Goal: Task Accomplishment & Management: Manage account settings

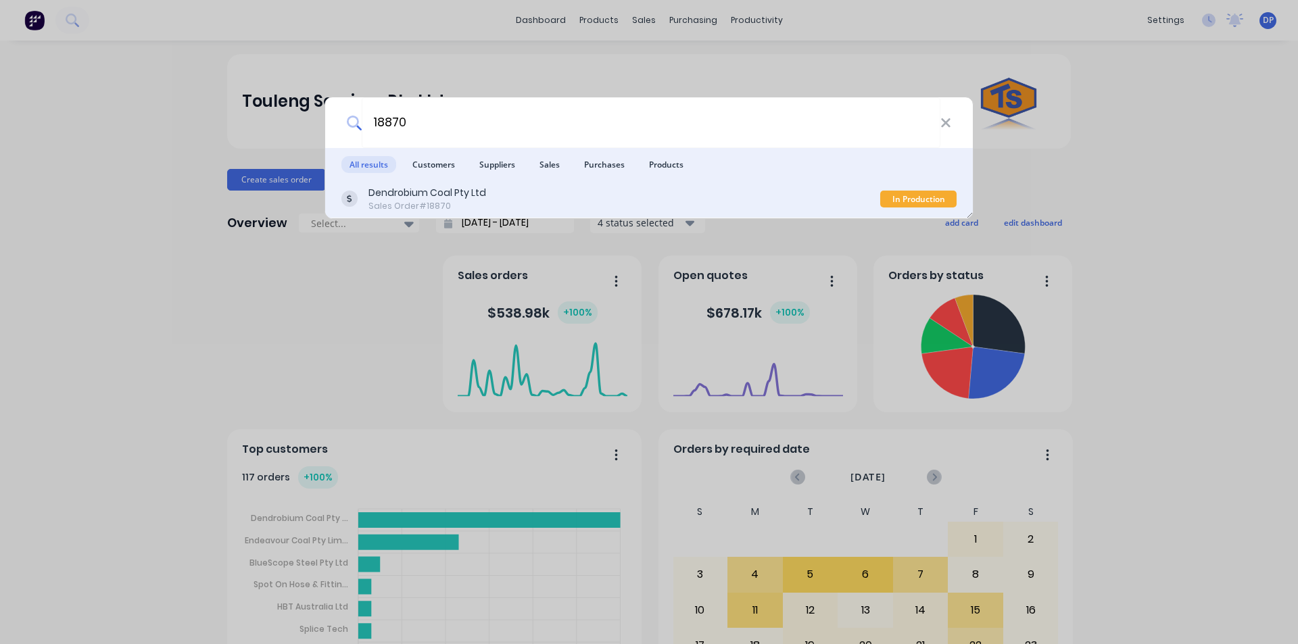
type input "18870"
click at [495, 203] on div "Dendrobium Coal Pty Ltd Sales Order #18870" at bounding box center [610, 199] width 539 height 26
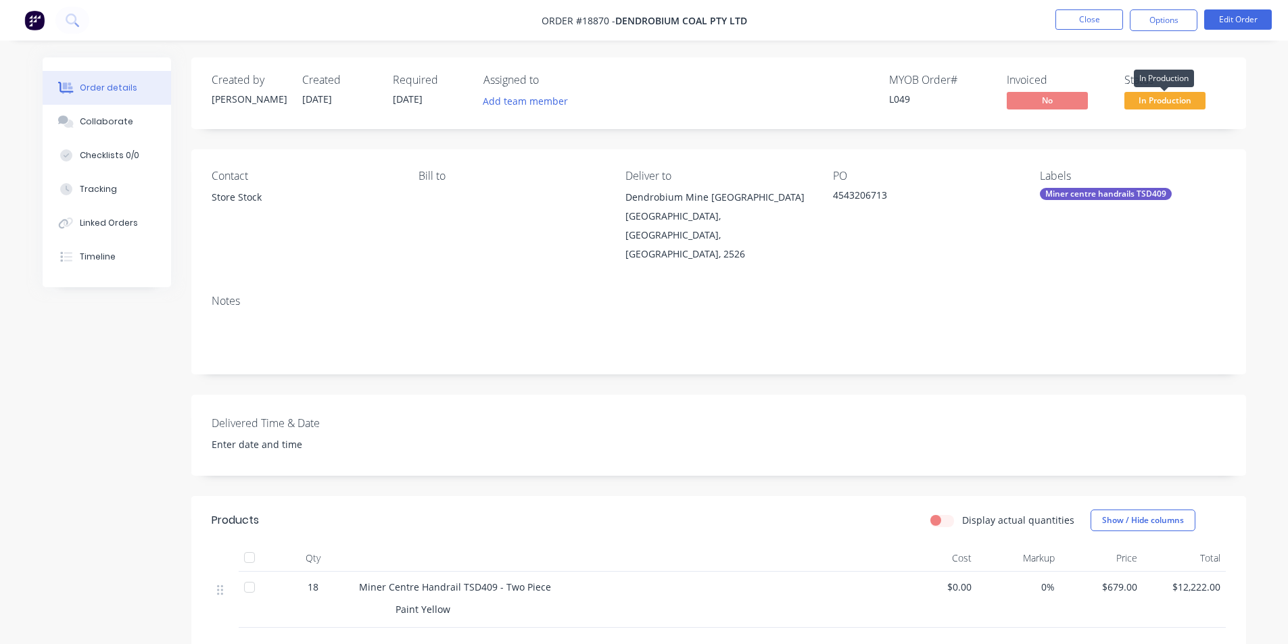
click at [1175, 103] on span "In Production" at bounding box center [1164, 100] width 81 height 17
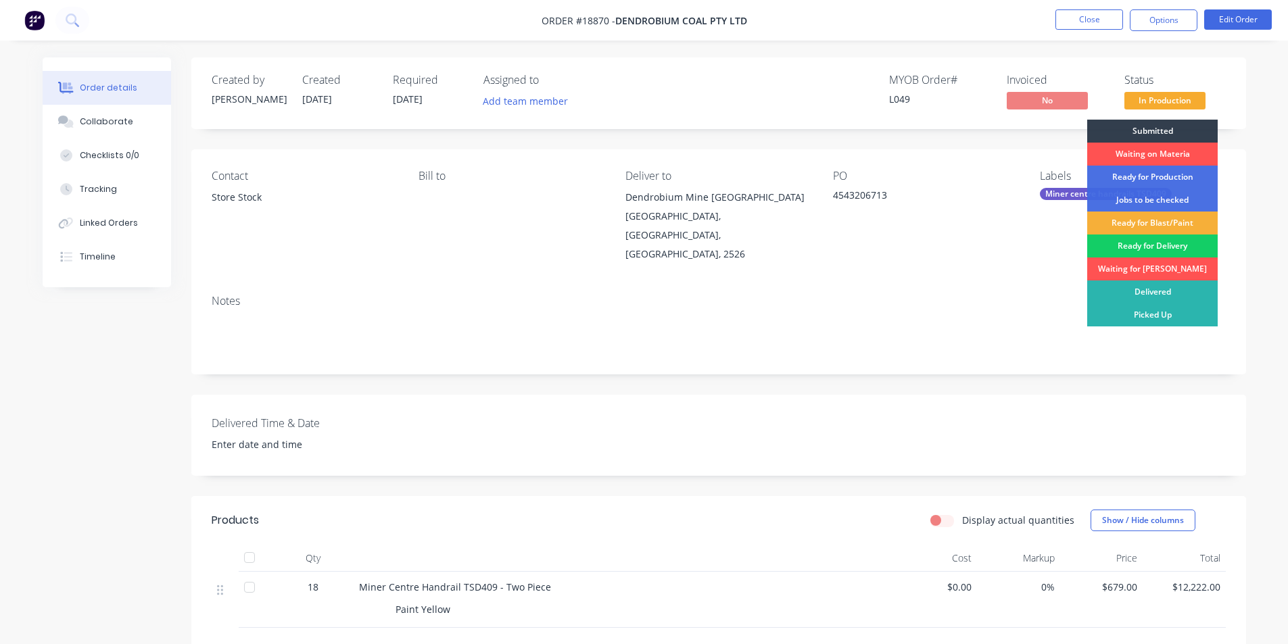
click at [1162, 247] on div "Ready for Delivery" at bounding box center [1152, 246] width 130 height 23
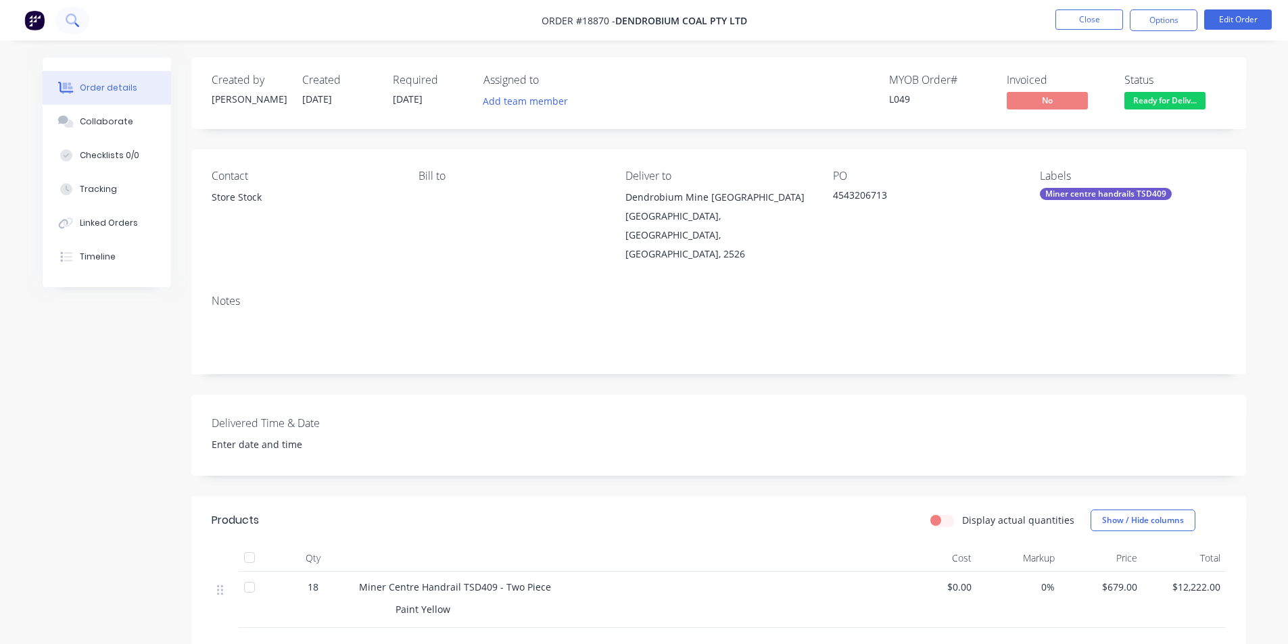
click at [71, 17] on icon at bounding box center [72, 20] width 13 height 13
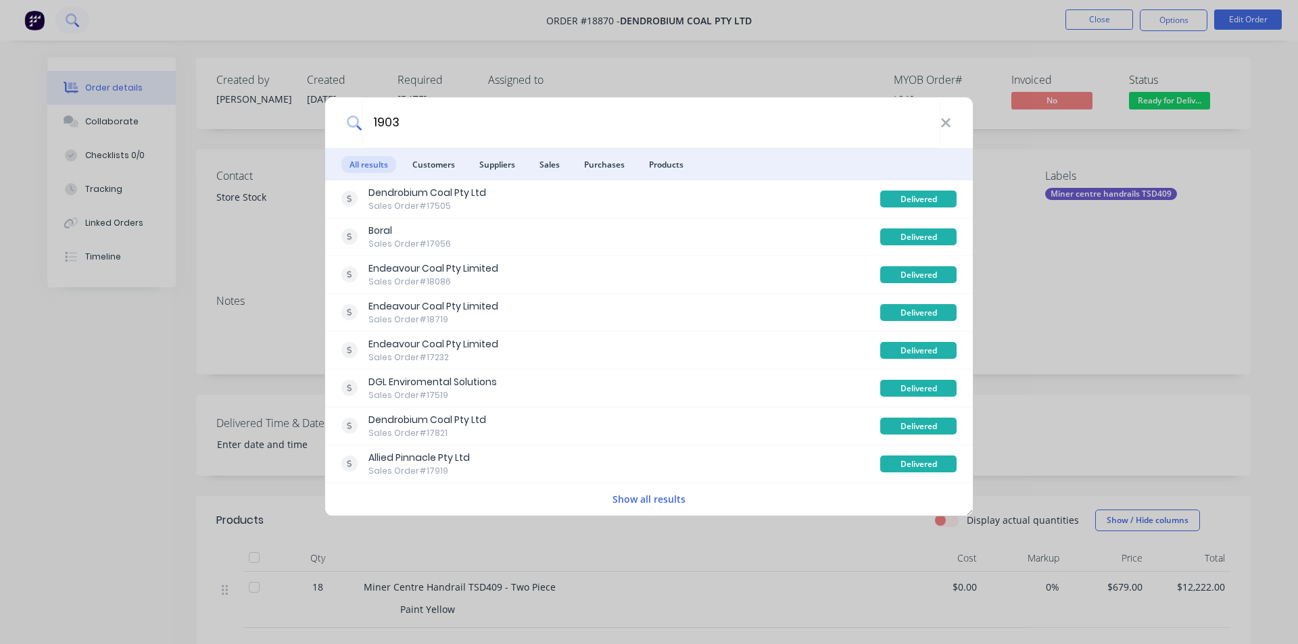
type input "19032"
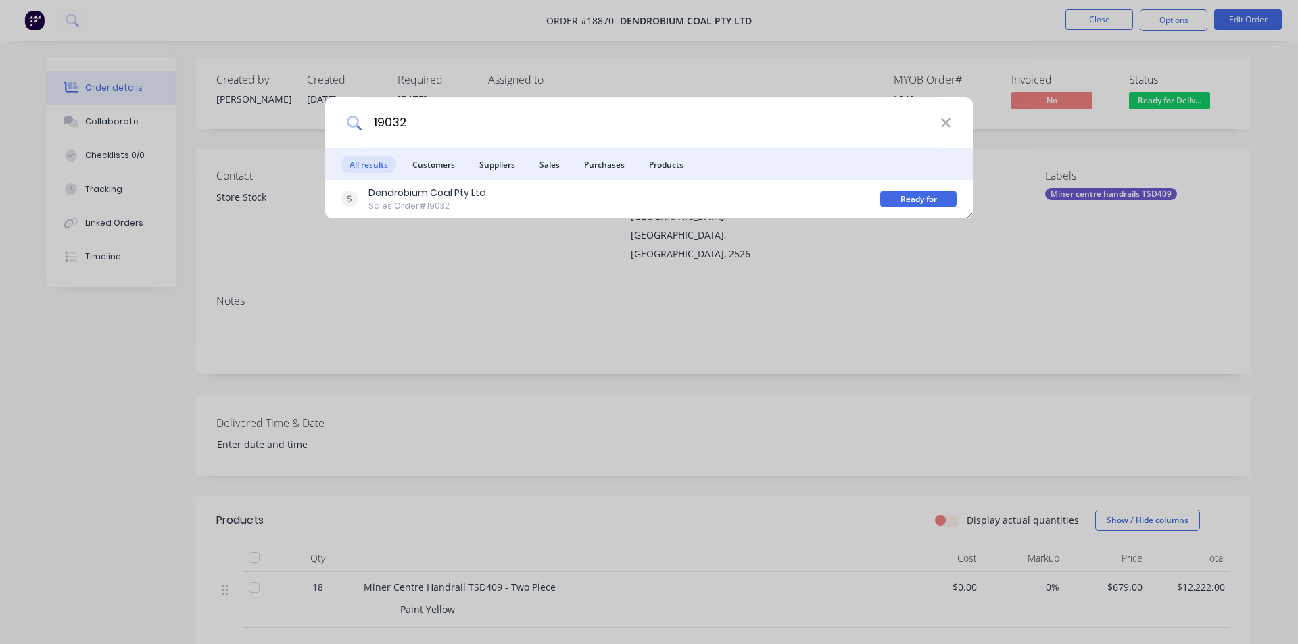
click at [422, 195] on div "Dendrobium Coal Pty Ltd" at bounding box center [427, 193] width 118 height 14
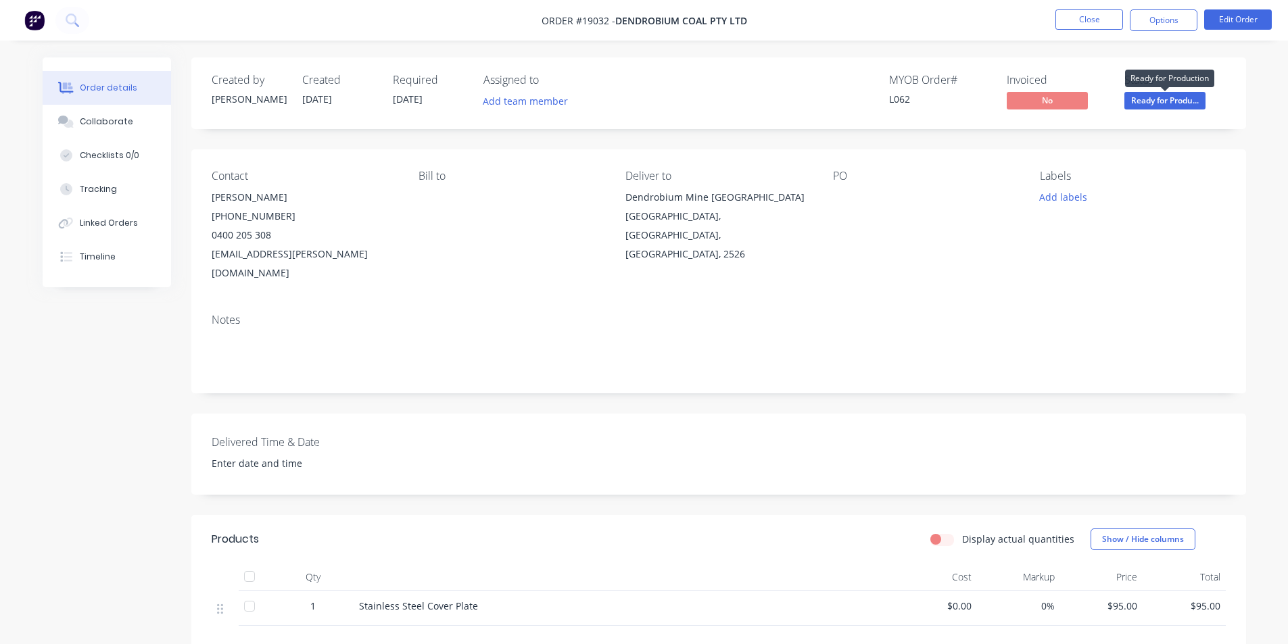
click at [1192, 105] on span "Ready for Produ..." at bounding box center [1164, 100] width 81 height 17
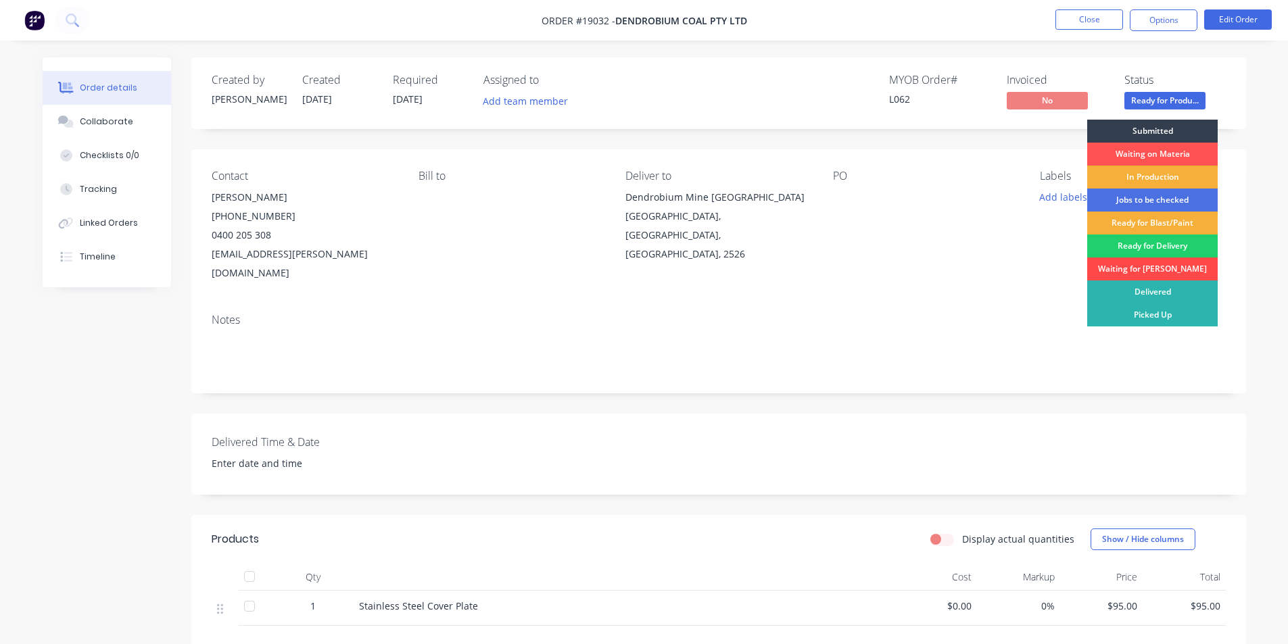
click at [1162, 269] on div "Waiting for [PERSON_NAME]" at bounding box center [1152, 269] width 130 height 23
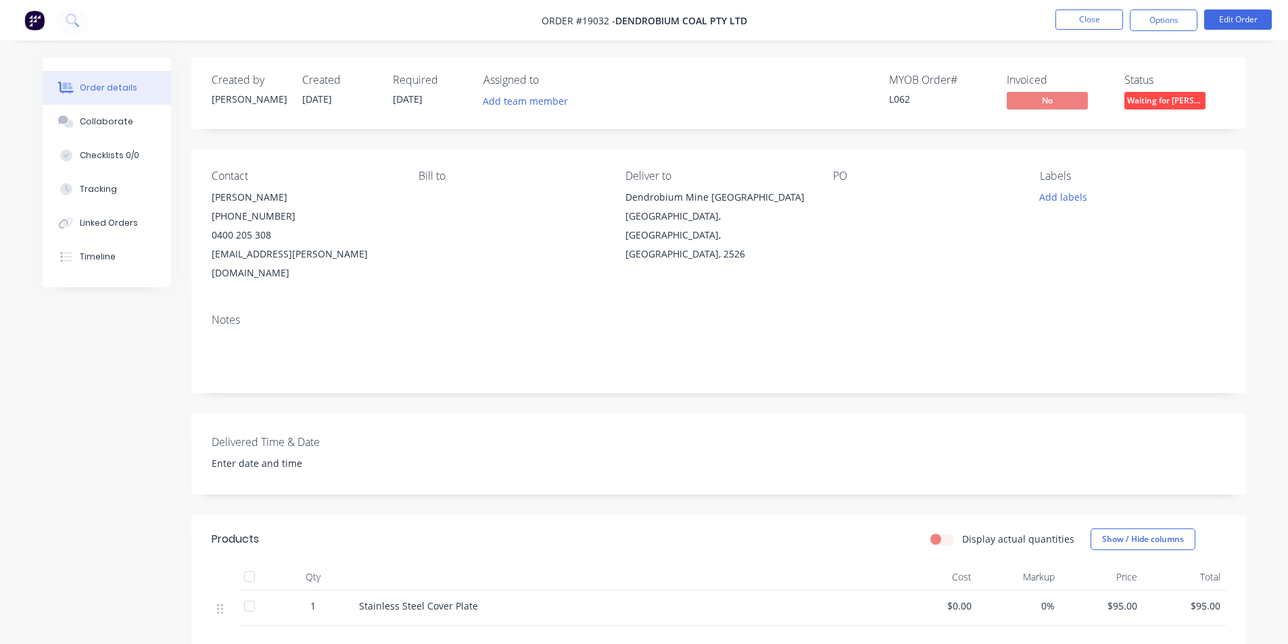
click at [34, 24] on img at bounding box center [34, 20] width 20 height 20
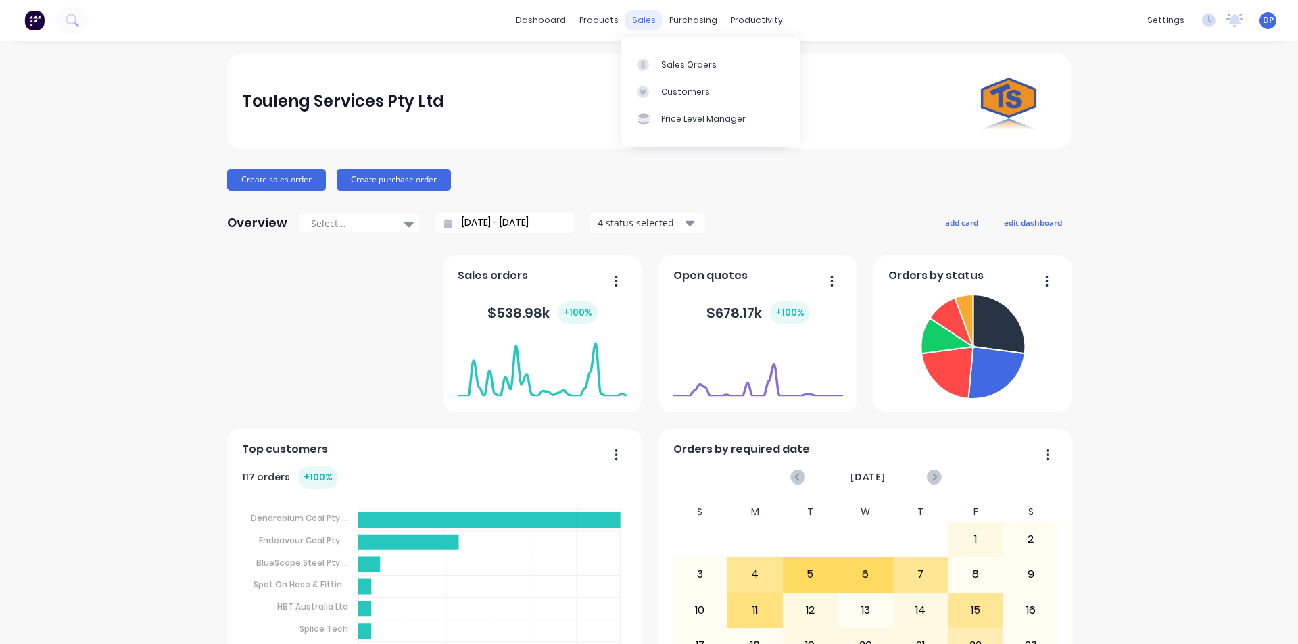
click at [635, 21] on div "sales" at bounding box center [643, 20] width 37 height 20
click at [691, 73] on link "Sales Orders" at bounding box center [709, 64] width 179 height 27
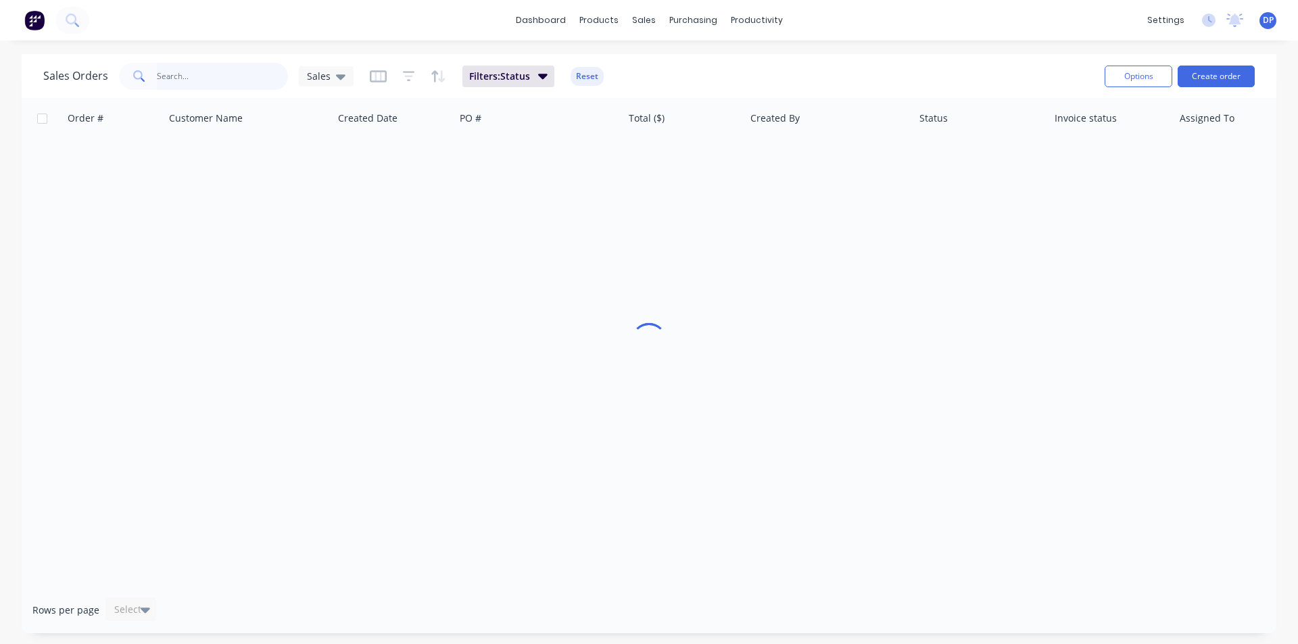
click at [197, 80] on input "text" at bounding box center [223, 76] width 132 height 27
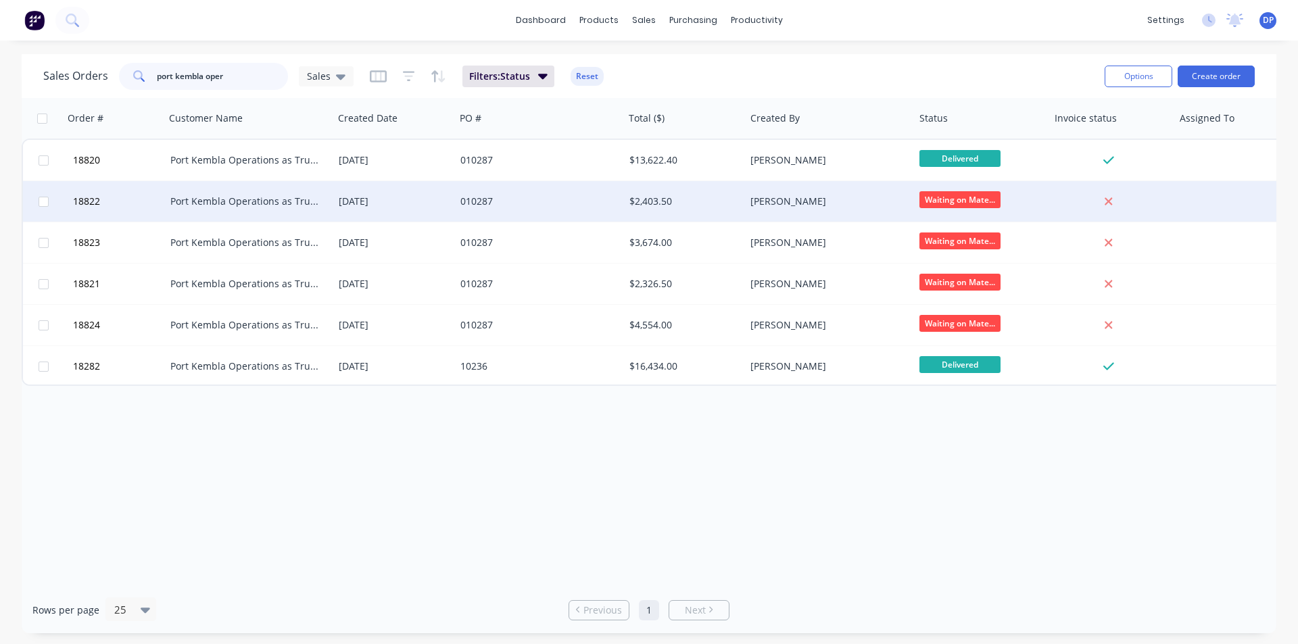
type input "port kembla oper"
click at [242, 201] on div "Port Kembla Operations as Trustee for Port Kembla Unit Trust" at bounding box center [245, 202] width 150 height 14
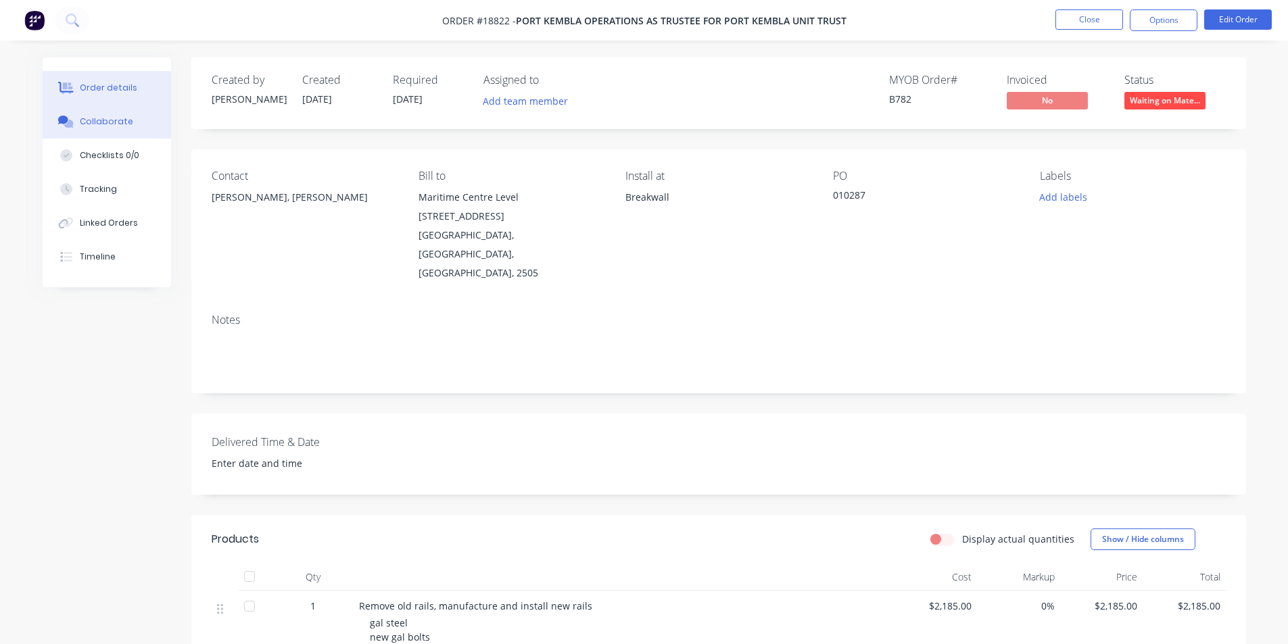
click at [124, 130] on button "Collaborate" at bounding box center [107, 122] width 128 height 34
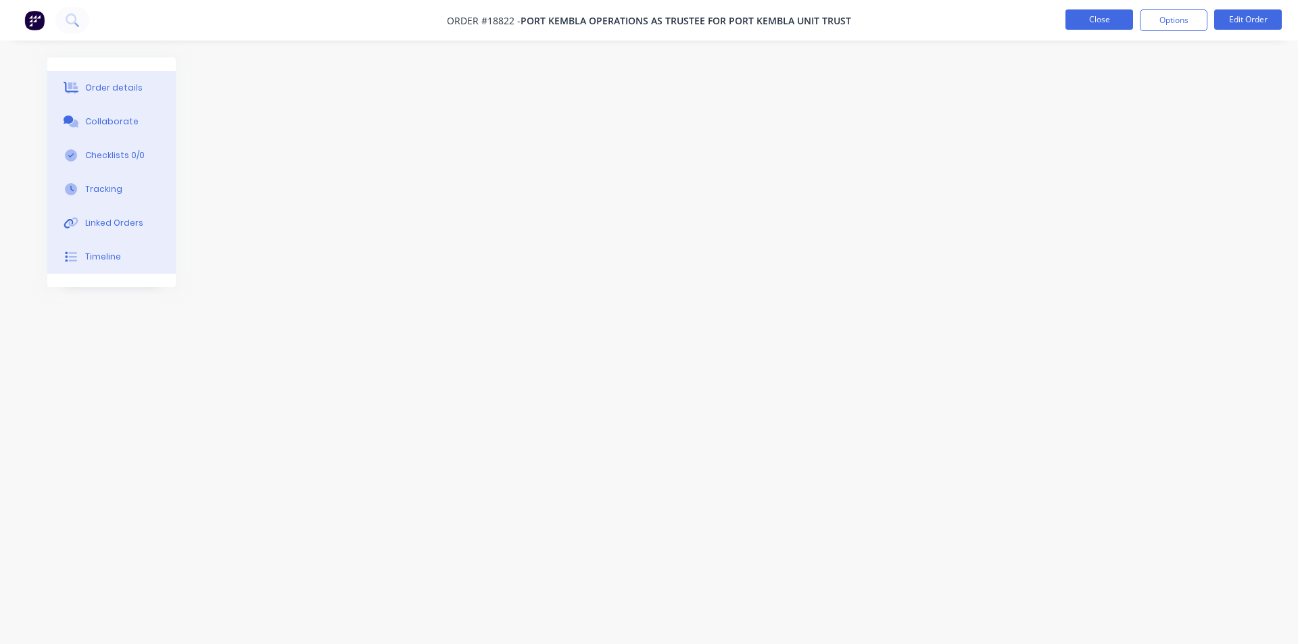
click at [1111, 16] on button "Close" at bounding box center [1099, 19] width 68 height 20
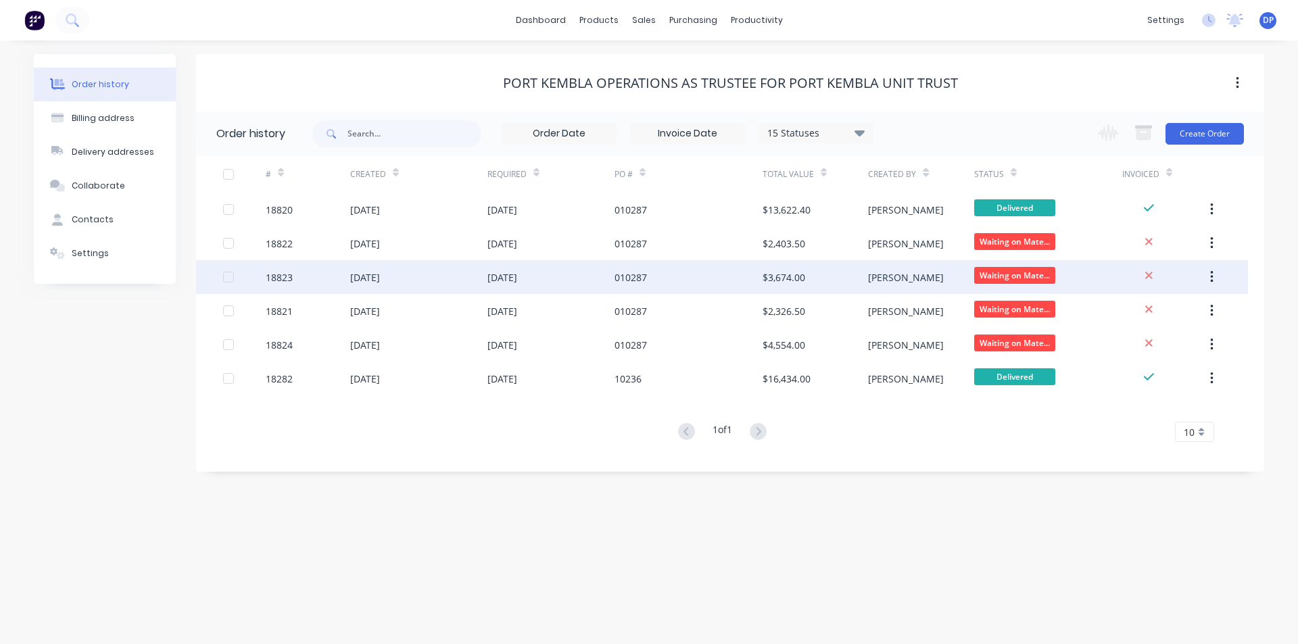
click at [455, 265] on div "[DATE]" at bounding box center [418, 277] width 137 height 34
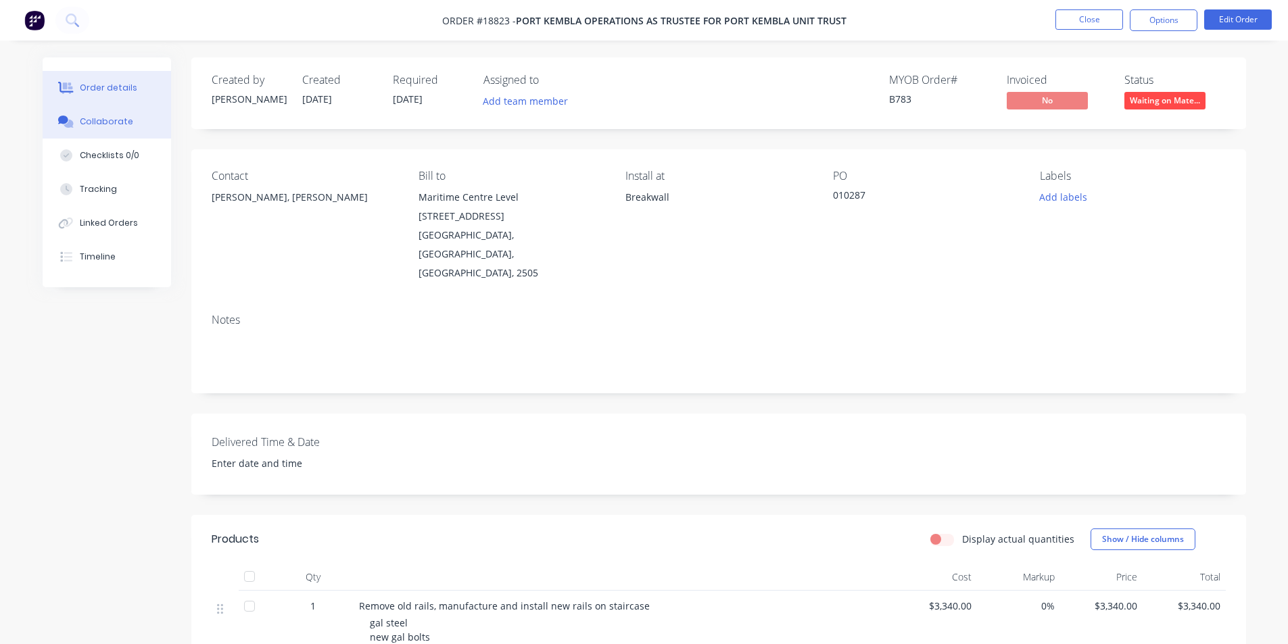
click at [126, 119] on div "Collaborate" at bounding box center [106, 122] width 53 height 12
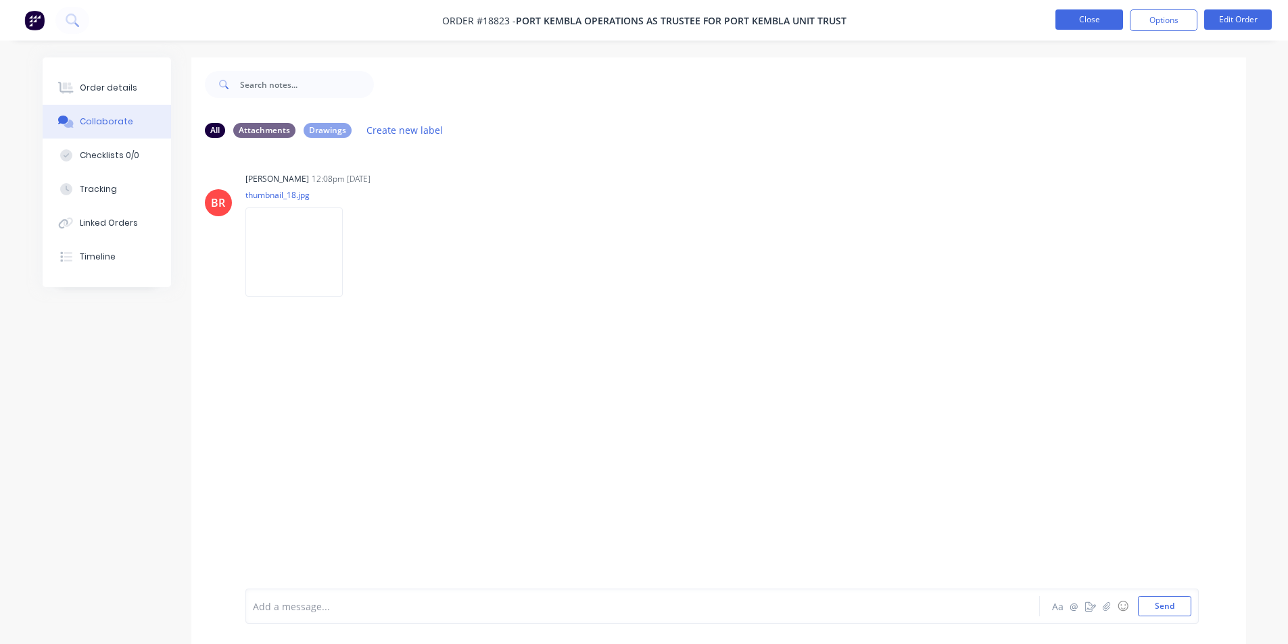
click at [1078, 22] on button "Close" at bounding box center [1089, 19] width 68 height 20
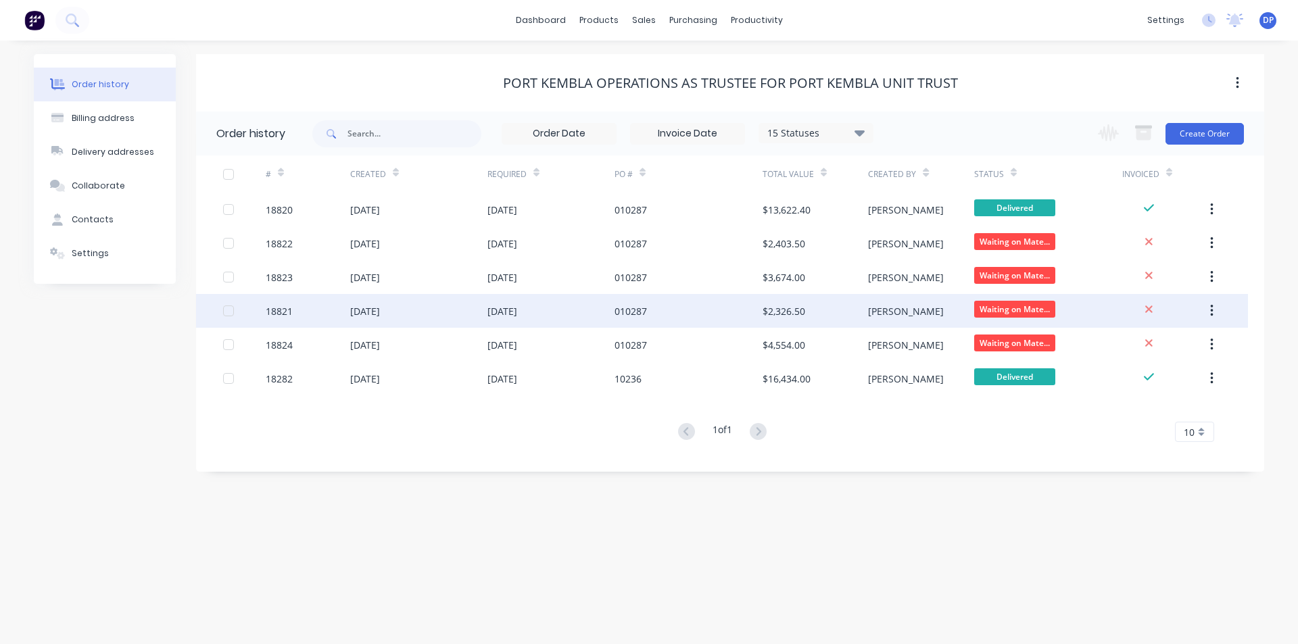
click at [362, 316] on div "[DATE]" at bounding box center [365, 311] width 30 height 14
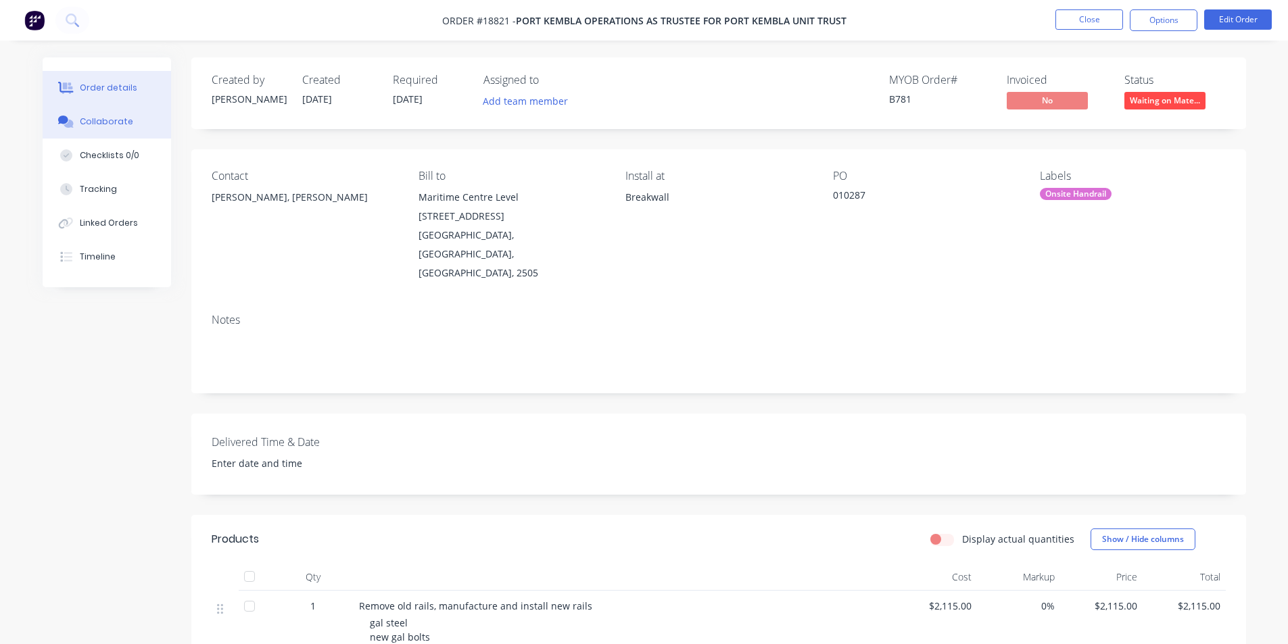
click at [105, 124] on div "Collaborate" at bounding box center [106, 122] width 53 height 12
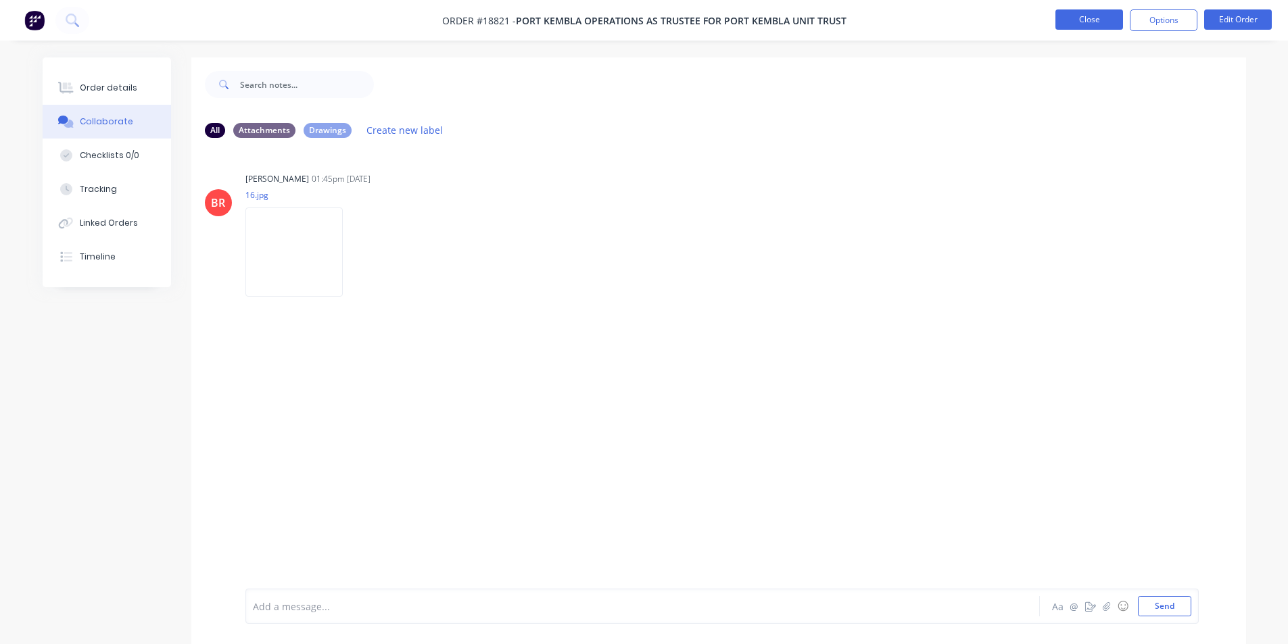
click at [1090, 15] on button "Close" at bounding box center [1089, 19] width 68 height 20
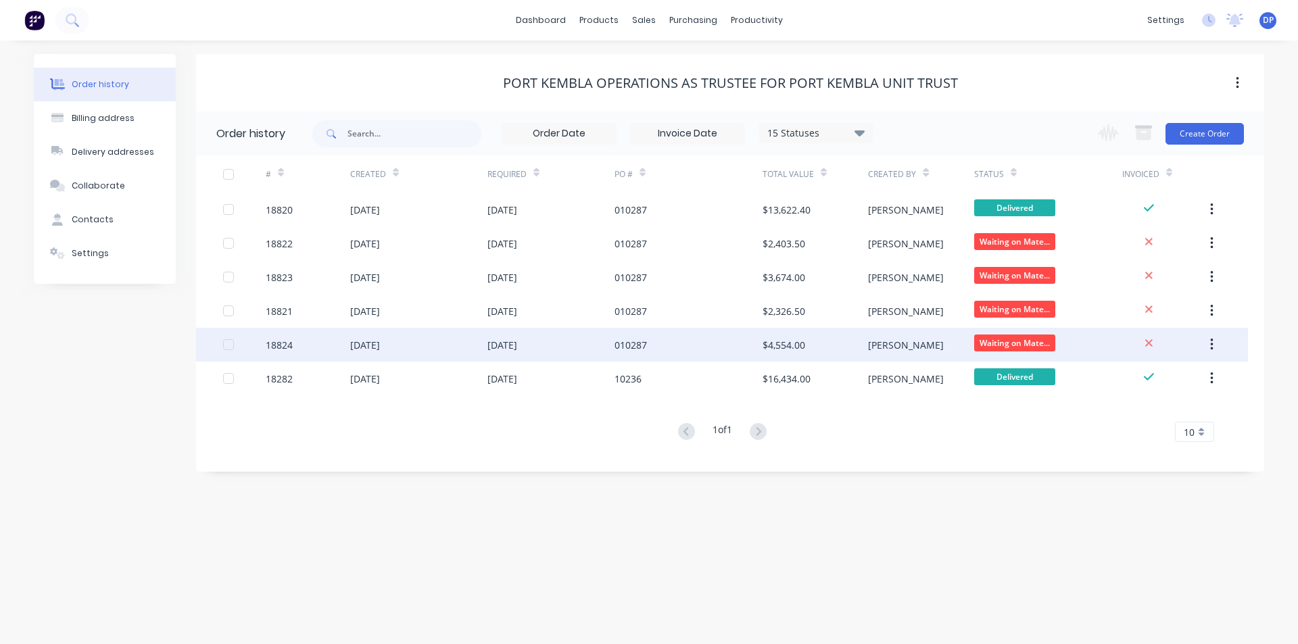
click at [380, 345] on div "[DATE]" at bounding box center [365, 345] width 30 height 14
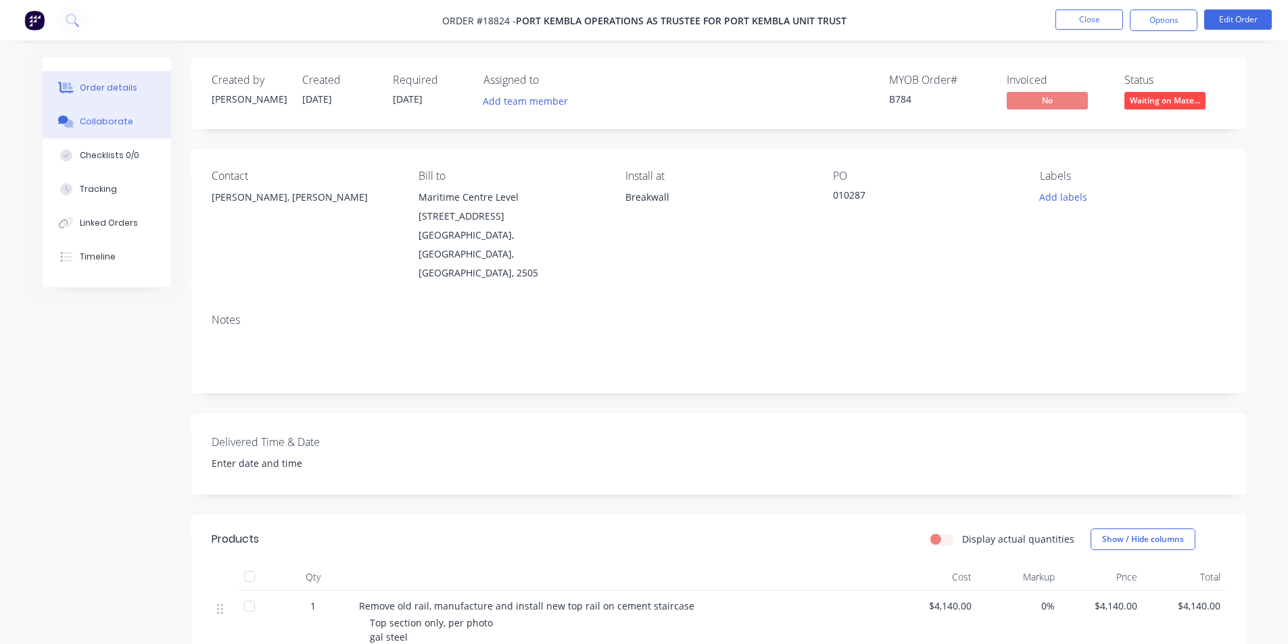
click at [80, 120] on div "Collaborate" at bounding box center [106, 122] width 53 height 12
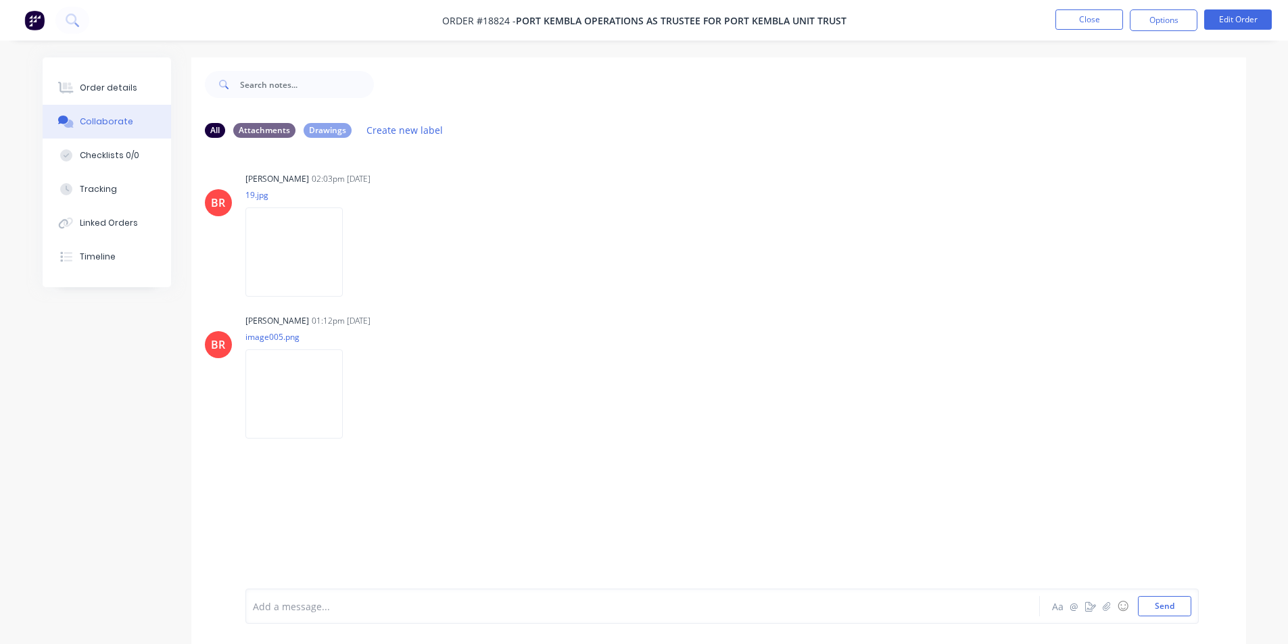
click at [28, 21] on img at bounding box center [34, 20] width 20 height 20
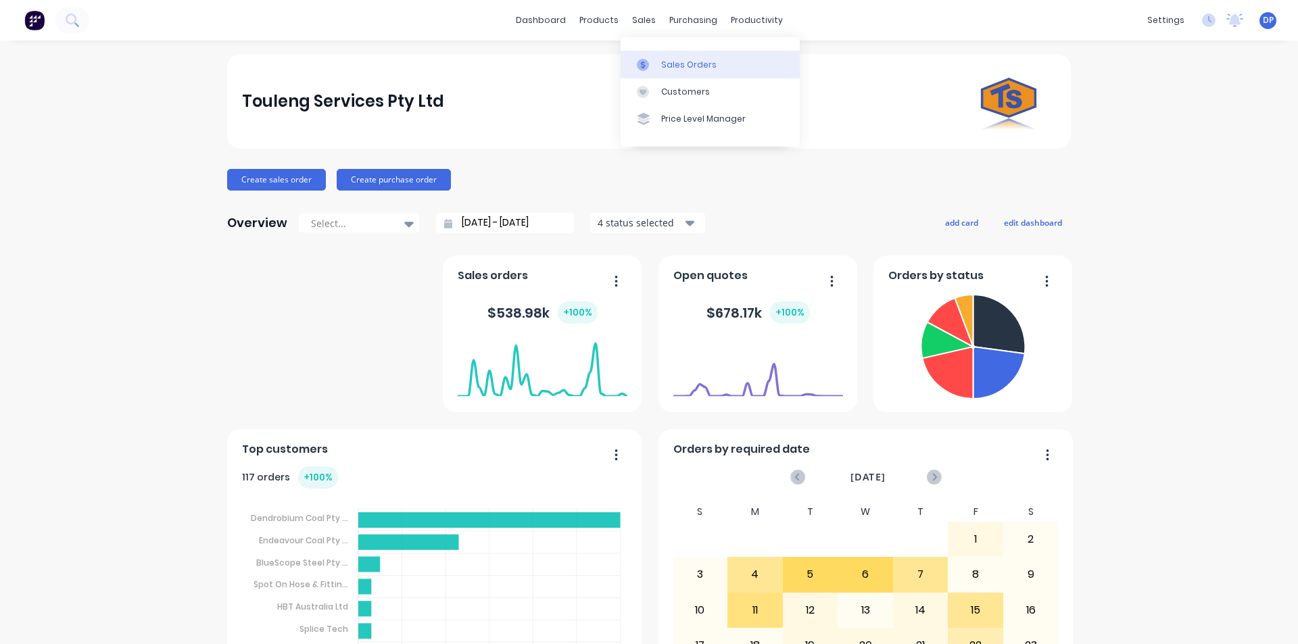
click at [666, 64] on div "Sales Orders" at bounding box center [688, 65] width 55 height 12
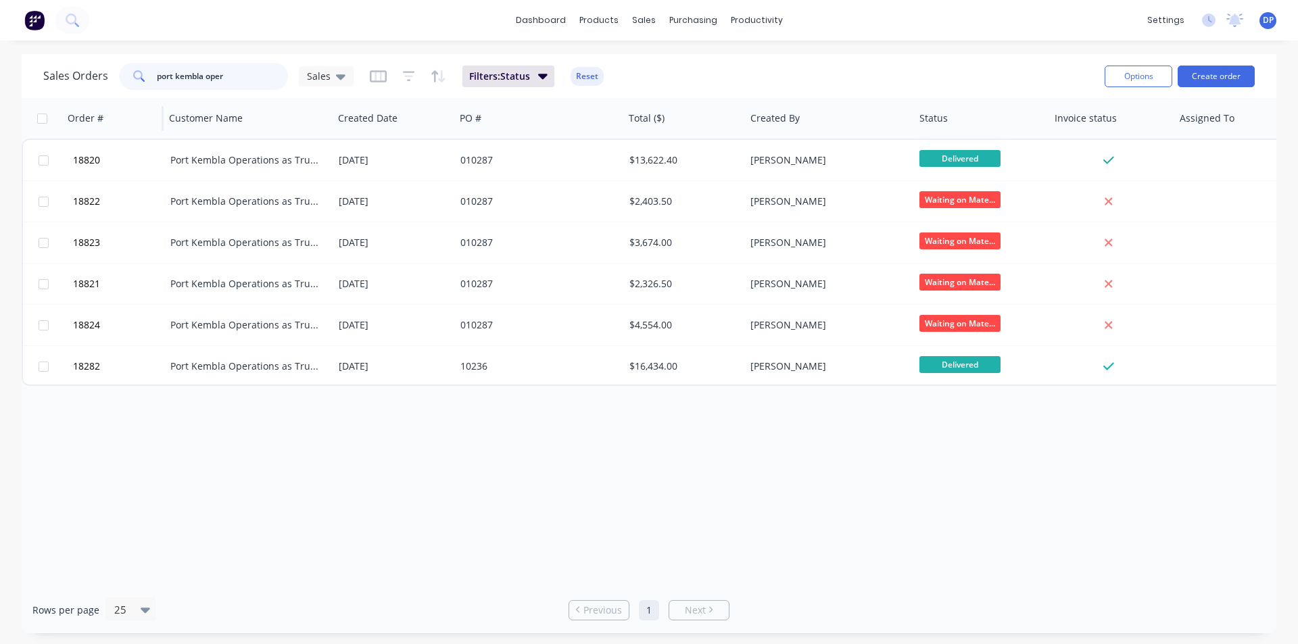
drag, startPoint x: 251, startPoint y: 80, endPoint x: 66, endPoint y: 98, distance: 186.7
click at [66, 98] on div "Sales Orders port kembla oper Sales Filters: Status Reset Options Create order …" at bounding box center [649, 343] width 1254 height 579
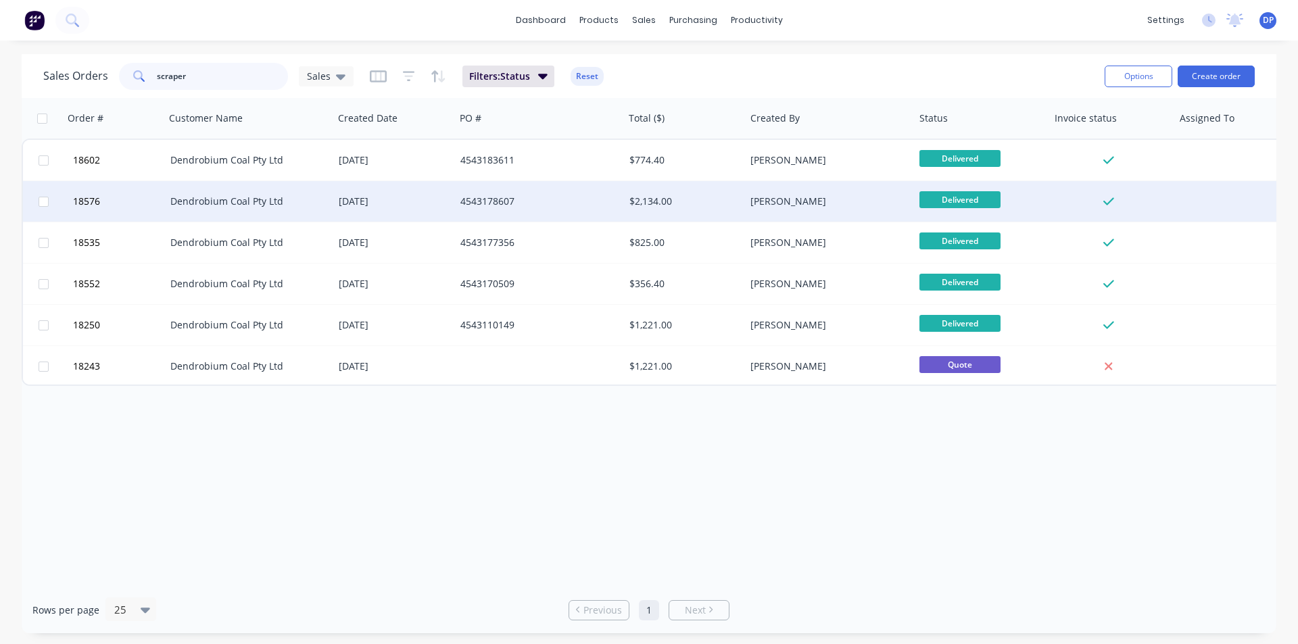
type input "scraper"
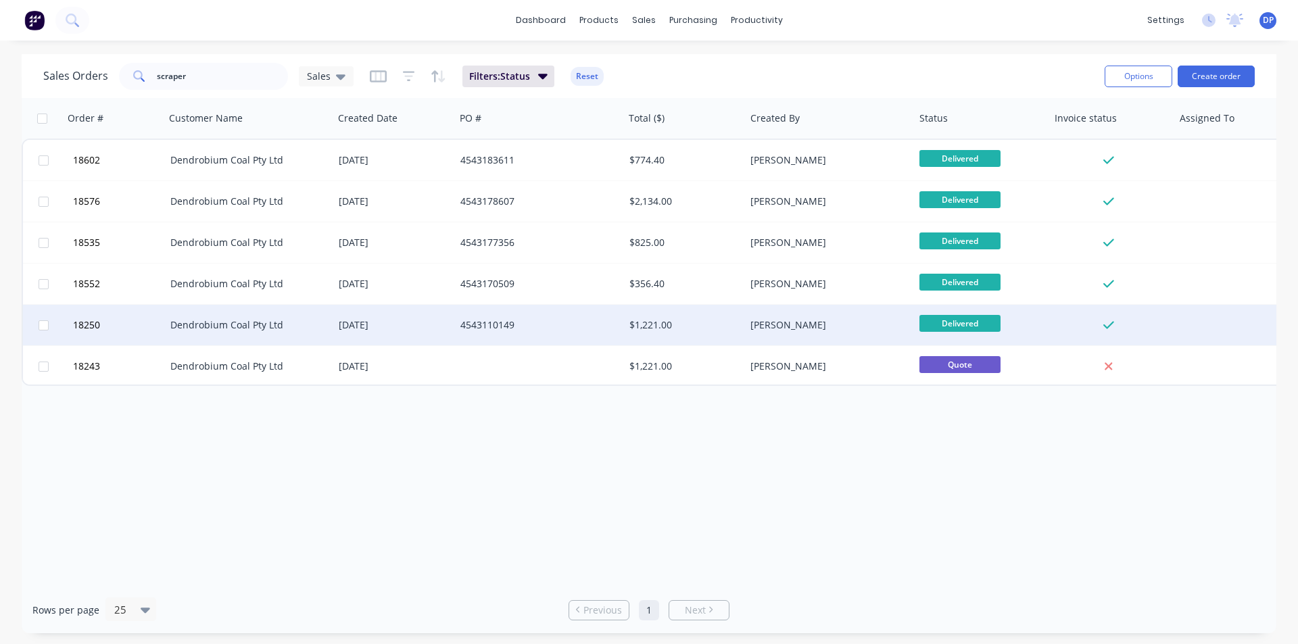
click at [245, 333] on div "Dendrobium Coal Pty Ltd" at bounding box center [249, 325] width 169 height 41
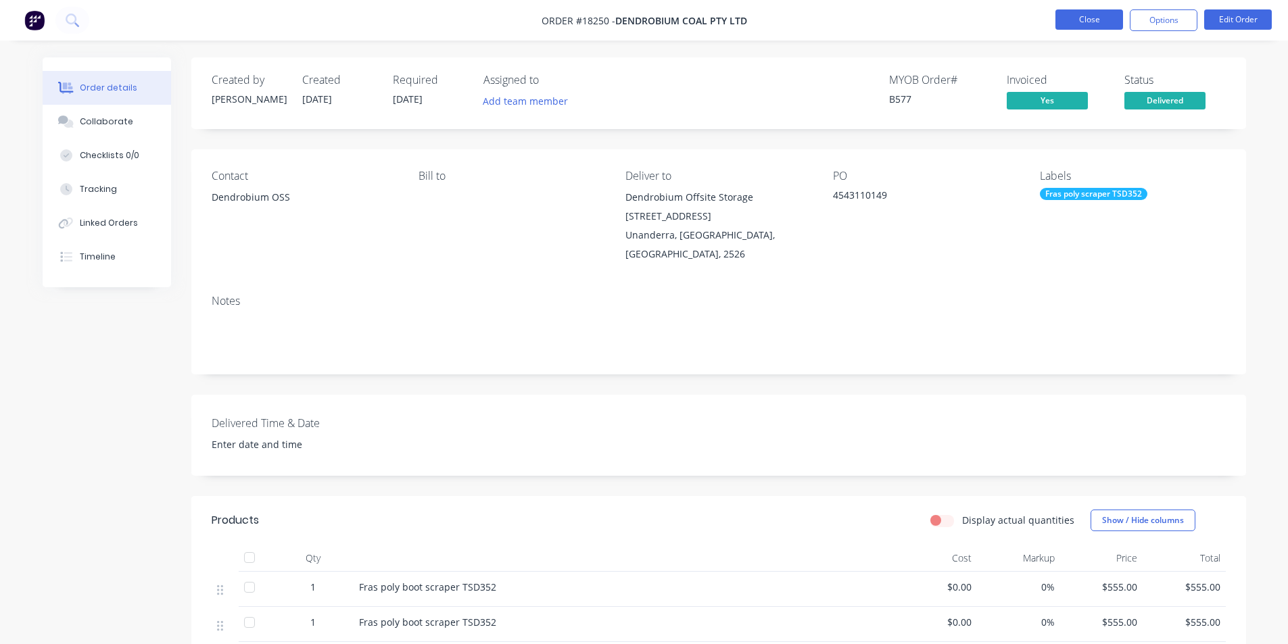
click at [1095, 17] on button "Close" at bounding box center [1089, 19] width 68 height 20
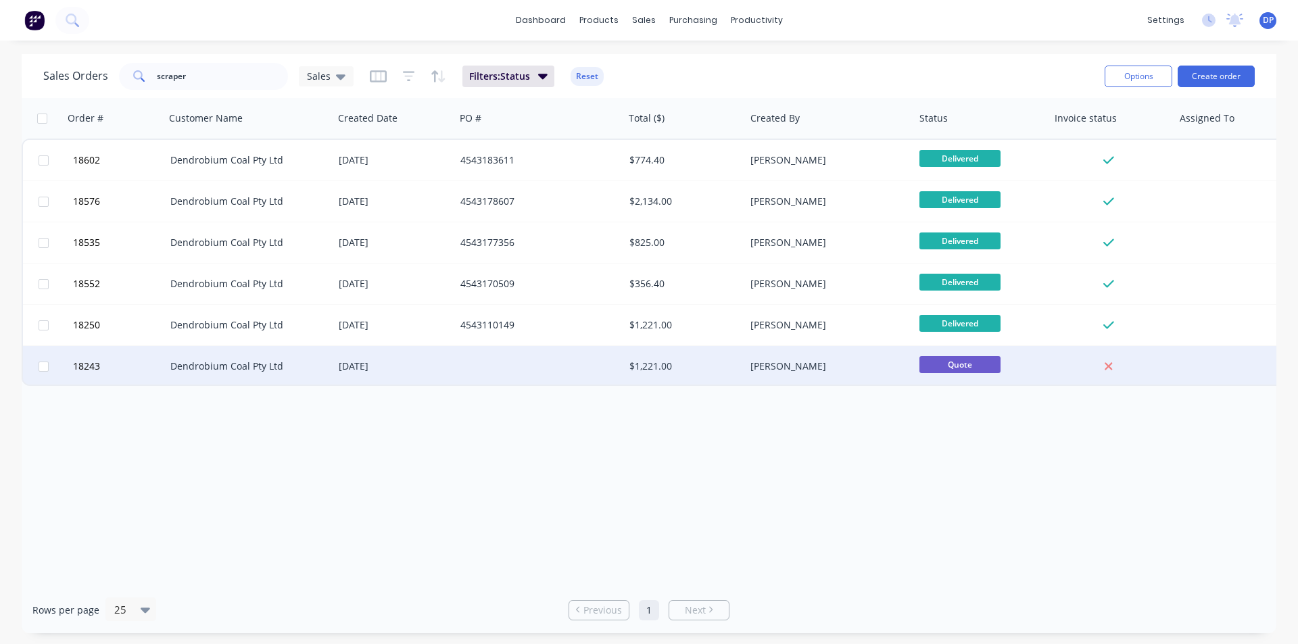
click at [271, 366] on div "Dendrobium Coal Pty Ltd" at bounding box center [245, 367] width 150 height 14
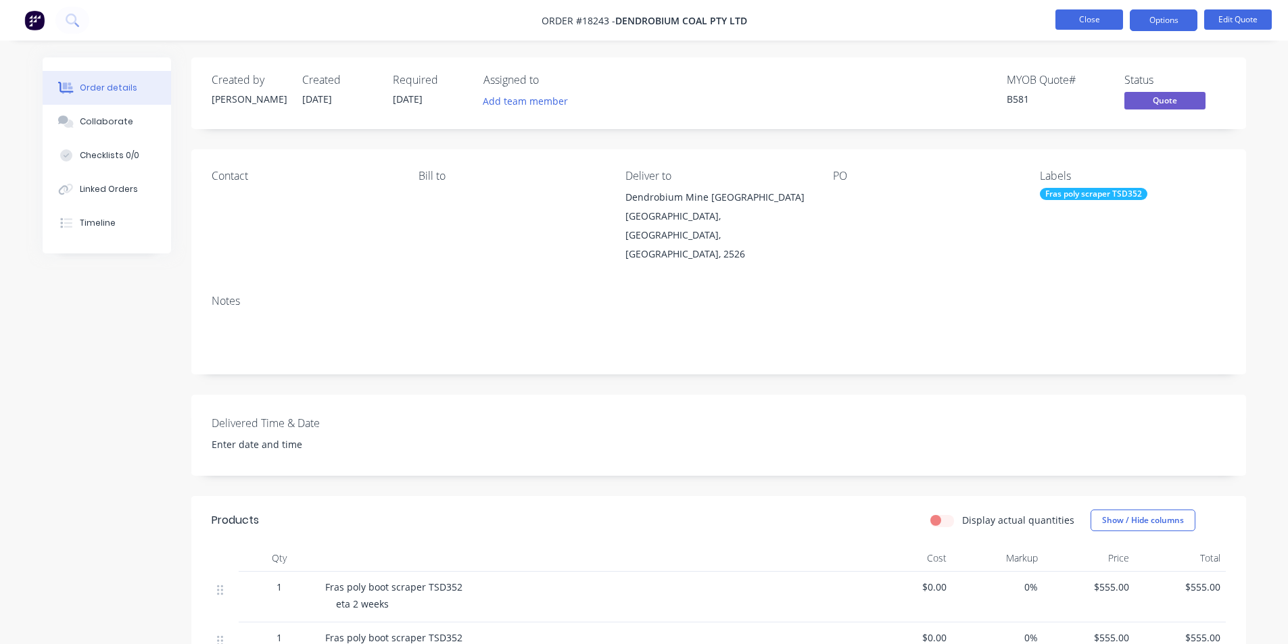
click at [1082, 24] on button "Close" at bounding box center [1089, 19] width 68 height 20
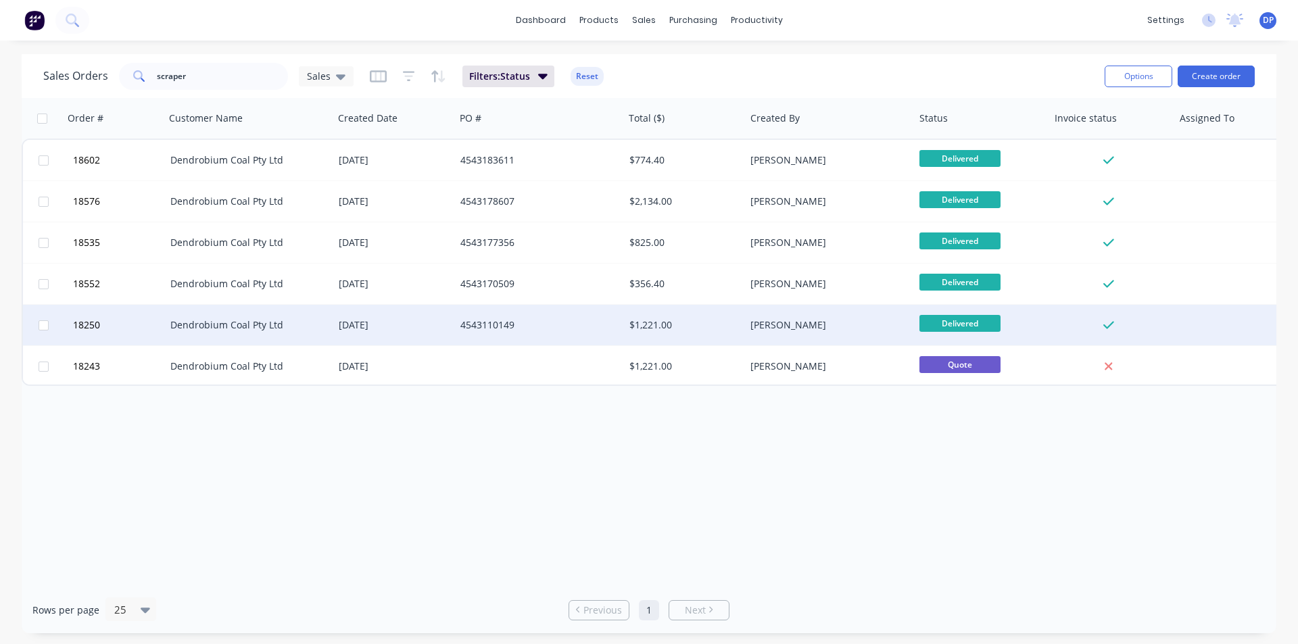
click at [219, 339] on div "Dendrobium Coal Pty Ltd" at bounding box center [249, 325] width 169 height 41
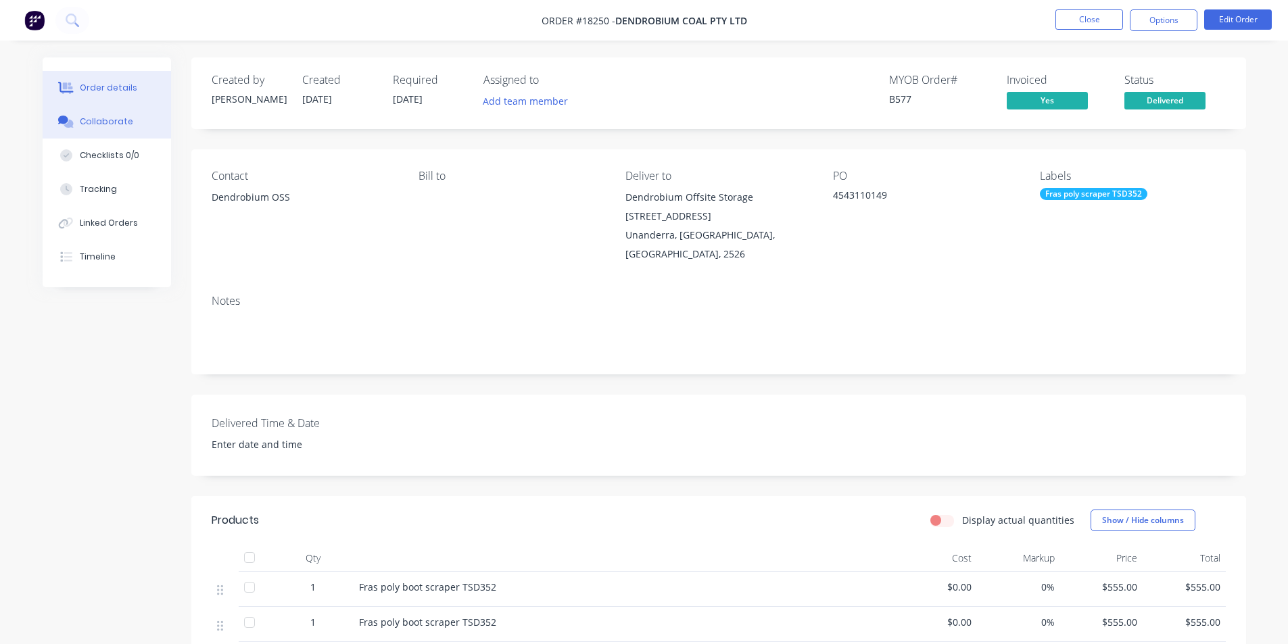
click at [96, 119] on div "Collaborate" at bounding box center [106, 122] width 53 height 12
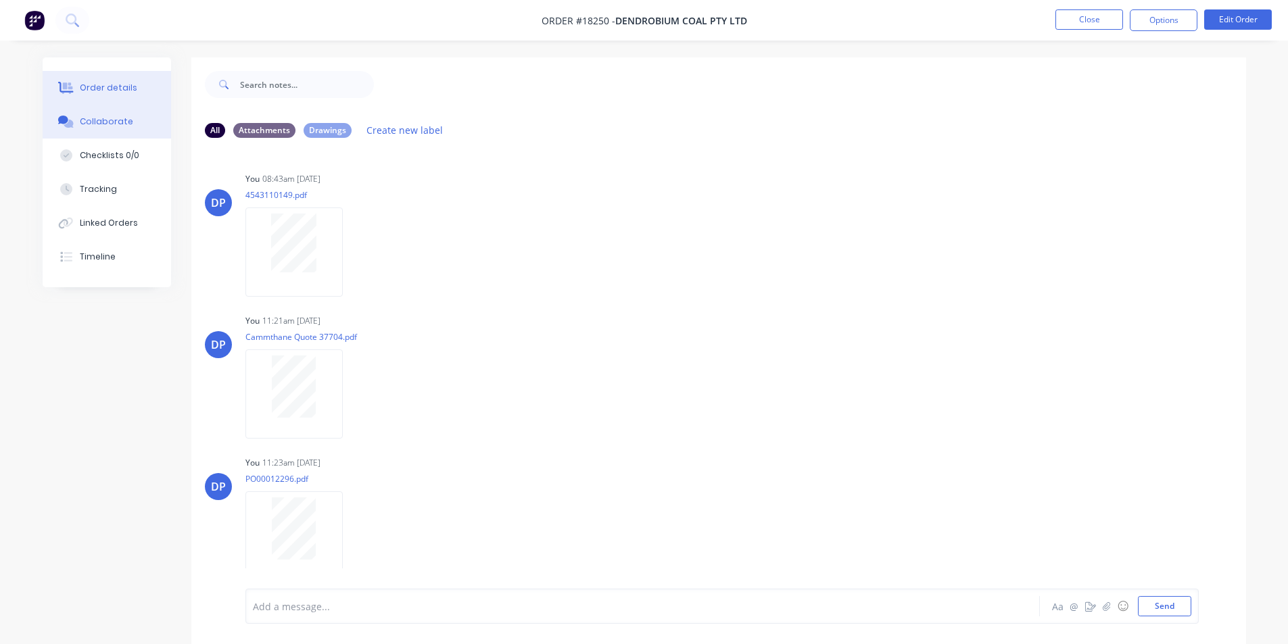
click at [86, 84] on div "Order details" at bounding box center [108, 88] width 57 height 12
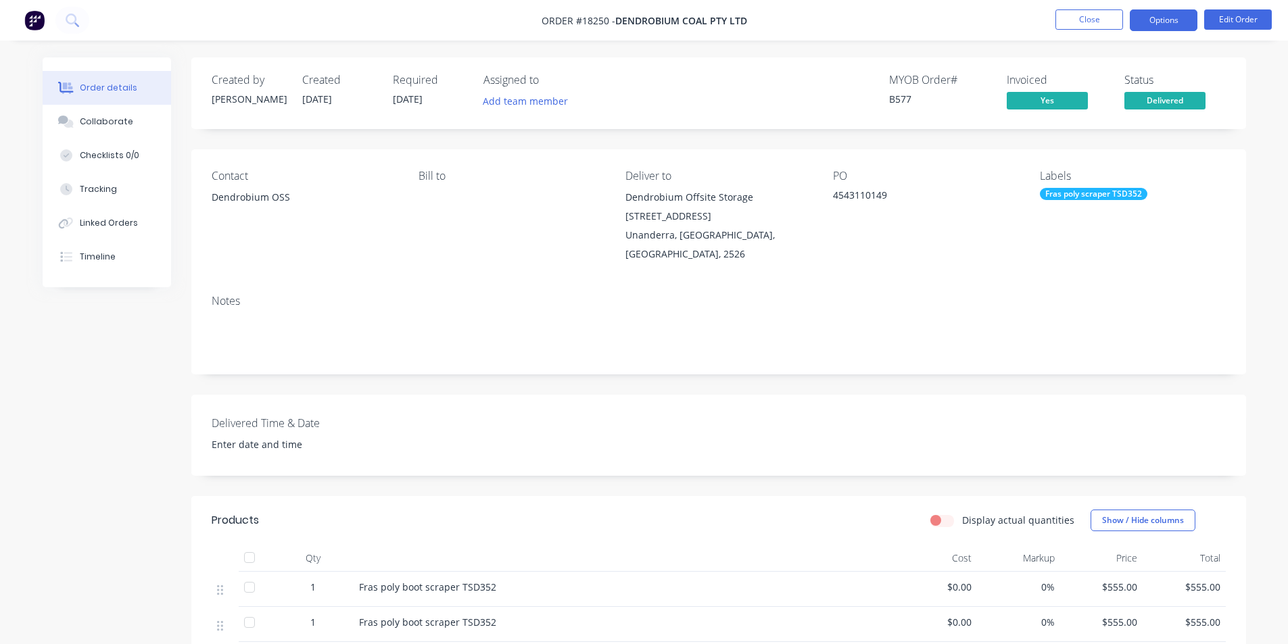
click at [1177, 19] on button "Options" at bounding box center [1163, 20] width 68 height 22
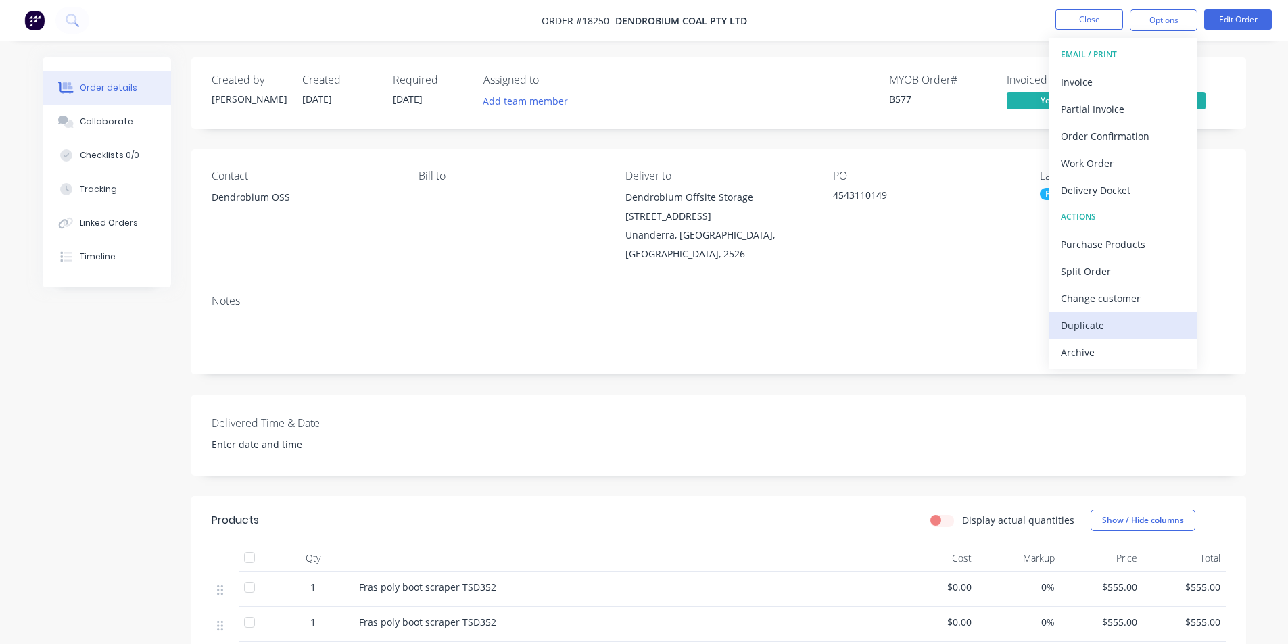
click at [1112, 331] on div "Duplicate" at bounding box center [1122, 326] width 124 height 20
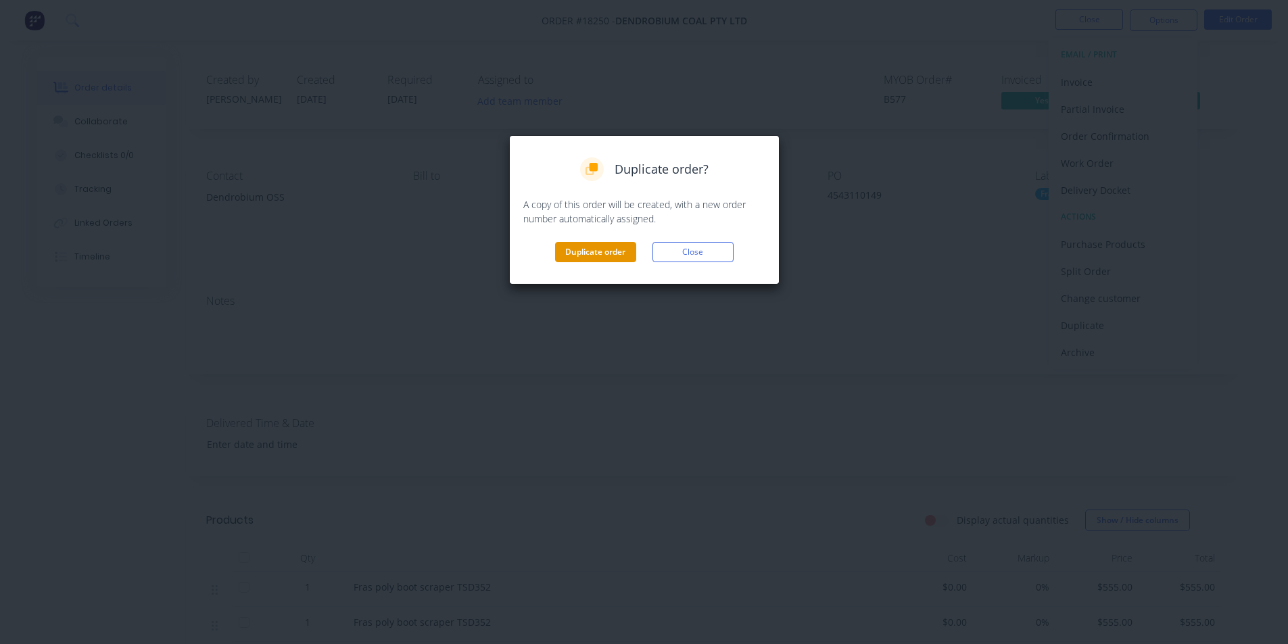
click at [583, 252] on button "Duplicate order" at bounding box center [595, 252] width 81 height 20
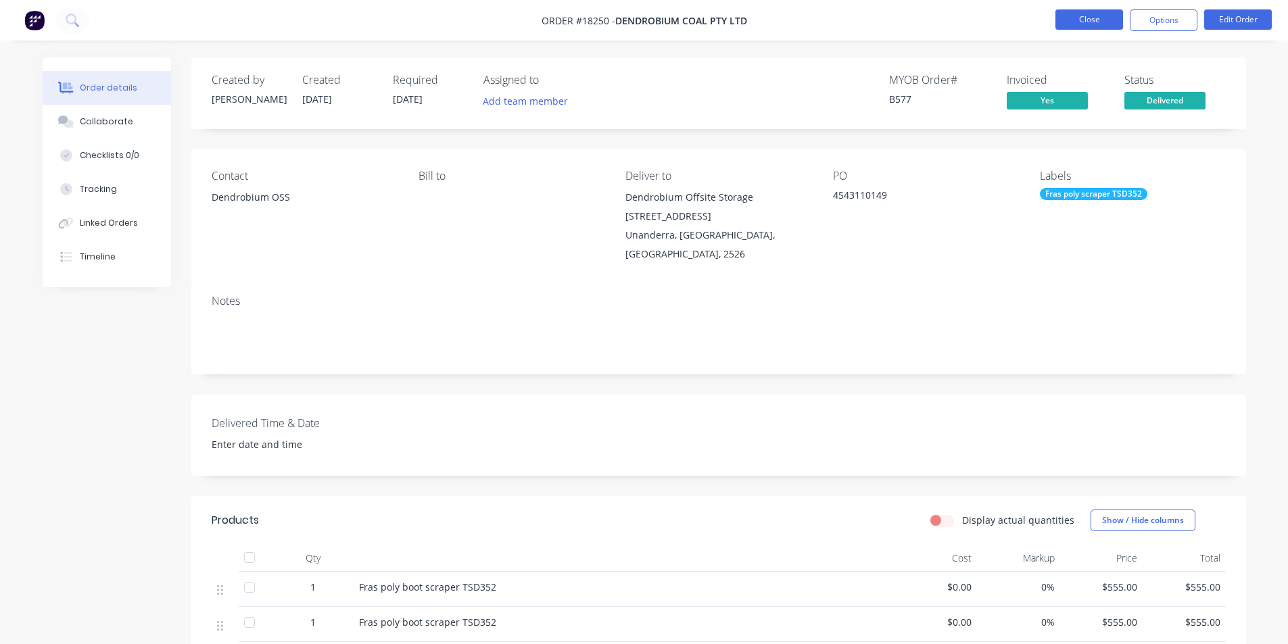
click at [1081, 28] on button "Close" at bounding box center [1089, 19] width 68 height 20
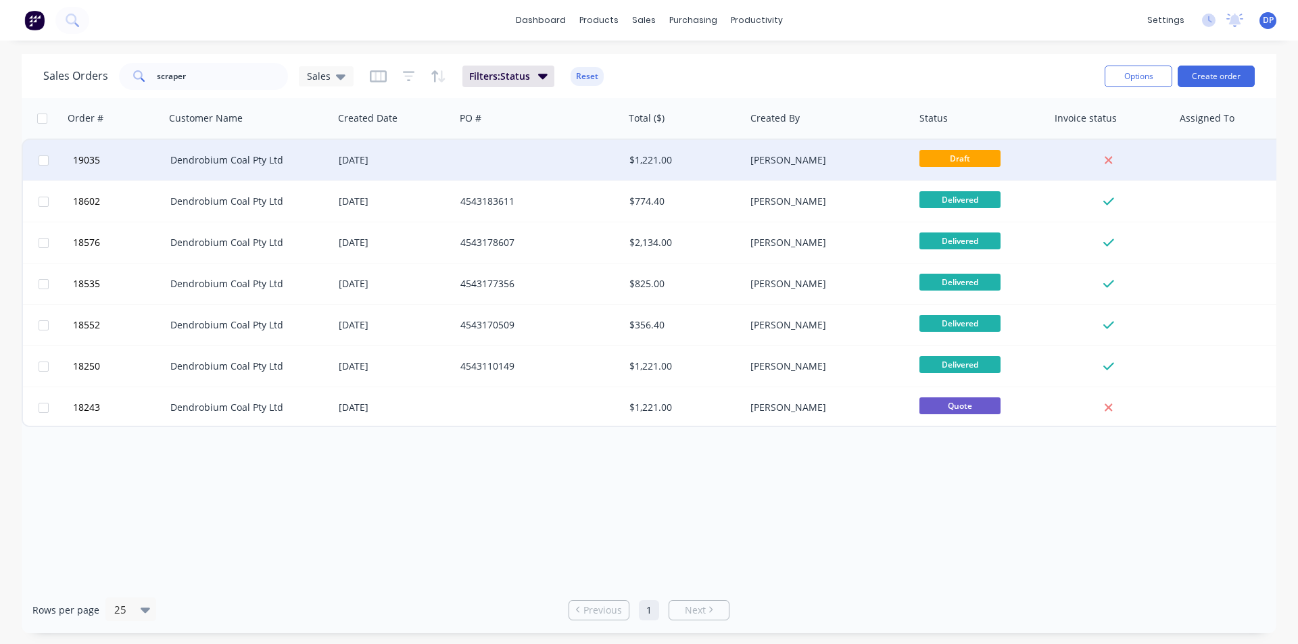
click at [292, 175] on div "Dendrobium Coal Pty Ltd" at bounding box center [249, 160] width 169 height 41
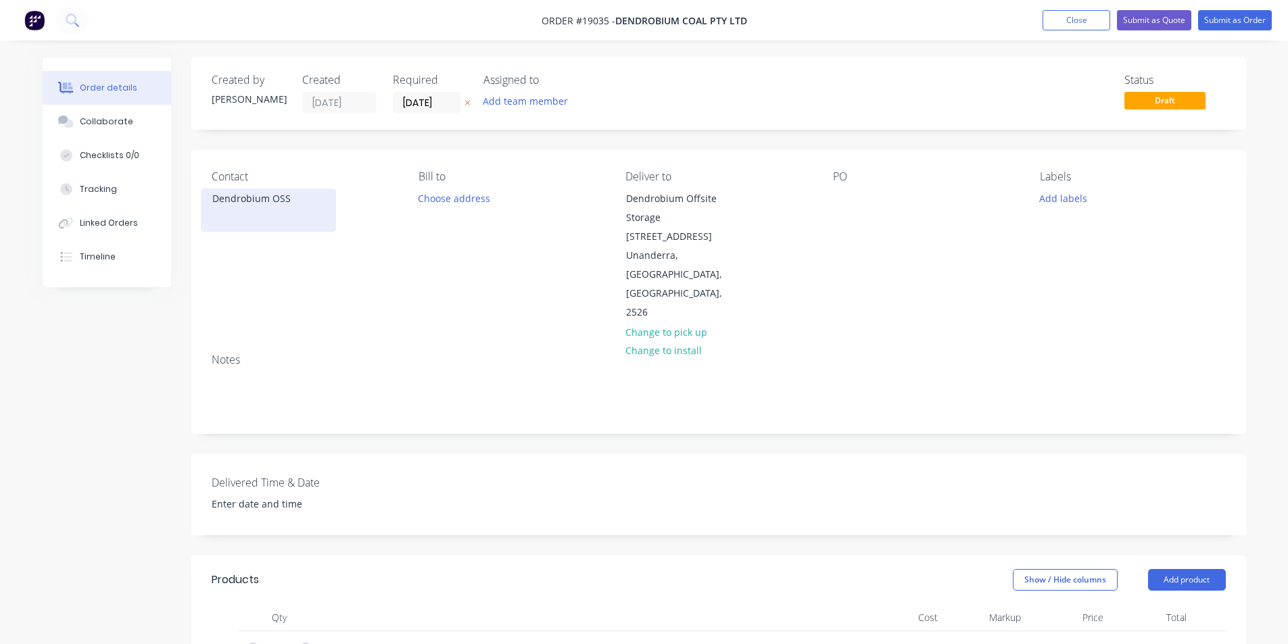
click at [299, 201] on div "Dendrobium OSS" at bounding box center [268, 198] width 112 height 19
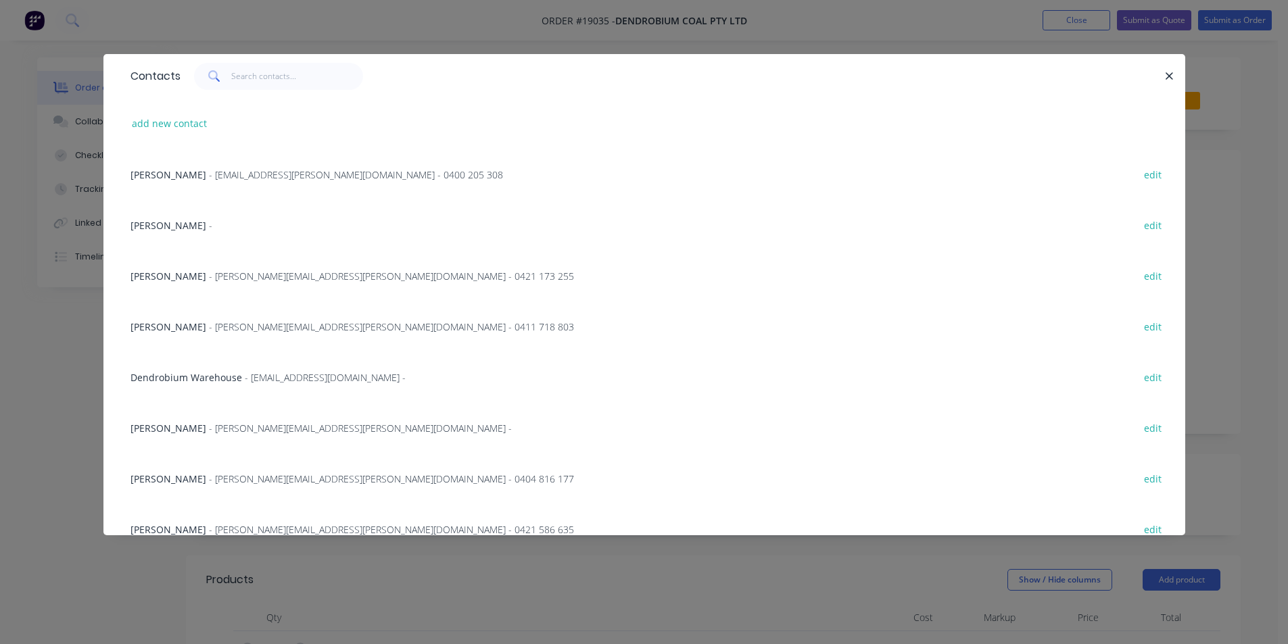
click at [214, 375] on span "Dendrobium Warehouse" at bounding box center [186, 377] width 112 height 13
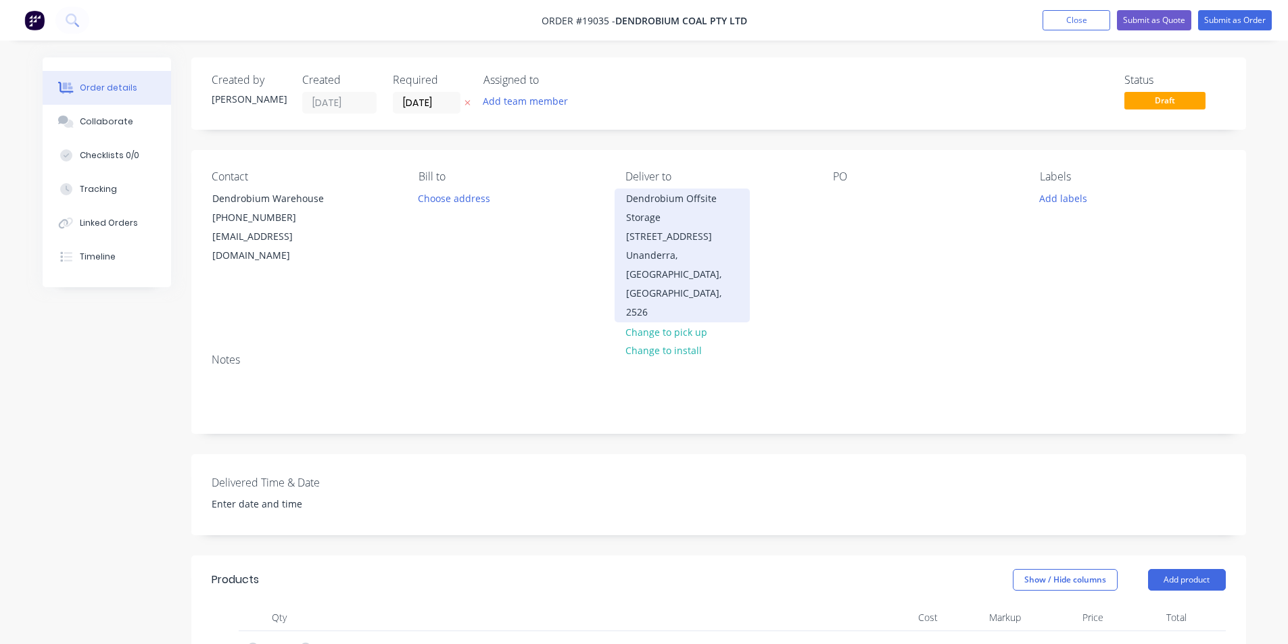
click at [723, 199] on div "Dendrobium Offsite Storage [STREET_ADDRESS]" at bounding box center [682, 217] width 112 height 57
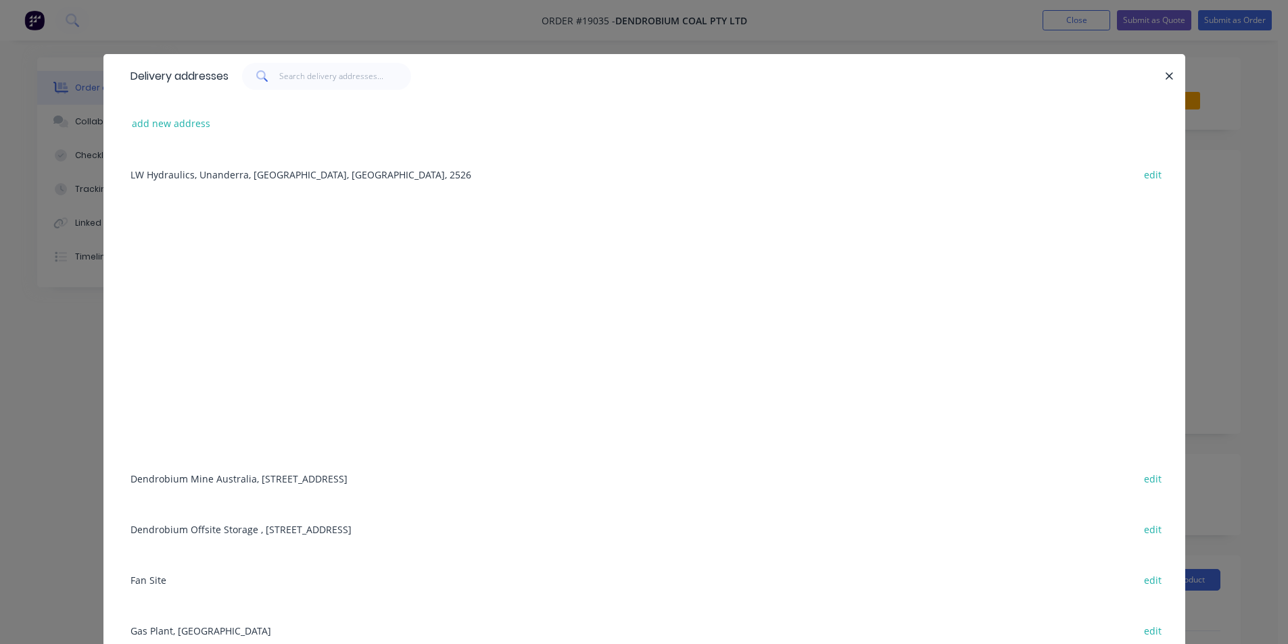
click at [294, 471] on div "Dendrobium Mine [GEOGRAPHIC_DATA], [STREET_ADDRESS] edit" at bounding box center [644, 478] width 1041 height 51
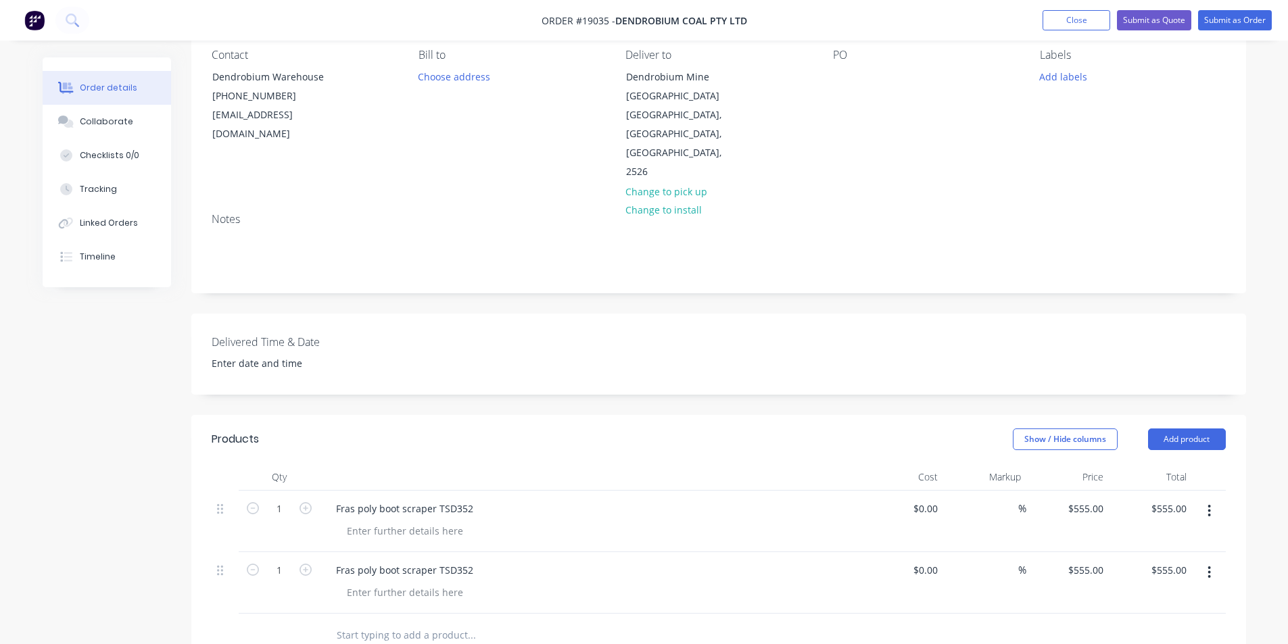
scroll to position [135, 0]
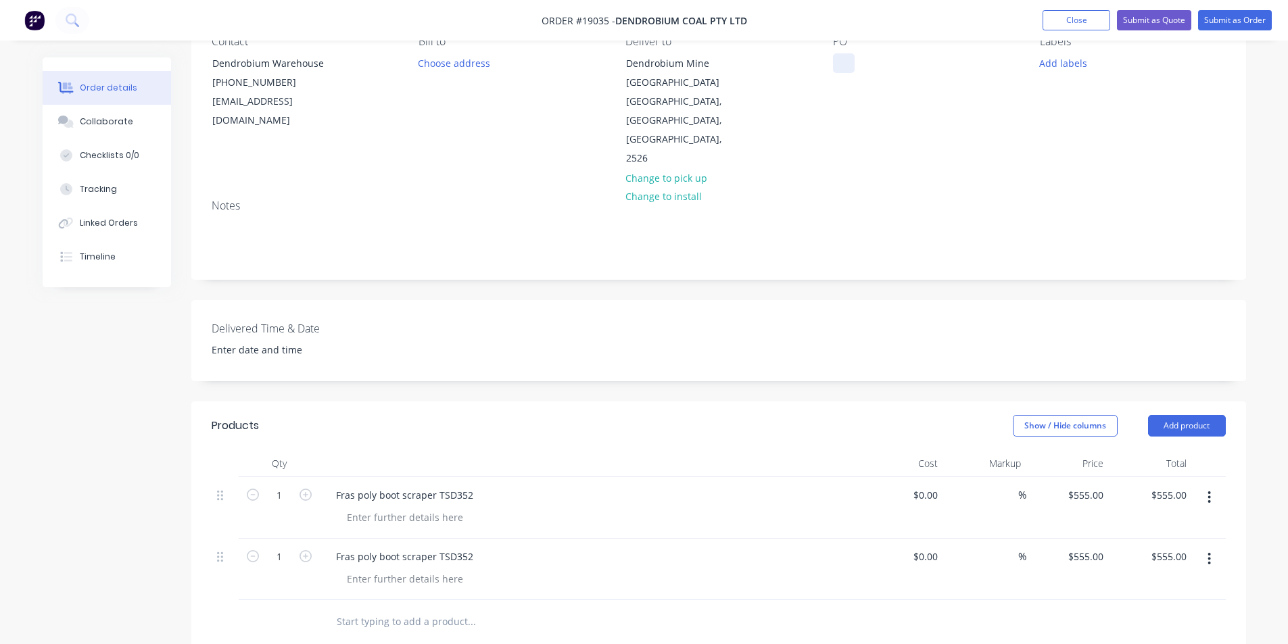
click at [839, 54] on div at bounding box center [844, 63] width 22 height 20
paste div
click at [1078, 65] on button "Add labels" at bounding box center [1063, 62] width 62 height 18
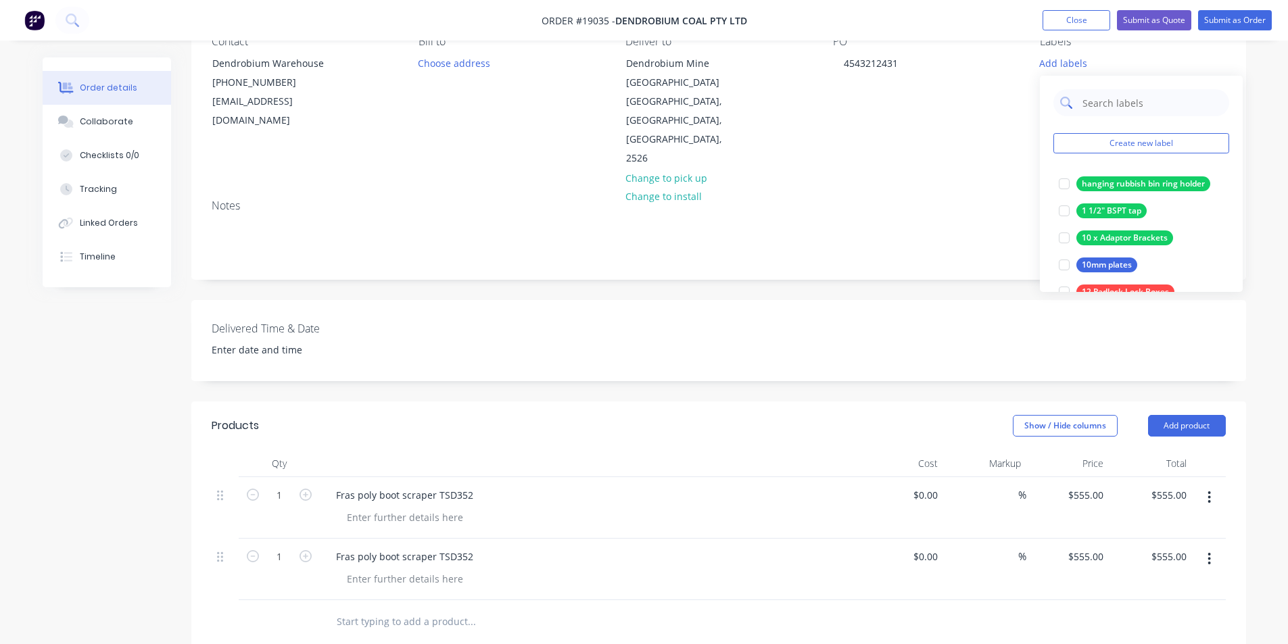
click at [1132, 107] on input "text" at bounding box center [1151, 102] width 141 height 27
type input "scr"
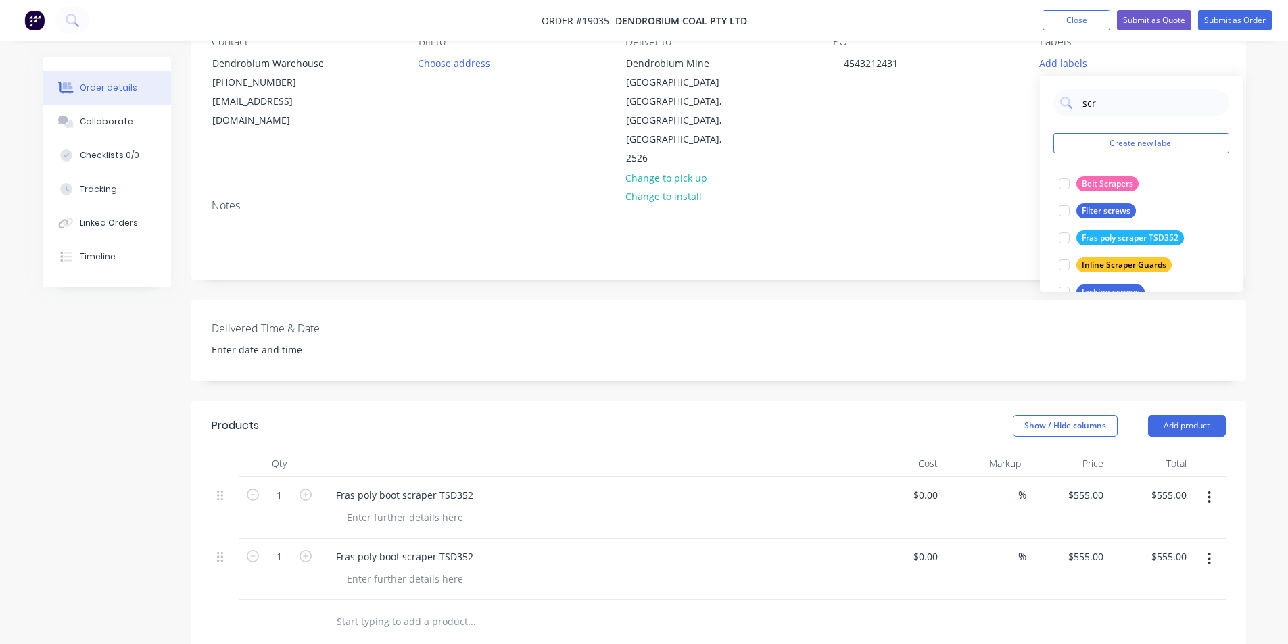
drag, startPoint x: 1061, startPoint y: 236, endPoint x: 1042, endPoint y: 236, distance: 18.9
click at [1061, 236] on div at bounding box center [1063, 237] width 27 height 27
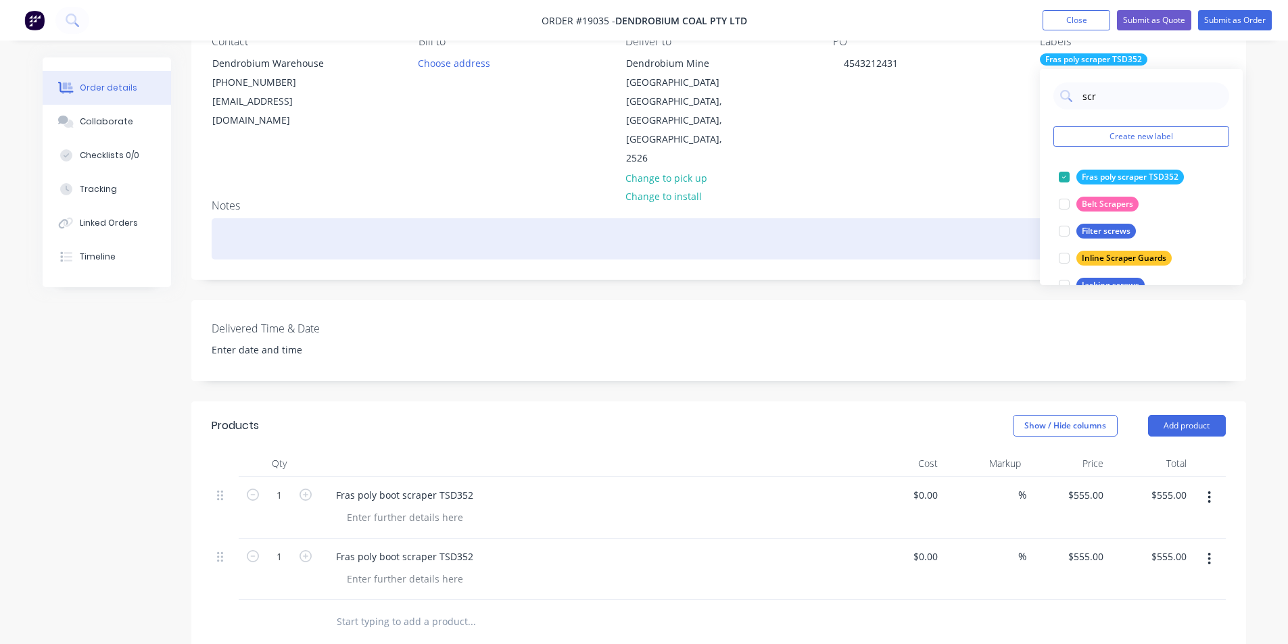
click at [954, 220] on div at bounding box center [719, 238] width 1014 height 41
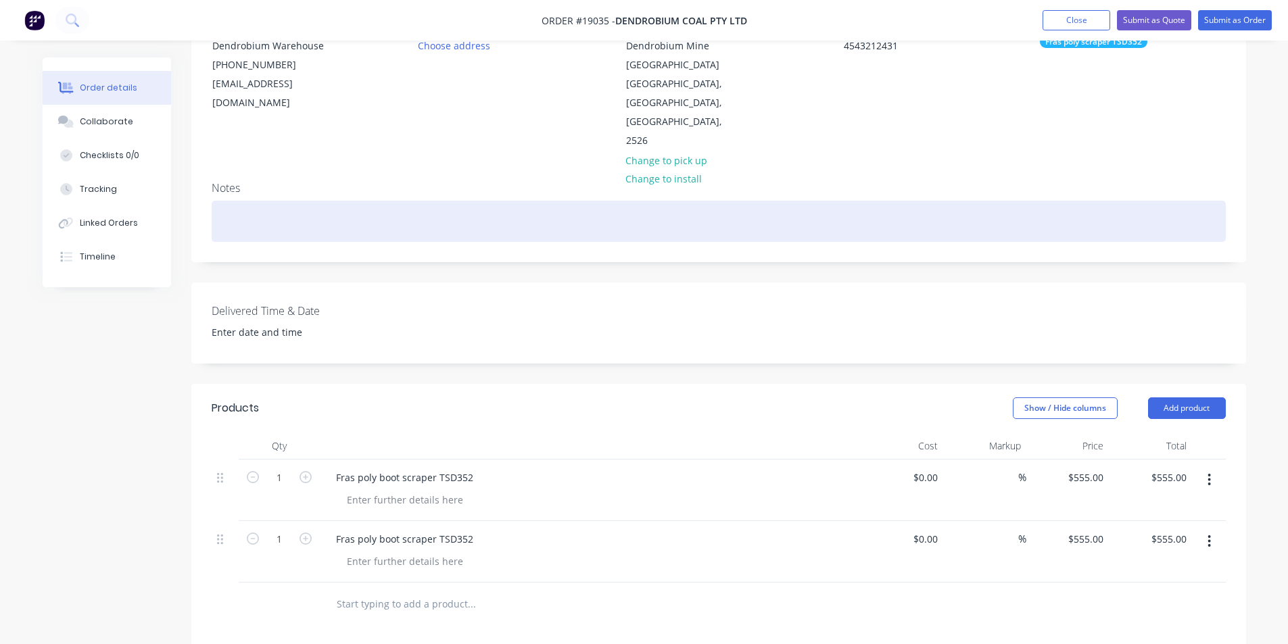
scroll to position [0, 0]
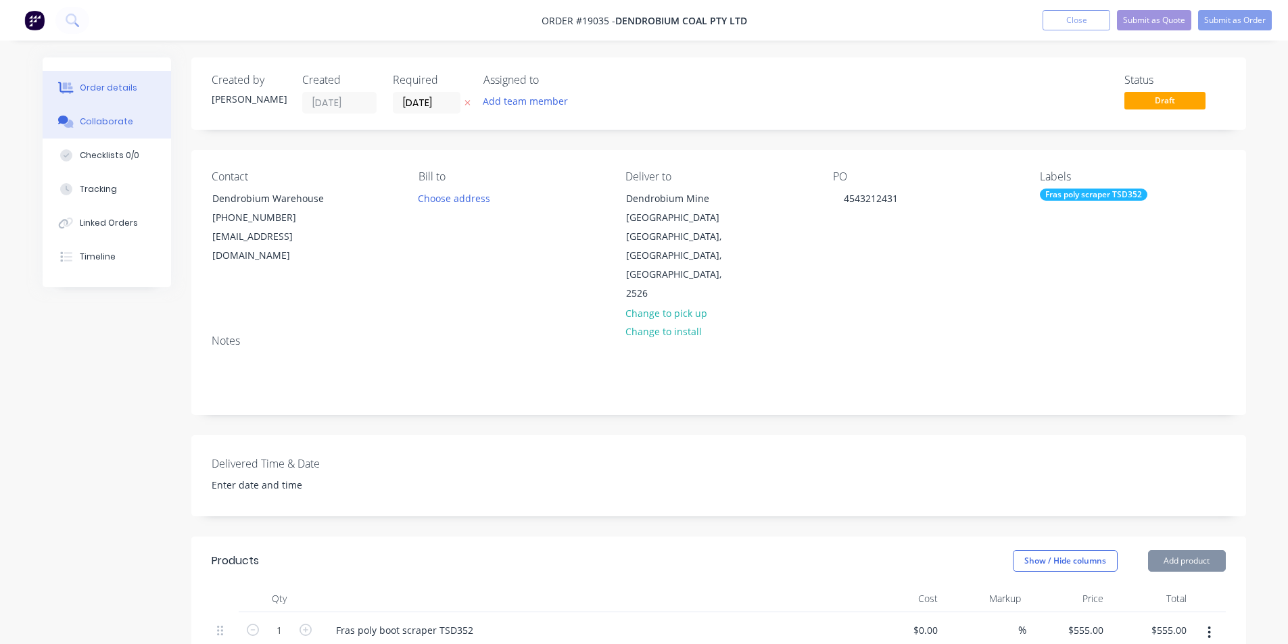
click at [116, 130] on button "Collaborate" at bounding box center [107, 122] width 128 height 34
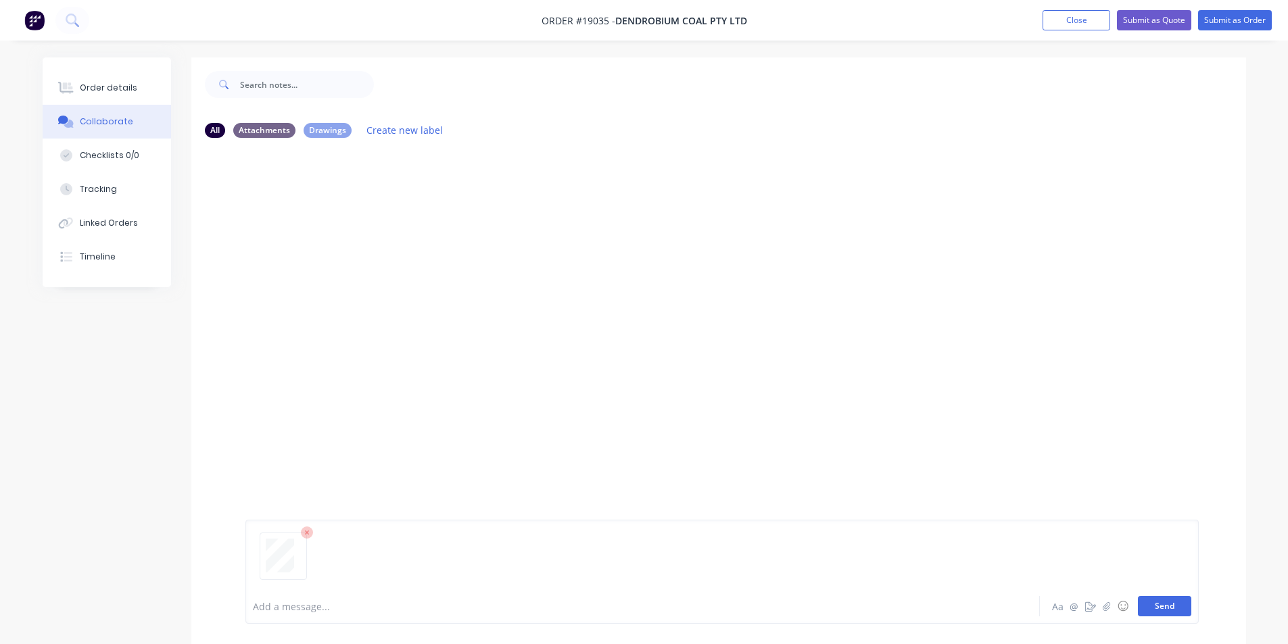
click at [1167, 611] on button "Send" at bounding box center [1163, 606] width 53 height 20
click at [104, 86] on div "Order details" at bounding box center [108, 88] width 57 height 12
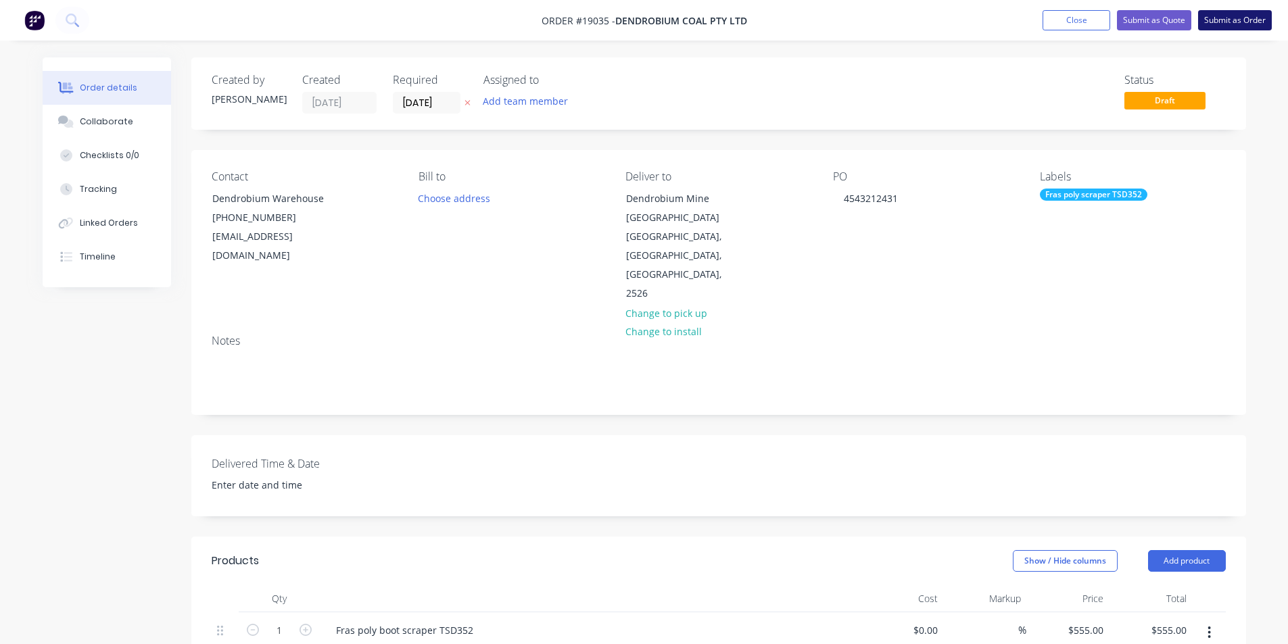
click at [1235, 24] on button "Submit as Order" at bounding box center [1235, 20] width 74 height 20
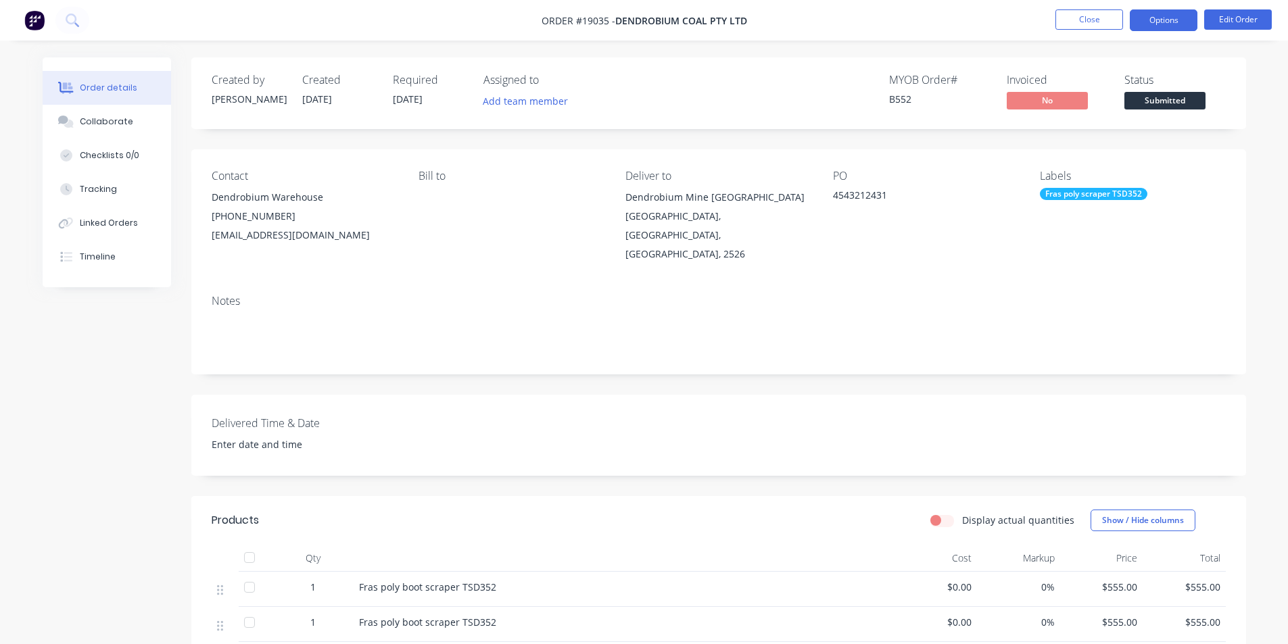
click at [1150, 28] on button "Options" at bounding box center [1163, 20] width 68 height 22
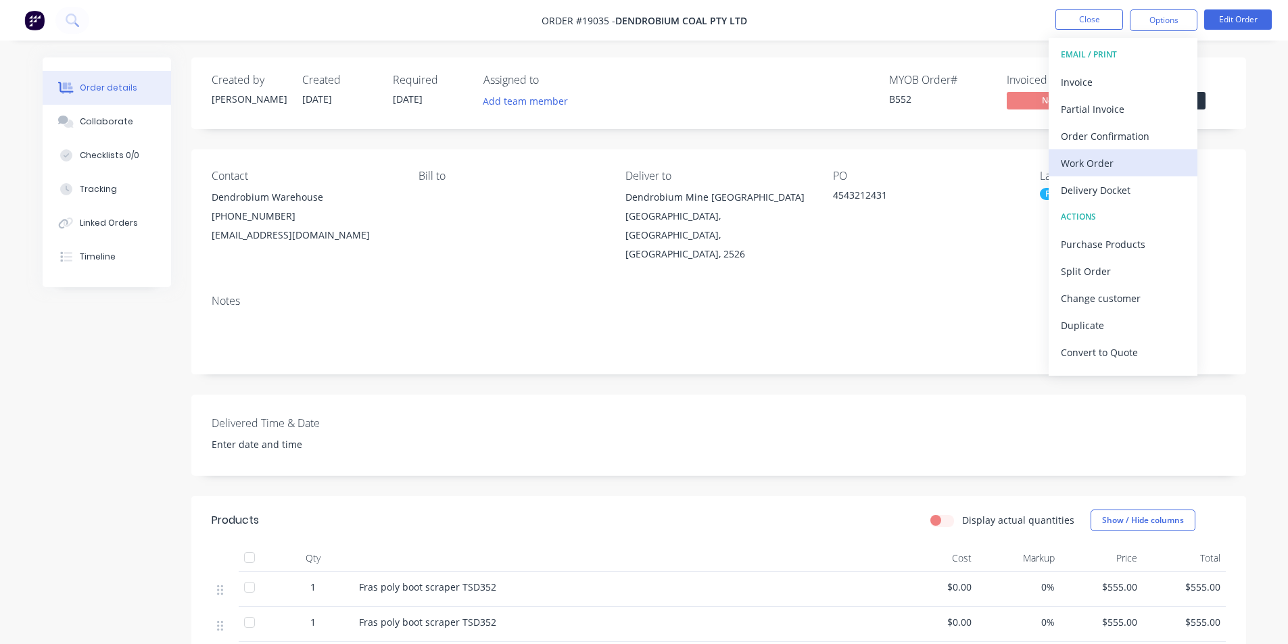
click at [1122, 158] on div "Work Order" at bounding box center [1122, 163] width 124 height 20
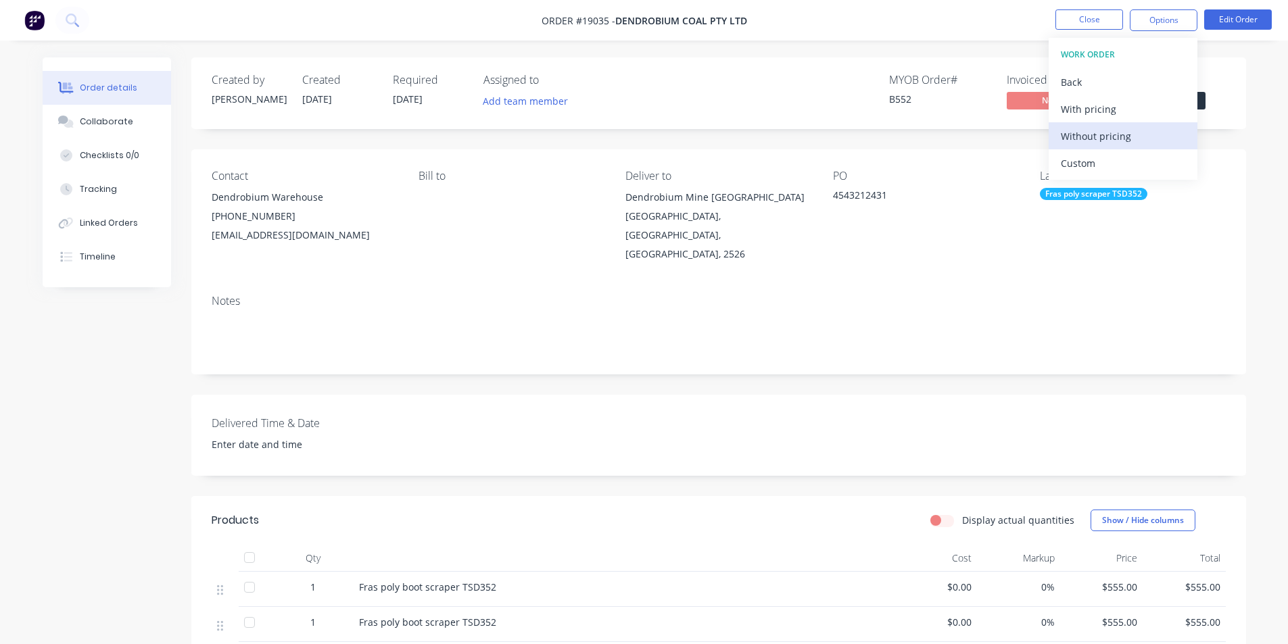
click at [1118, 138] on div "Without pricing" at bounding box center [1122, 136] width 124 height 20
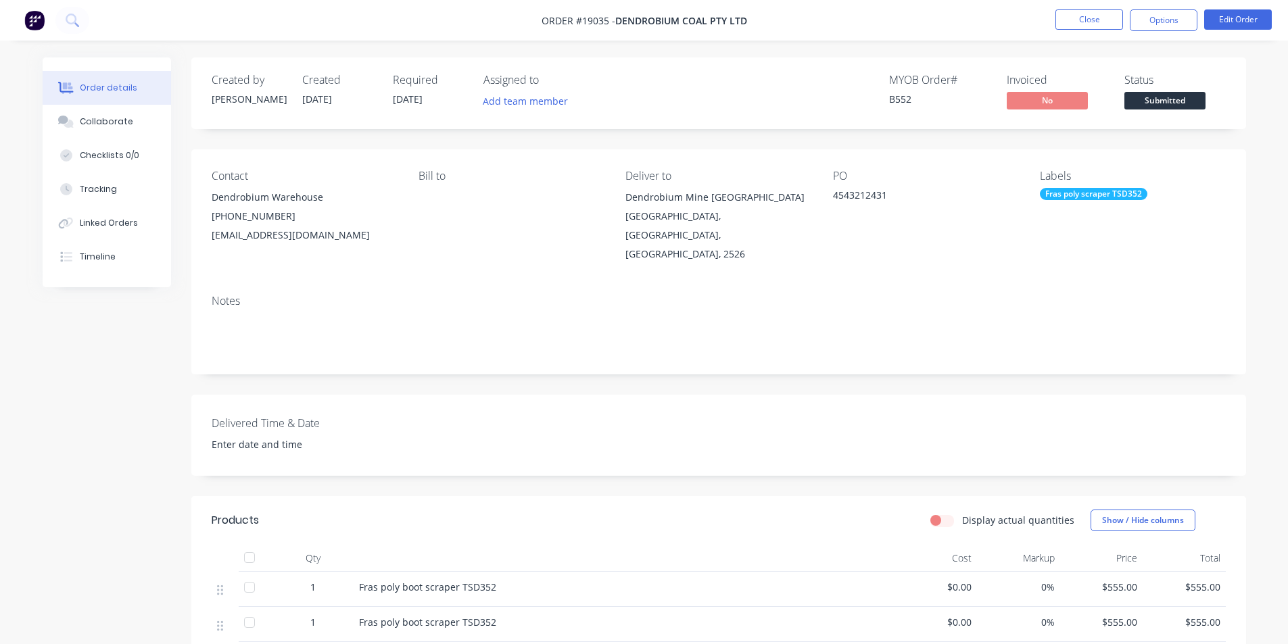
click at [839, 89] on div "MYOB Order # B552 Invoiced No Status Submitted" at bounding box center [921, 93] width 607 height 39
click at [41, 22] on img at bounding box center [34, 20] width 20 height 20
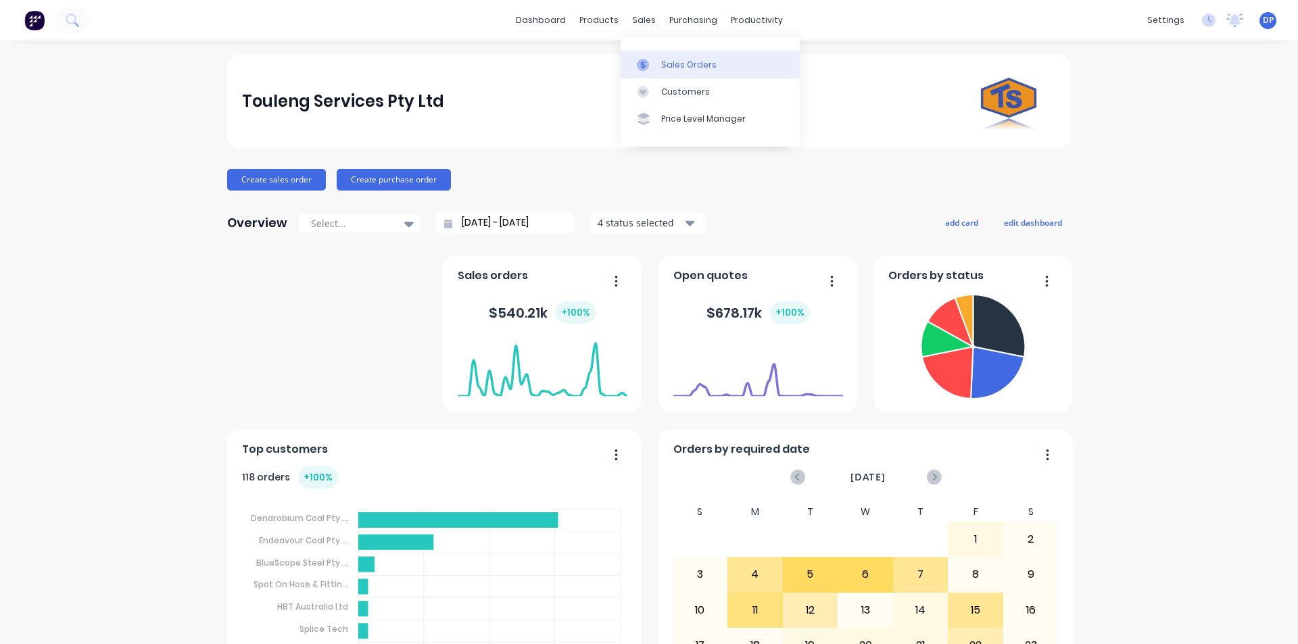
click at [657, 53] on link "Sales Orders" at bounding box center [709, 64] width 179 height 27
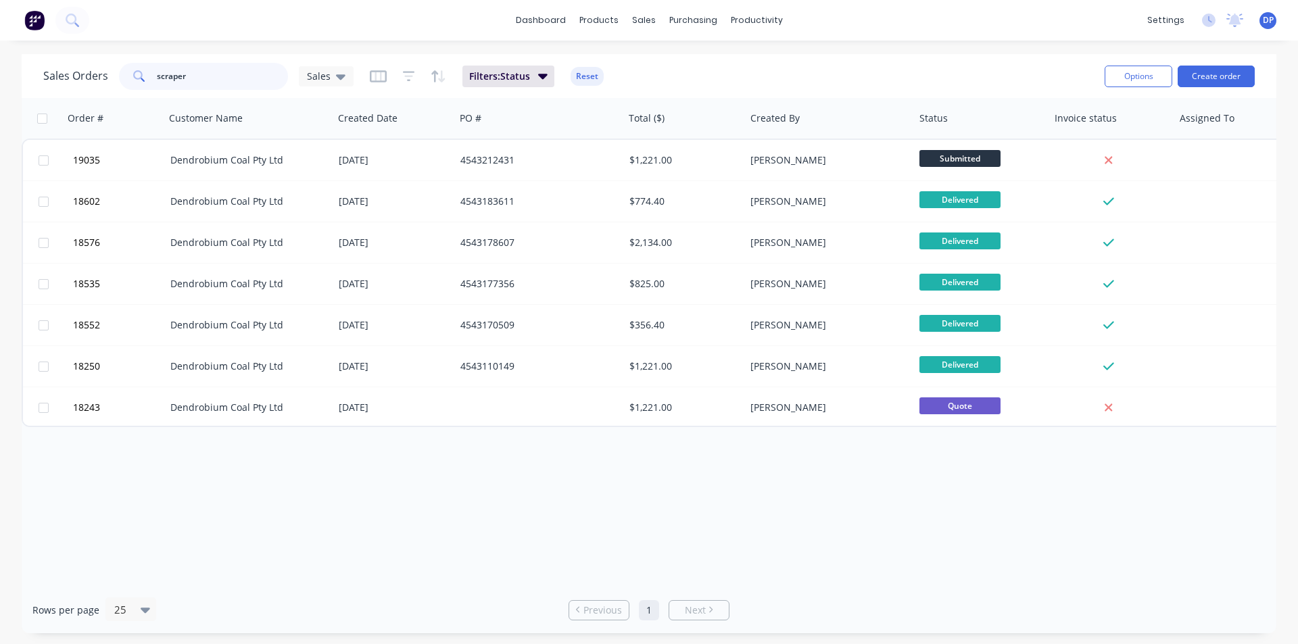
drag, startPoint x: 220, startPoint y: 82, endPoint x: 86, endPoint y: 81, distance: 133.8
click at [86, 81] on div "Sales Orders scraper Sales" at bounding box center [198, 76] width 310 height 27
paste input "4543138247"
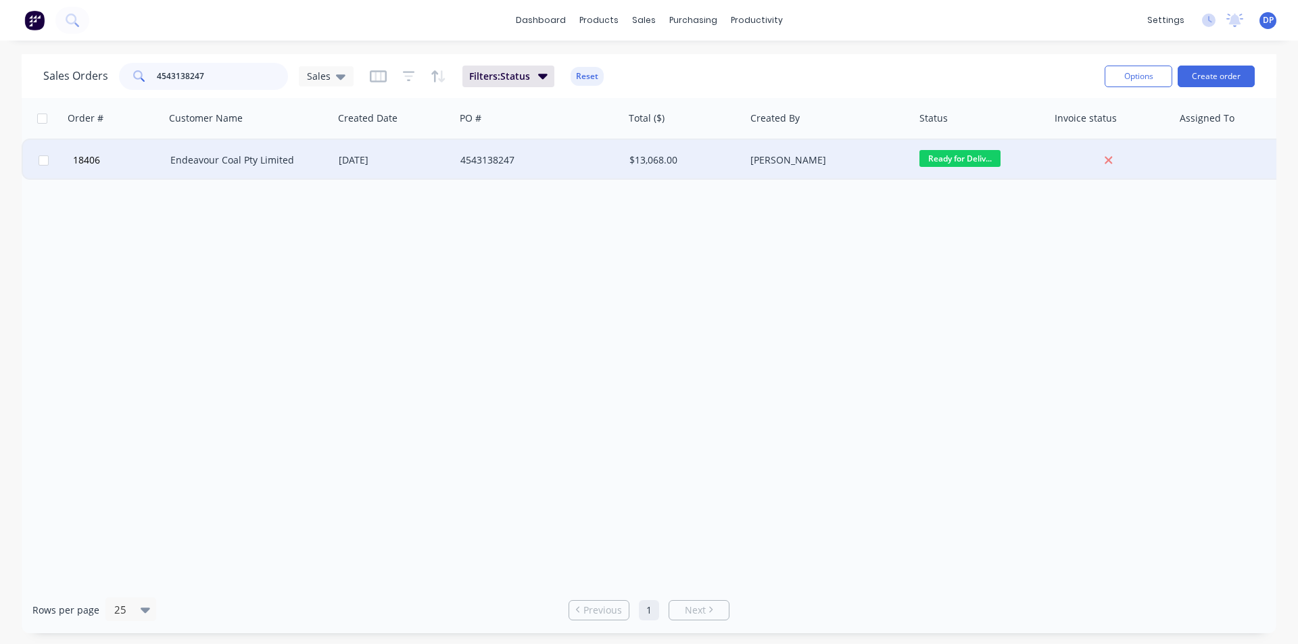
type input "4543138247"
click at [252, 162] on div "Endeavour Coal Pty Limited" at bounding box center [245, 160] width 150 height 14
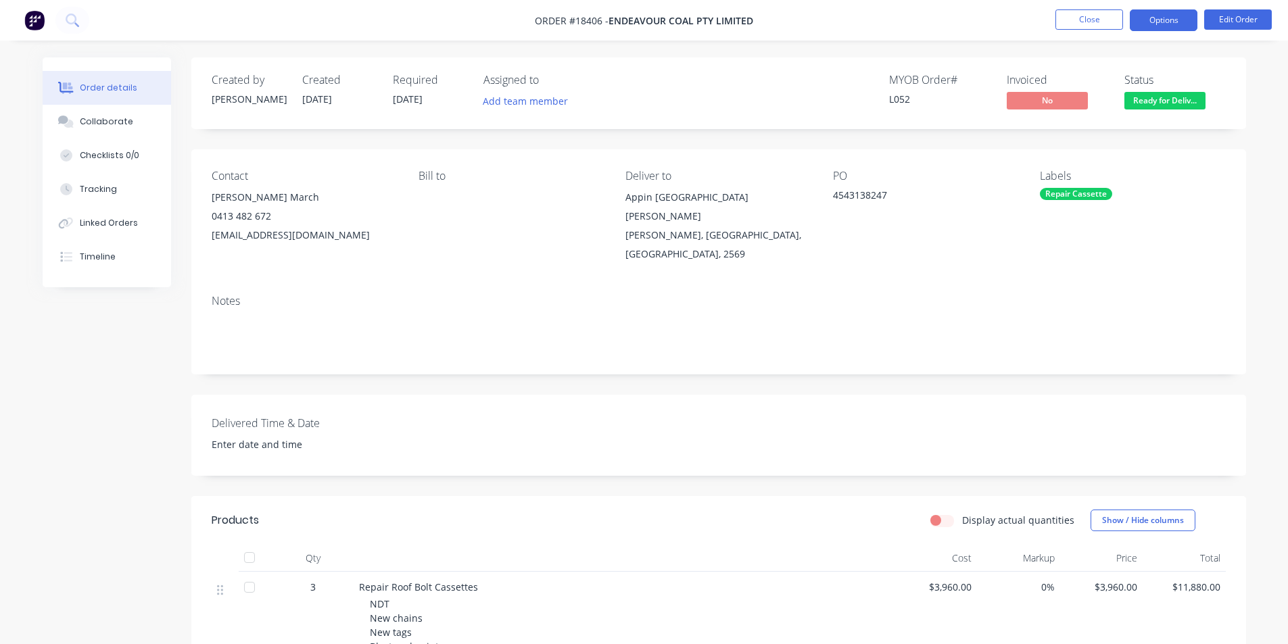
click at [1179, 22] on button "Options" at bounding box center [1163, 20] width 68 height 22
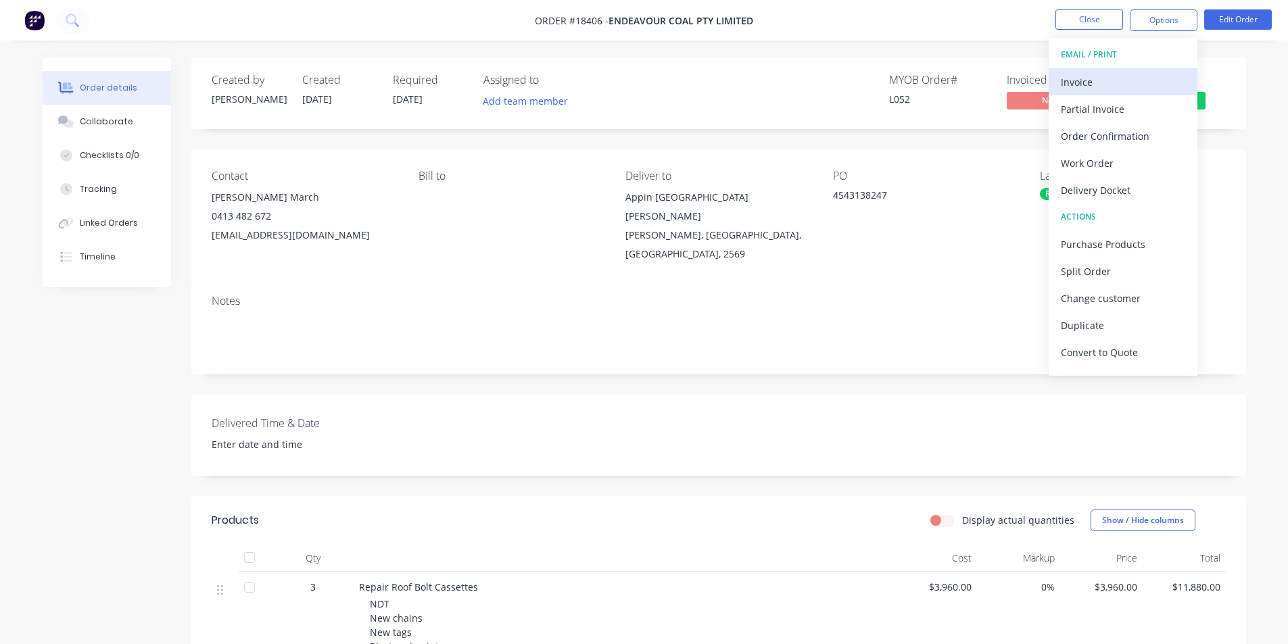
click at [1135, 76] on div "Invoice" at bounding box center [1122, 82] width 124 height 20
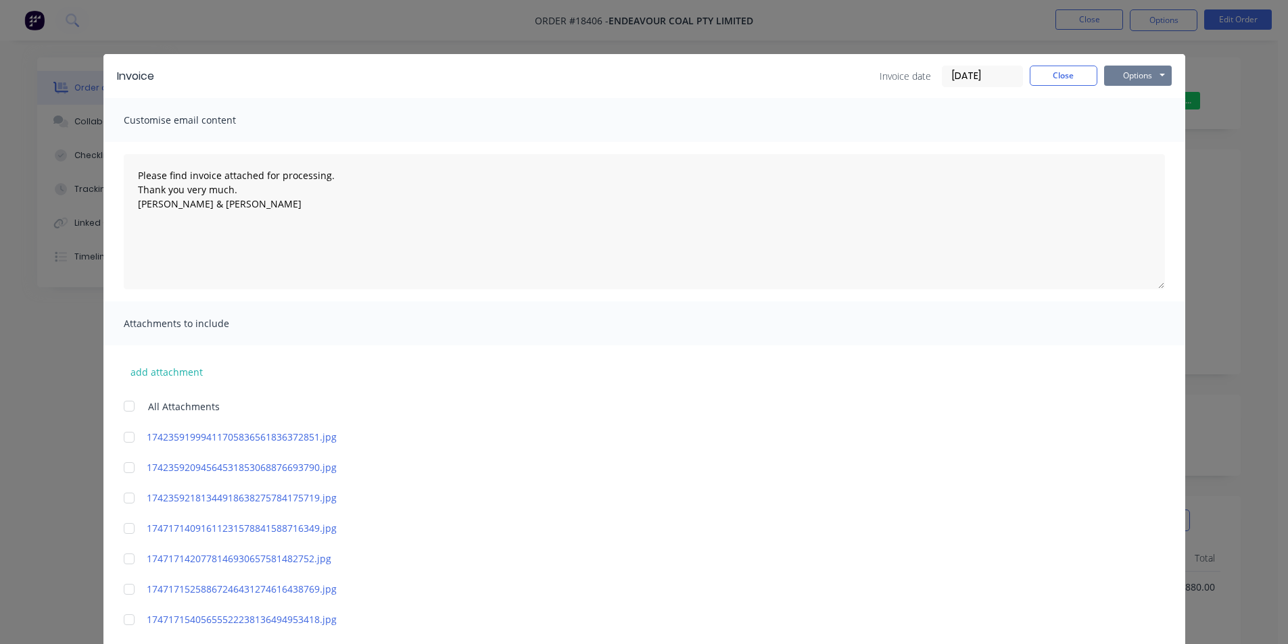
click at [1150, 77] on button "Options" at bounding box center [1138, 76] width 68 height 20
click at [1159, 126] on button "Print" at bounding box center [1147, 122] width 87 height 22
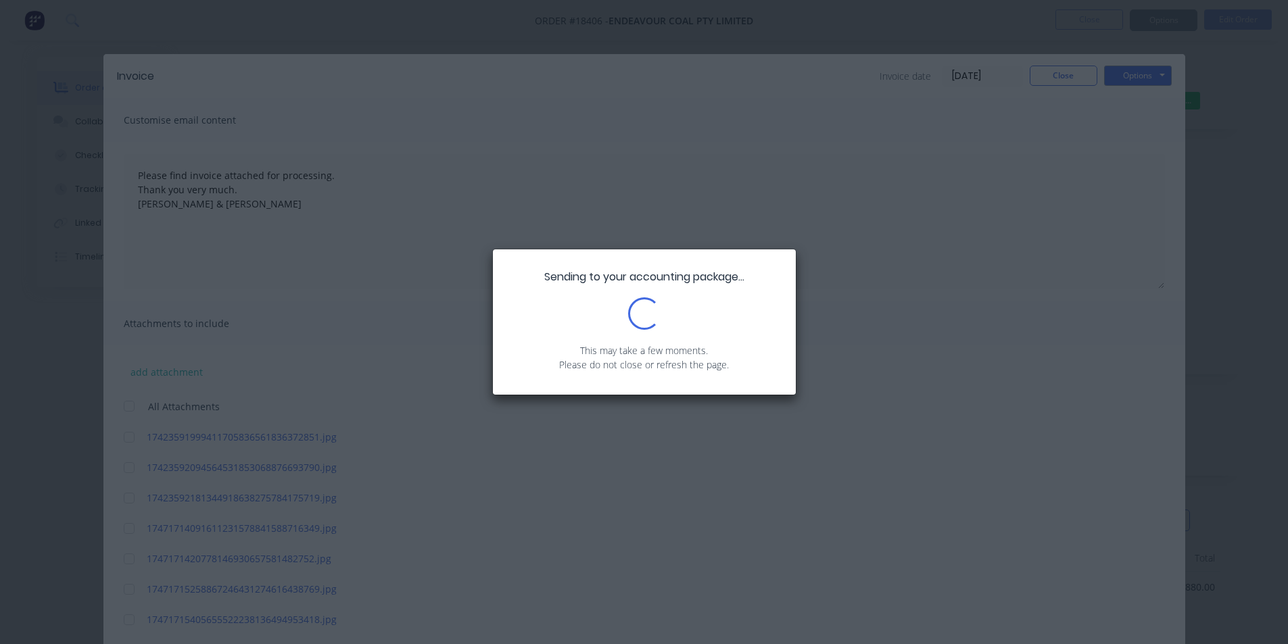
type textarea "Please find invoice attached for processing. Thank you very much. [PERSON_NAME]…"
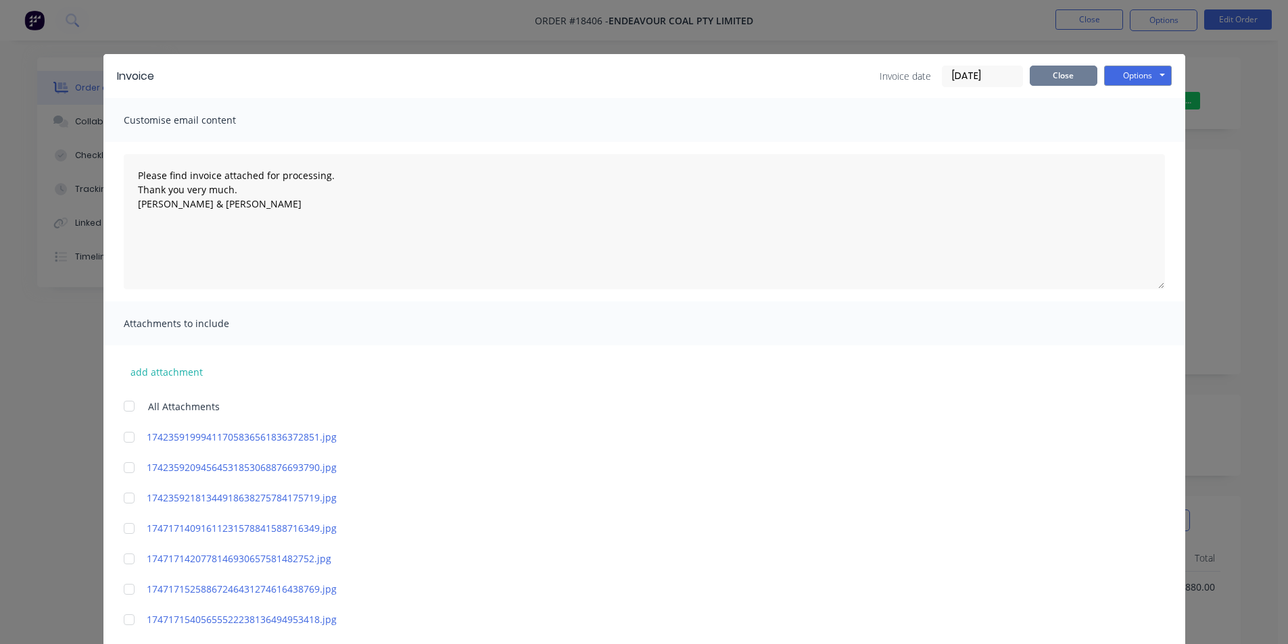
click at [1034, 75] on button "Close" at bounding box center [1063, 76] width 68 height 20
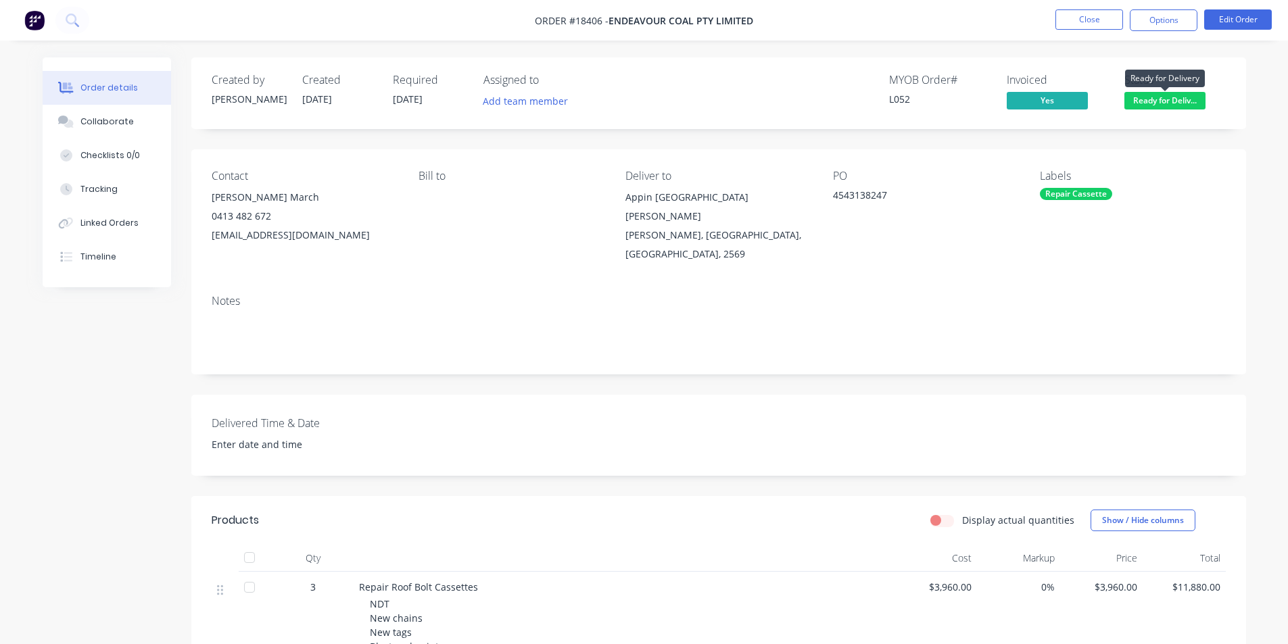
click at [1203, 96] on span "Ready for Deliv..." at bounding box center [1164, 100] width 81 height 17
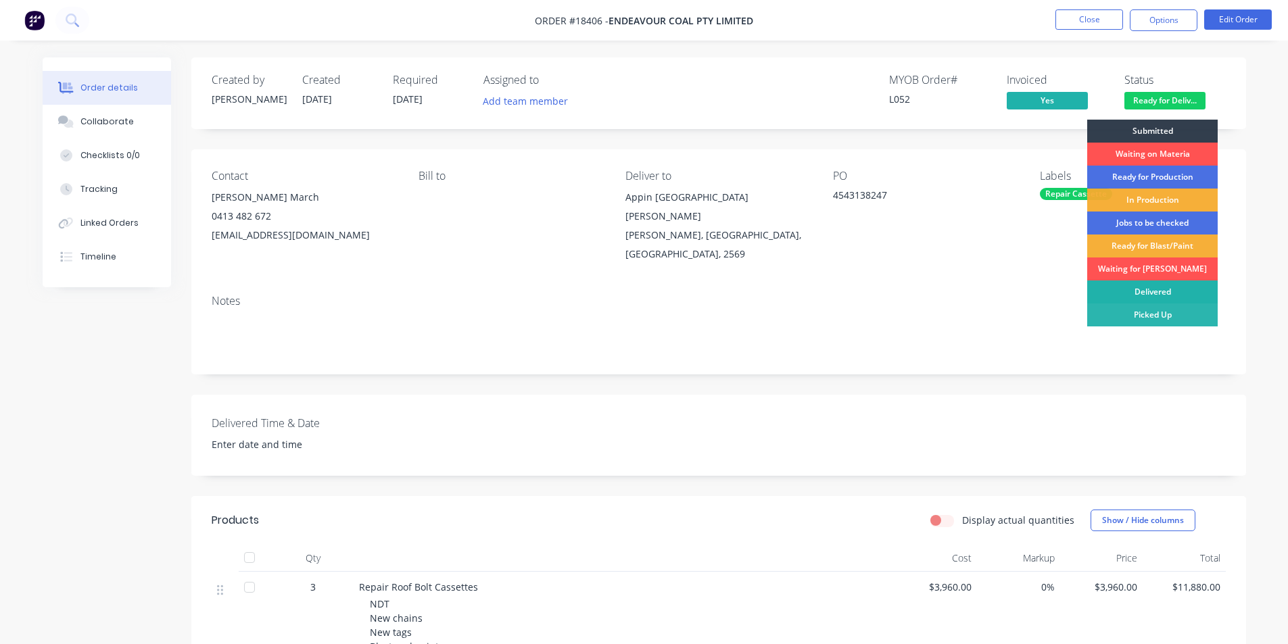
click at [1143, 289] on div "Delivered" at bounding box center [1152, 291] width 130 height 23
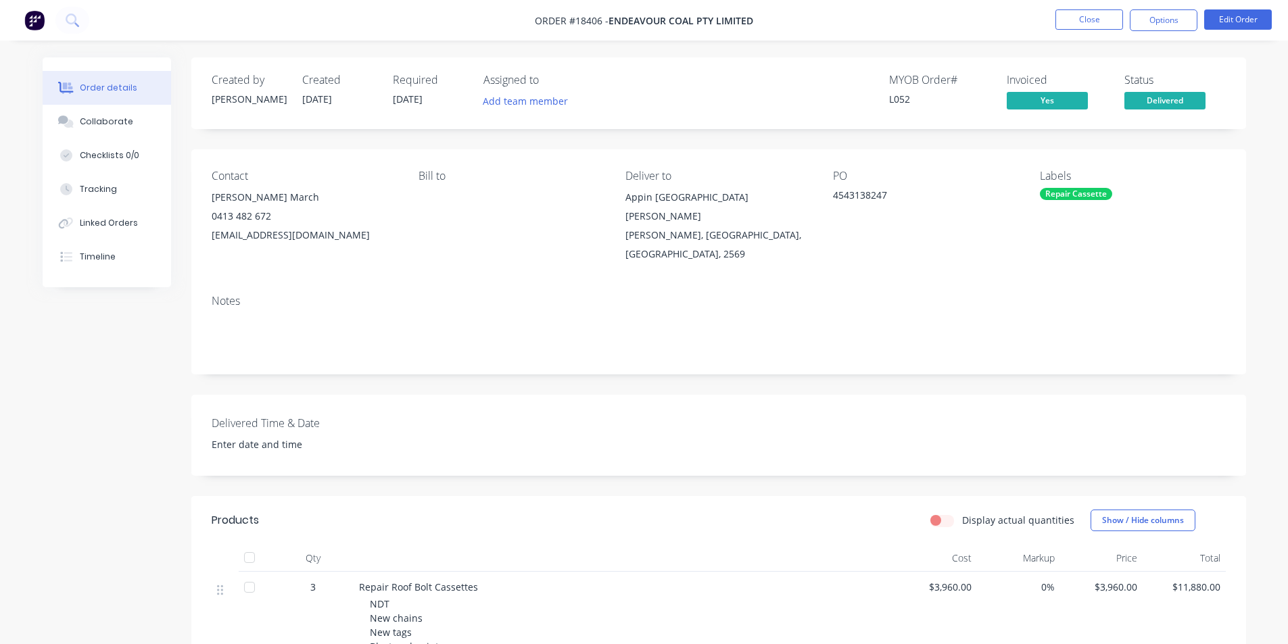
click at [29, 20] on img at bounding box center [34, 20] width 20 height 20
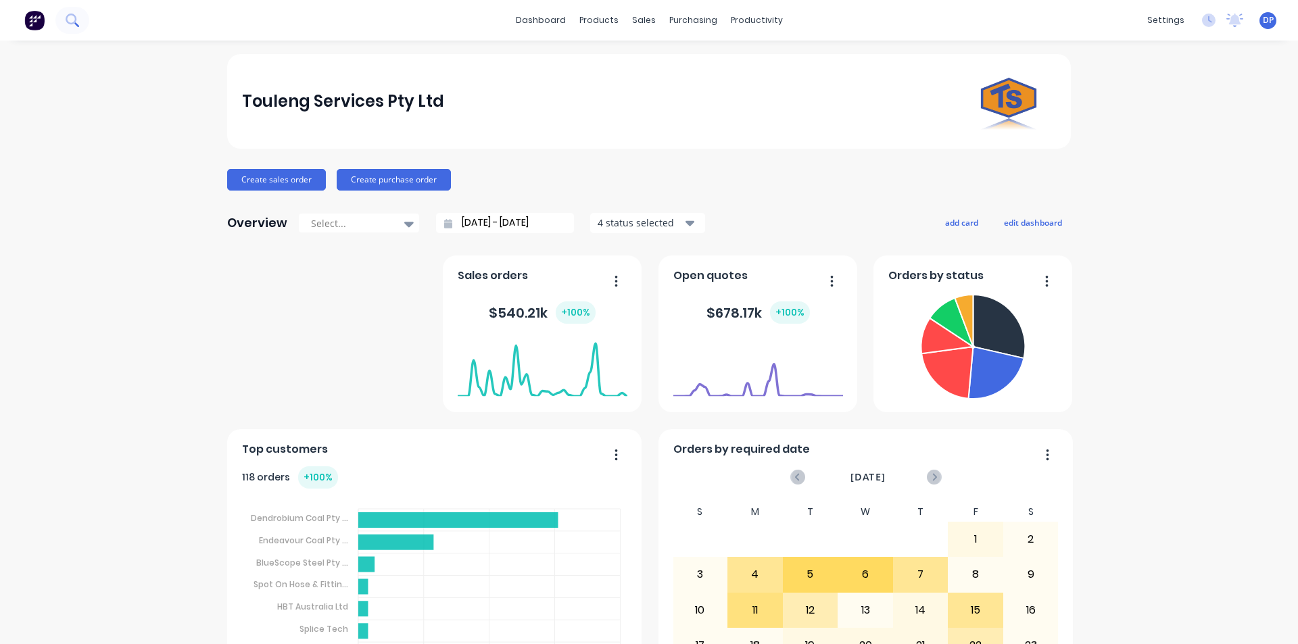
click at [76, 22] on icon at bounding box center [71, 19] width 11 height 11
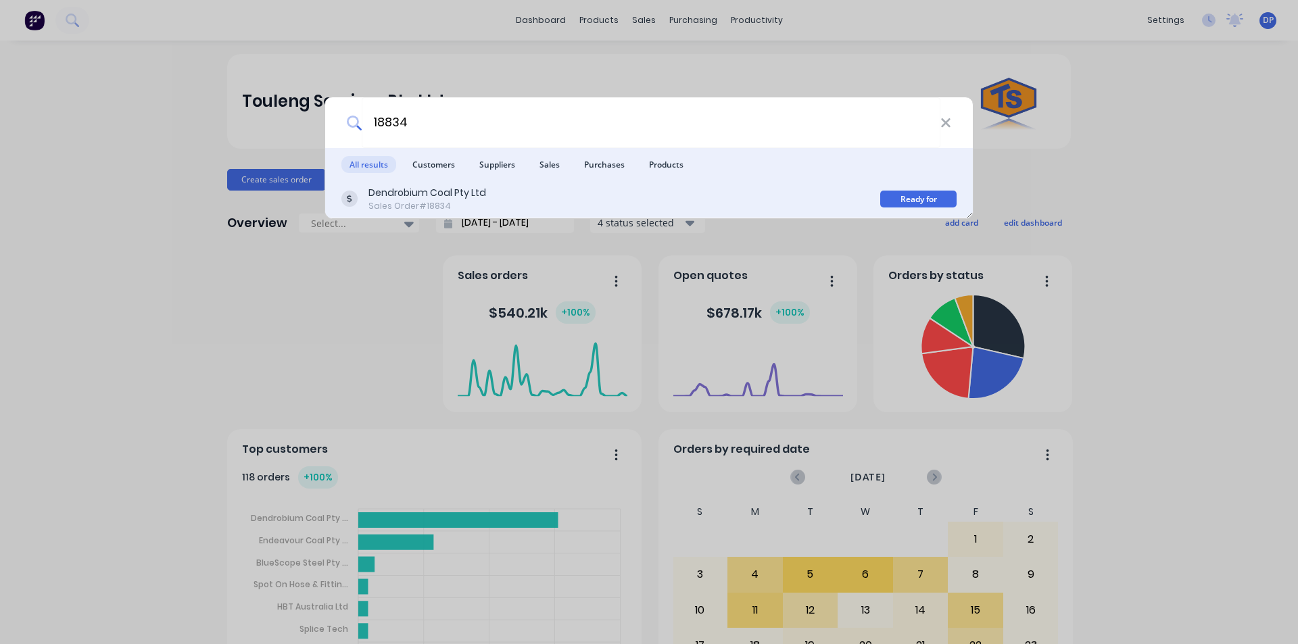
type input "18834"
click at [490, 192] on div "Dendrobium Coal Pty Ltd Sales Order #18834" at bounding box center [610, 199] width 539 height 26
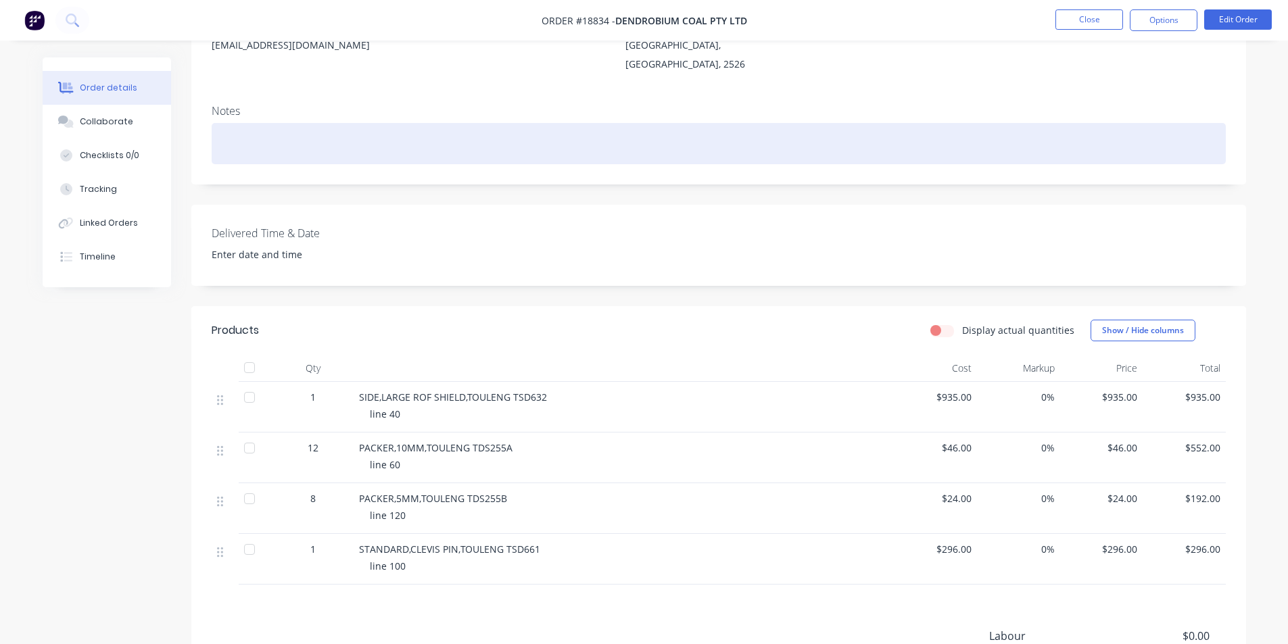
scroll to position [203, 0]
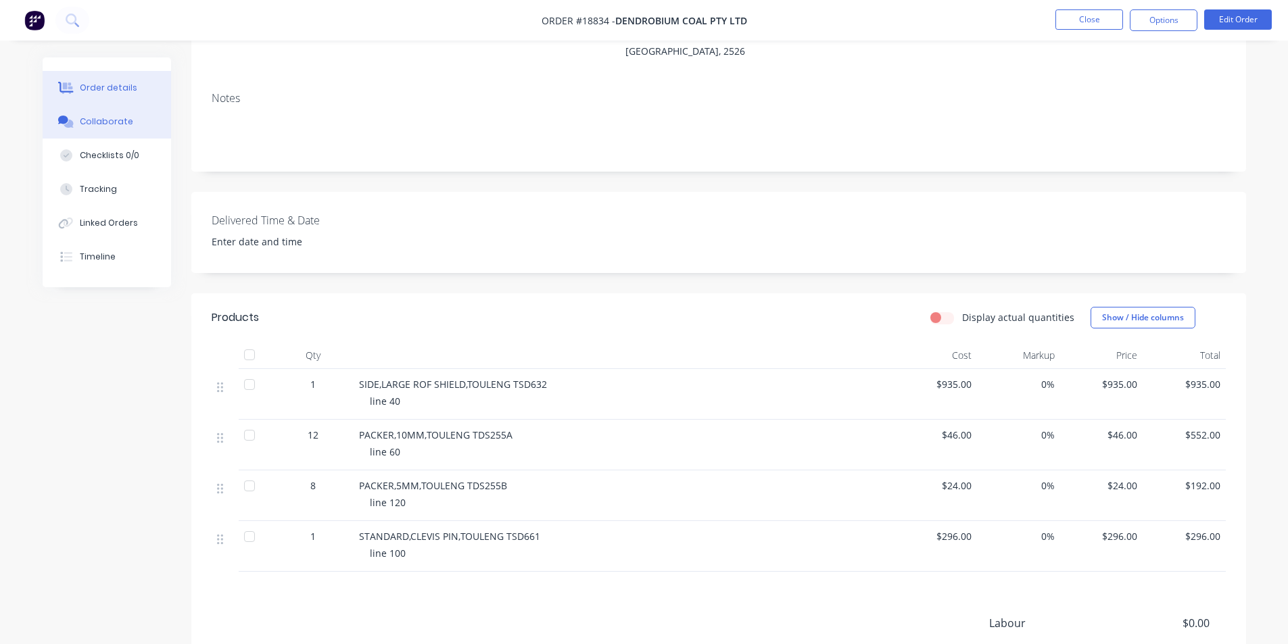
click at [118, 130] on button "Collaborate" at bounding box center [107, 122] width 128 height 34
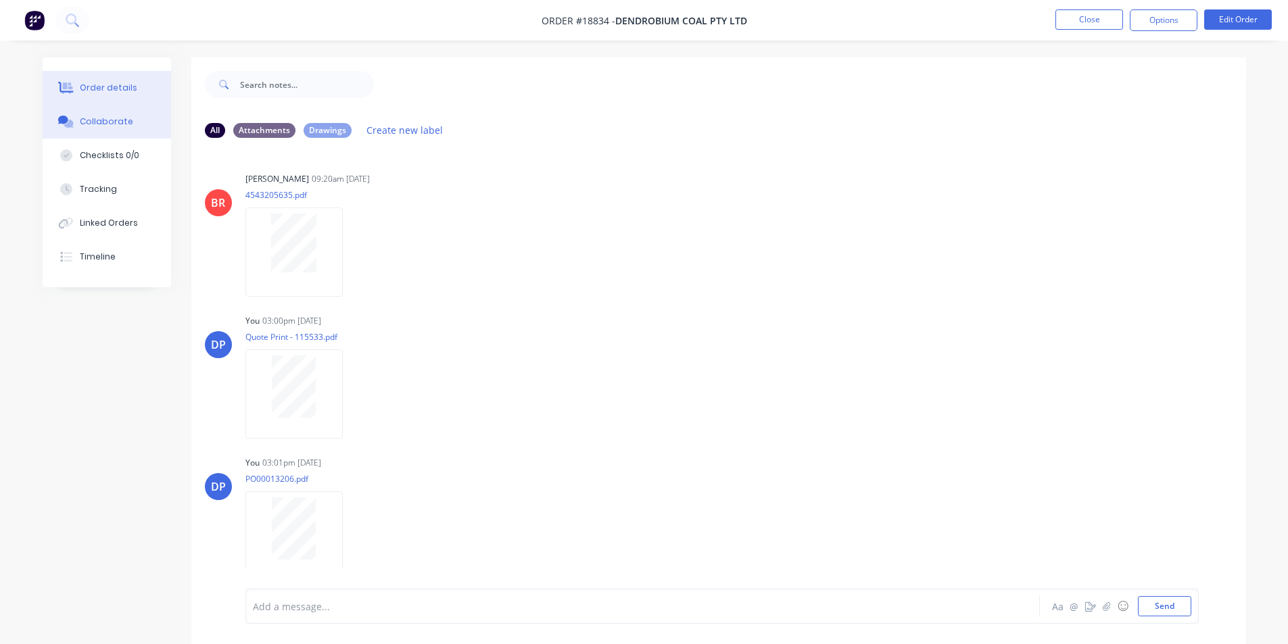
click at [124, 97] on button "Order details" at bounding box center [107, 88] width 128 height 34
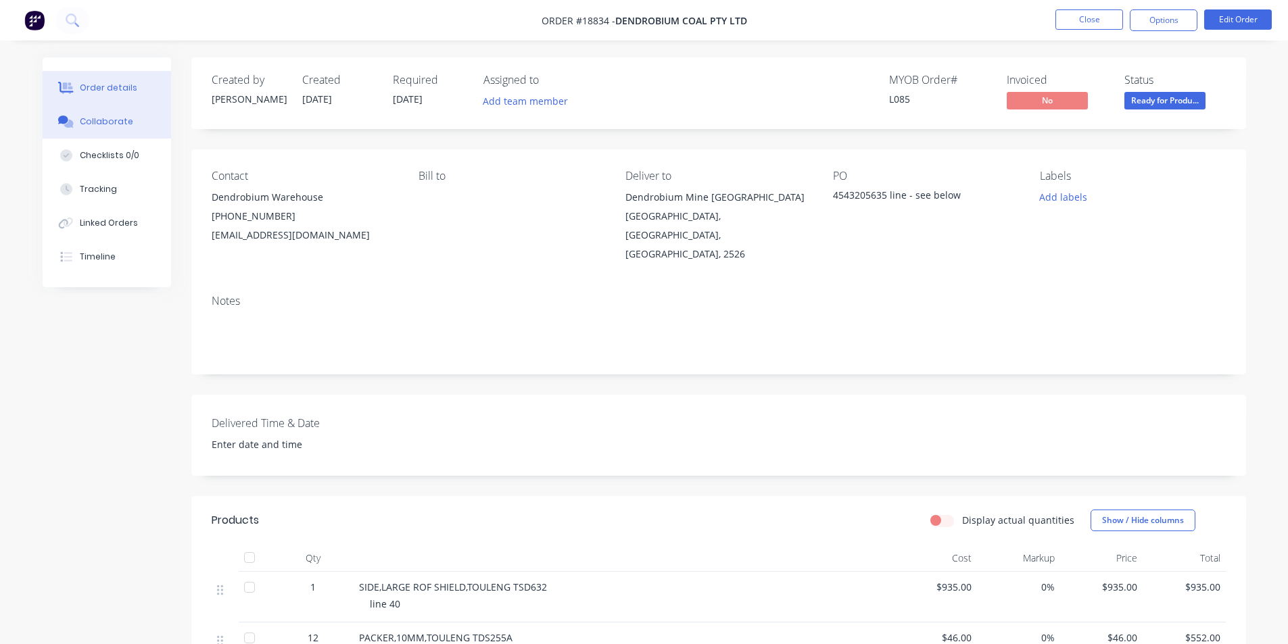
click at [112, 120] on div "Collaborate" at bounding box center [106, 122] width 53 height 12
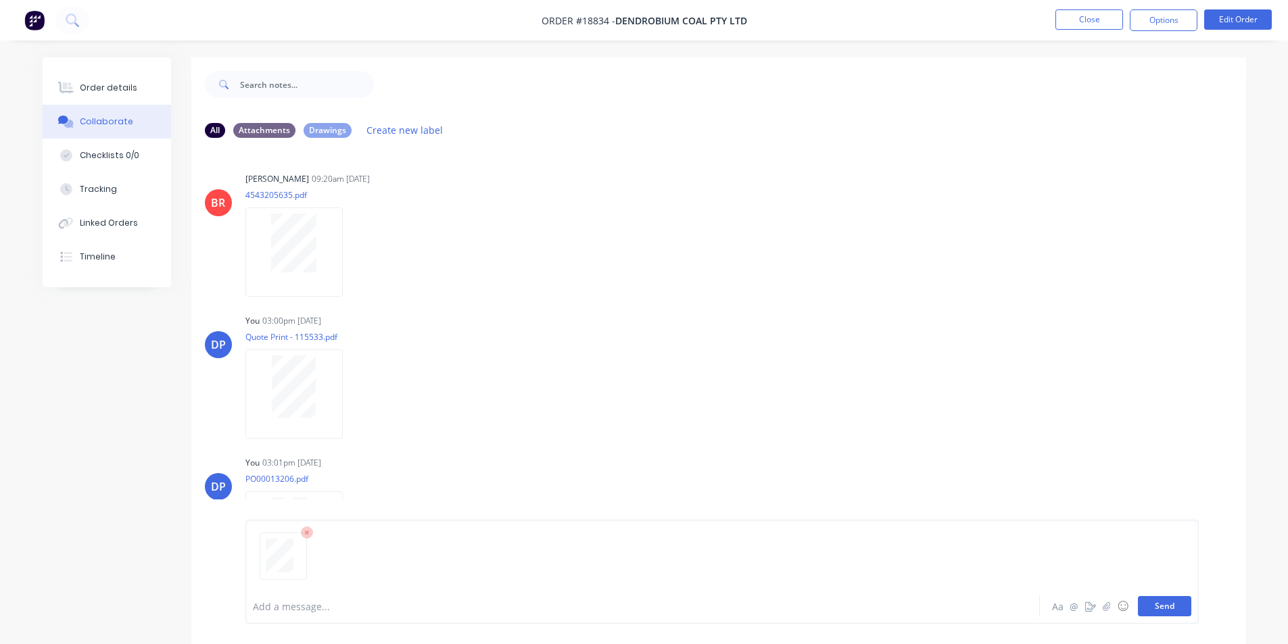
click at [1160, 599] on button "Send" at bounding box center [1163, 606] width 53 height 20
click at [1175, 610] on button "Send" at bounding box center [1163, 606] width 53 height 20
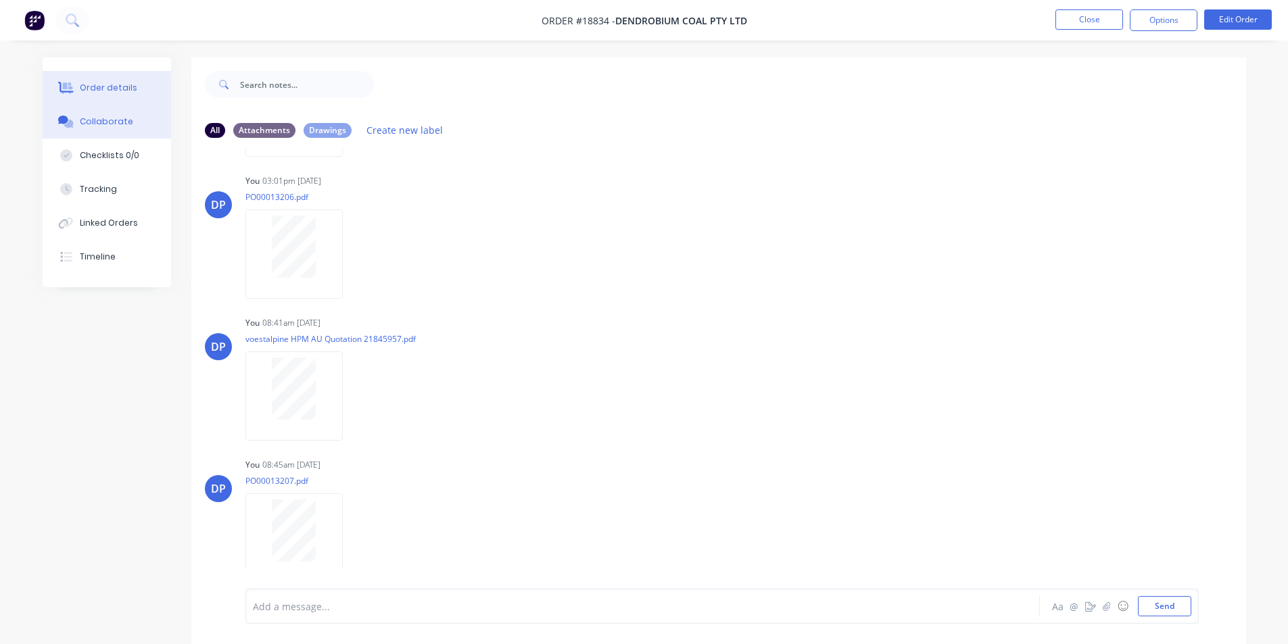
click at [125, 85] on div "Order details" at bounding box center [108, 88] width 57 height 12
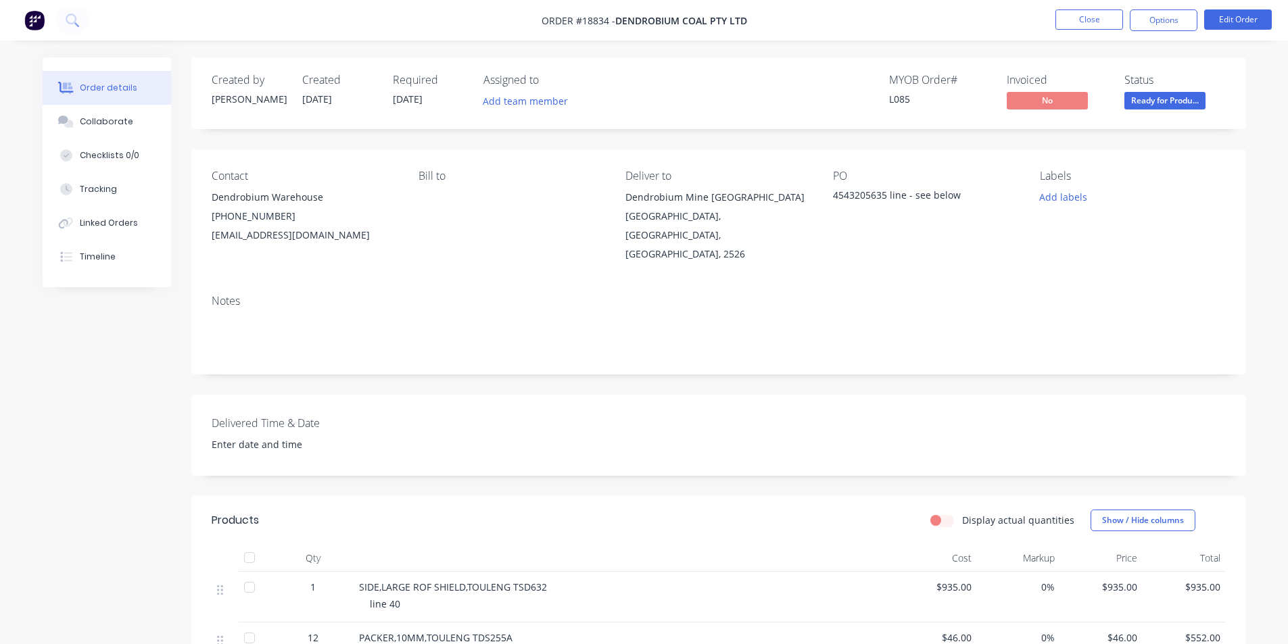
click at [1175, 103] on span "Ready for Produ..." at bounding box center [1164, 100] width 81 height 17
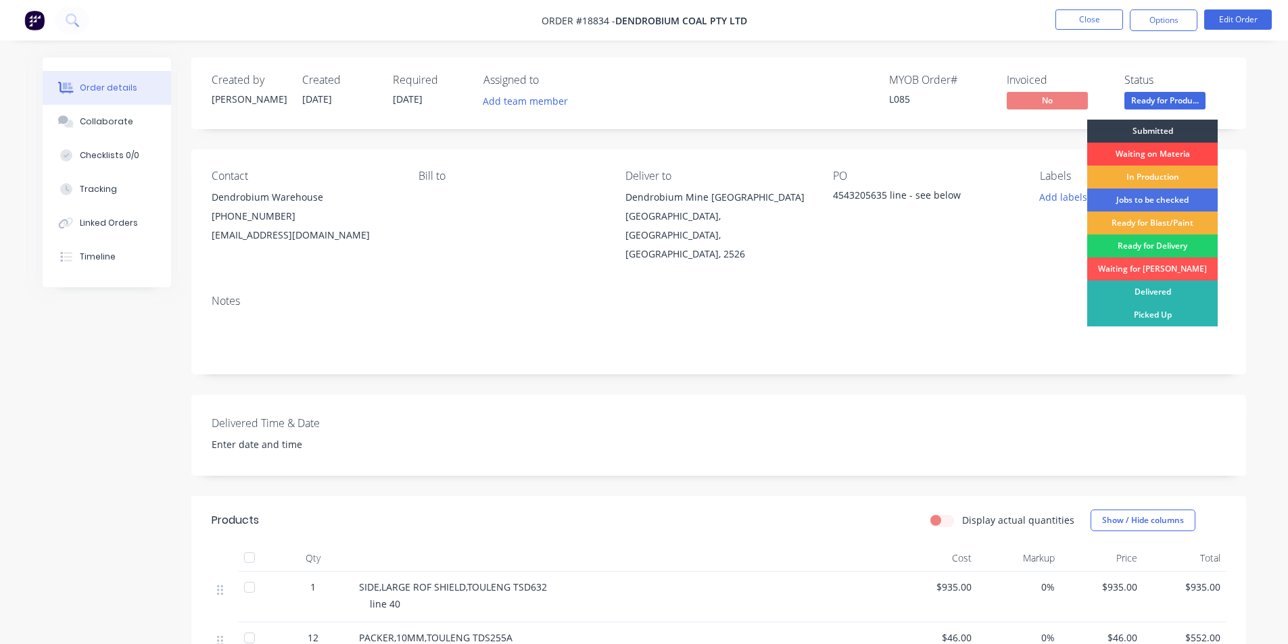
click at [1136, 153] on div "Waiting on Materia" at bounding box center [1152, 154] width 130 height 23
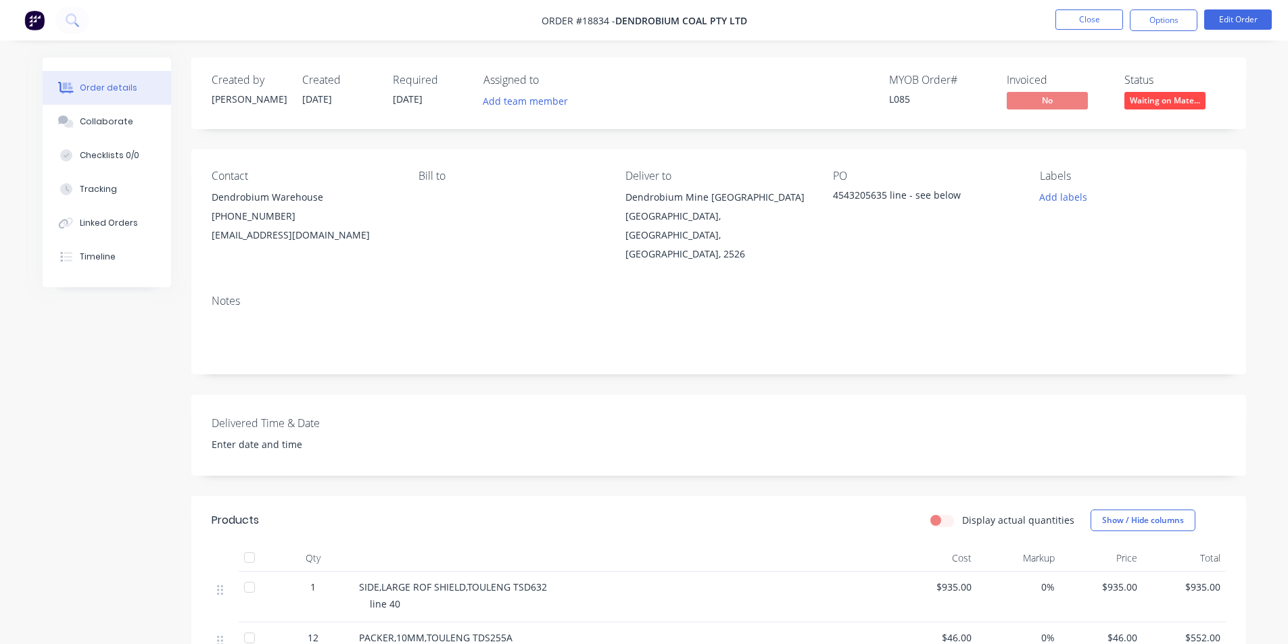
click at [37, 13] on img at bounding box center [34, 20] width 20 height 20
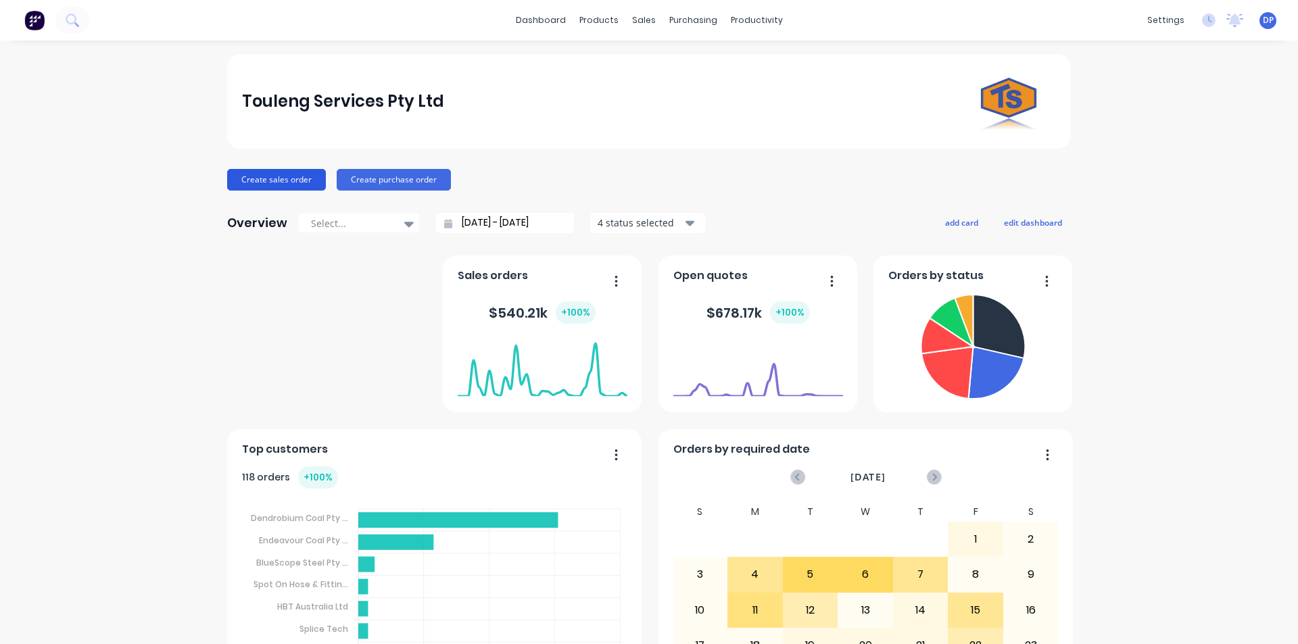
click at [274, 186] on button "Create sales order" at bounding box center [276, 180] width 99 height 22
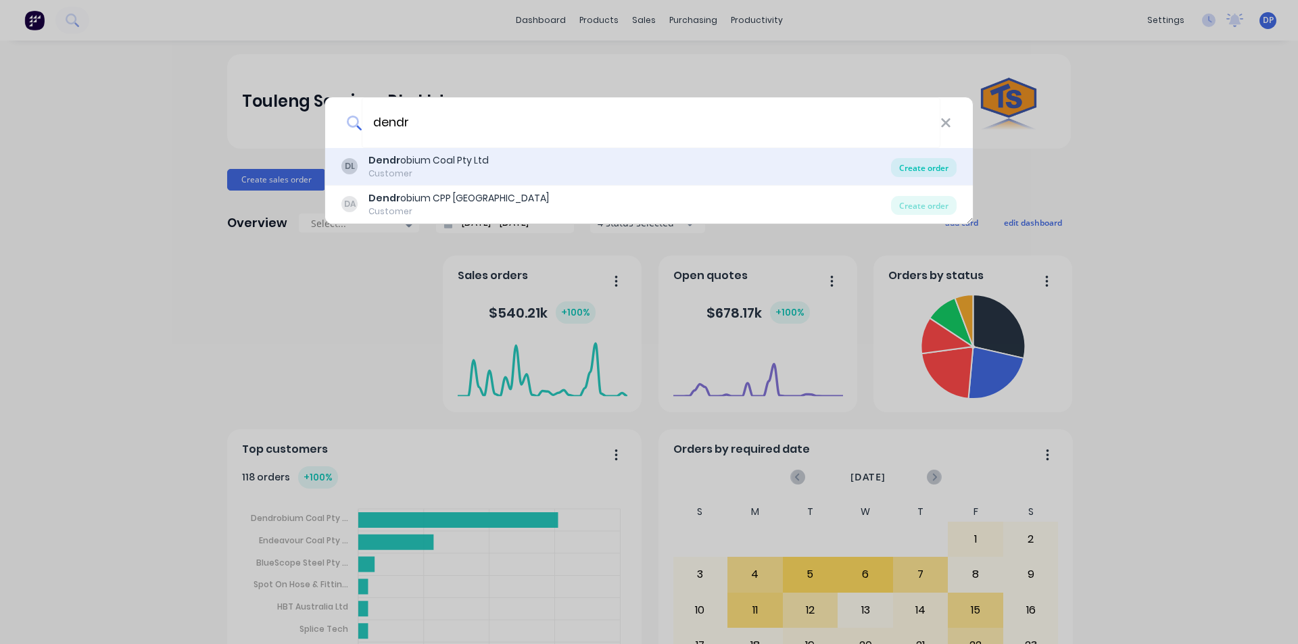
type input "dendr"
click at [916, 170] on div "Create order" at bounding box center [924, 167] width 66 height 19
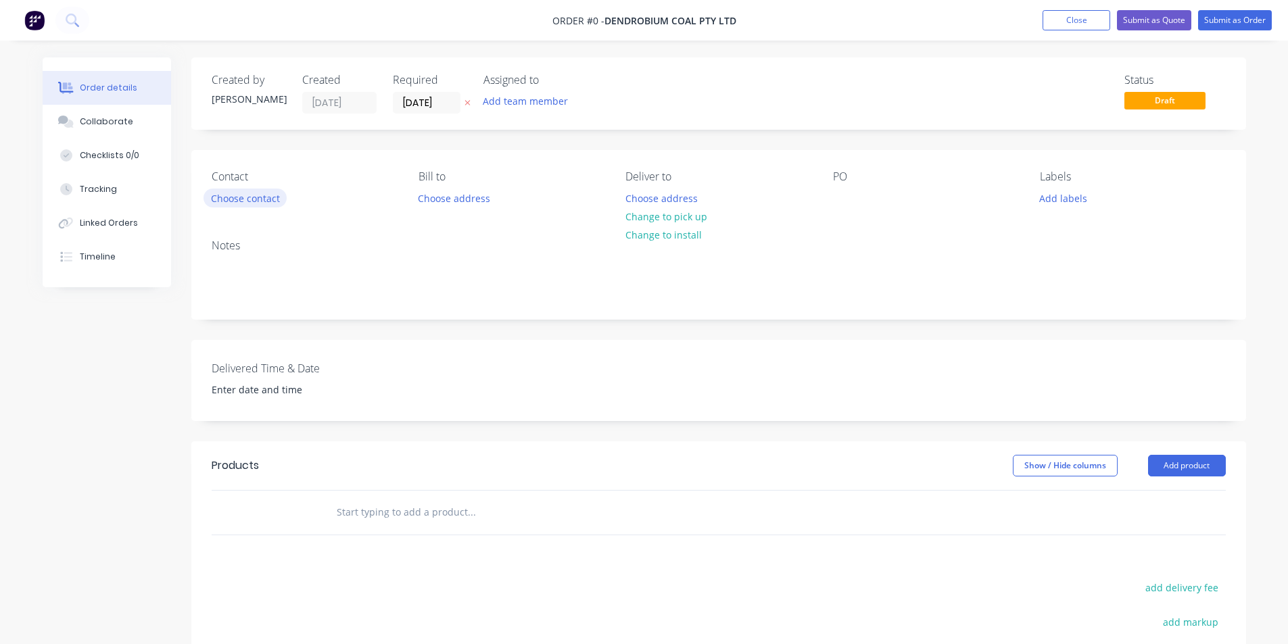
click at [255, 191] on button "Choose contact" at bounding box center [244, 198] width 83 height 18
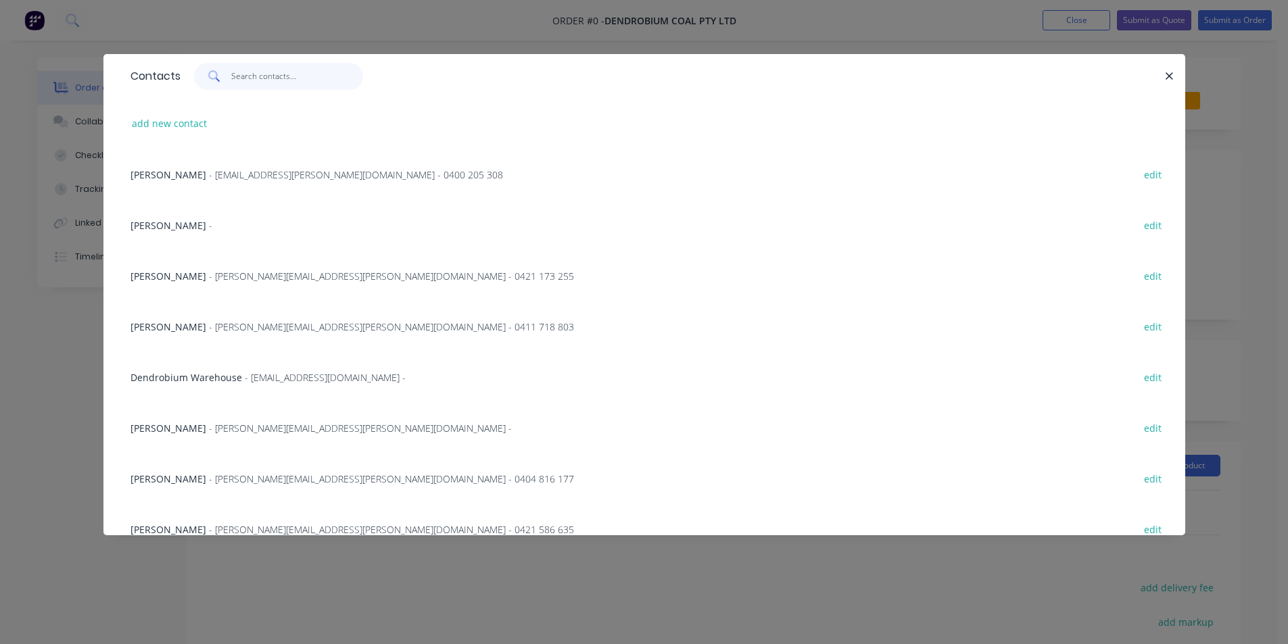
click at [274, 89] on input "text" at bounding box center [297, 76] width 132 height 27
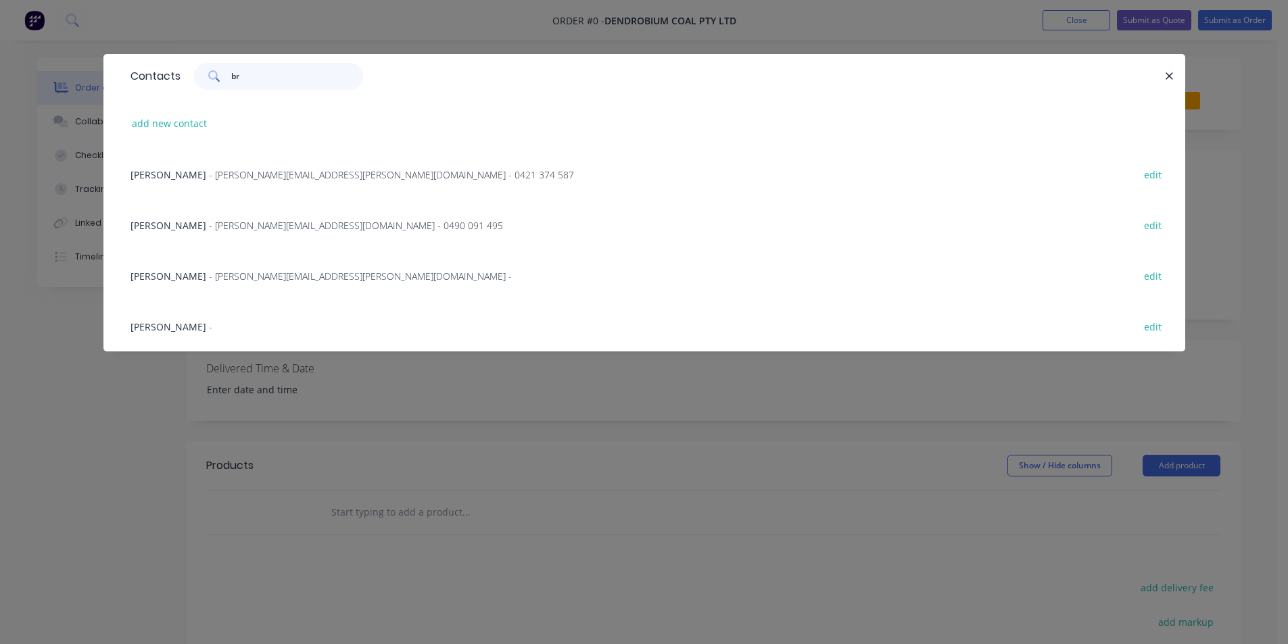
type input "b"
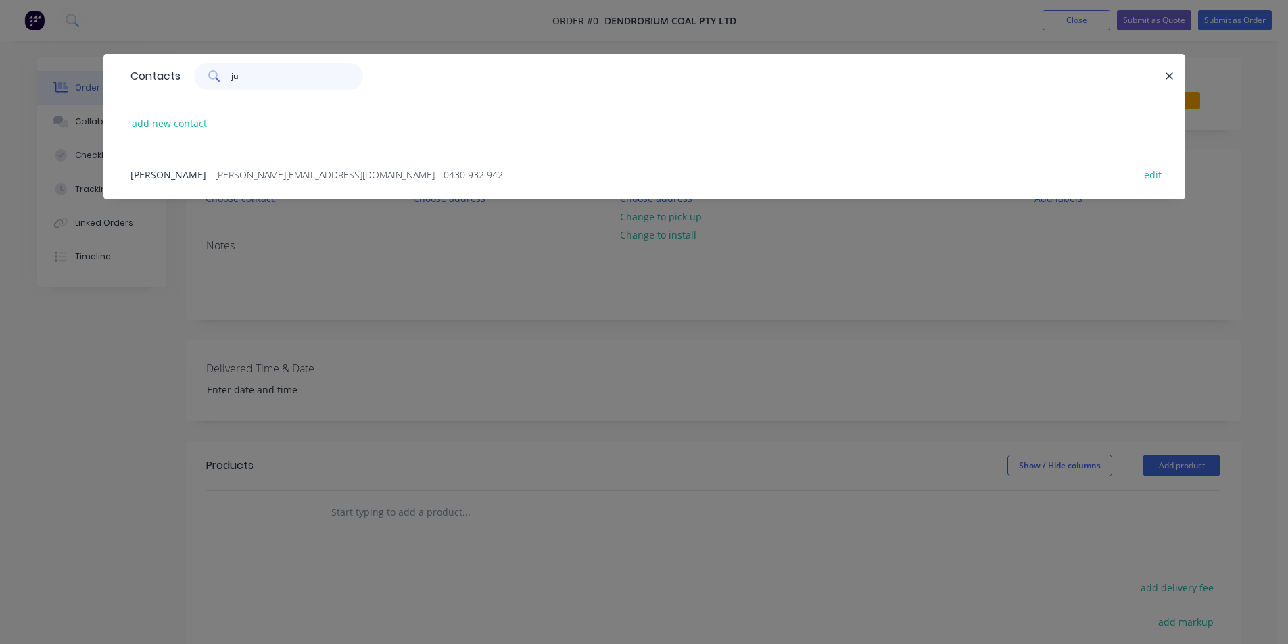
type input "ju"
click at [241, 177] on span "- [PERSON_NAME][EMAIL_ADDRESS][DOMAIN_NAME] - 0430 932 942" at bounding box center [356, 174] width 294 height 13
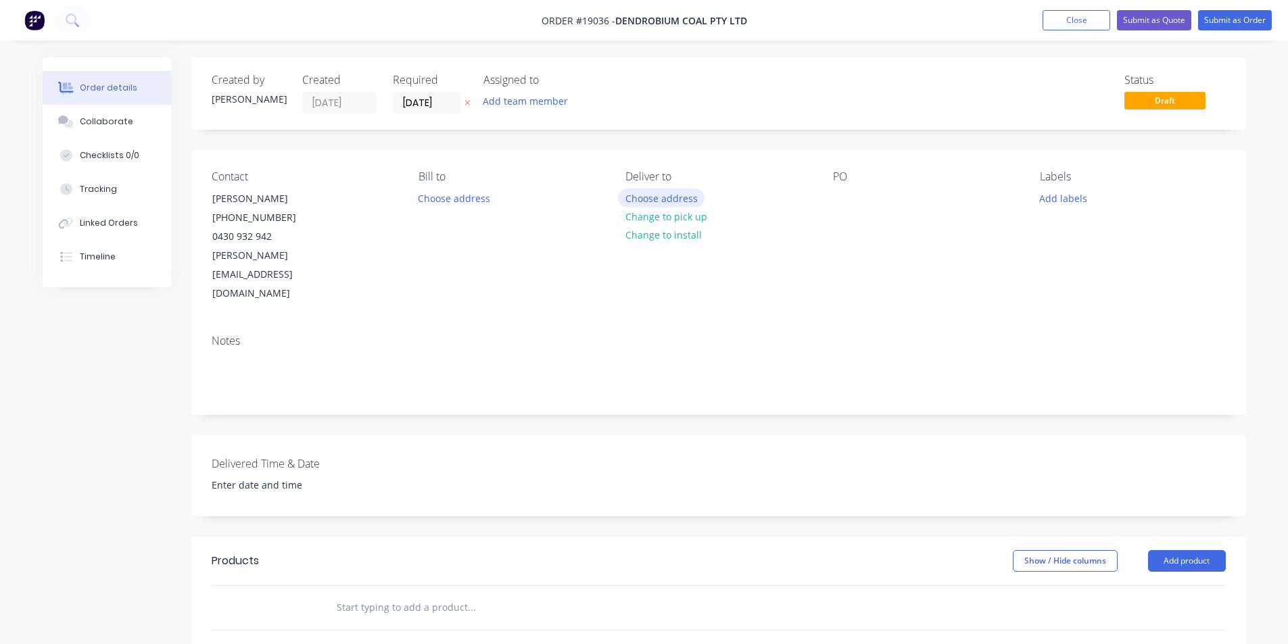
click at [677, 198] on button "Choose address" at bounding box center [661, 198] width 87 height 18
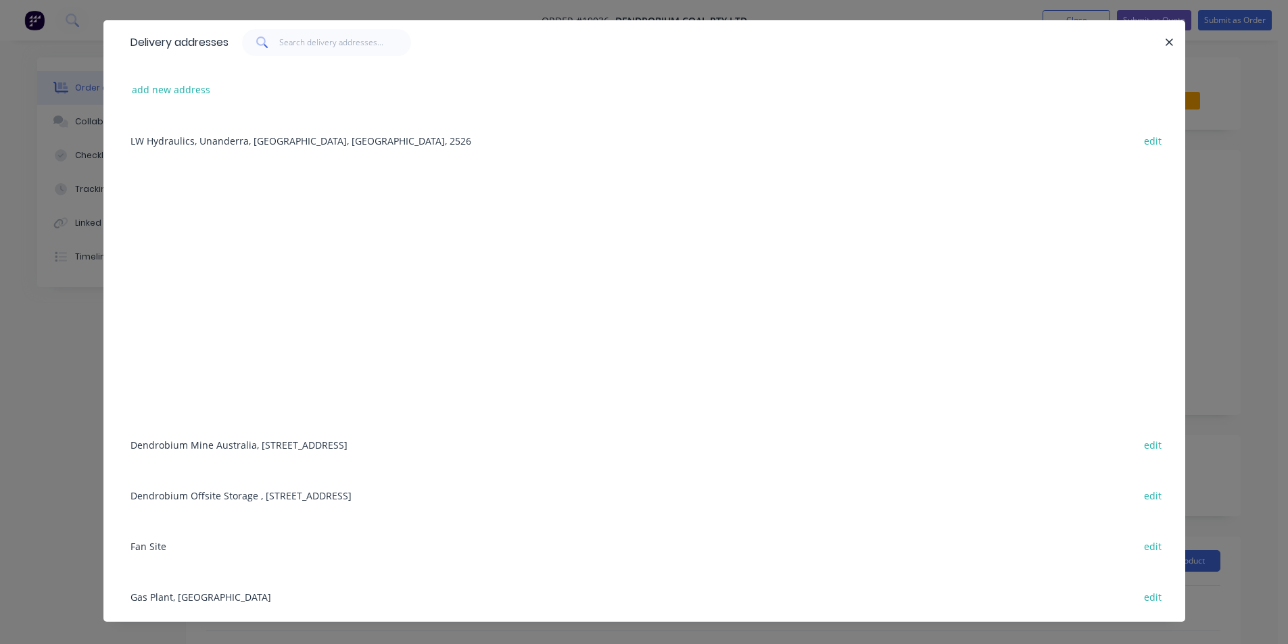
scroll to position [51, 0]
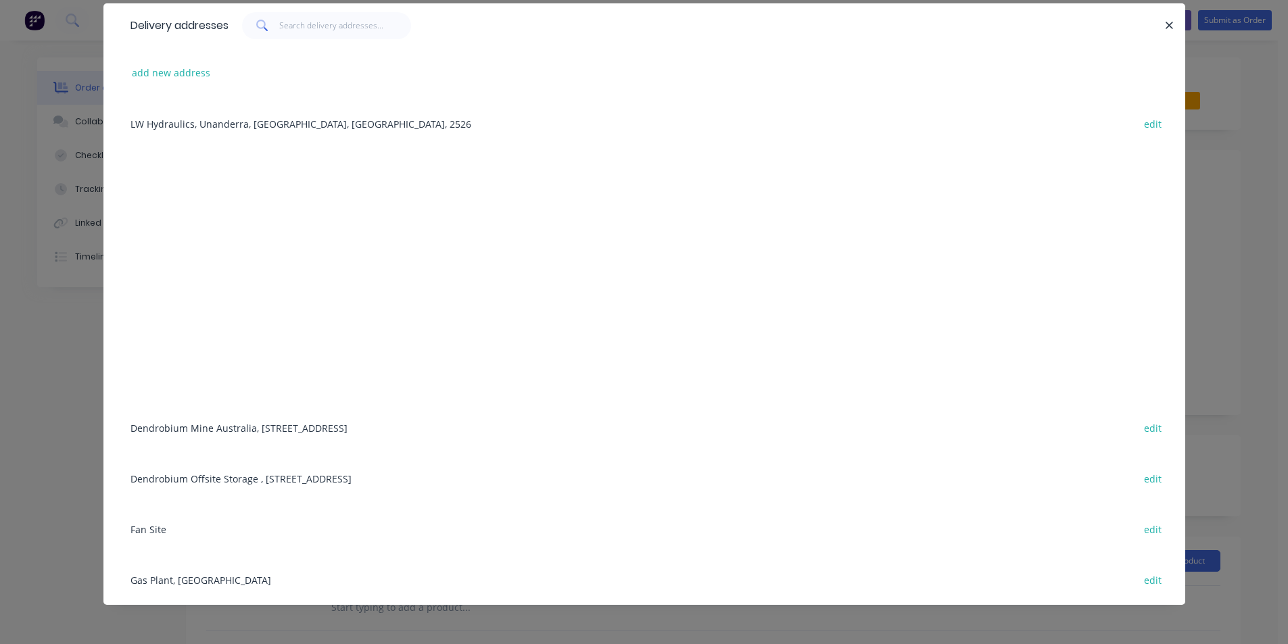
click at [235, 429] on div "Dendrobium Mine [GEOGRAPHIC_DATA], [STREET_ADDRESS] edit" at bounding box center [644, 427] width 1041 height 51
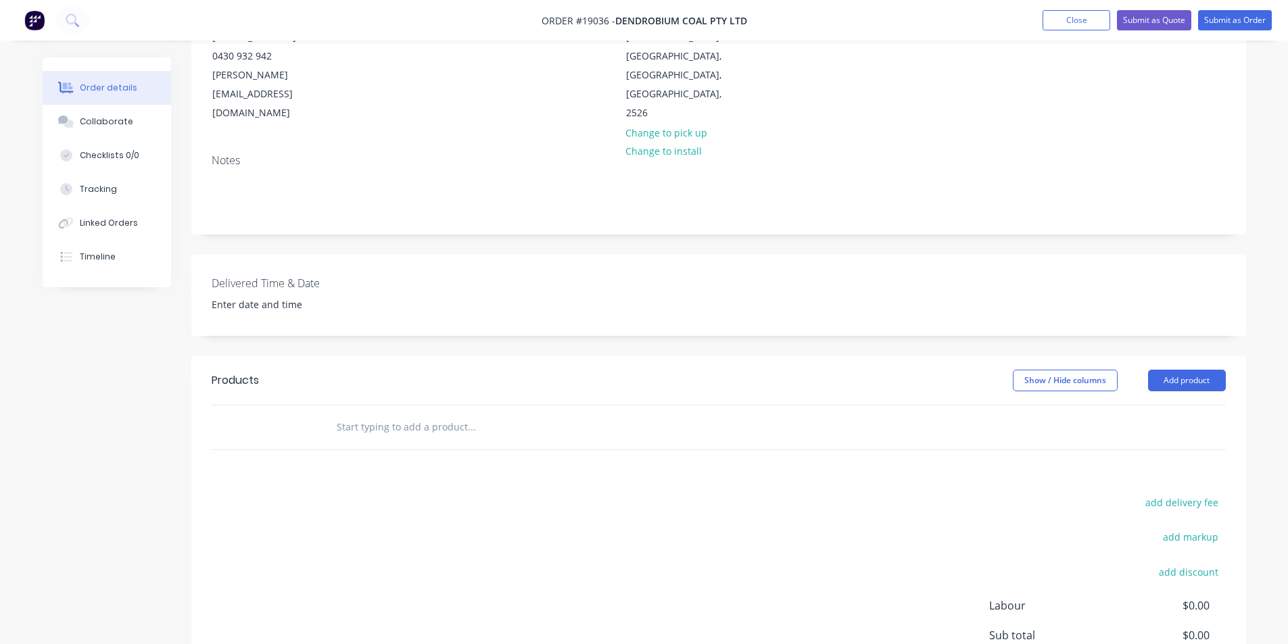
scroll to position [0, 0]
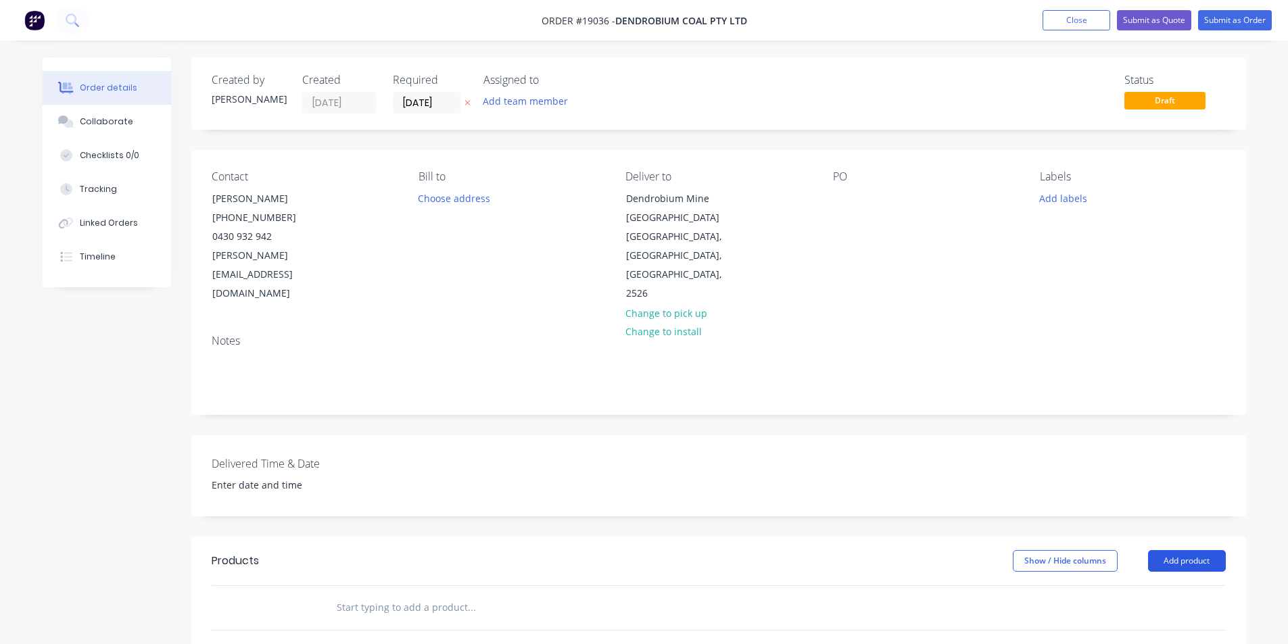
click at [1199, 550] on button "Add product" at bounding box center [1187, 561] width 78 height 22
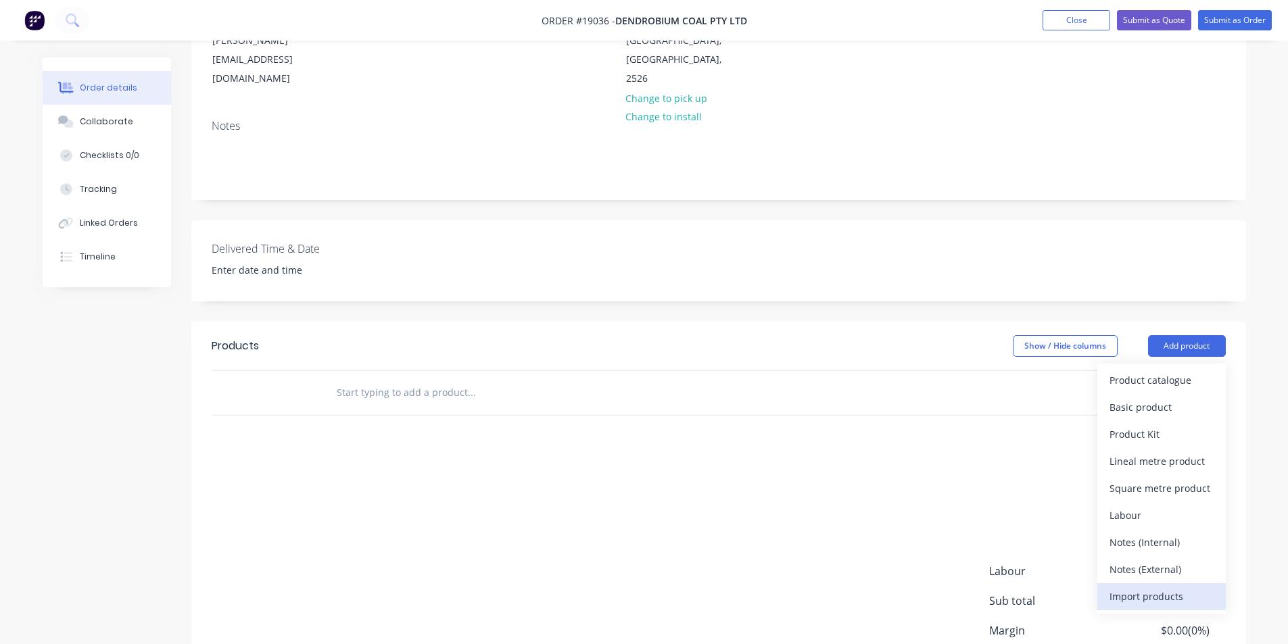
scroll to position [270, 0]
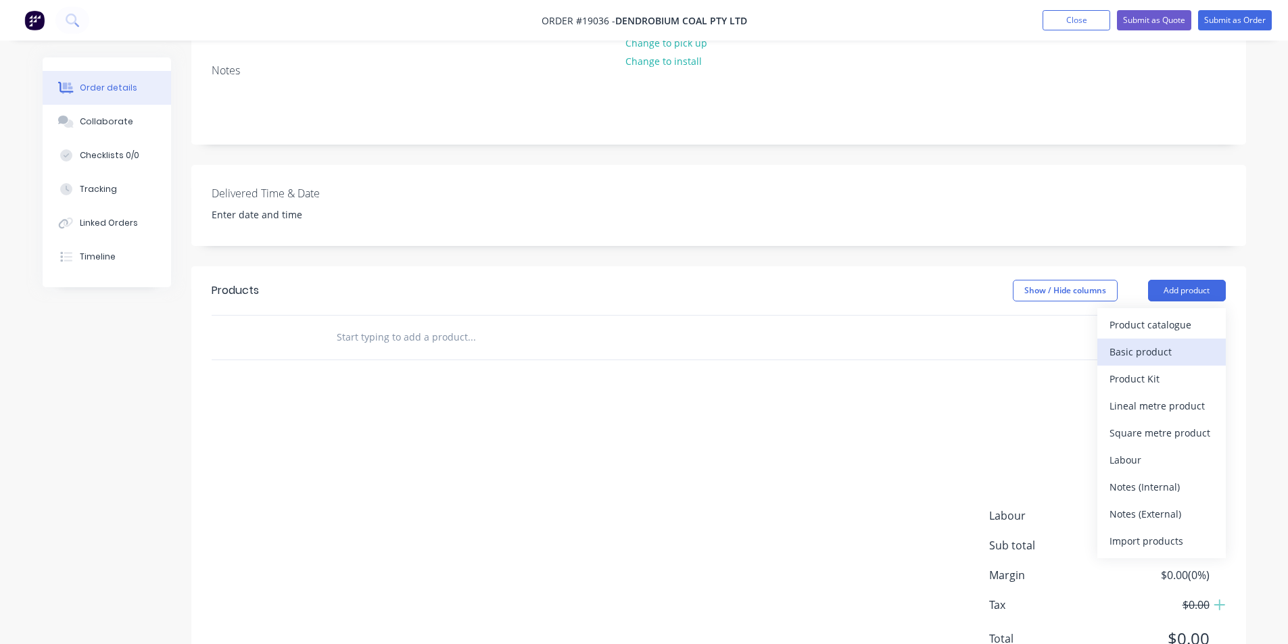
click at [1153, 342] on div "Basic product" at bounding box center [1161, 352] width 104 height 20
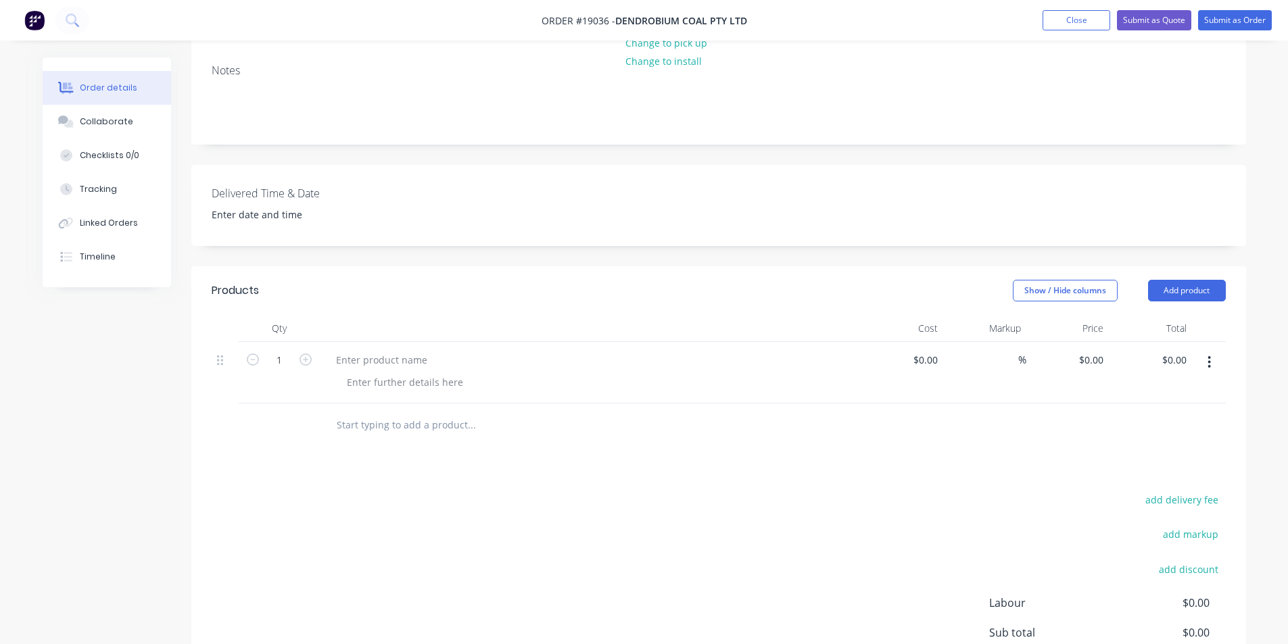
click at [1210, 284] on header "Products Show / Hide columns Add product" at bounding box center [718, 290] width 1054 height 49
click at [1181, 280] on button "Add product" at bounding box center [1187, 291] width 78 height 22
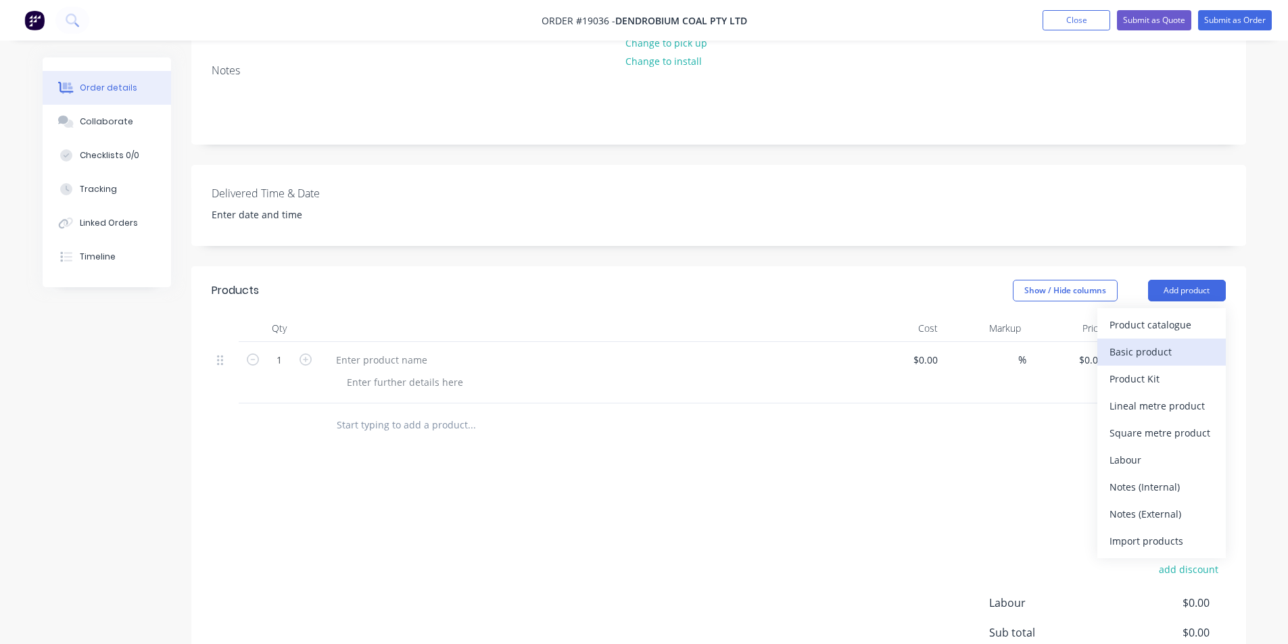
click at [1144, 342] on div "Basic product" at bounding box center [1161, 352] width 104 height 20
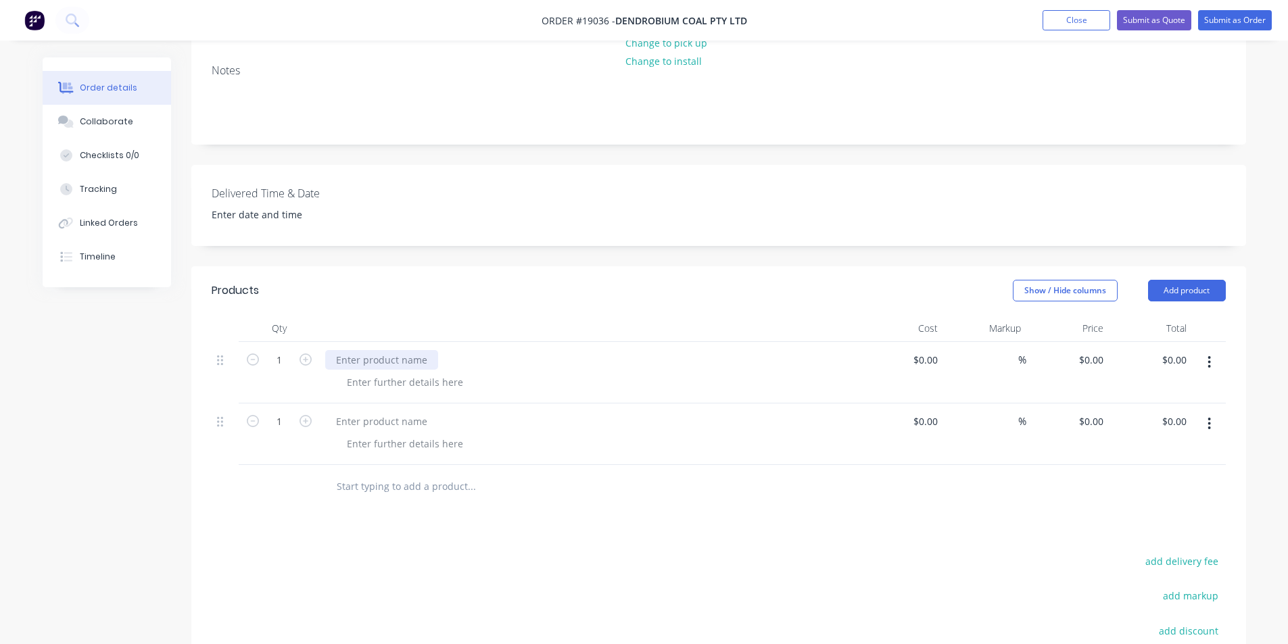
click at [355, 350] on div at bounding box center [381, 360] width 113 height 20
click at [401, 412] on div at bounding box center [381, 422] width 113 height 20
click at [683, 478] on div at bounding box center [528, 486] width 406 height 27
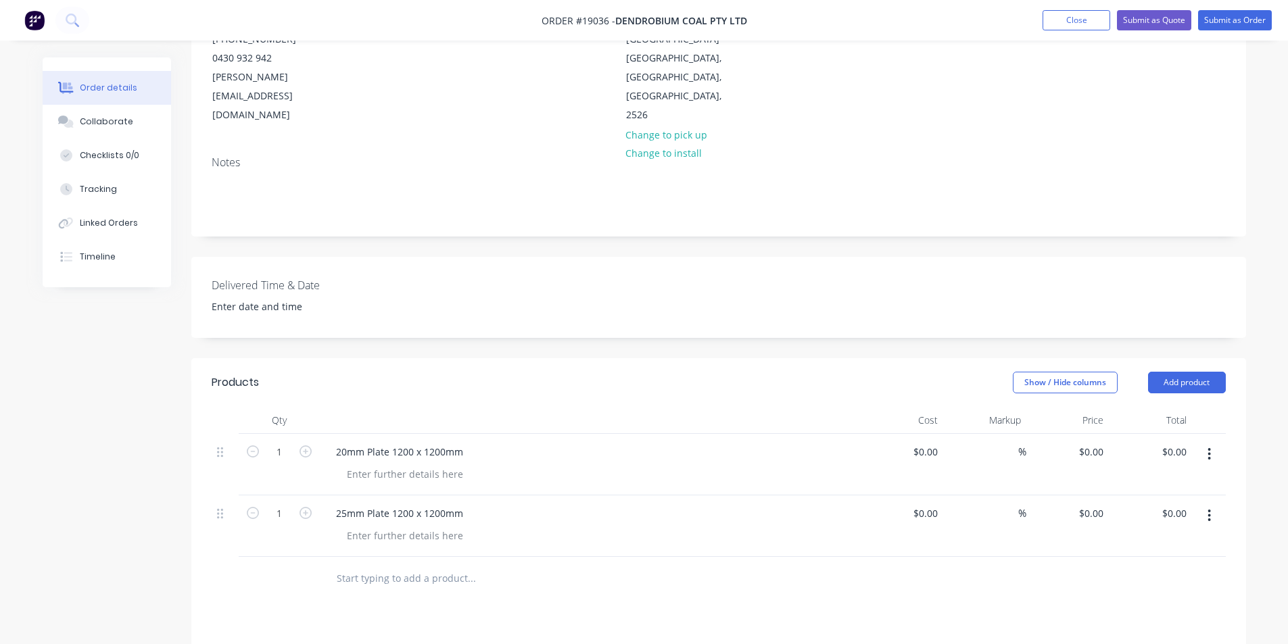
scroll to position [0, 0]
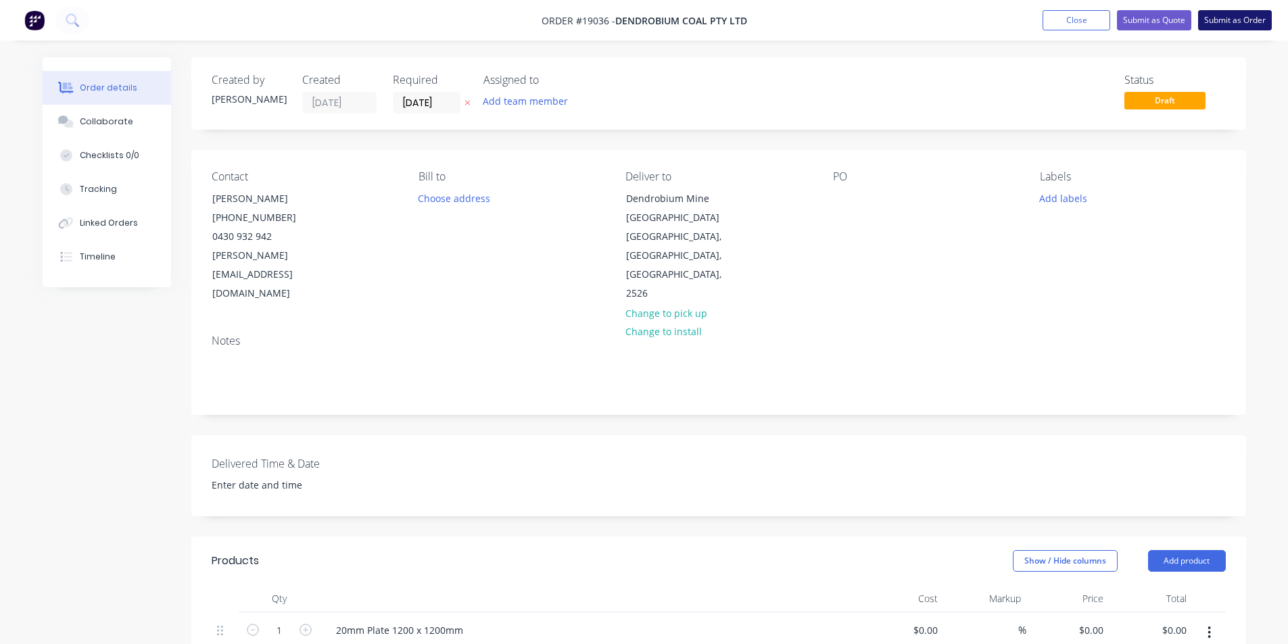
click at [1227, 14] on button "Submit as Order" at bounding box center [1235, 20] width 74 height 20
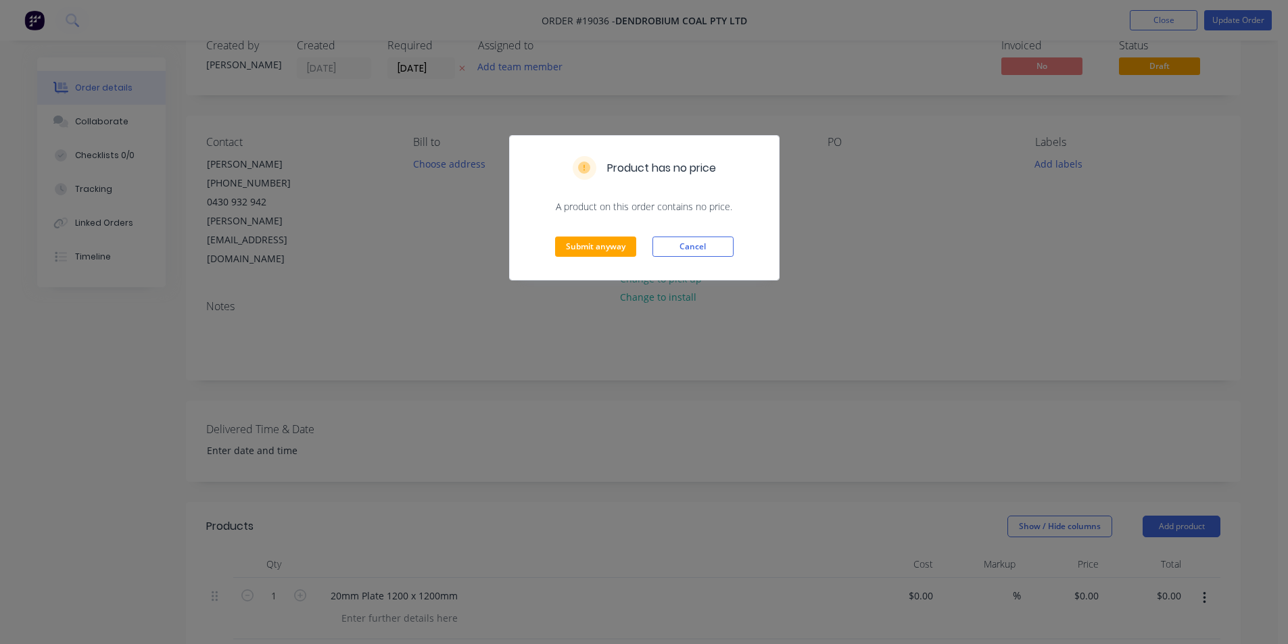
scroll to position [68, 0]
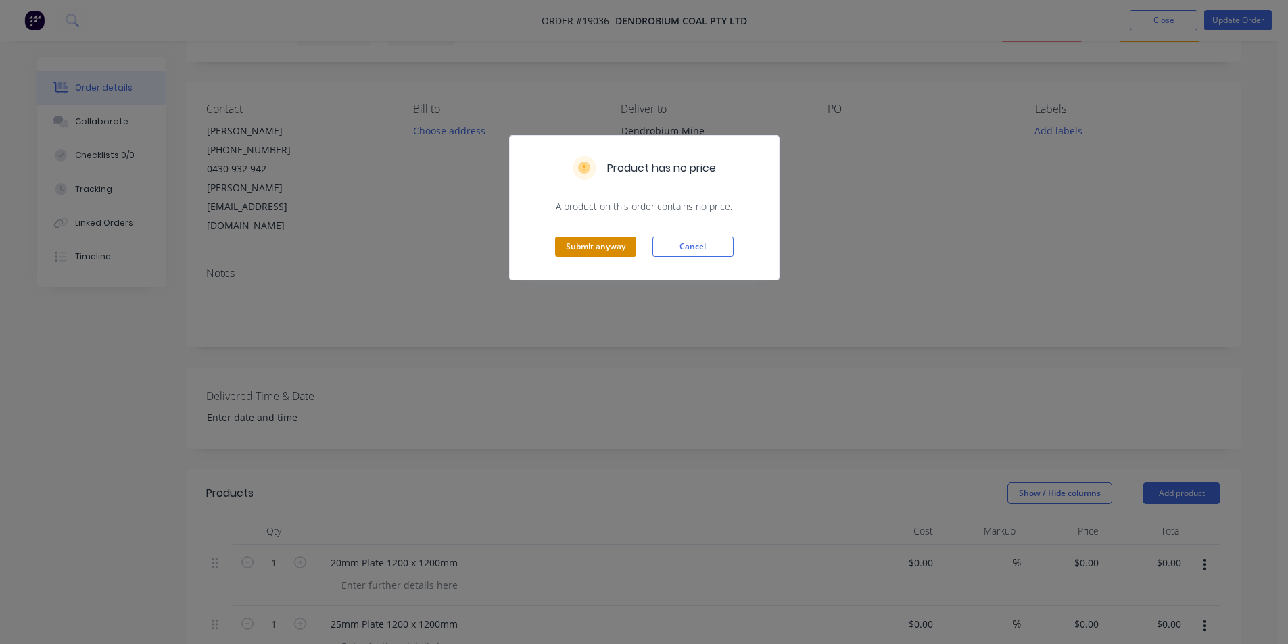
click at [616, 246] on button "Submit anyway" at bounding box center [595, 247] width 81 height 20
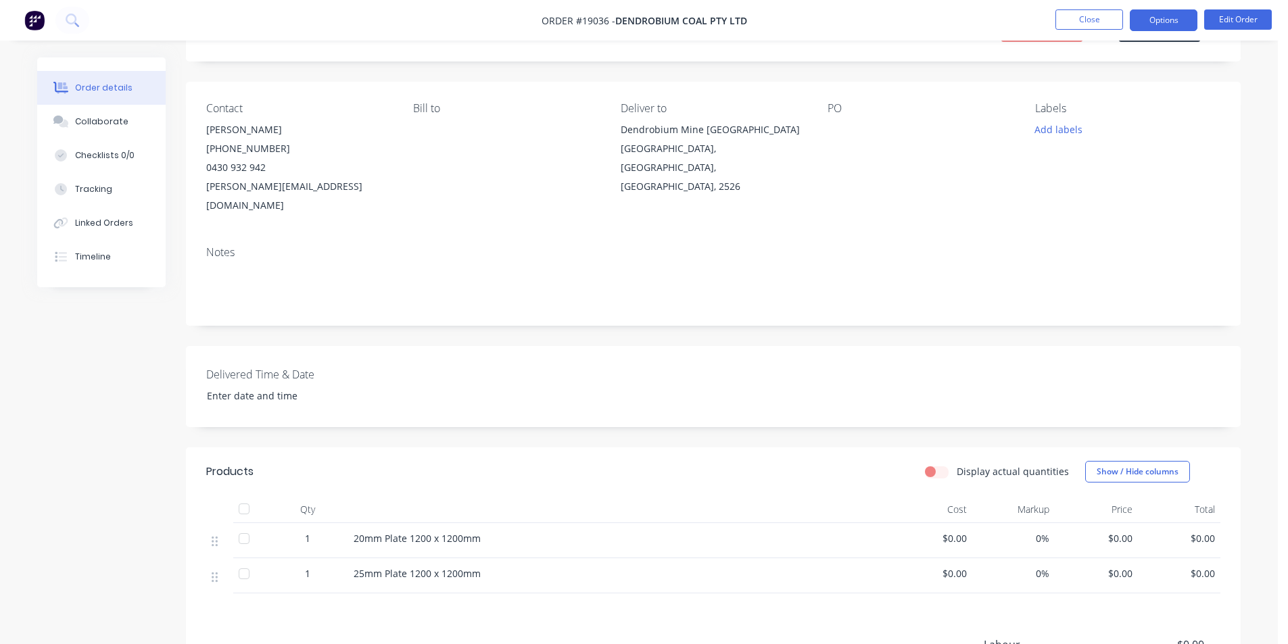
click at [1160, 23] on button "Options" at bounding box center [1163, 20] width 68 height 22
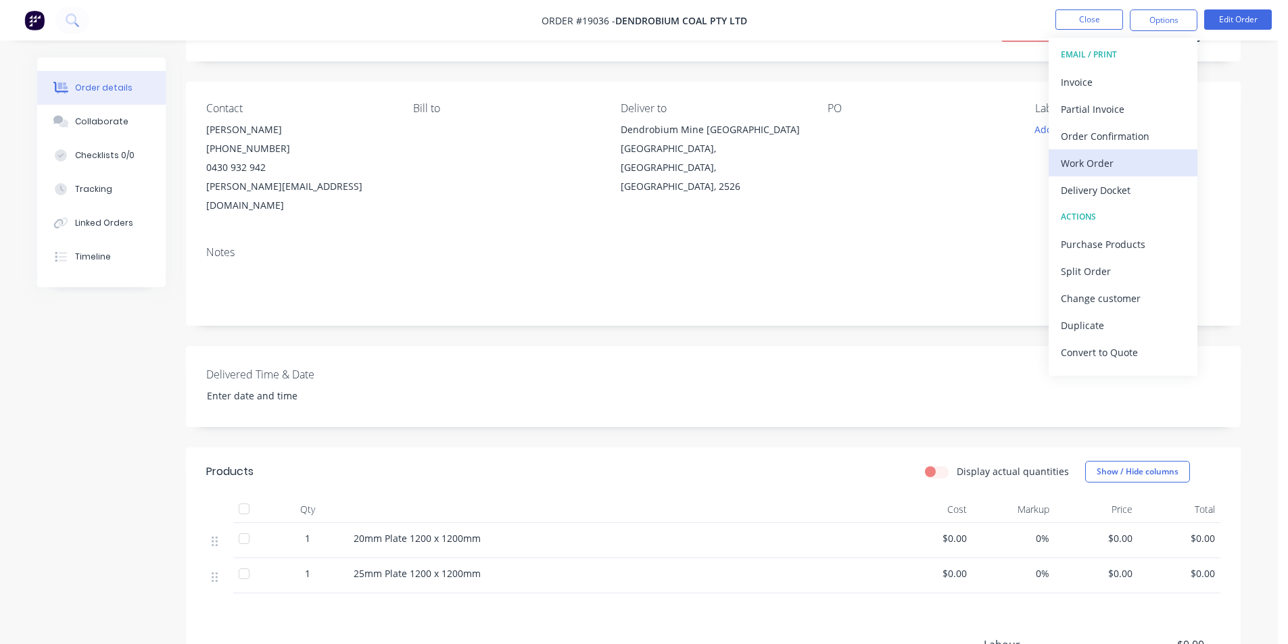
click at [1109, 166] on div "Work Order" at bounding box center [1122, 163] width 124 height 20
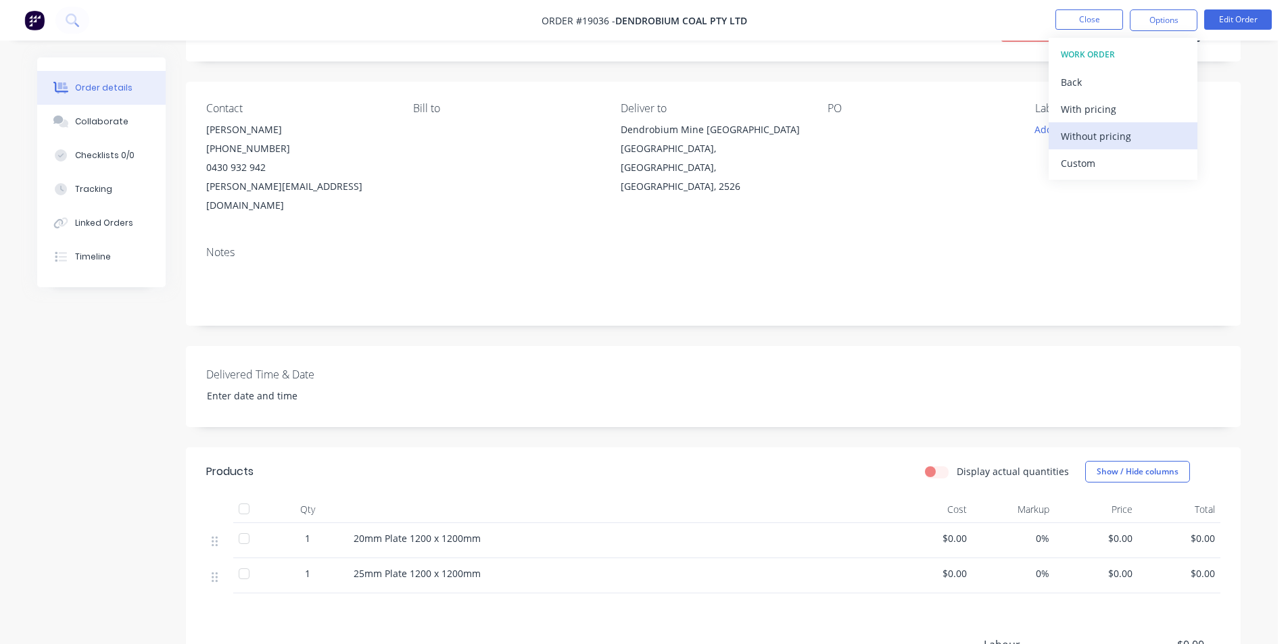
click at [1104, 144] on div "Without pricing" at bounding box center [1122, 136] width 124 height 20
click at [28, 14] on img at bounding box center [34, 20] width 20 height 20
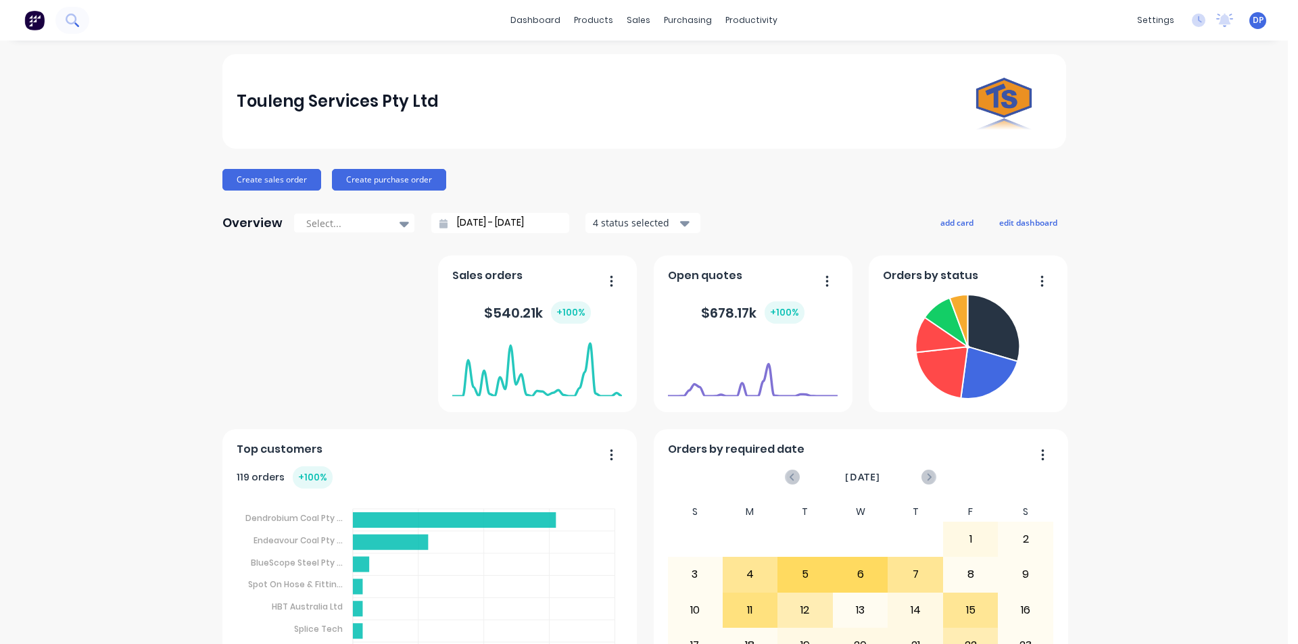
click at [66, 27] on button at bounding box center [72, 20] width 34 height 27
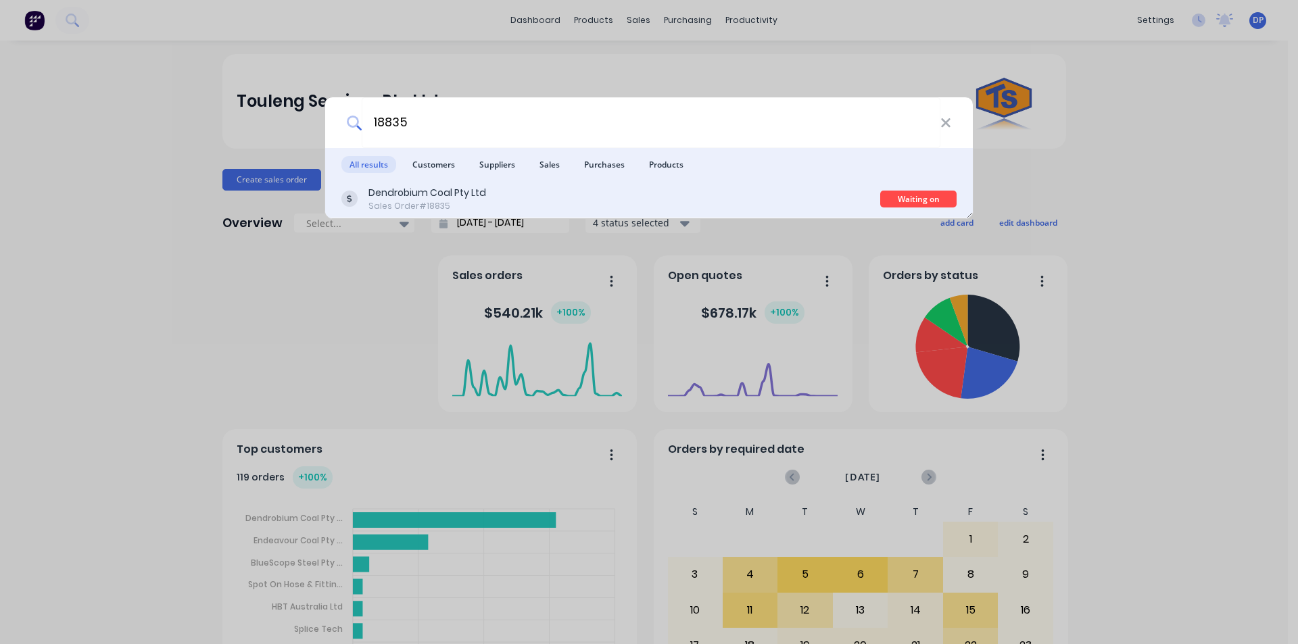
type input "18835"
click at [518, 203] on div "Dendrobium Coal Pty Ltd Sales Order #18835" at bounding box center [610, 199] width 539 height 26
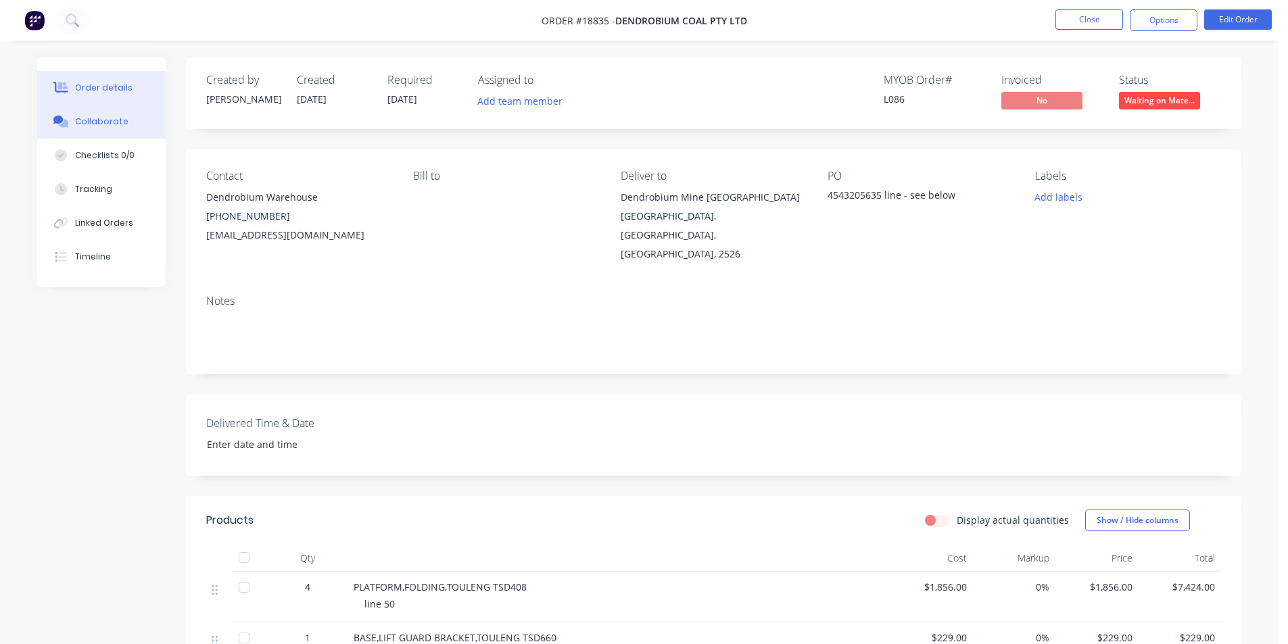
click at [102, 124] on div "Collaborate" at bounding box center [101, 122] width 53 height 12
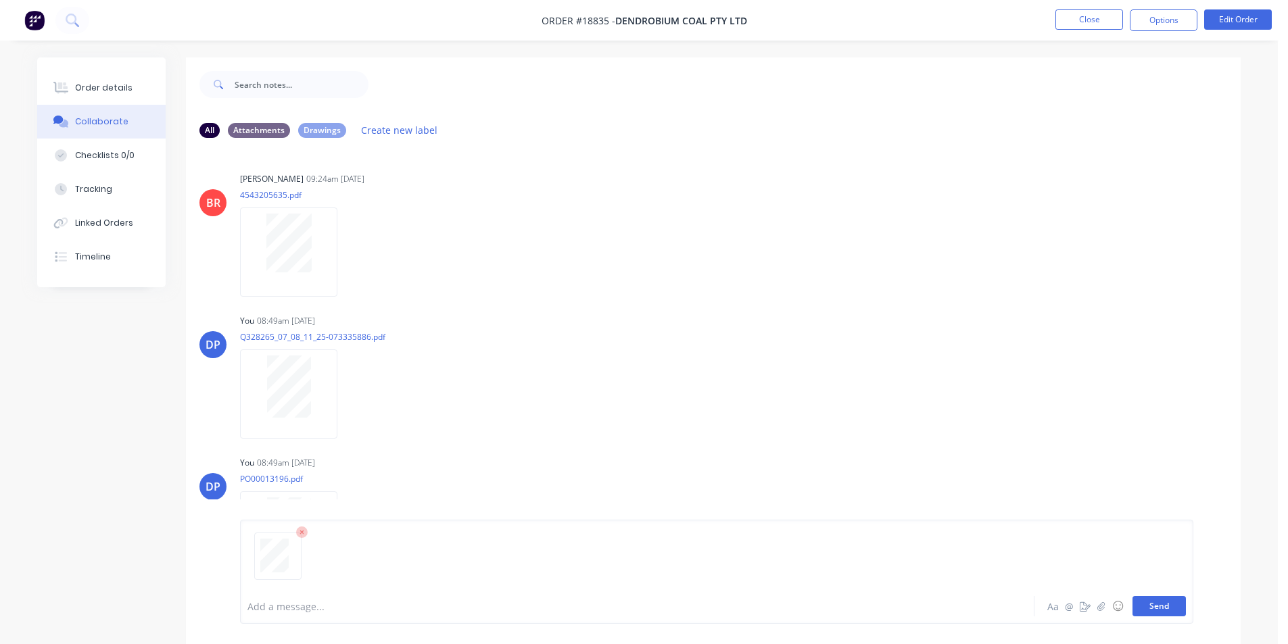
drag, startPoint x: 1150, startPoint y: 602, endPoint x: 1138, endPoint y: 602, distance: 12.2
click at [1150, 602] on button "Send" at bounding box center [1158, 606] width 53 height 20
click at [1148, 597] on button "Send" at bounding box center [1158, 606] width 53 height 20
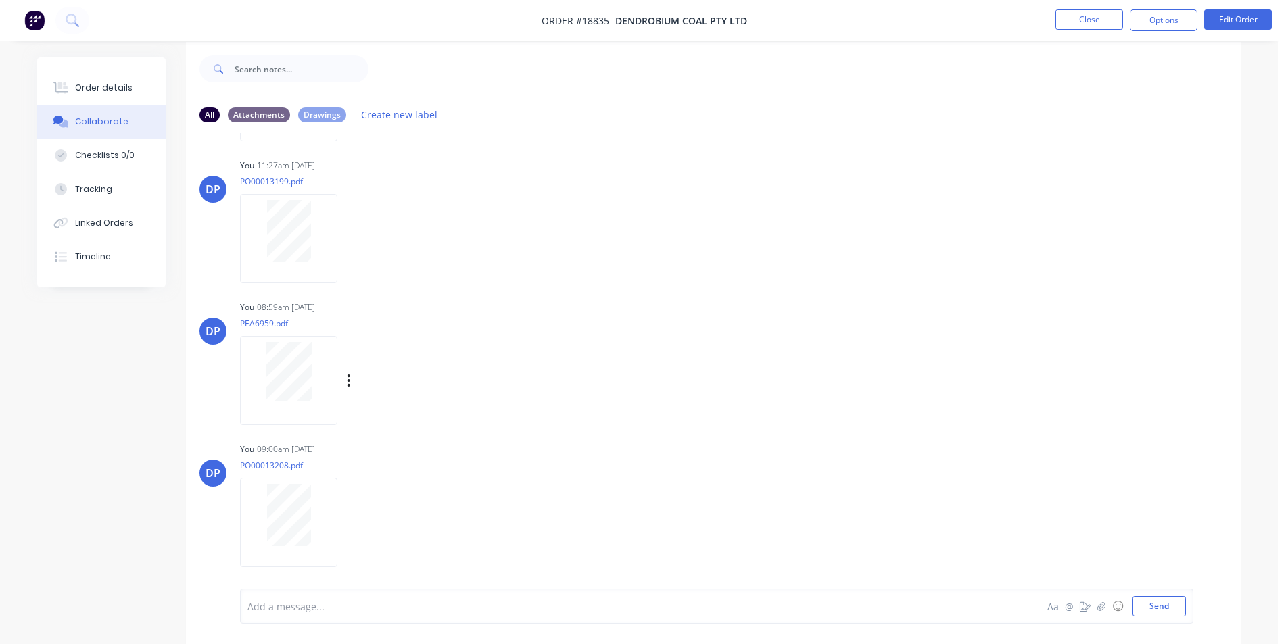
scroll to position [20, 0]
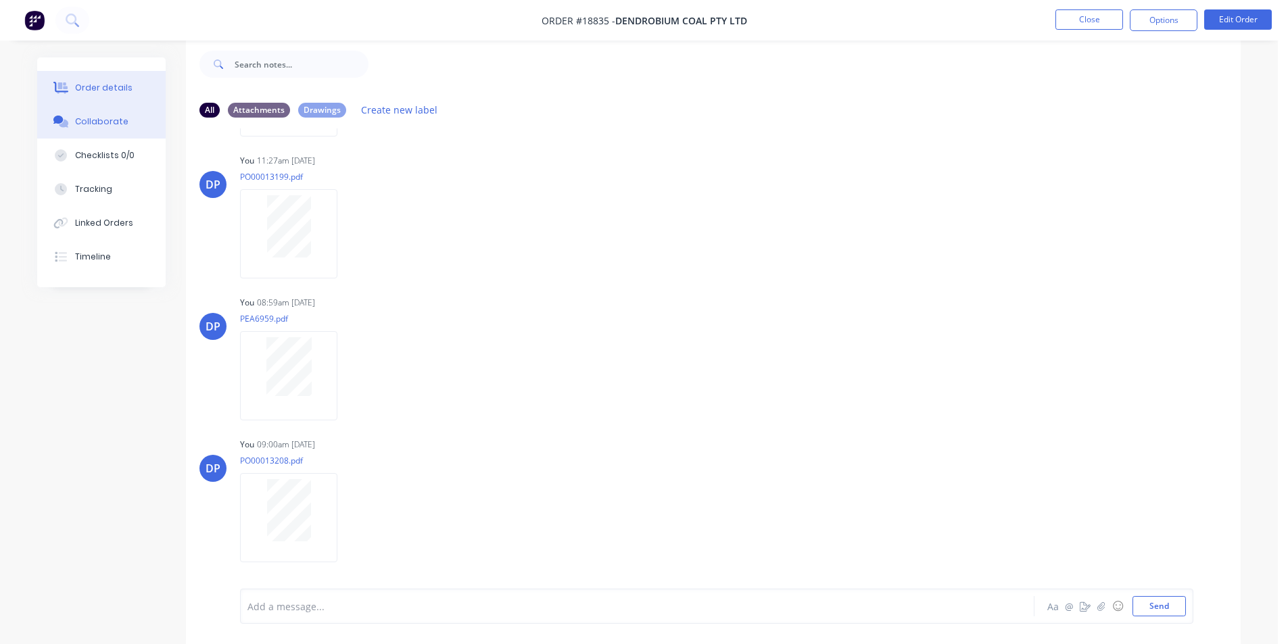
click at [148, 92] on button "Order details" at bounding box center [101, 88] width 128 height 34
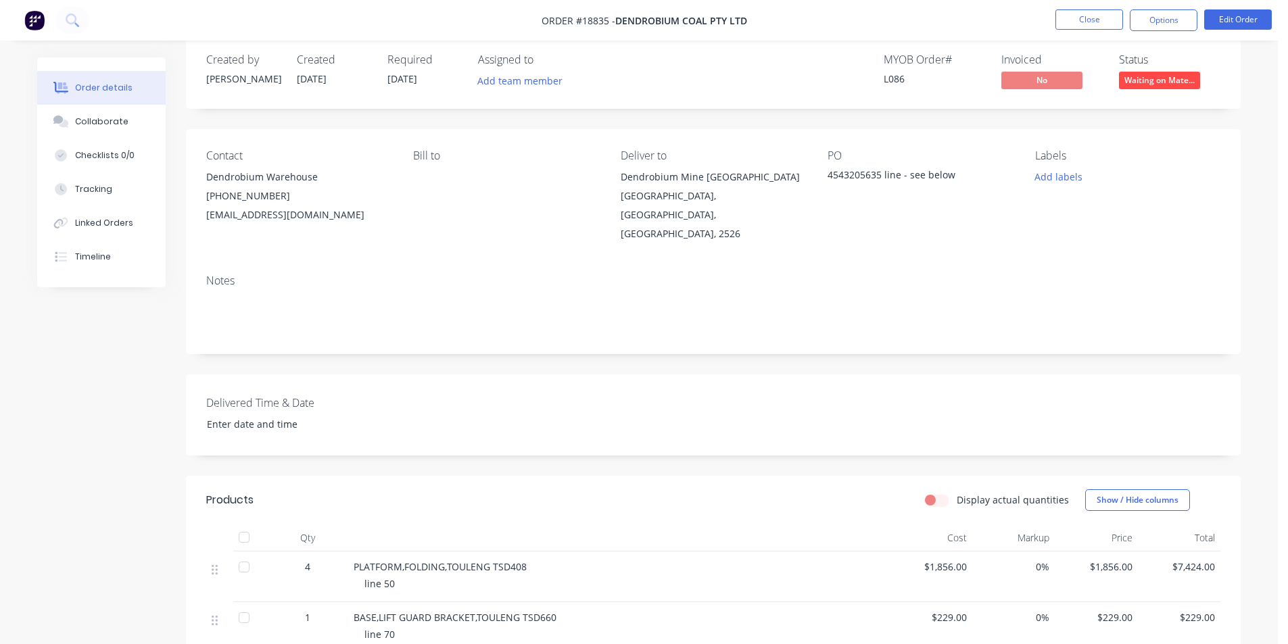
click at [31, 19] on img at bounding box center [34, 20] width 20 height 20
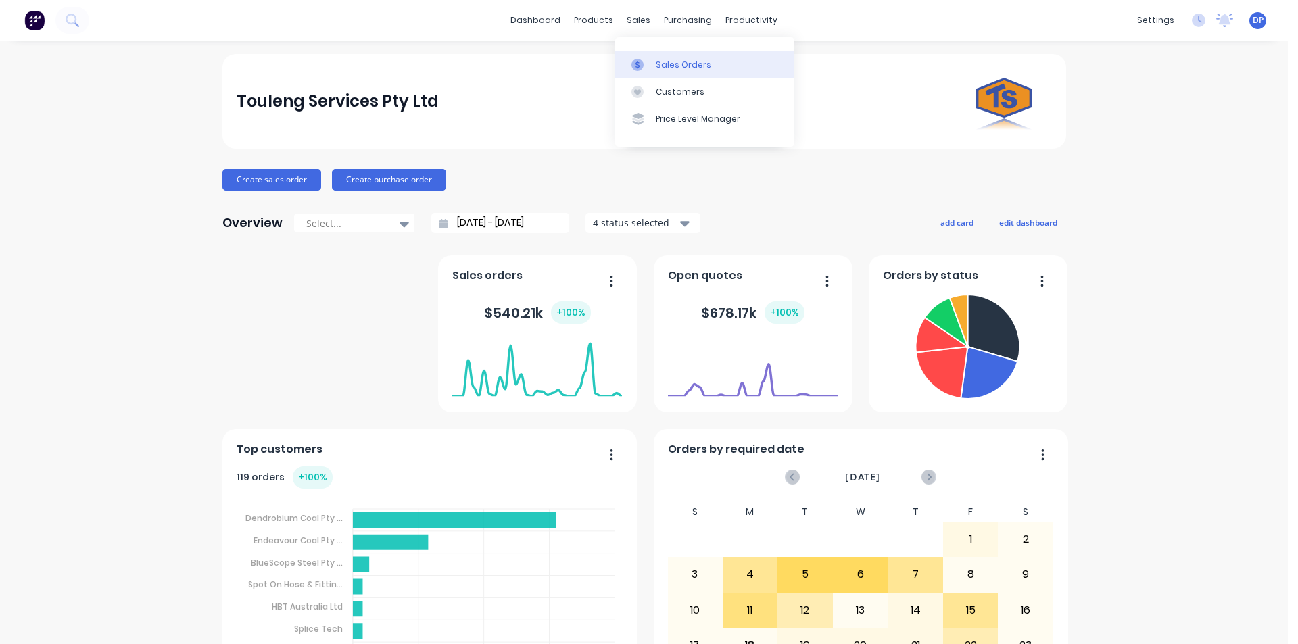
click at [681, 71] on link "Sales Orders" at bounding box center [704, 64] width 179 height 27
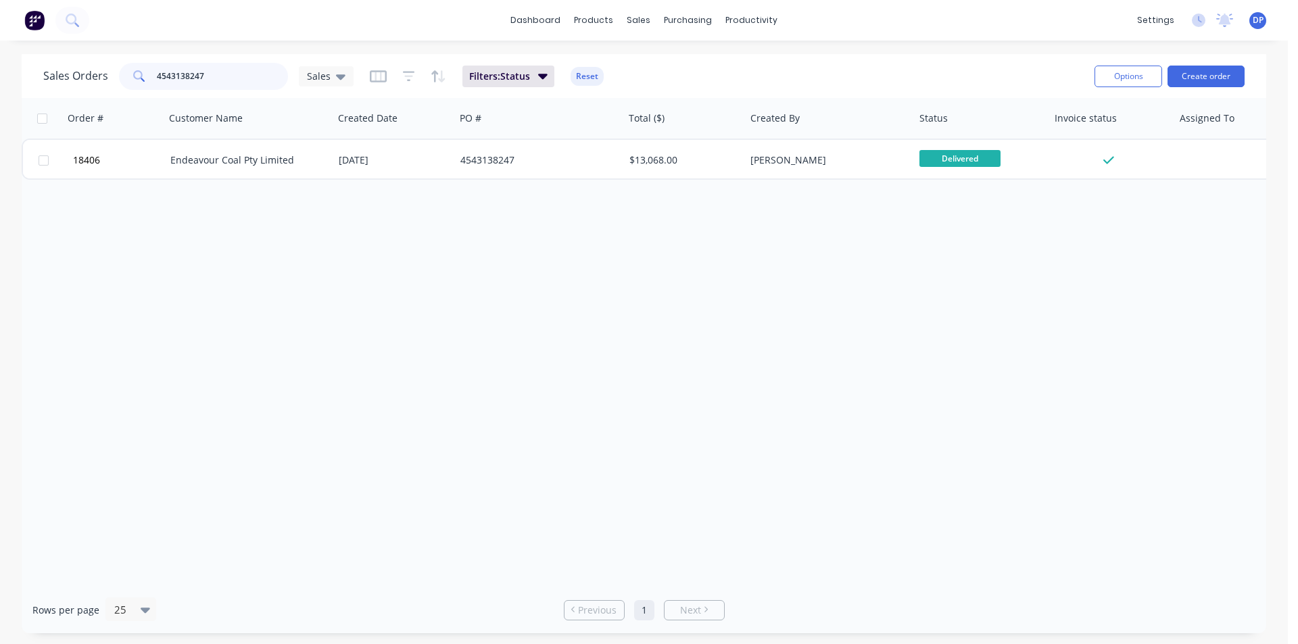
drag, startPoint x: 210, startPoint y: 76, endPoint x: 70, endPoint y: 91, distance: 141.4
click at [70, 91] on div "Sales Orders 4543138247 Sales Filters: Status Reset" at bounding box center [563, 75] width 1040 height 33
paste input "PO 4543210518?"
click at [255, 71] on input "PO 4543210518?" at bounding box center [223, 76] width 132 height 27
click at [165, 72] on input "PO 4543210518" at bounding box center [223, 76] width 132 height 27
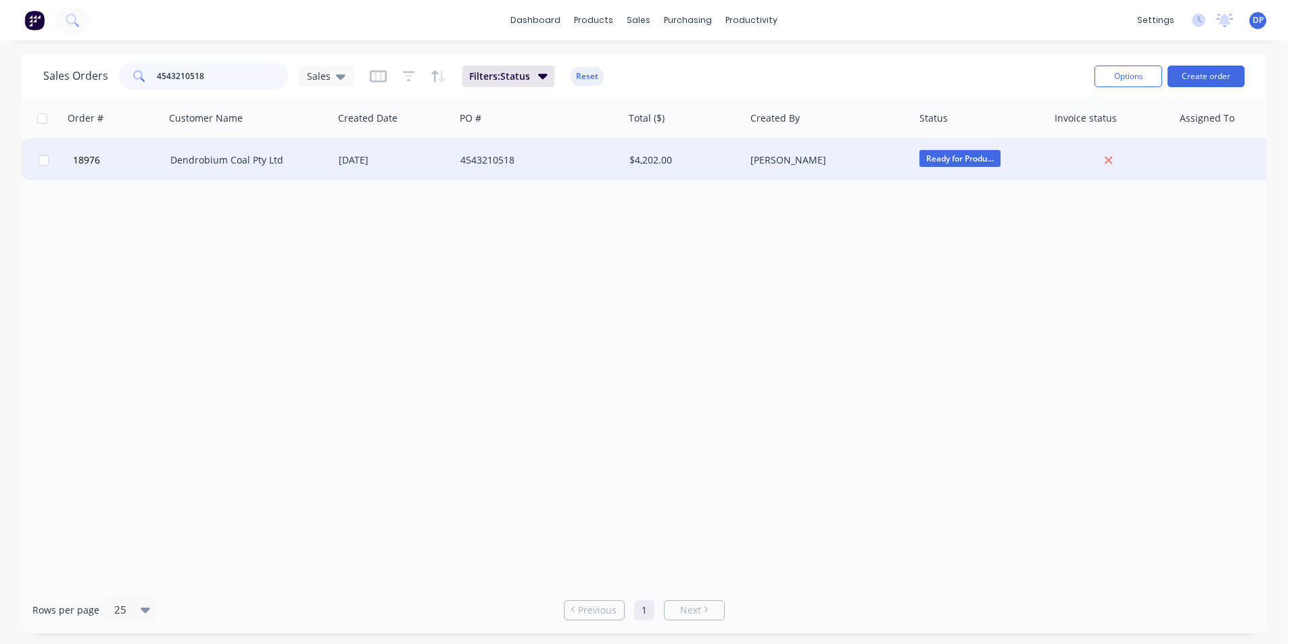
type input "4543210518"
click at [201, 162] on div "Dendrobium Coal Pty Ltd" at bounding box center [245, 160] width 150 height 14
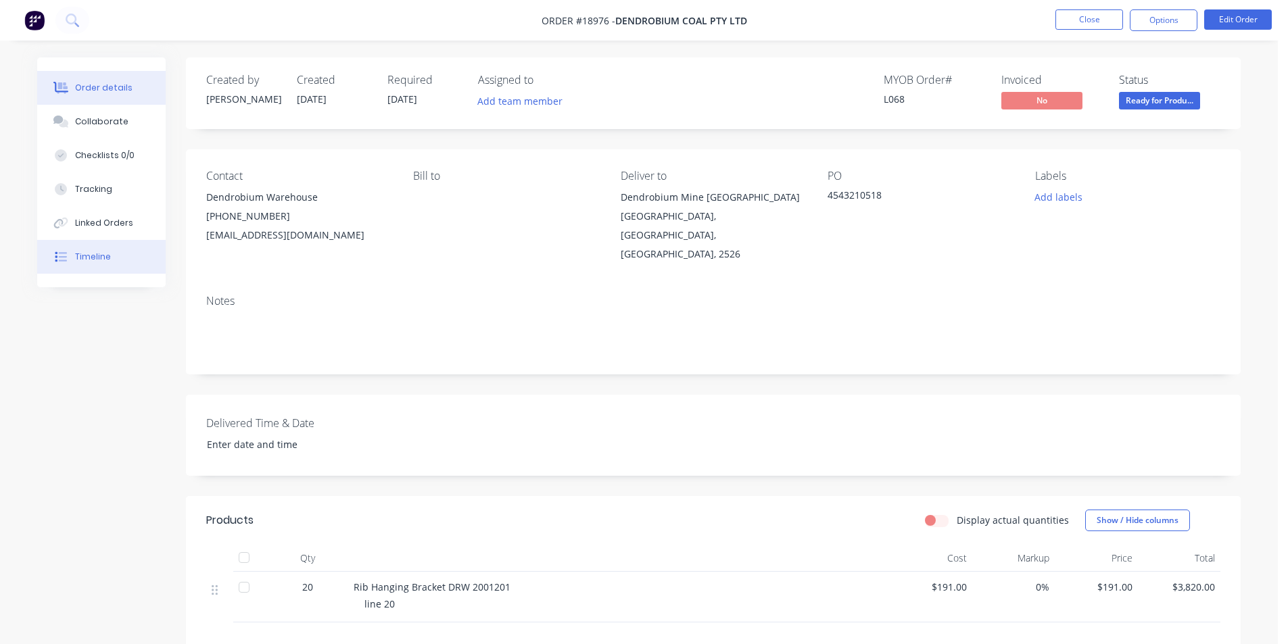
click at [105, 249] on button "Timeline" at bounding box center [101, 257] width 128 height 34
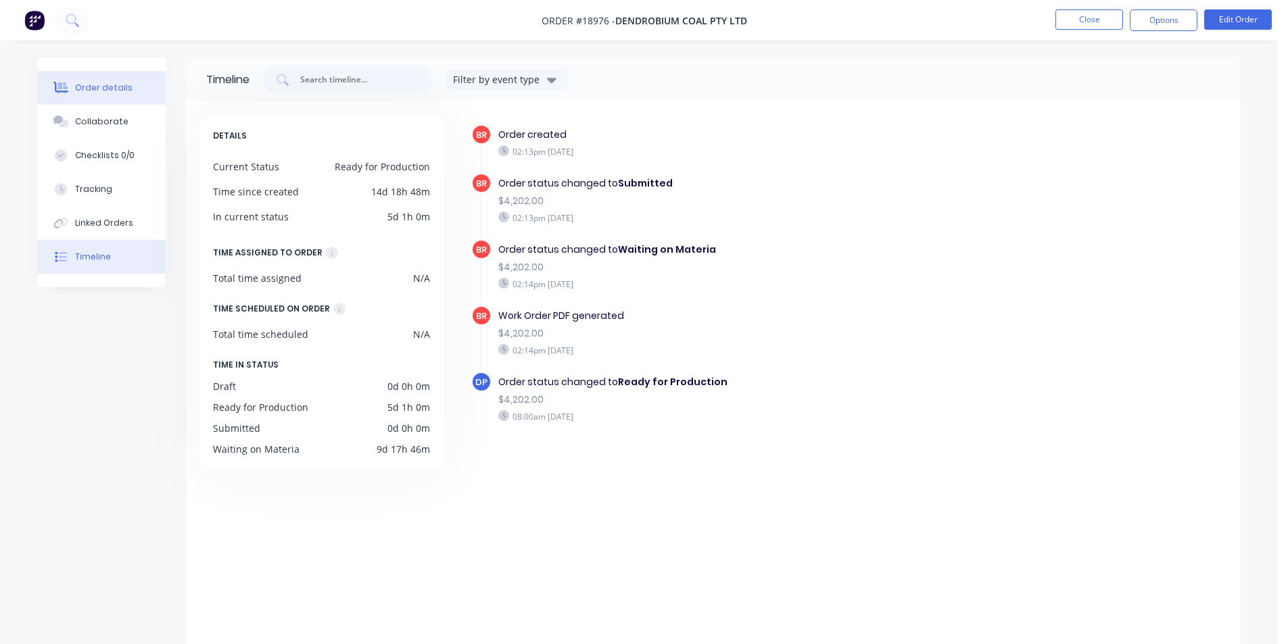
click at [78, 87] on div "Order details" at bounding box center [103, 88] width 57 height 12
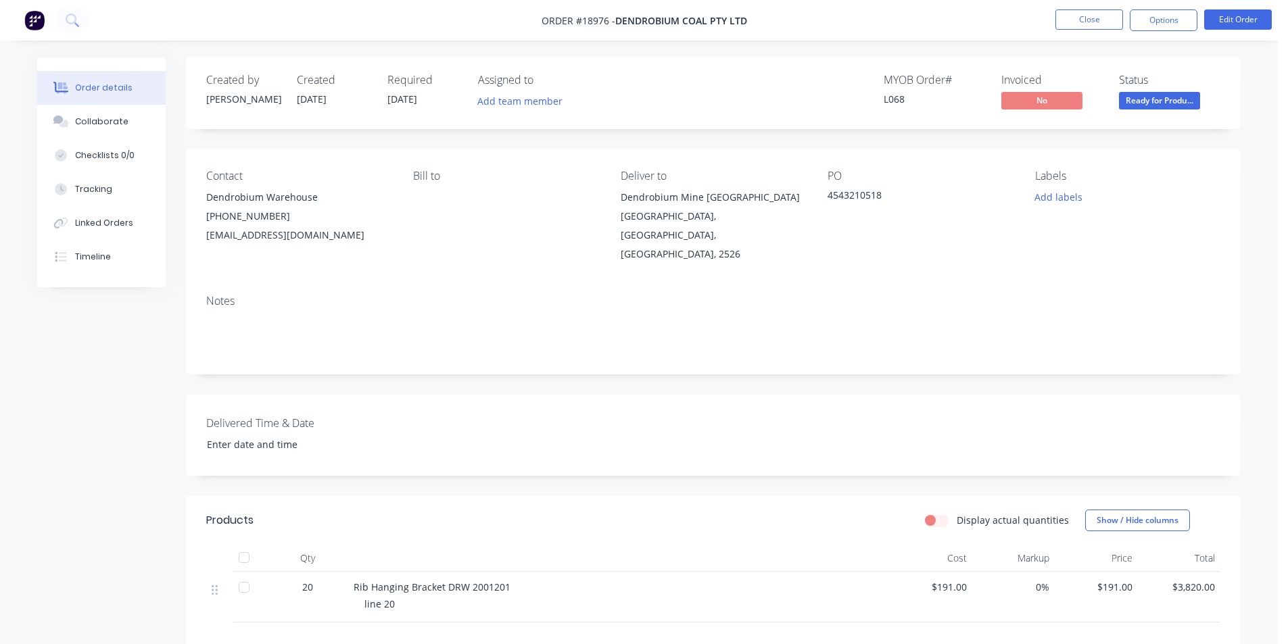
click at [39, 22] on img at bounding box center [34, 20] width 20 height 20
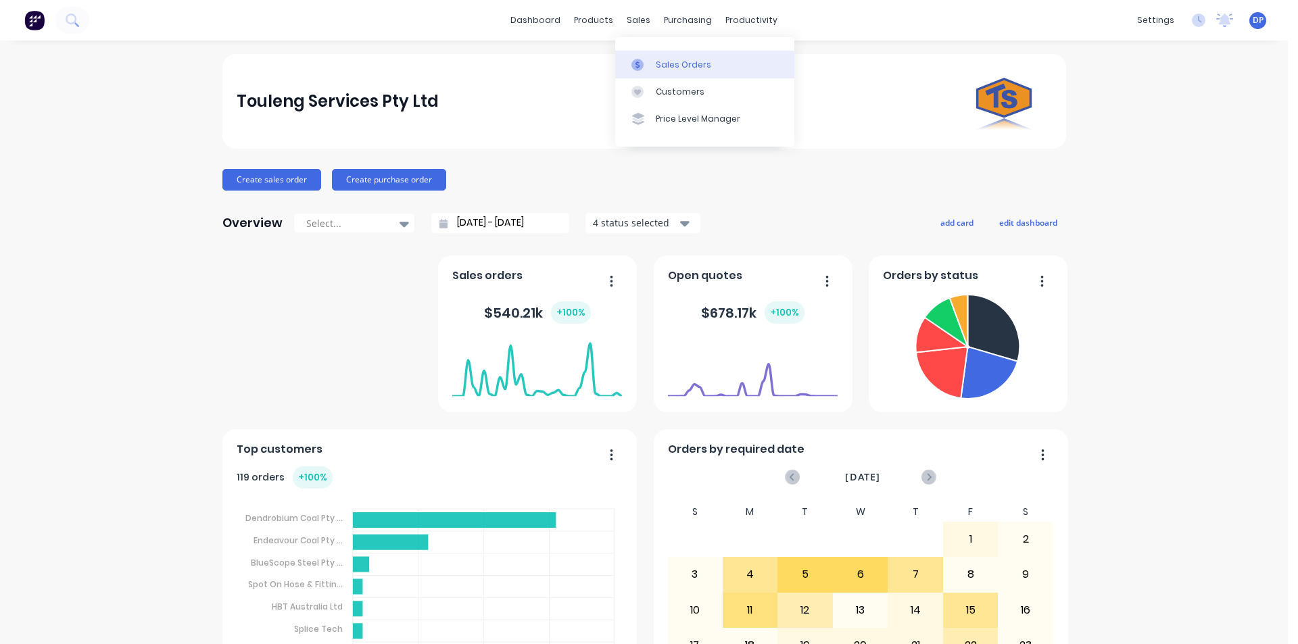
click at [679, 62] on div "Sales Orders" at bounding box center [683, 65] width 55 height 12
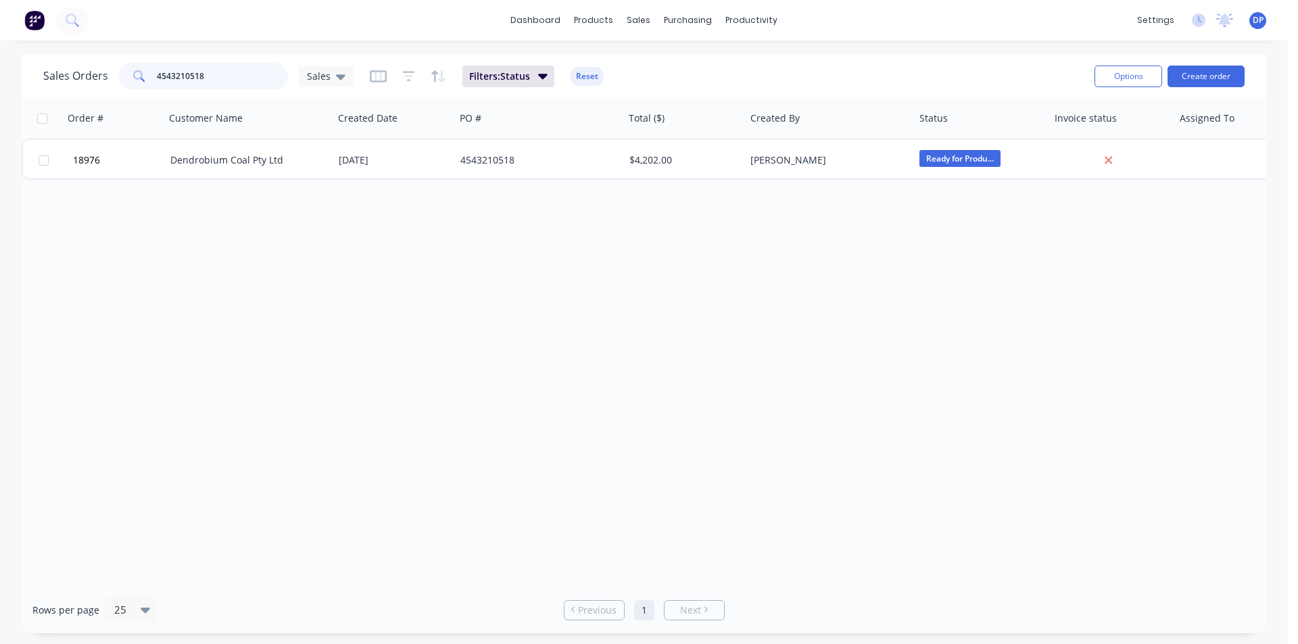
drag, startPoint x: 141, startPoint y: 84, endPoint x: 53, endPoint y: 93, distance: 88.3
click at [53, 93] on div "Sales Orders 4543210518 Sales Filters: Status Reset Options Create order" at bounding box center [644, 76] width 1244 height 44
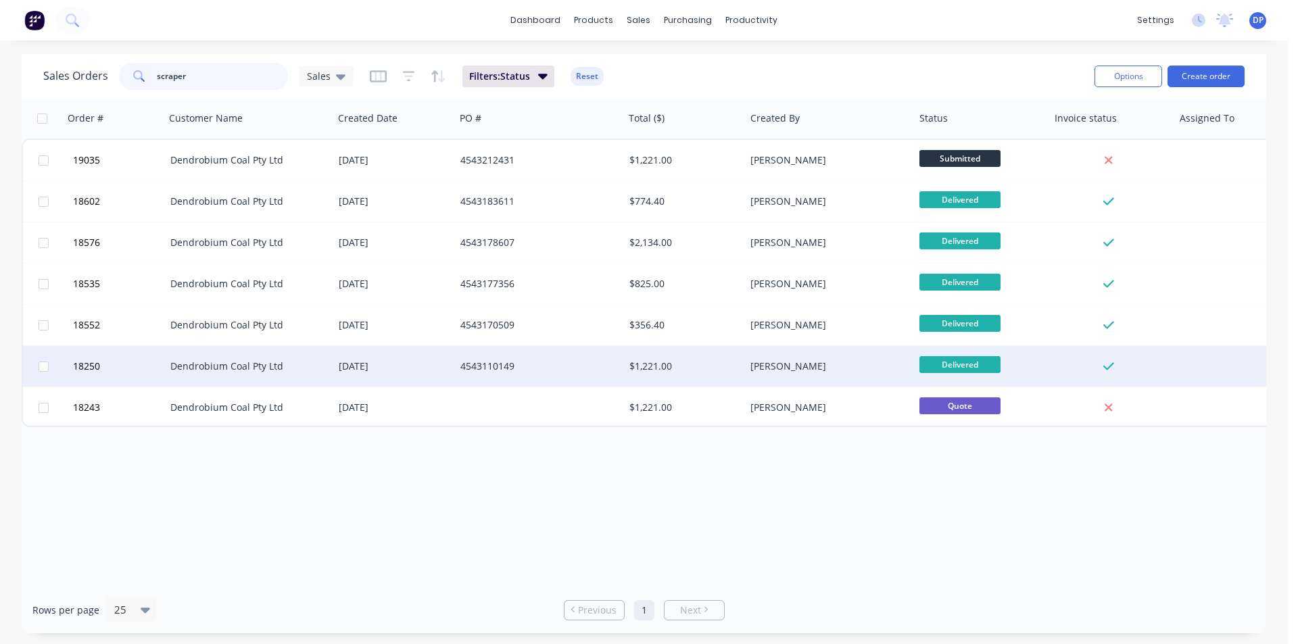
type input "scraper"
click at [245, 366] on div "Dendrobium Coal Pty Ltd" at bounding box center [245, 367] width 150 height 14
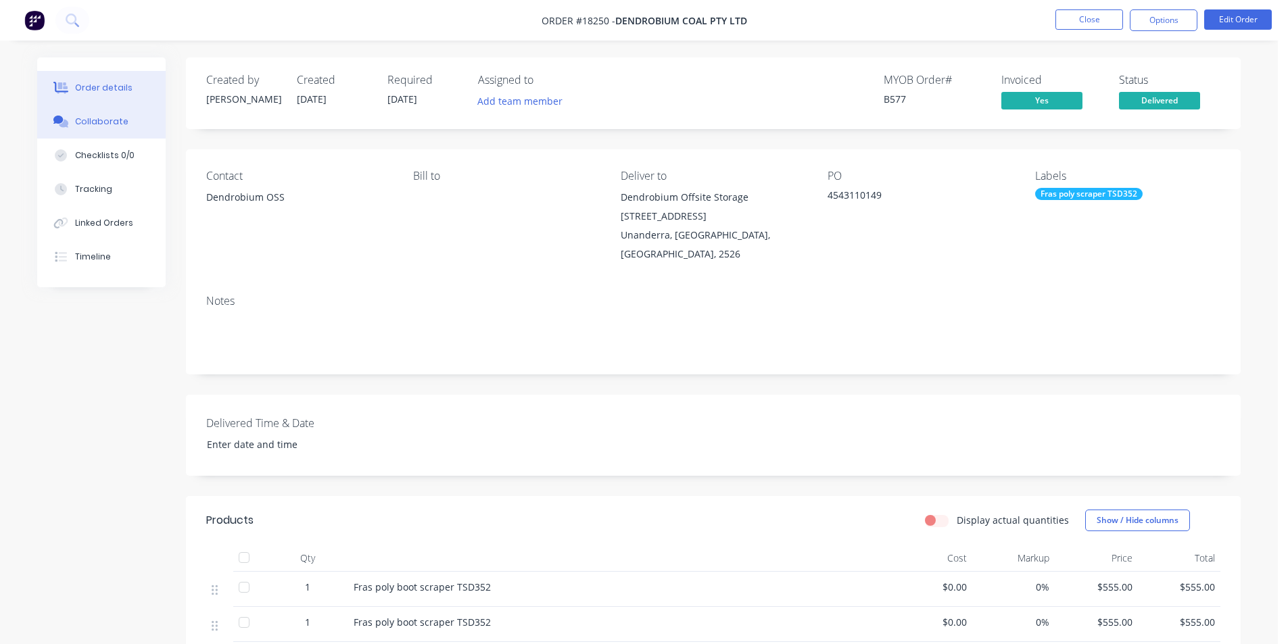
click at [113, 128] on button "Collaborate" at bounding box center [101, 122] width 128 height 34
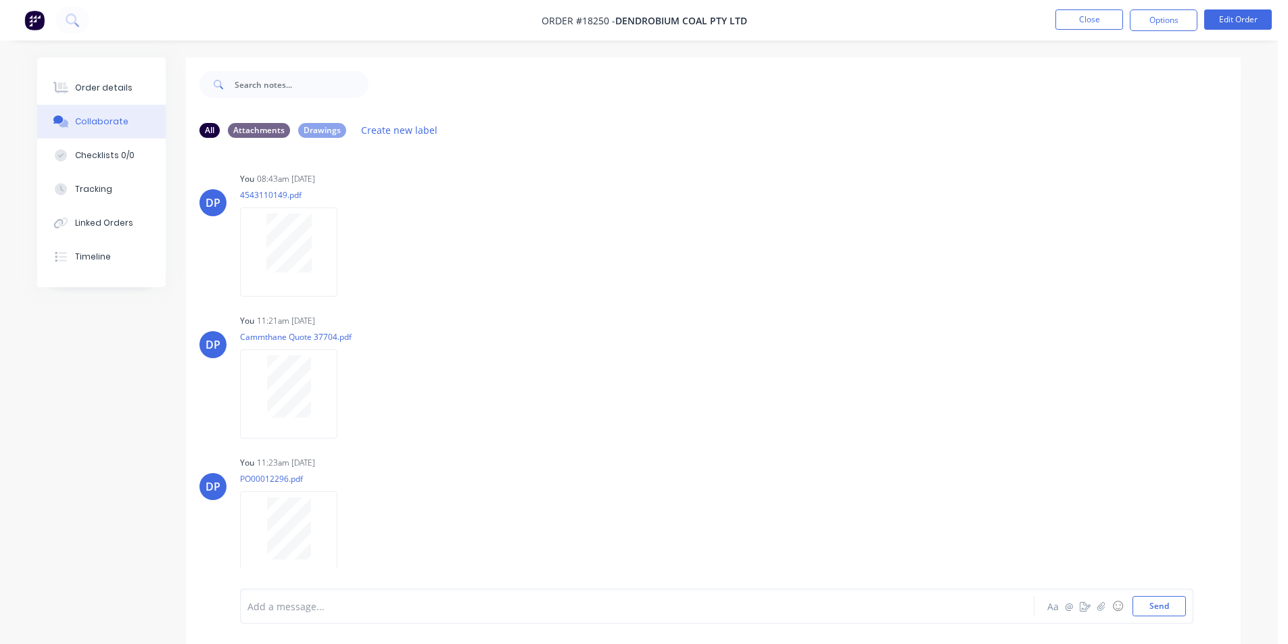
click at [26, 17] on img at bounding box center [34, 20] width 20 height 20
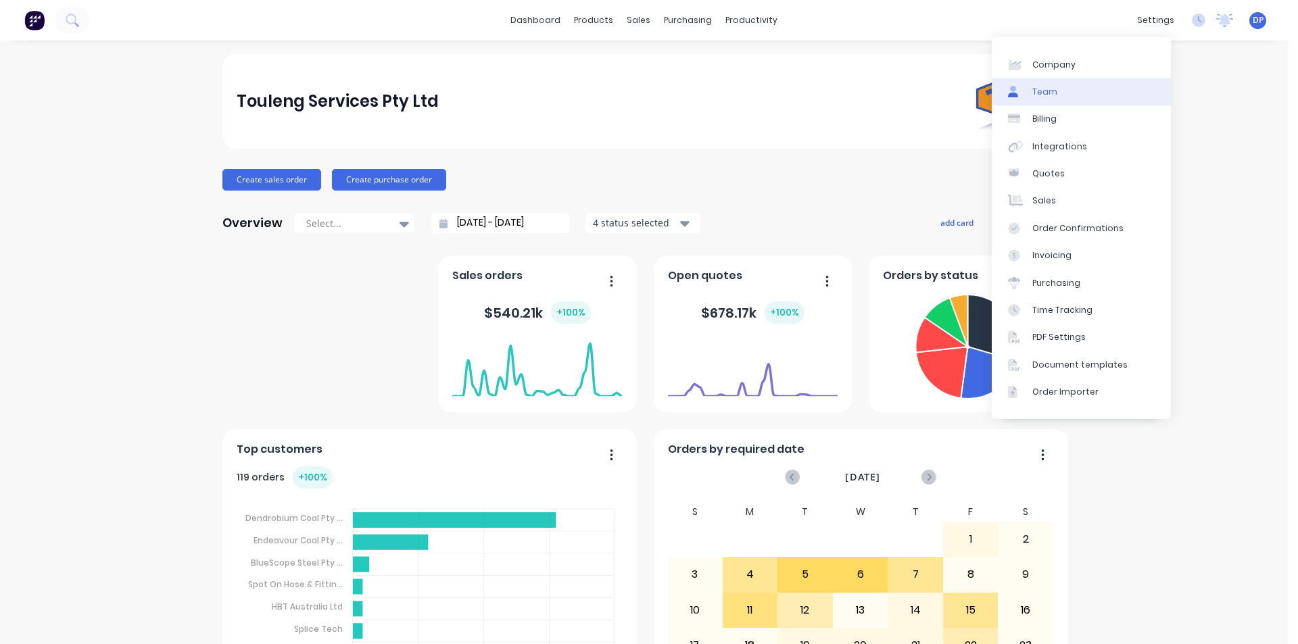
click at [1100, 79] on link "Team" at bounding box center [1080, 91] width 179 height 27
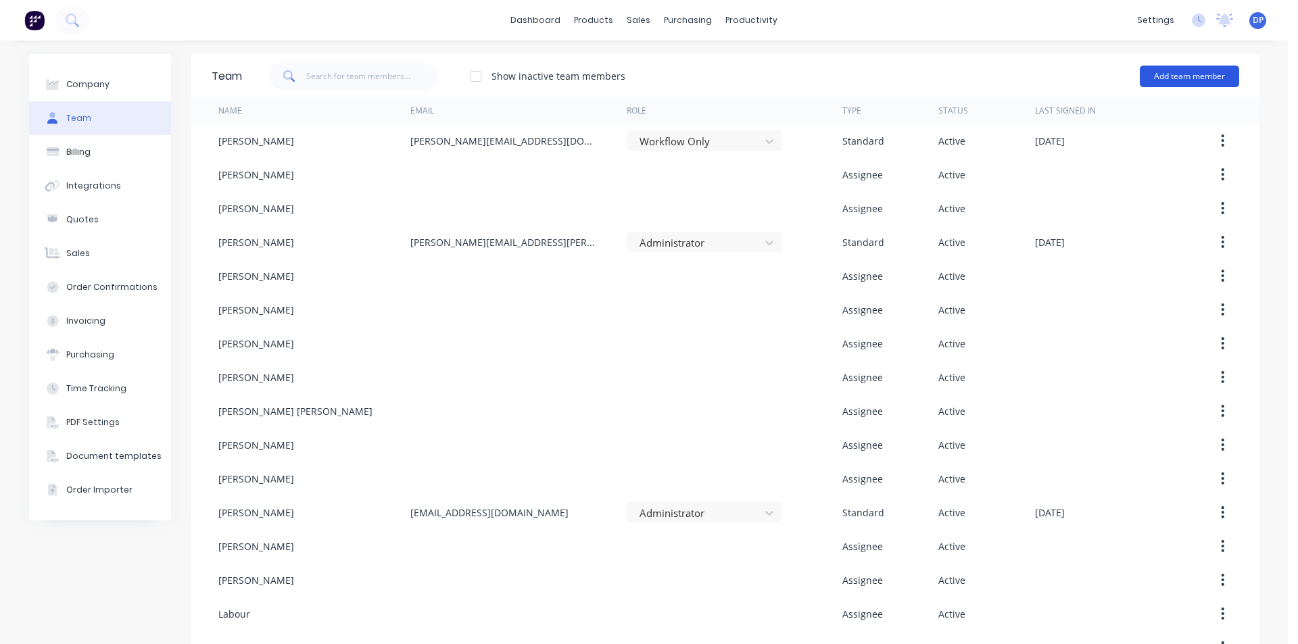
click at [1152, 78] on button "Add team member" at bounding box center [1189, 77] width 99 height 22
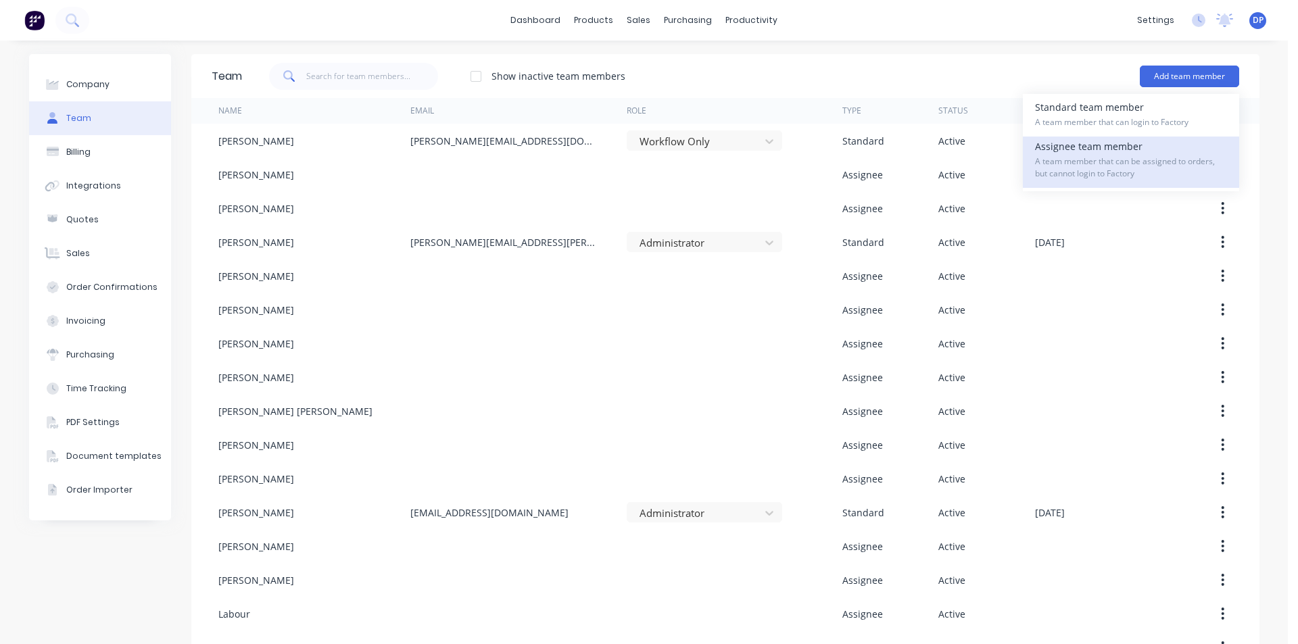
click at [1126, 162] on span "A team member that can be assigned to orders, but cannot login to Factory" at bounding box center [1131, 167] width 192 height 24
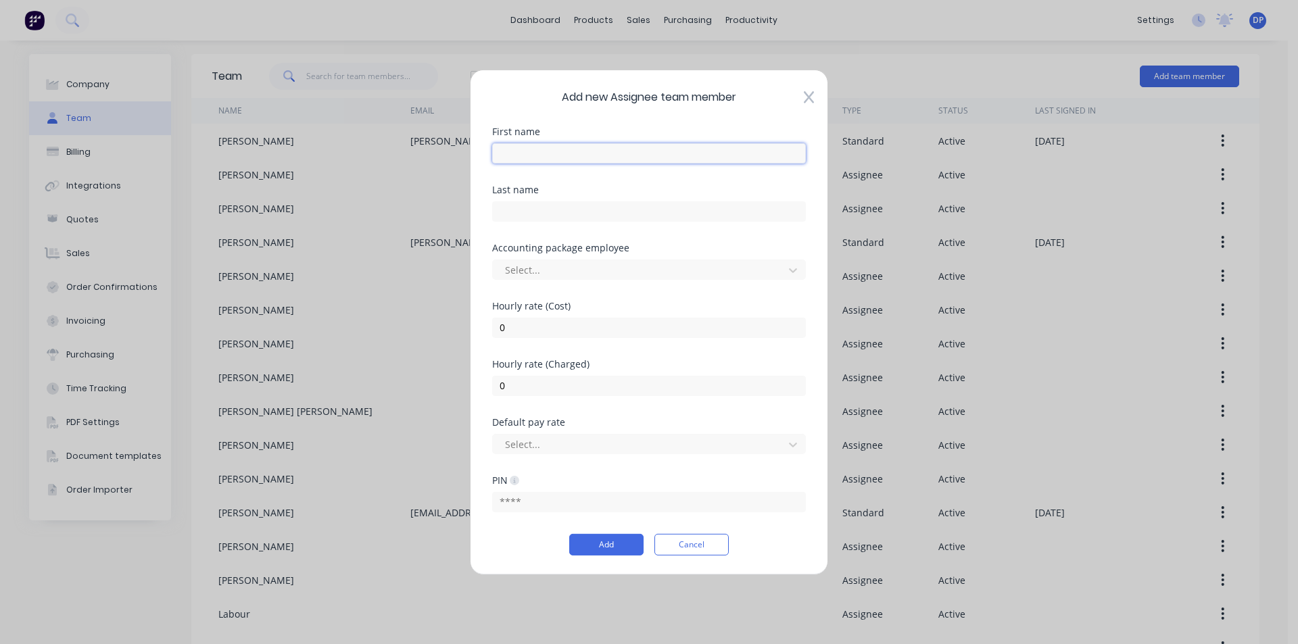
click at [518, 155] on input "text" at bounding box center [649, 153] width 314 height 20
type input "[PERSON_NAME]"
click at [622, 539] on button "Add" at bounding box center [606, 545] width 74 height 22
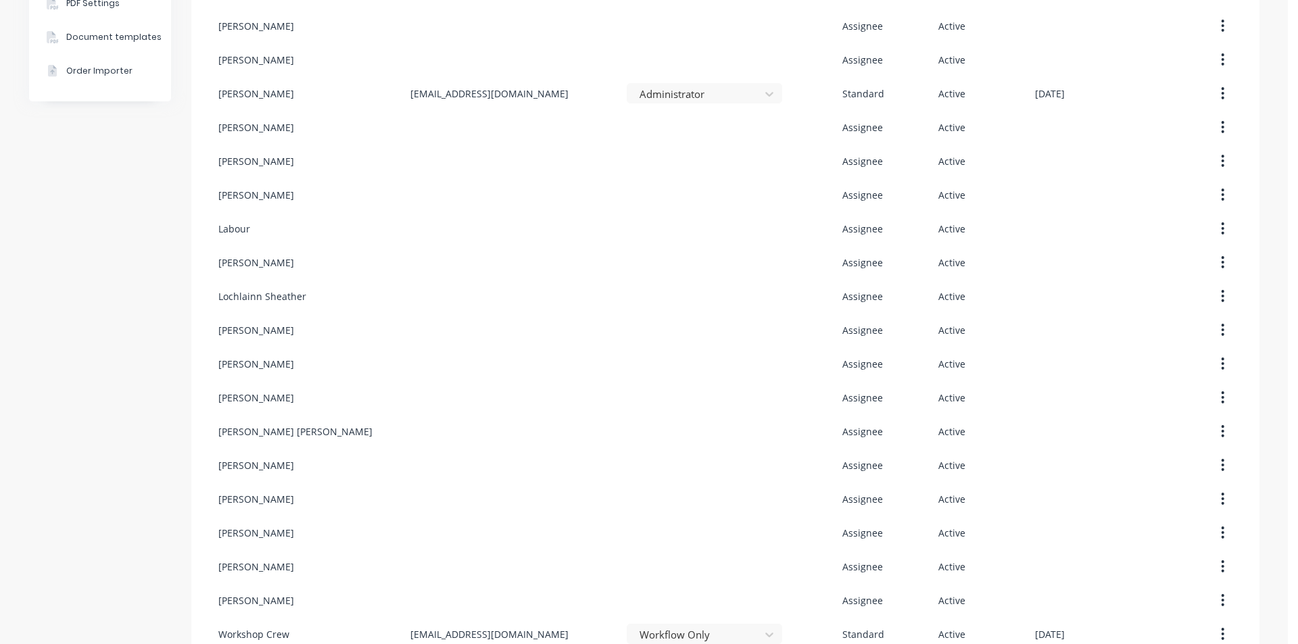
scroll to position [439, 0]
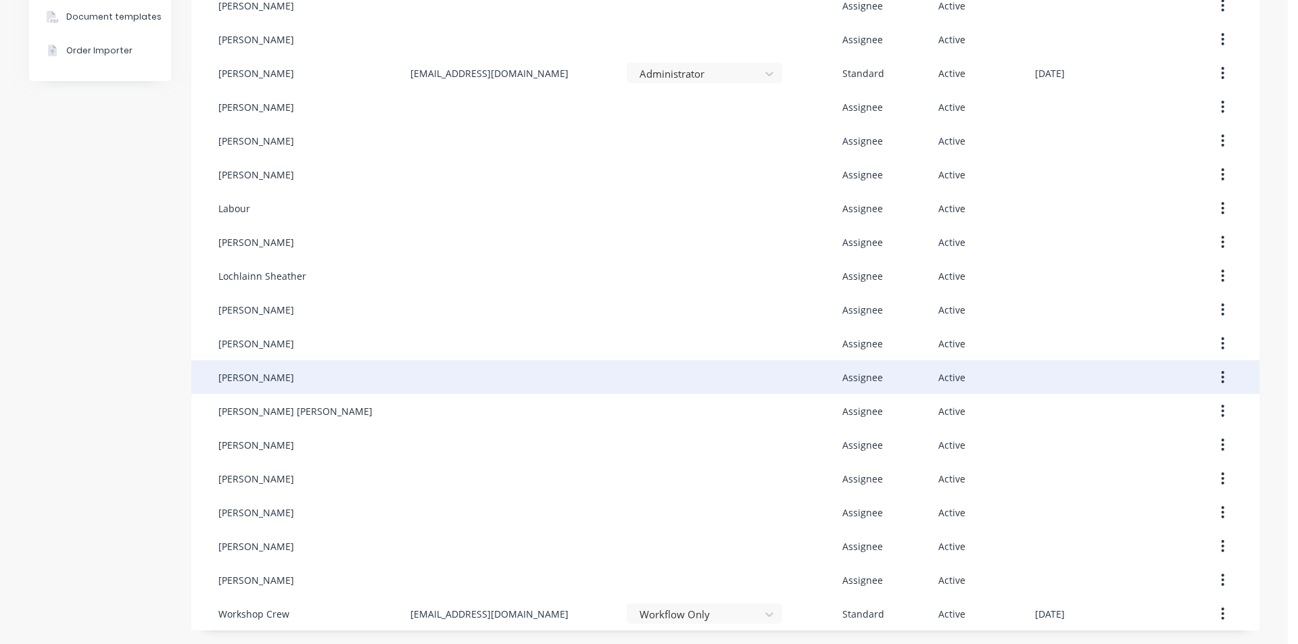
click at [1221, 376] on icon "button" at bounding box center [1222, 377] width 3 height 15
click at [1146, 461] on div "Delete" at bounding box center [1175, 467] width 104 height 20
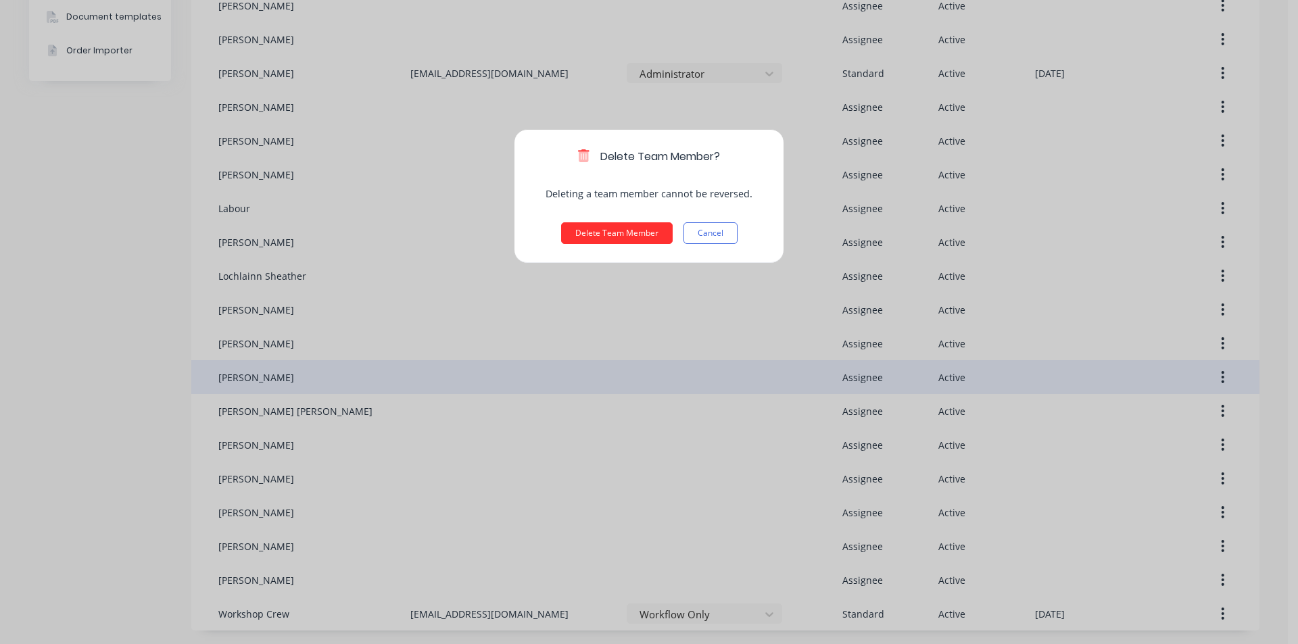
click at [627, 241] on button "Delete Team Member" at bounding box center [617, 233] width 112 height 22
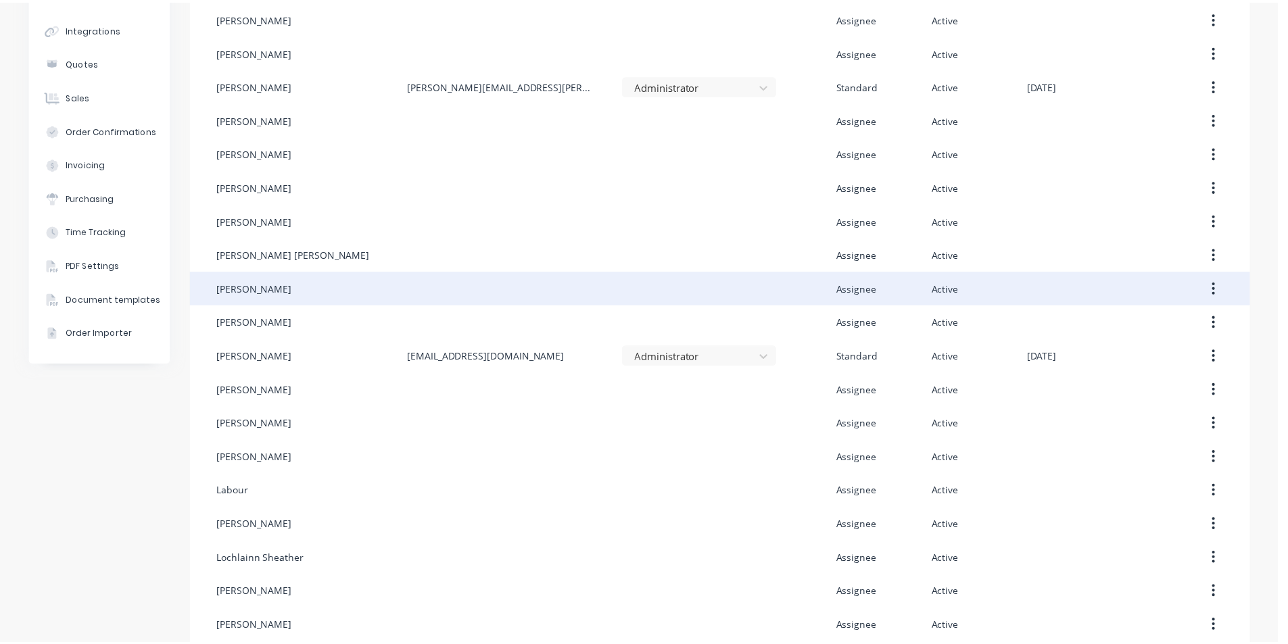
scroll to position [0, 0]
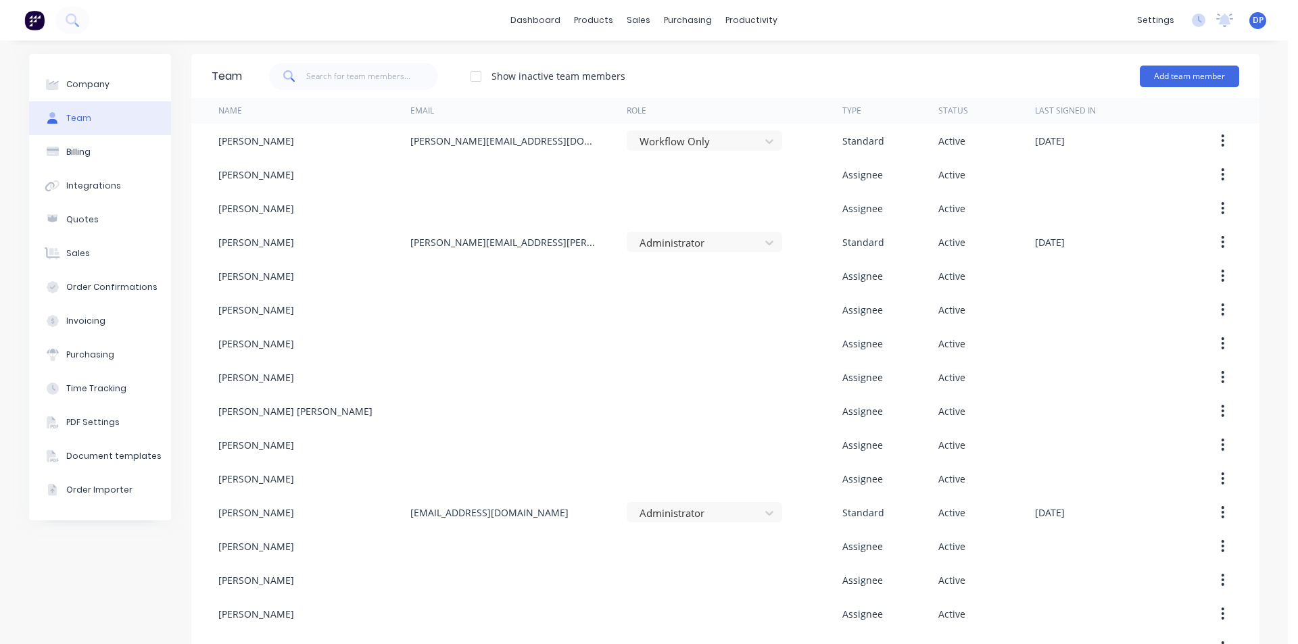
click at [34, 22] on img at bounding box center [34, 20] width 20 height 20
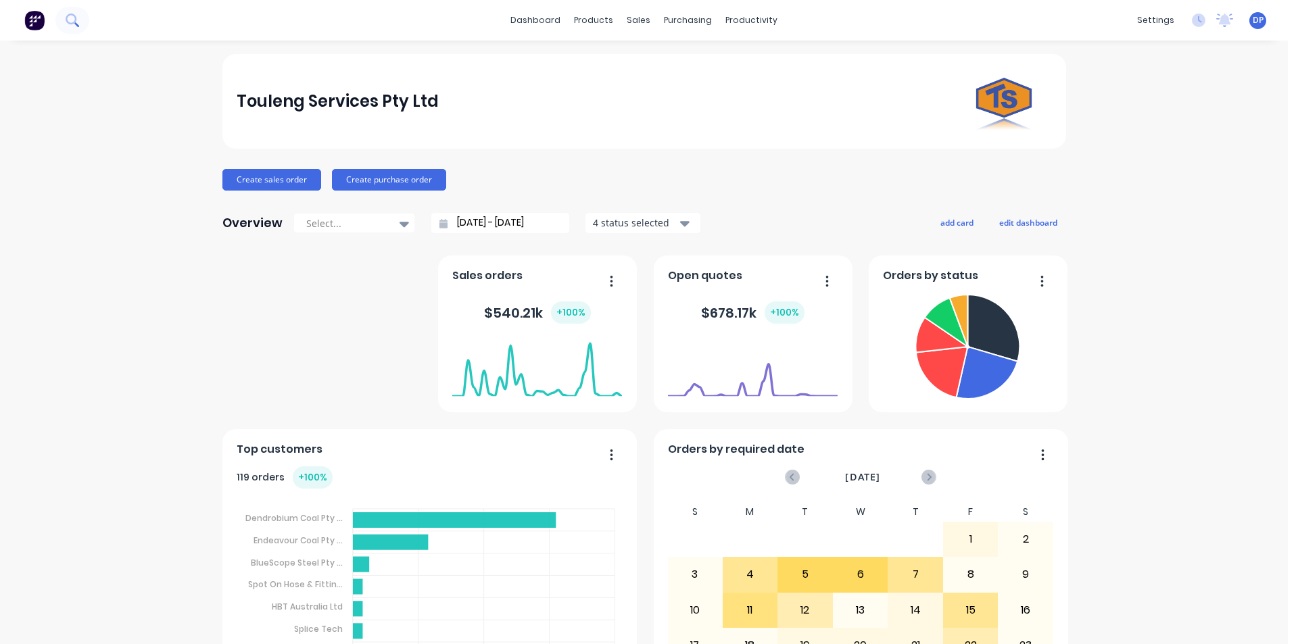
click at [76, 20] on icon at bounding box center [72, 20] width 13 height 13
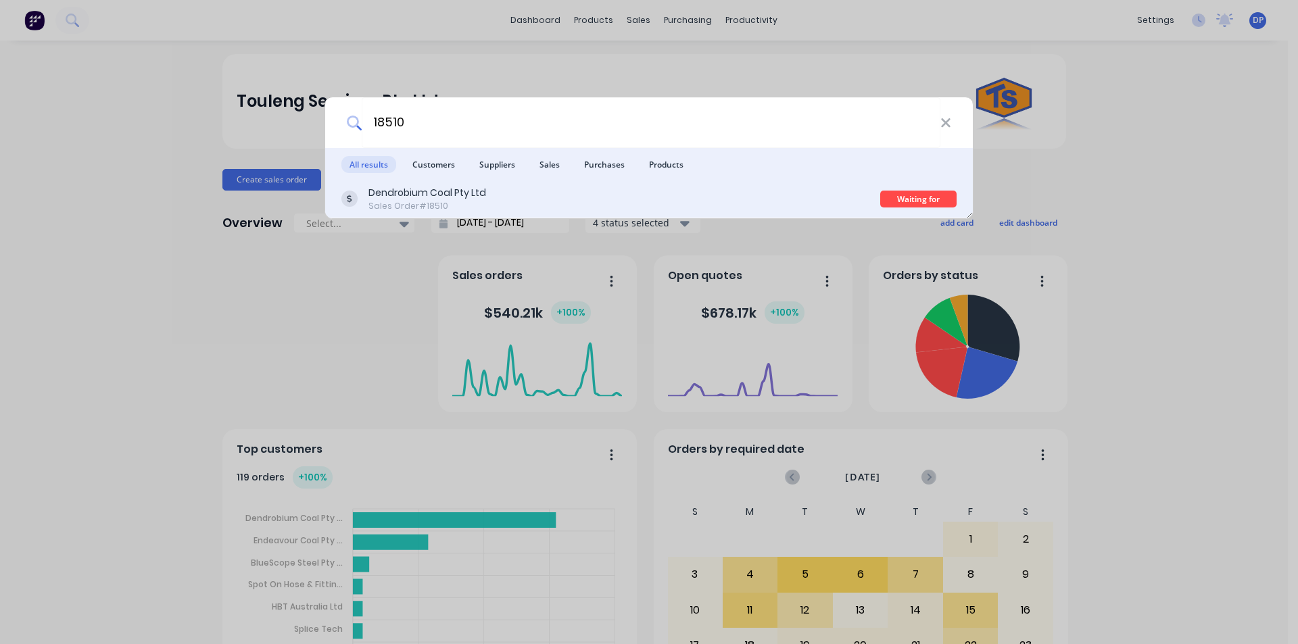
type input "18510"
click at [495, 199] on div "Dendrobium Coal Pty Ltd Sales Order #18510" at bounding box center [610, 199] width 539 height 26
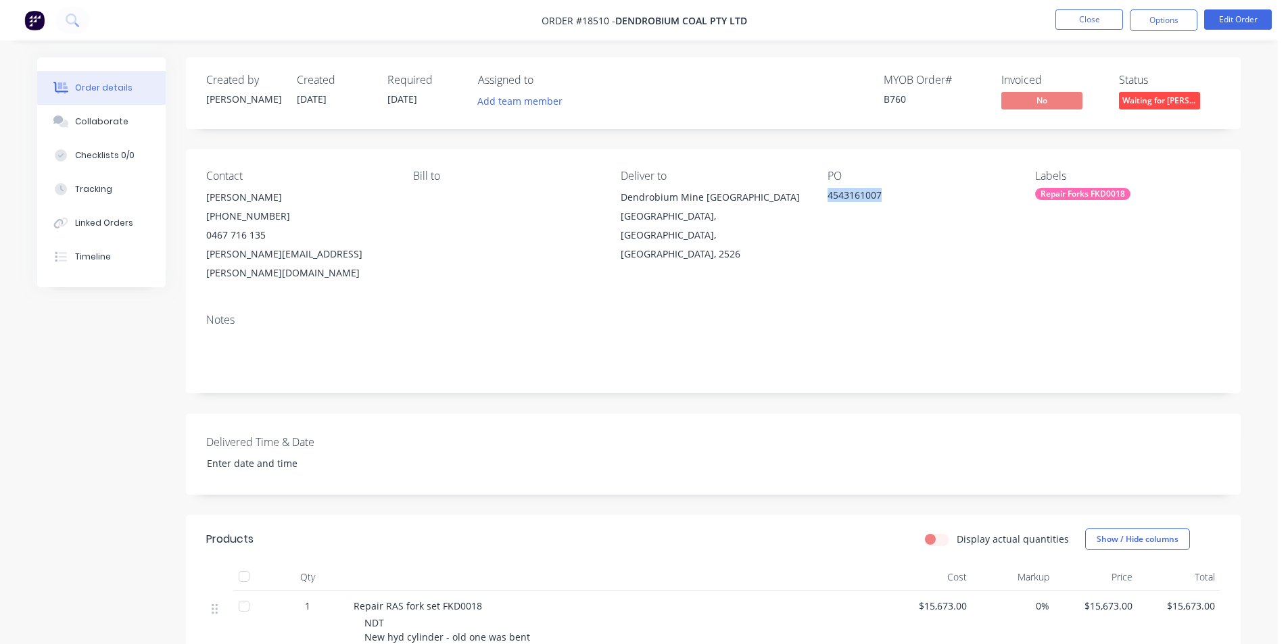
drag, startPoint x: 880, startPoint y: 197, endPoint x: 828, endPoint y: 195, distance: 52.1
click at [828, 195] on div "4543161007" at bounding box center [911, 197] width 169 height 19
copy div "4543161007"
click at [34, 17] on img at bounding box center [34, 20] width 20 height 20
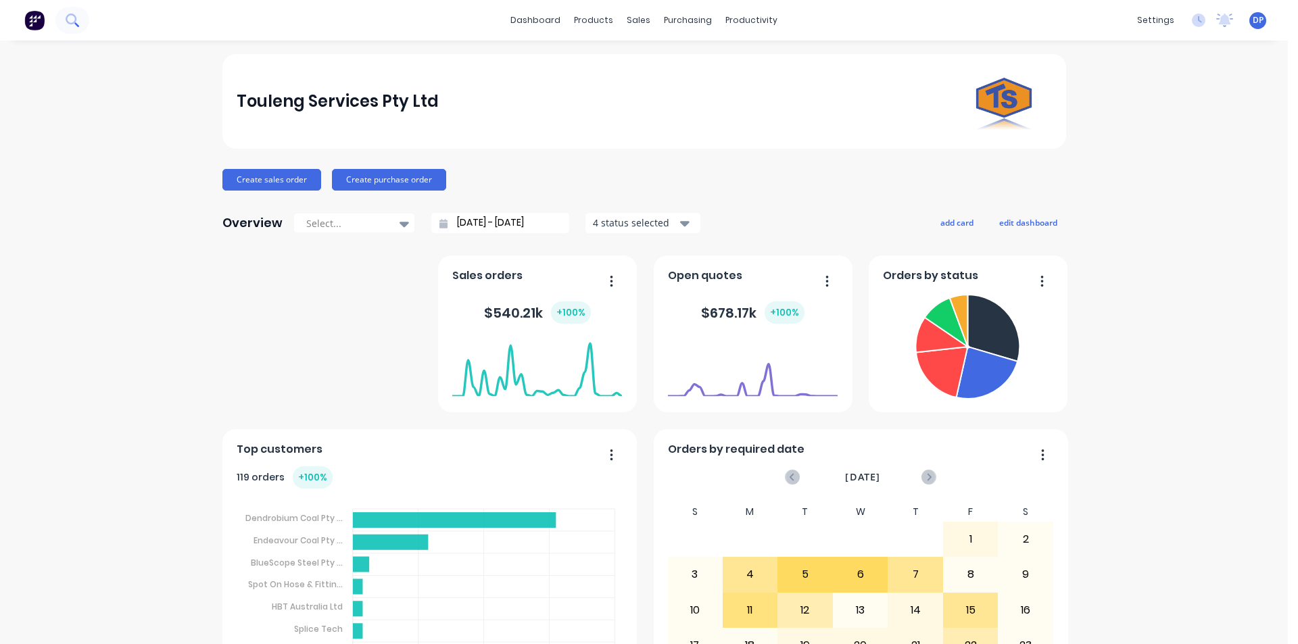
click at [79, 28] on button at bounding box center [72, 20] width 34 height 27
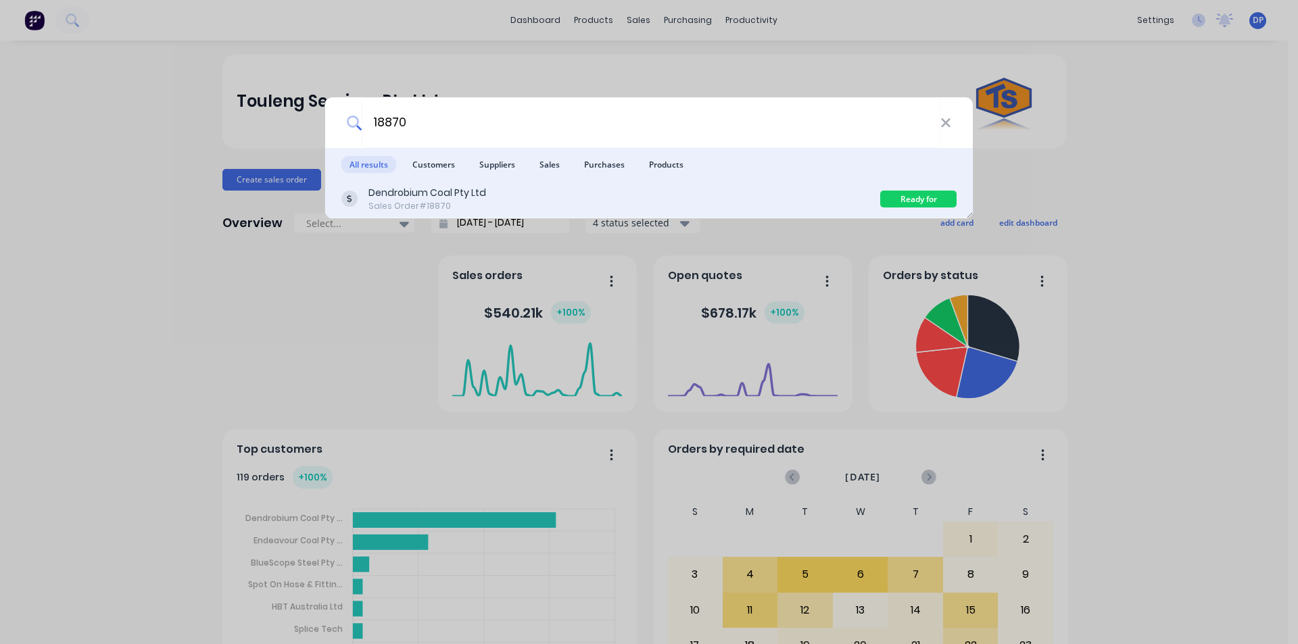
type input "18870"
click at [581, 205] on div "Dendrobium Coal Pty Ltd Sales Order #18870" at bounding box center [610, 199] width 539 height 26
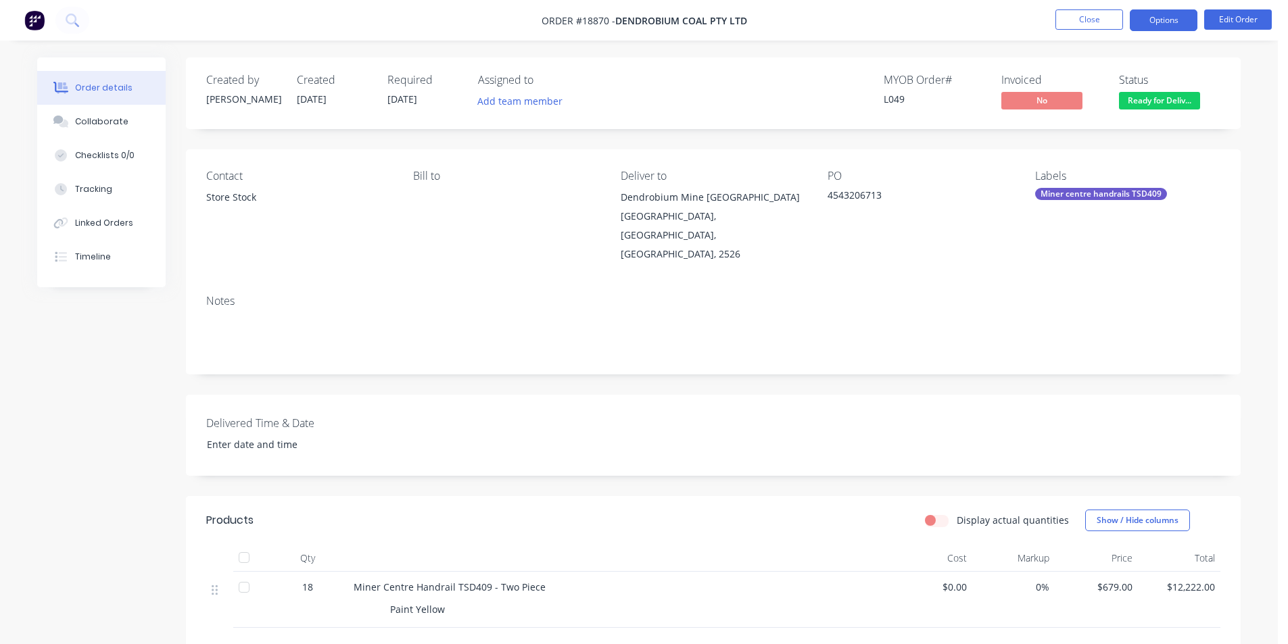
click at [1172, 18] on button "Options" at bounding box center [1163, 20] width 68 height 22
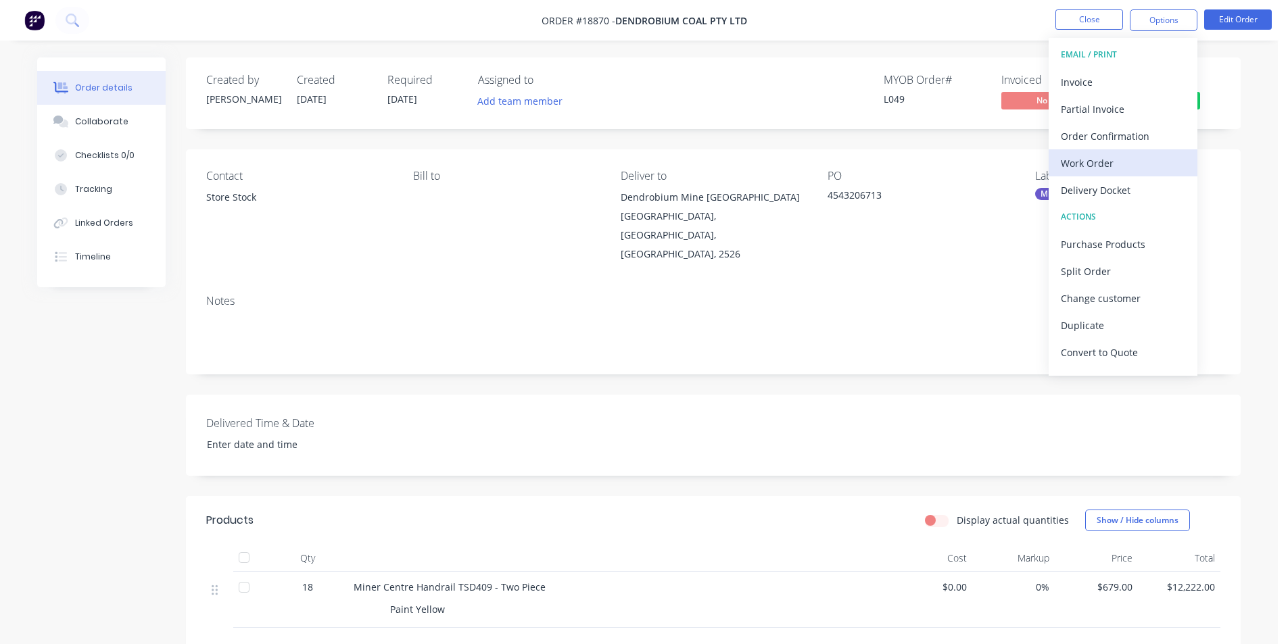
click at [1112, 164] on div "Work Order" at bounding box center [1122, 163] width 124 height 20
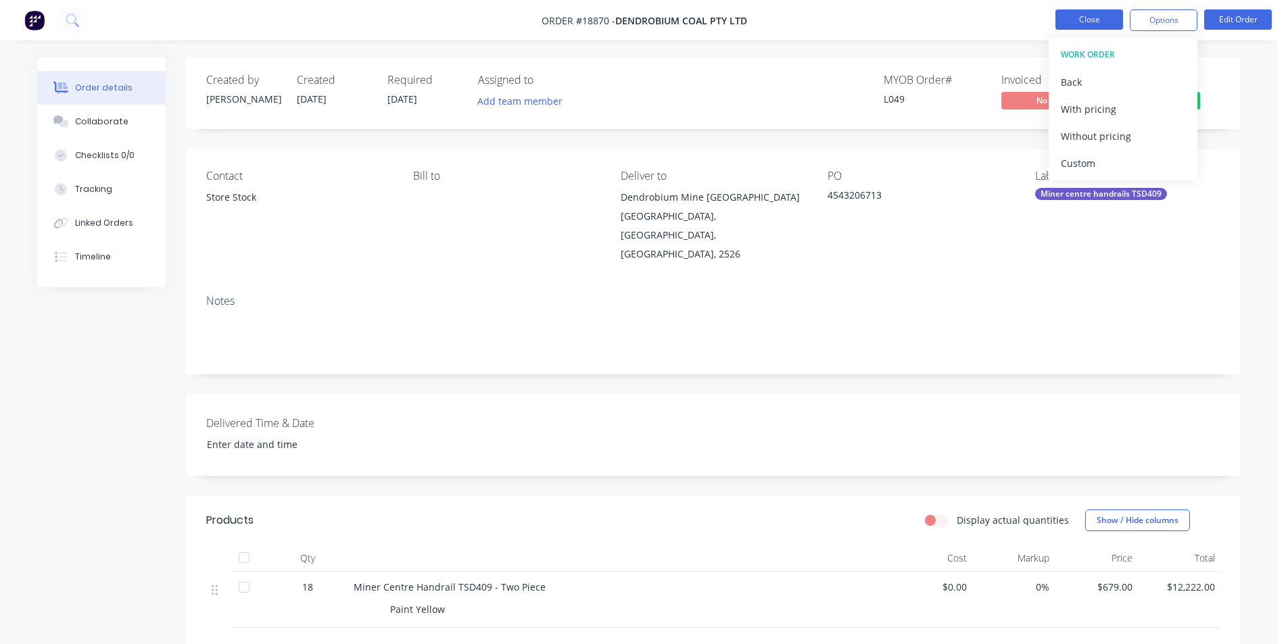
click at [1081, 29] on button "Close" at bounding box center [1089, 19] width 68 height 20
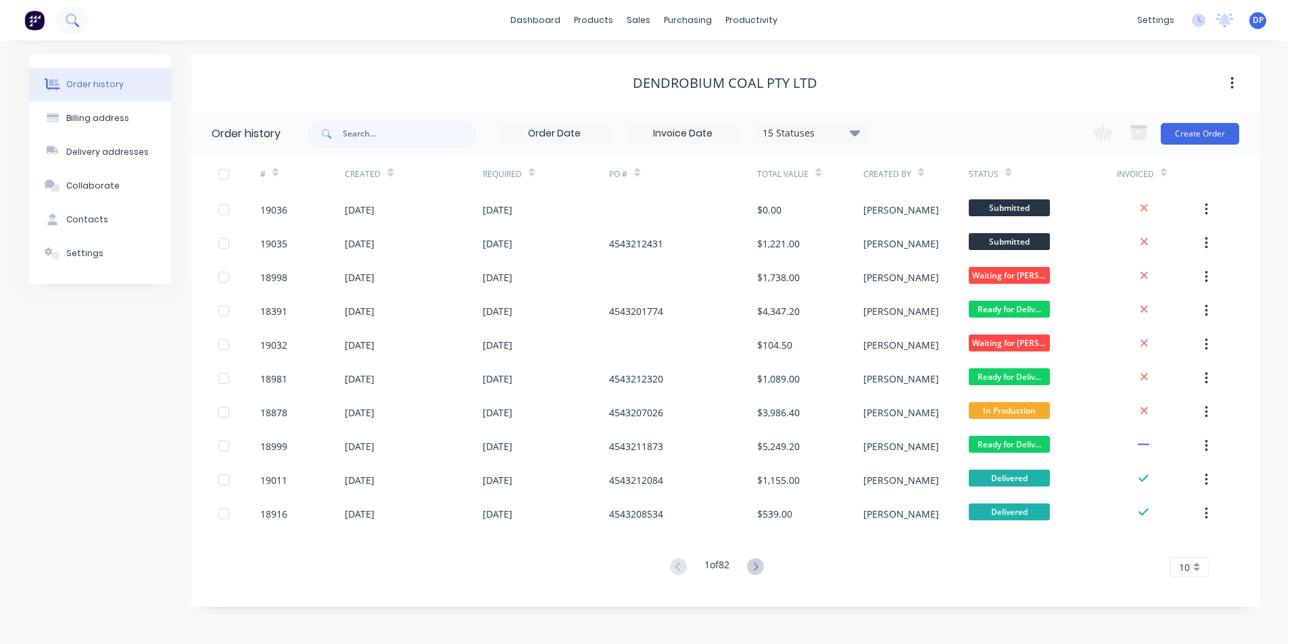
click at [76, 14] on icon at bounding box center [72, 20] width 13 height 13
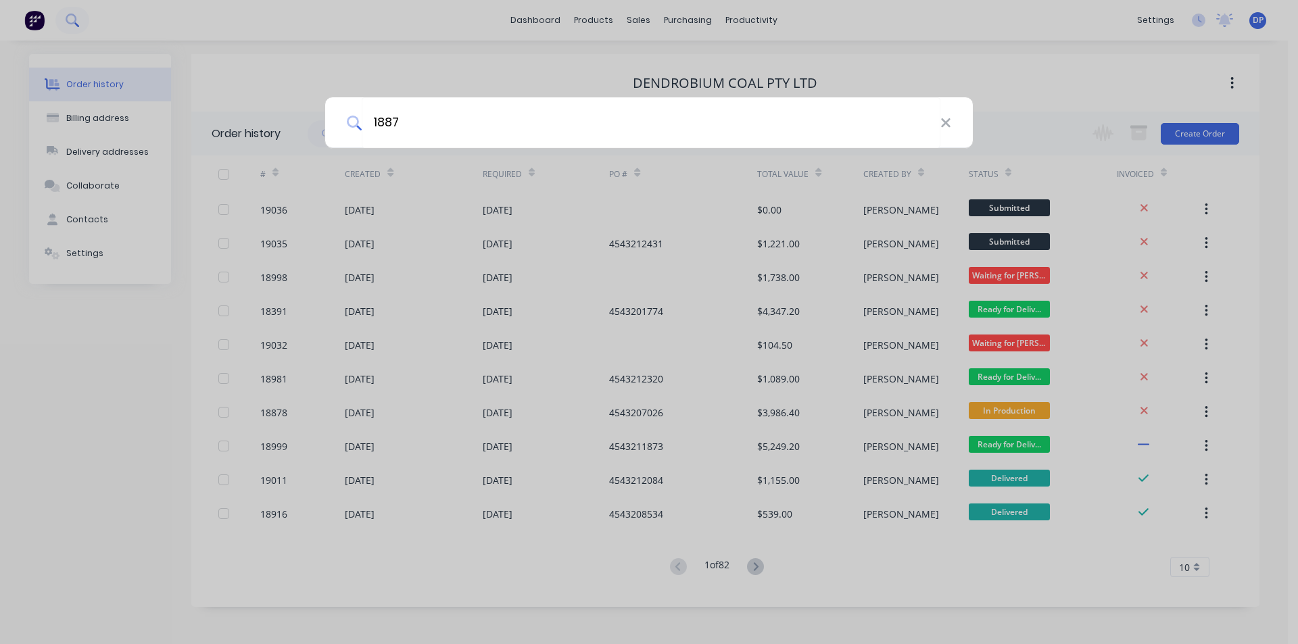
type input "18870"
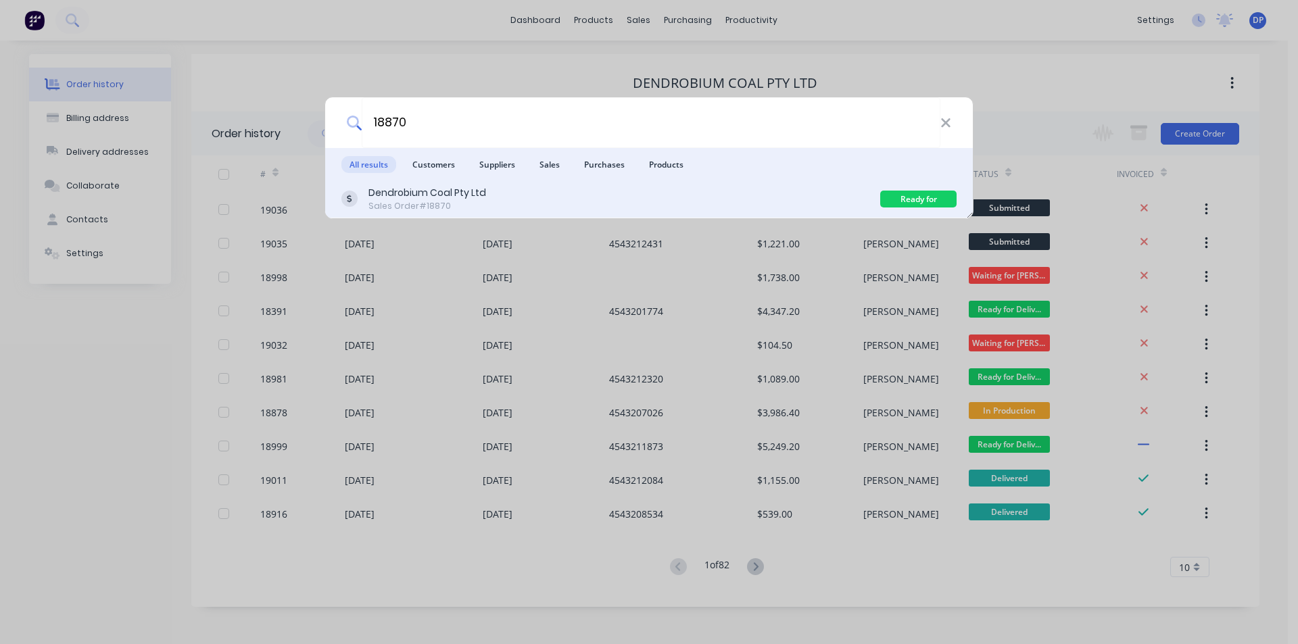
click at [510, 197] on div "Dendrobium Coal Pty Ltd Sales Order #18870" at bounding box center [610, 199] width 539 height 26
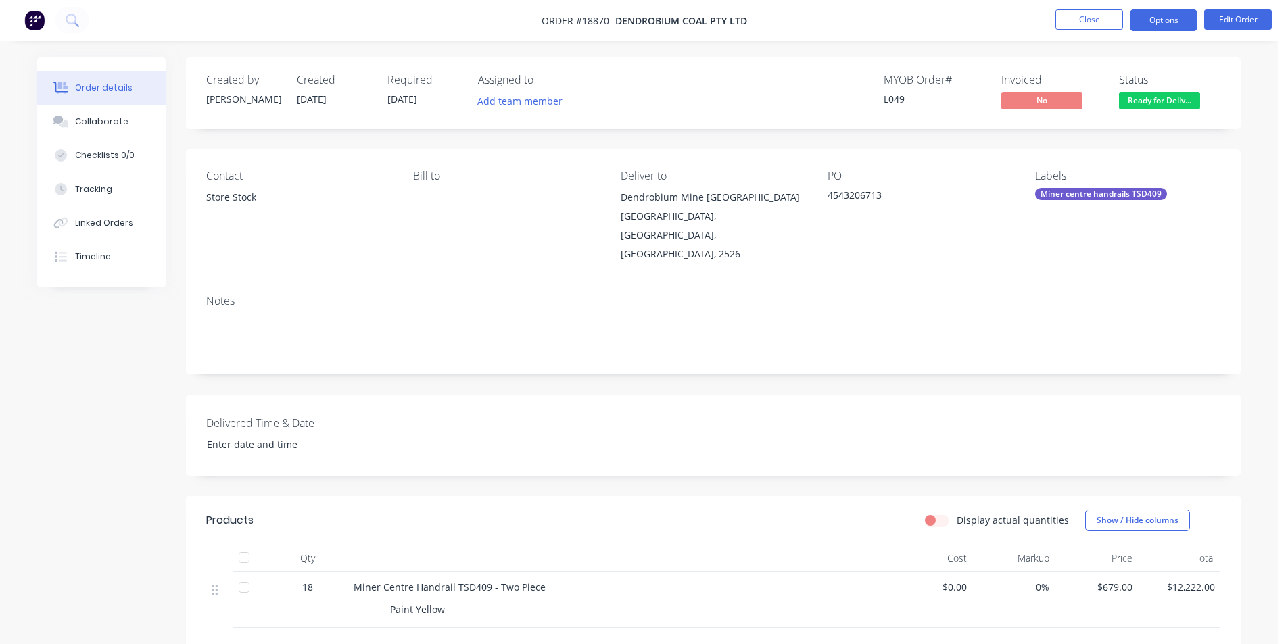
click at [1167, 19] on button "Options" at bounding box center [1163, 20] width 68 height 22
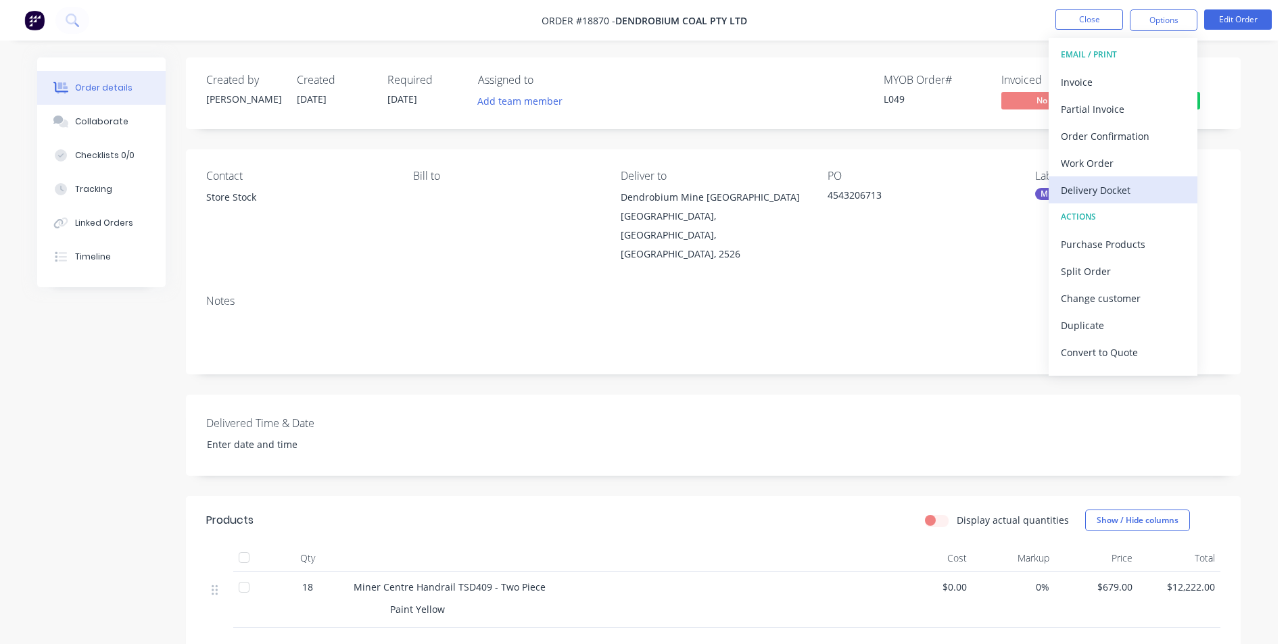
click at [1127, 193] on div "Delivery Docket" at bounding box center [1122, 190] width 124 height 20
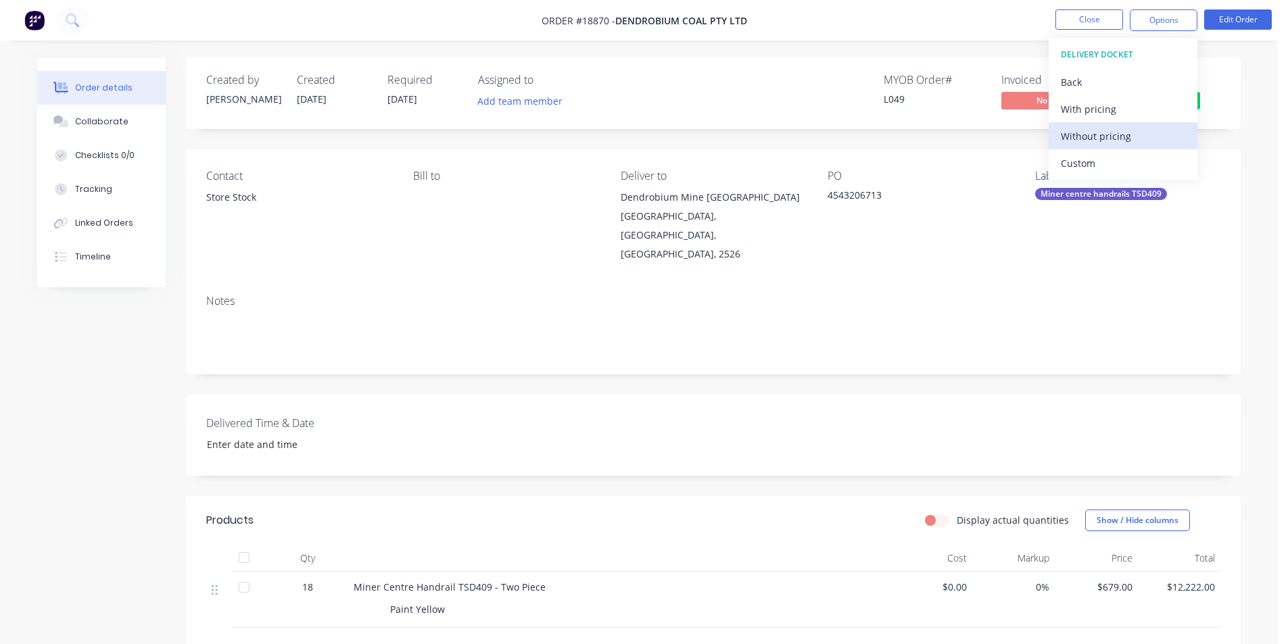
click at [1124, 147] on button "Without pricing" at bounding box center [1122, 135] width 149 height 27
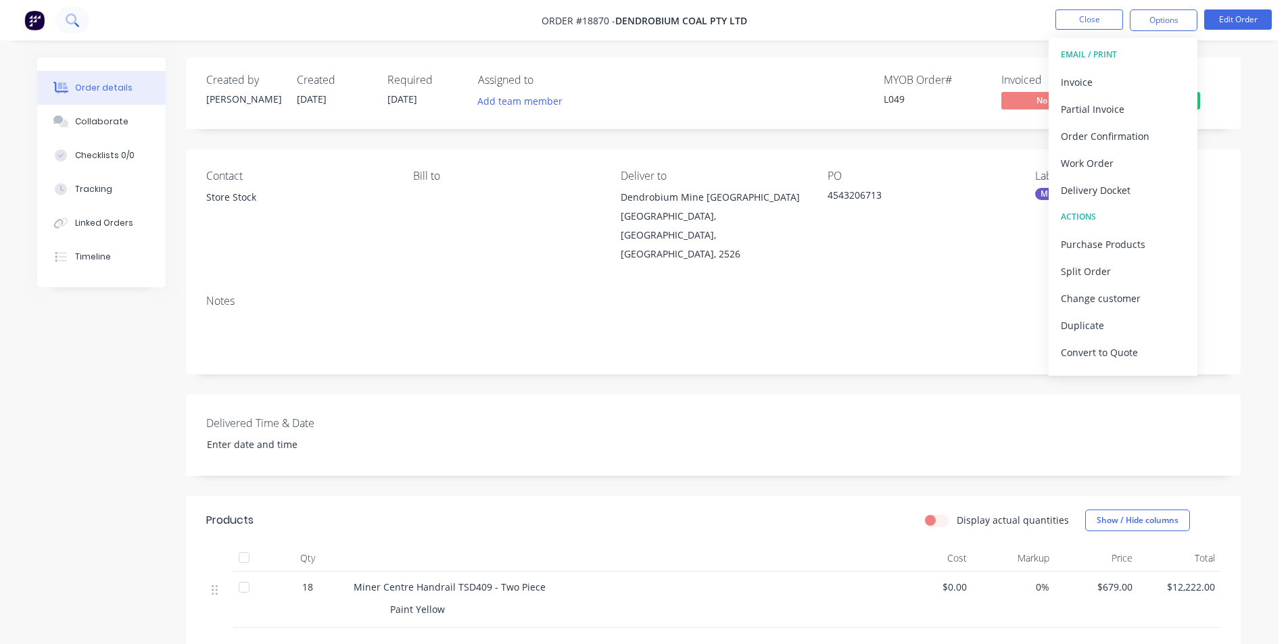
click at [78, 17] on icon at bounding box center [72, 20] width 13 height 13
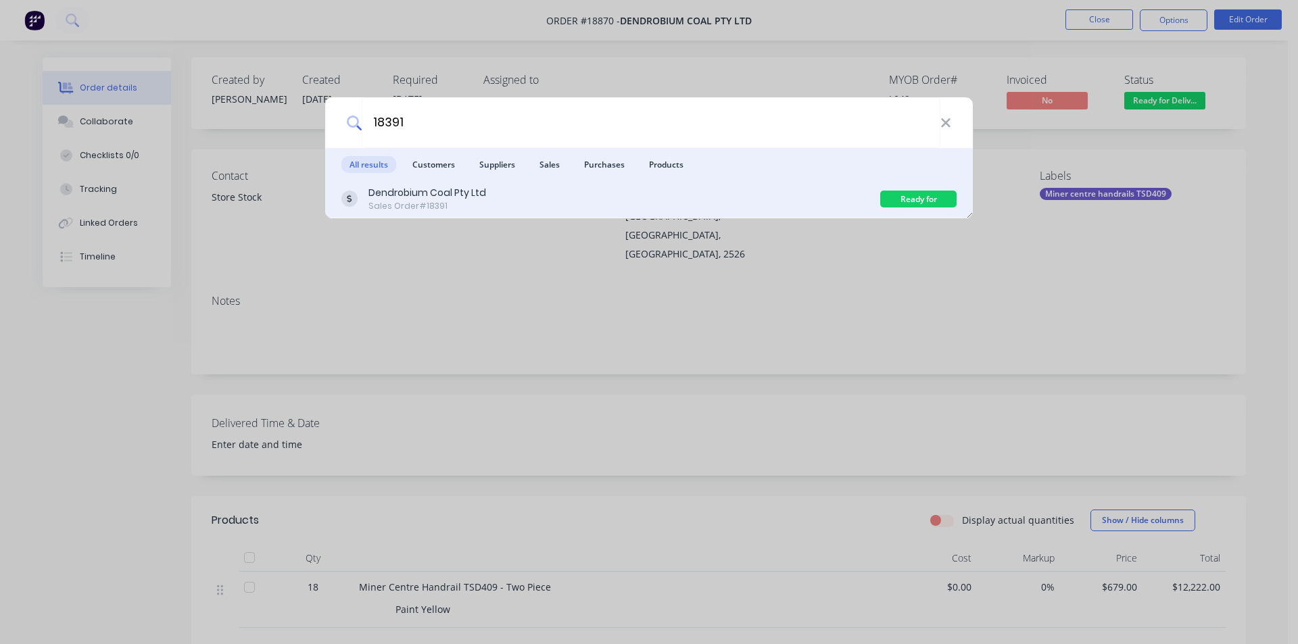
type input "18391"
click at [498, 200] on div "Dendrobium Coal Pty Ltd Sales Order #18391" at bounding box center [610, 199] width 539 height 26
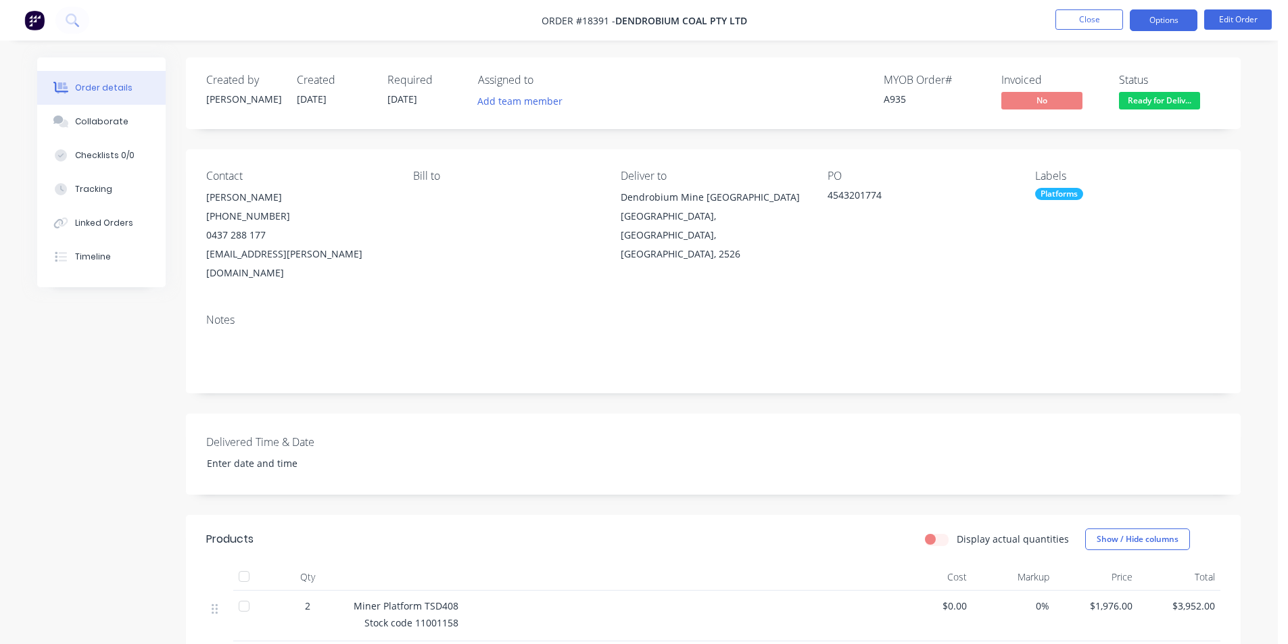
click at [1152, 23] on button "Options" at bounding box center [1163, 20] width 68 height 22
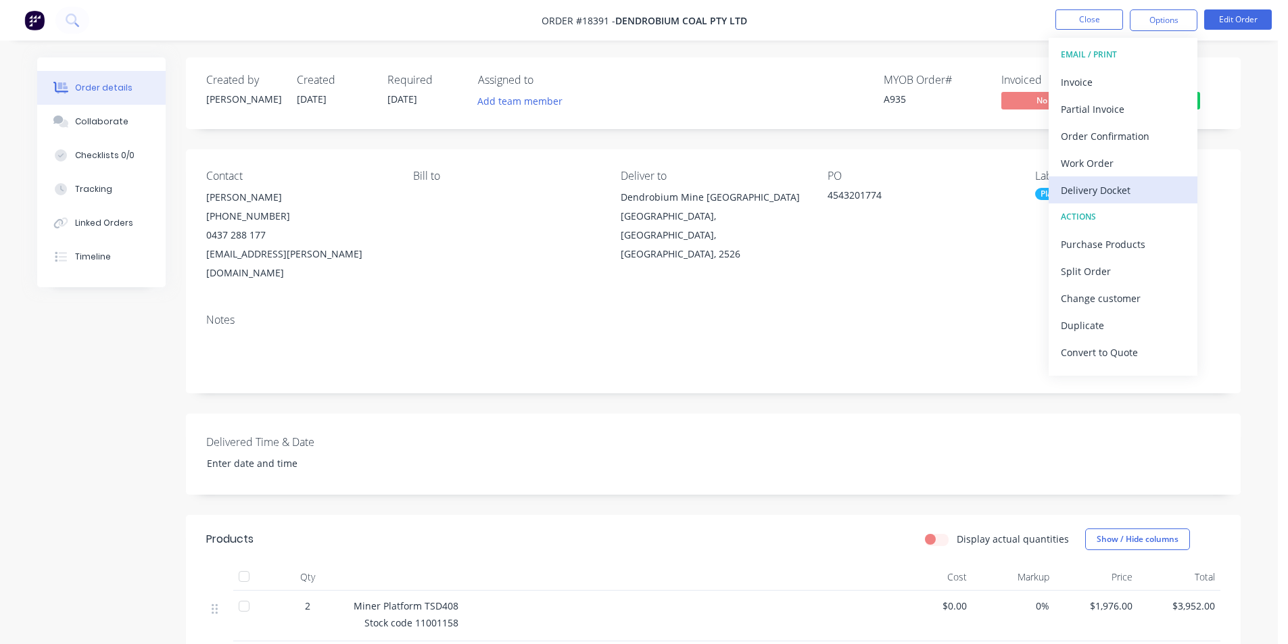
click at [1154, 193] on div "Delivery Docket" at bounding box center [1122, 190] width 124 height 20
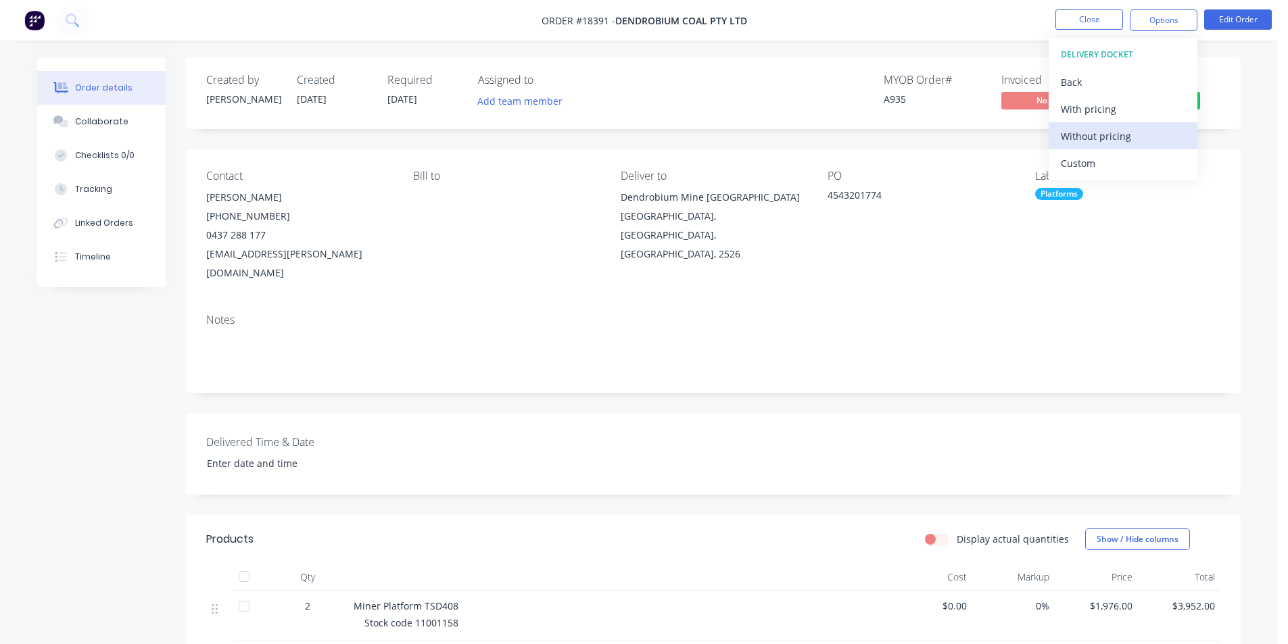
click at [1122, 136] on div "Without pricing" at bounding box center [1122, 136] width 124 height 20
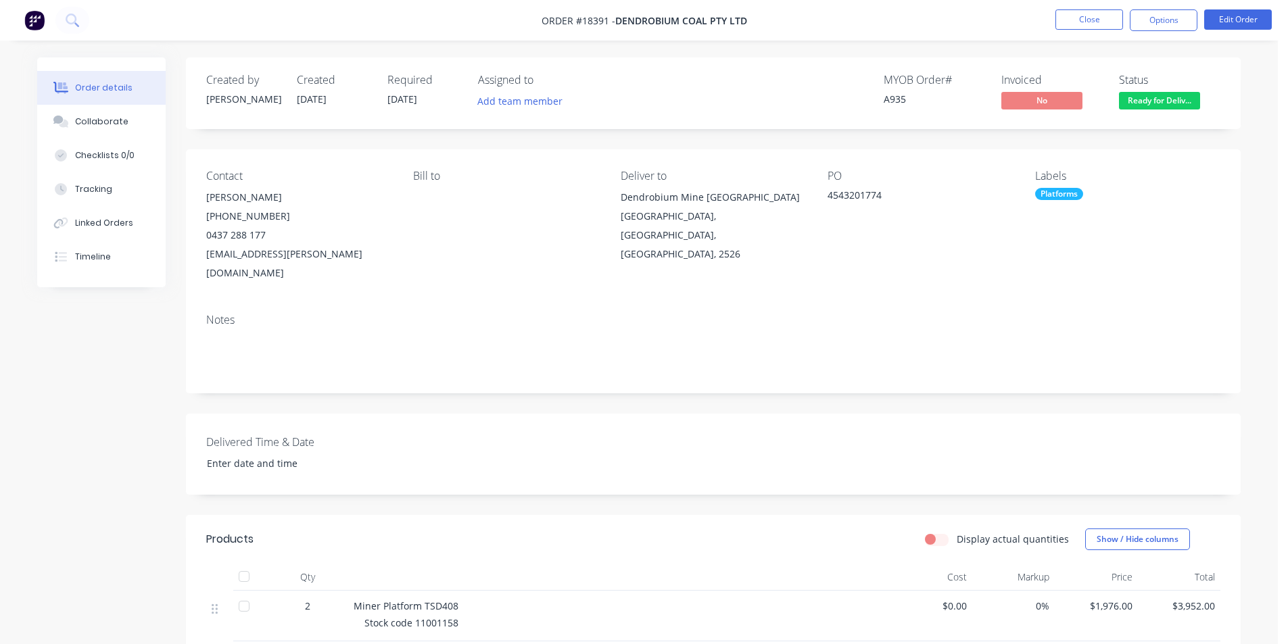
click at [36, 20] on img at bounding box center [34, 20] width 20 height 20
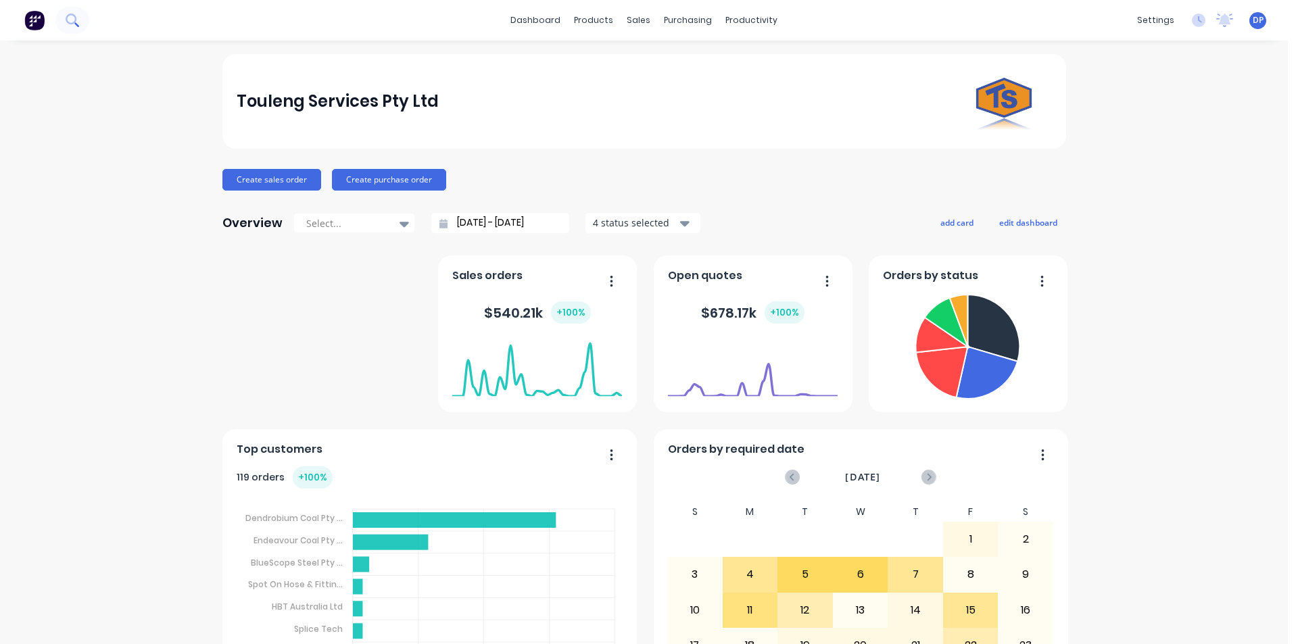
click at [84, 26] on button at bounding box center [72, 20] width 34 height 27
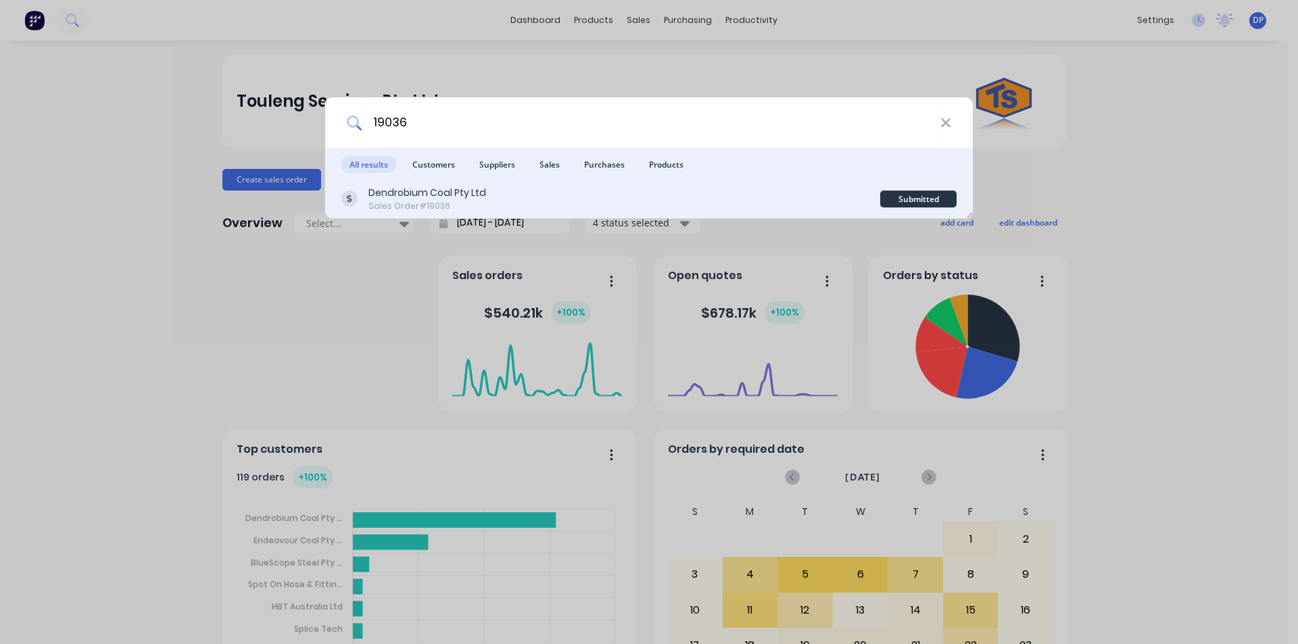
type input "19036"
click at [505, 192] on div "Dendrobium Coal Pty Ltd Sales Order #19036" at bounding box center [610, 199] width 539 height 26
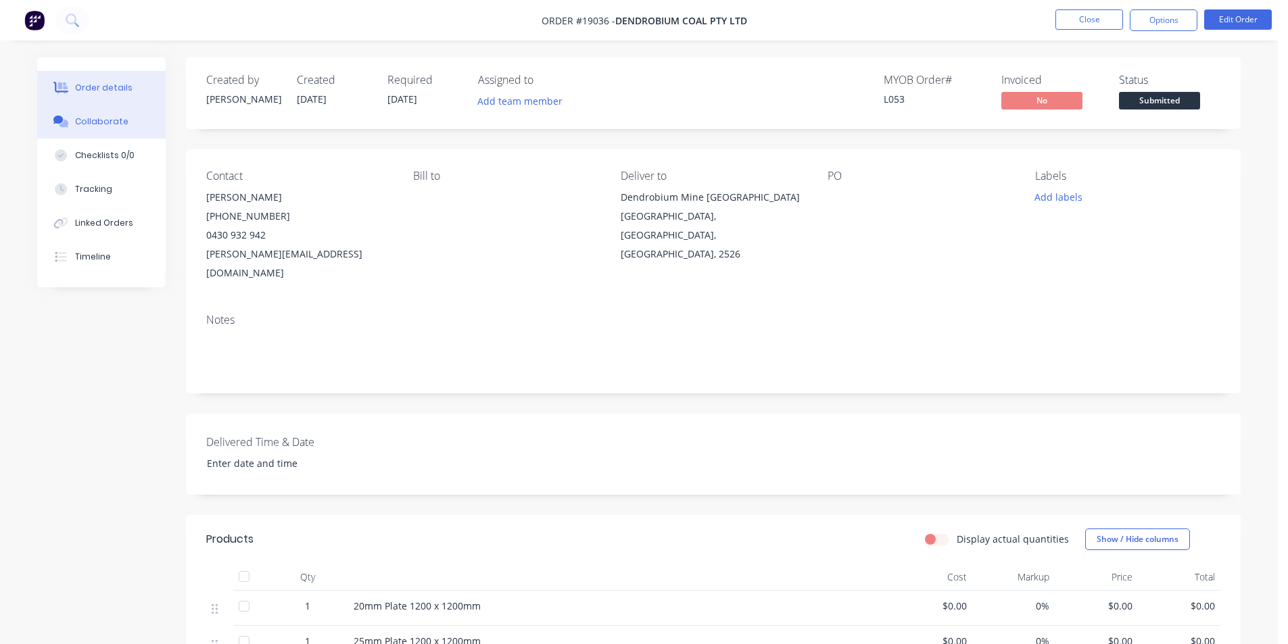
click at [128, 126] on button "Collaborate" at bounding box center [101, 122] width 128 height 34
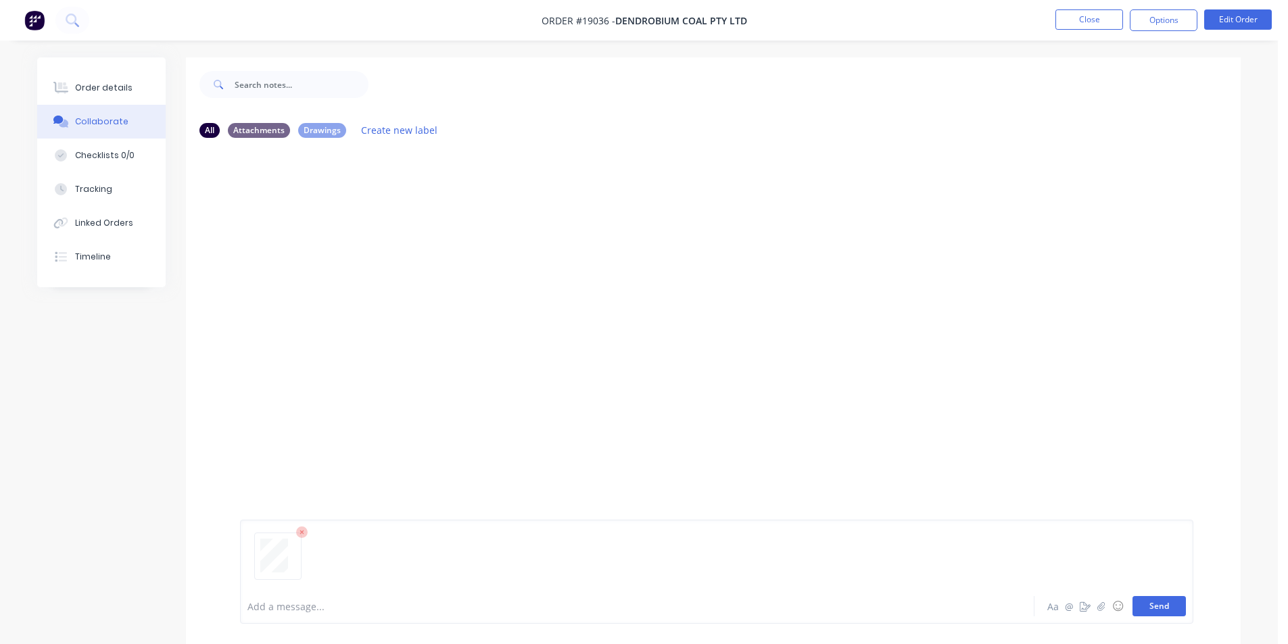
click at [1158, 599] on button "Send" at bounding box center [1158, 606] width 53 height 20
click at [1167, 602] on button "Send" at bounding box center [1158, 606] width 53 height 20
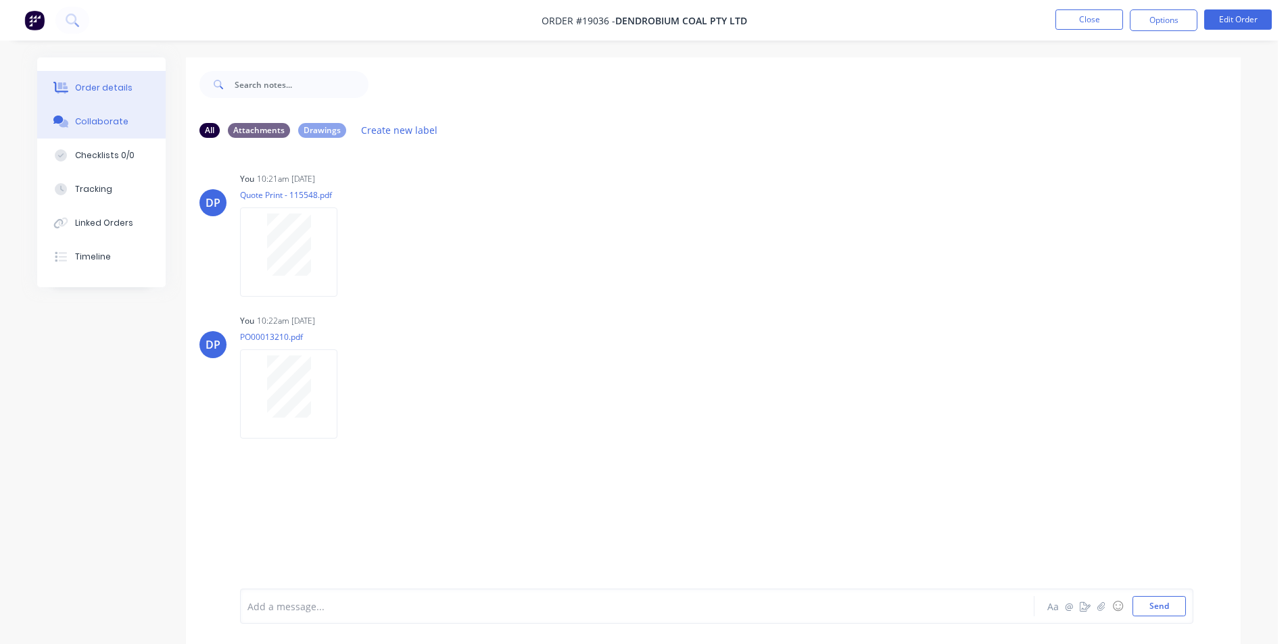
click at [91, 78] on button "Order details" at bounding box center [101, 88] width 128 height 34
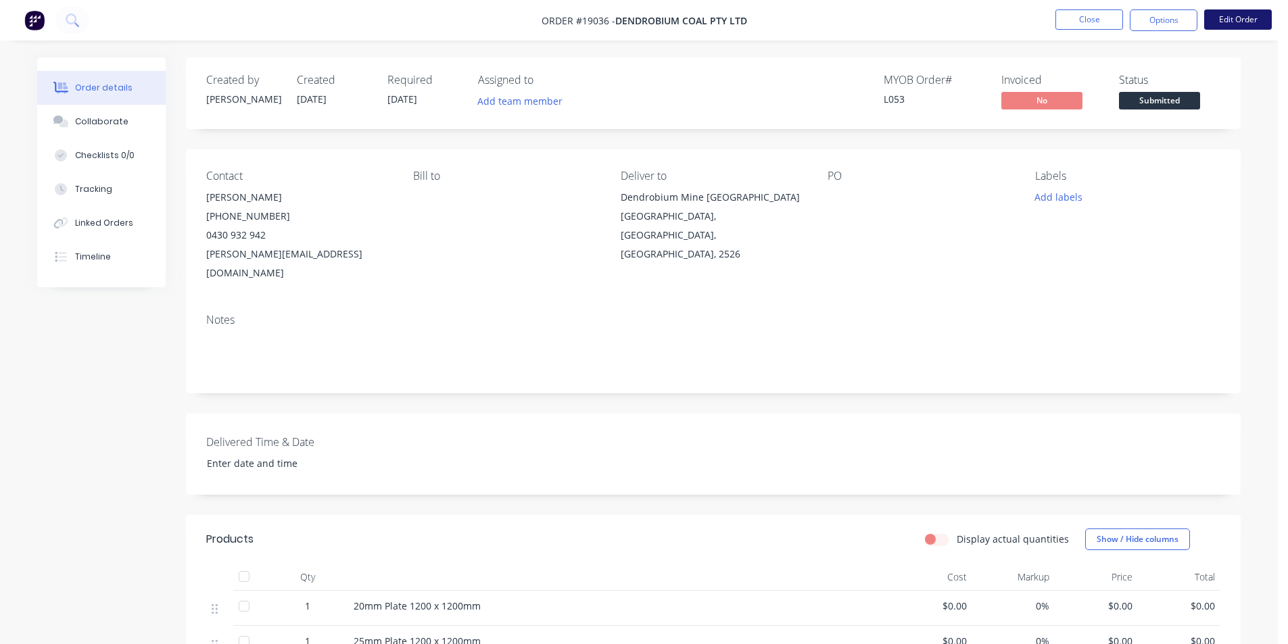
click at [1259, 21] on button "Edit Order" at bounding box center [1238, 19] width 68 height 20
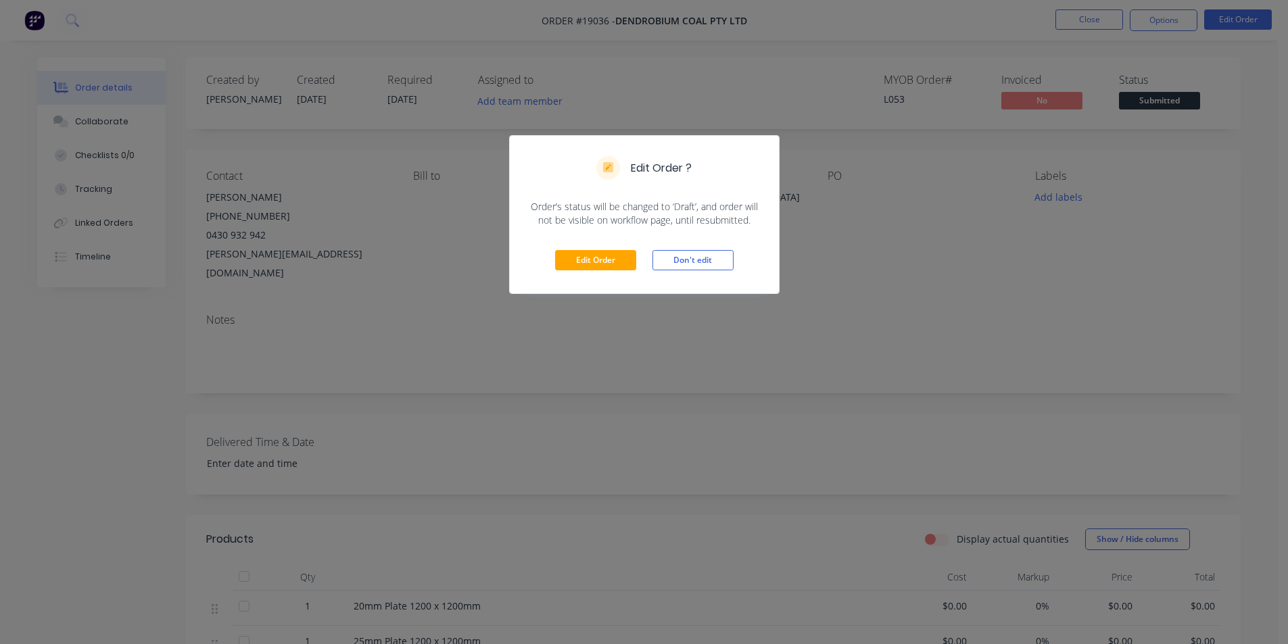
click at [604, 246] on div "Edit Order Don't edit" at bounding box center [644, 260] width 269 height 66
click at [603, 260] on button "Edit Order" at bounding box center [595, 260] width 81 height 20
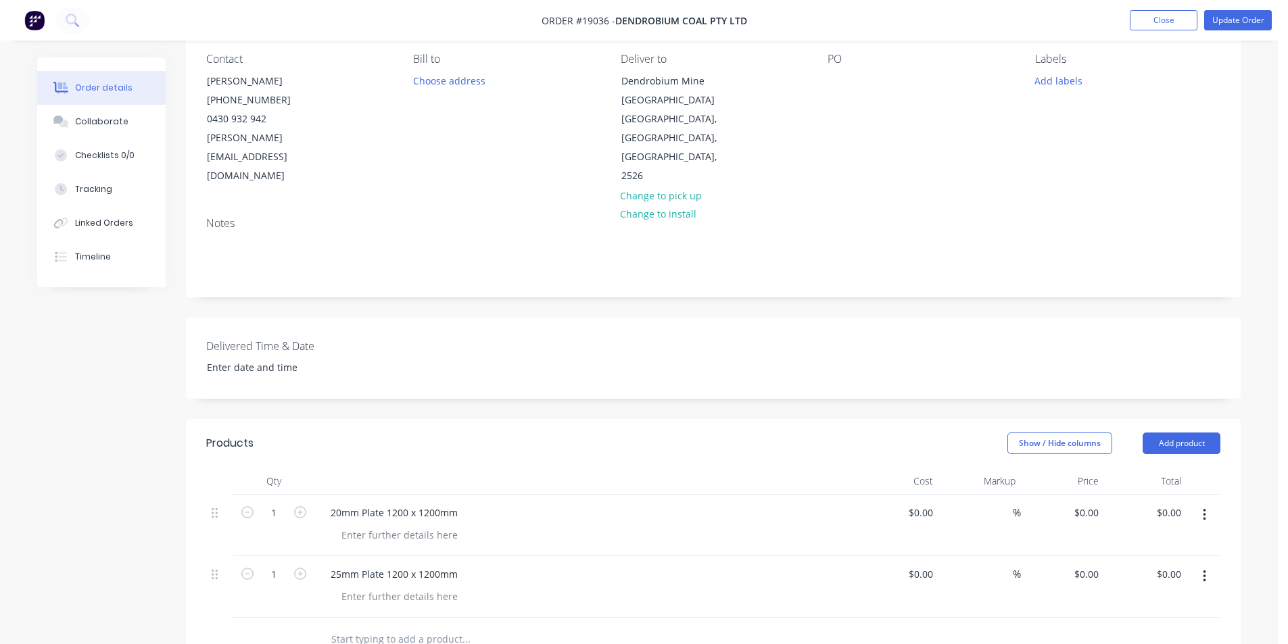
scroll to position [135, 0]
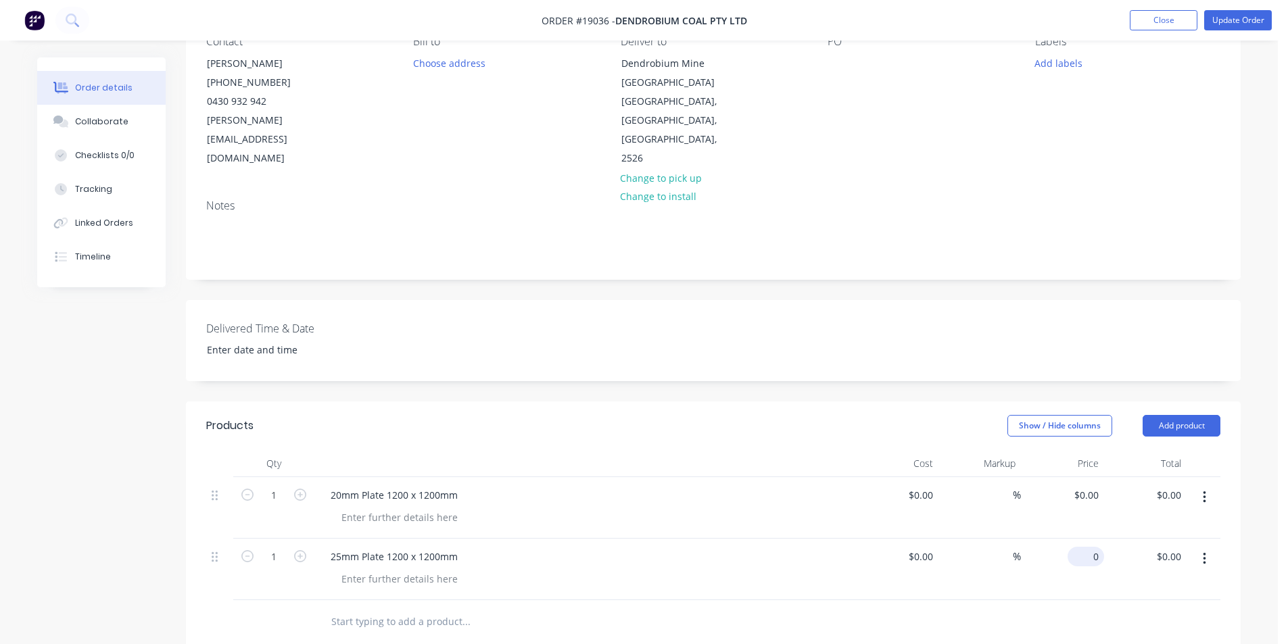
click at [1087, 547] on div "0 $0.00" at bounding box center [1085, 557] width 36 height 20
type input "$822.00"
click at [1113, 505] on div "$0.00 $0.00" at bounding box center [1145, 508] width 83 height 62
click at [1085, 485] on div "0 $0.00" at bounding box center [1085, 495] width 36 height 20
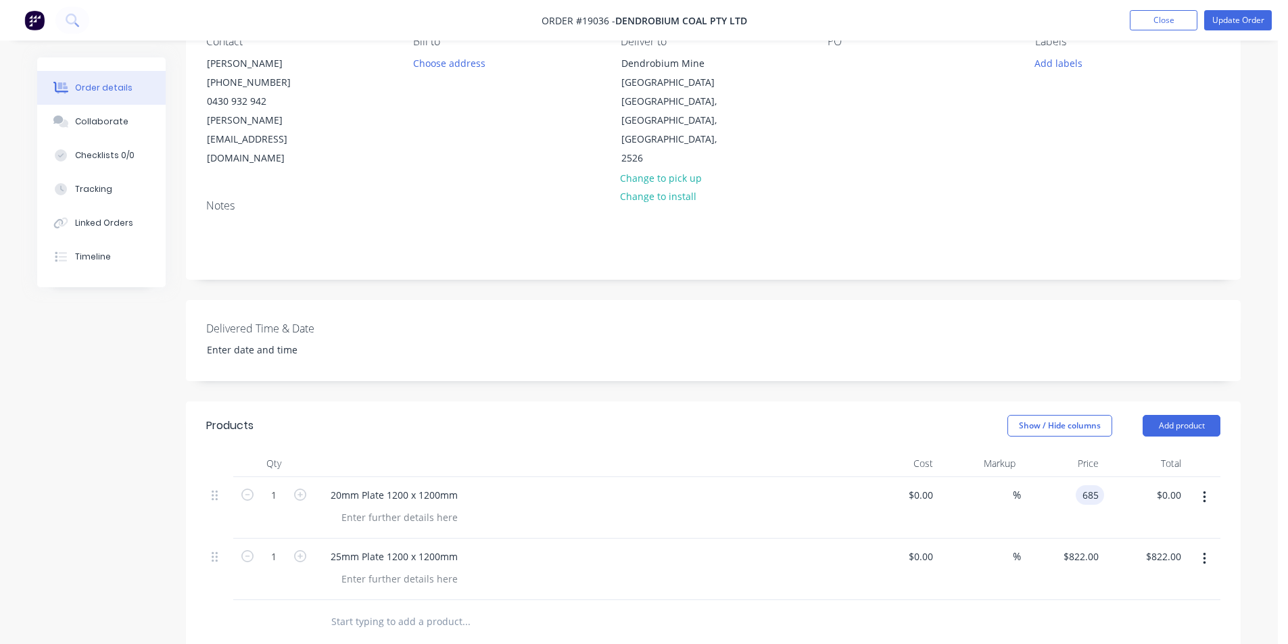
type input "$685.00"
click at [862, 498] on div "$0.00 $0.00" at bounding box center [896, 508] width 83 height 62
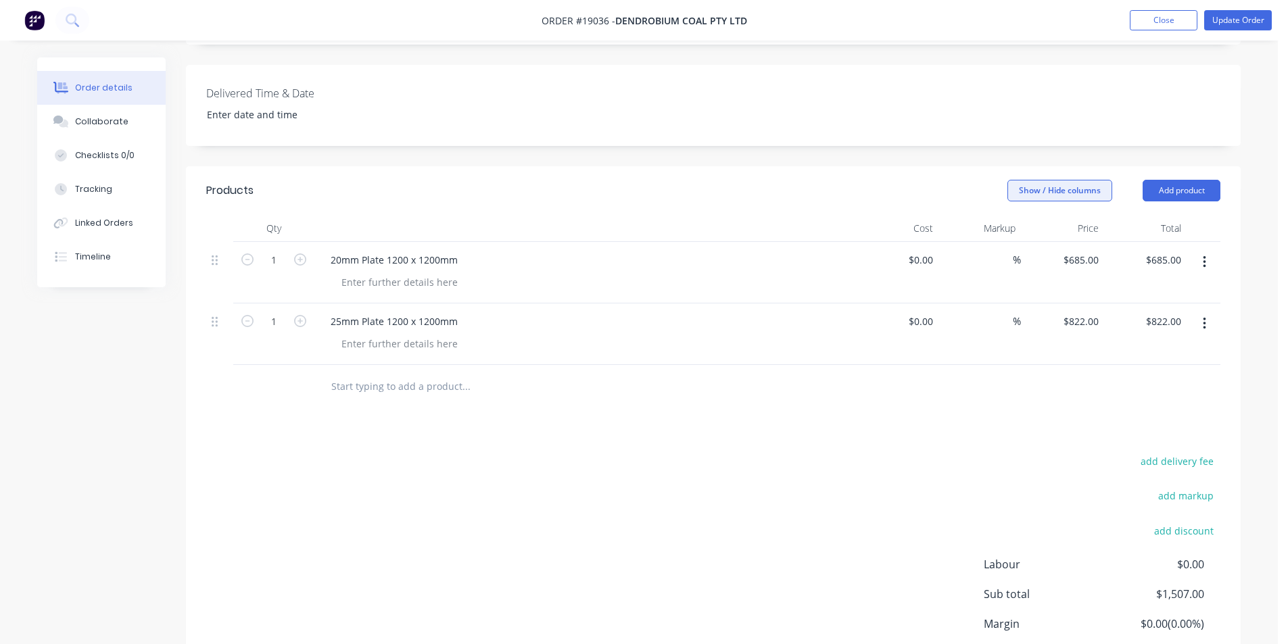
scroll to position [326, 0]
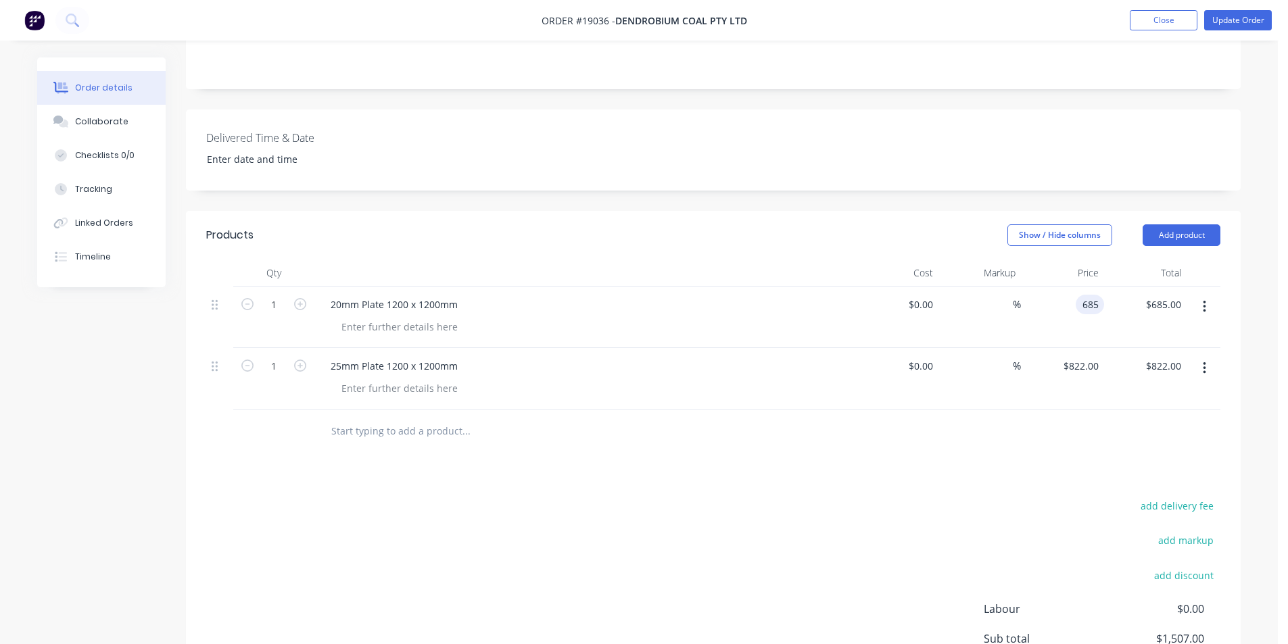
click at [1073, 291] on div "685 685" at bounding box center [1062, 318] width 83 height 62
type input "$685.00"
click at [1116, 412] on div at bounding box center [713, 432] width 1014 height 44
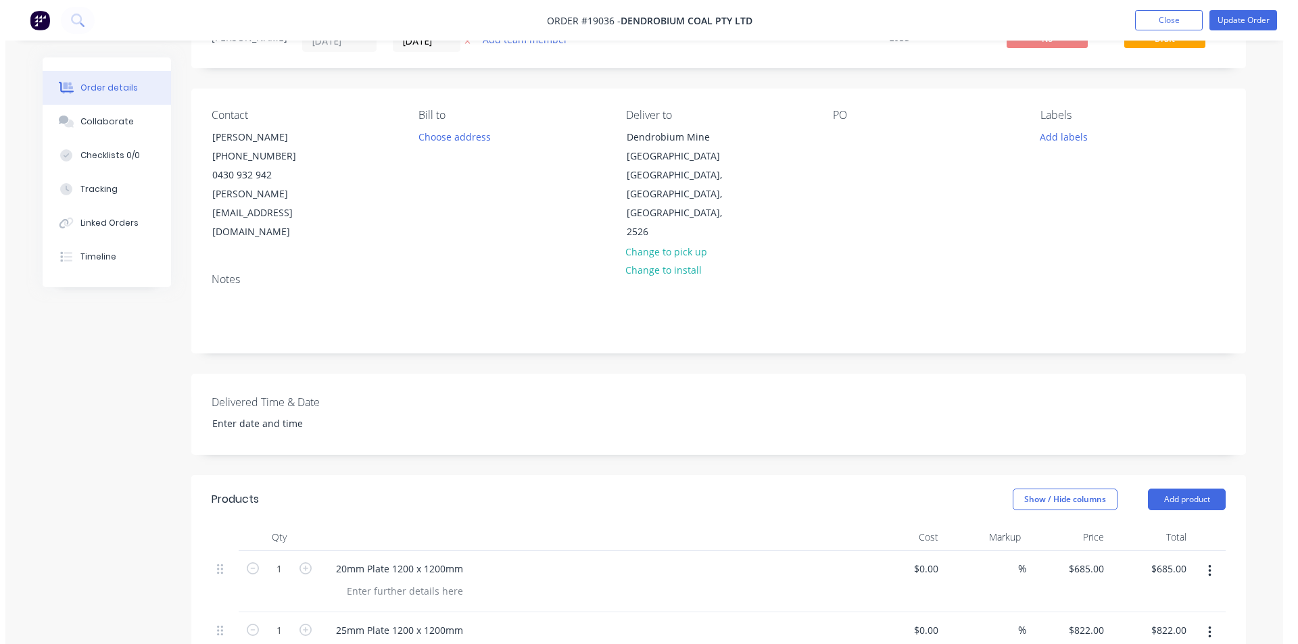
scroll to position [0, 0]
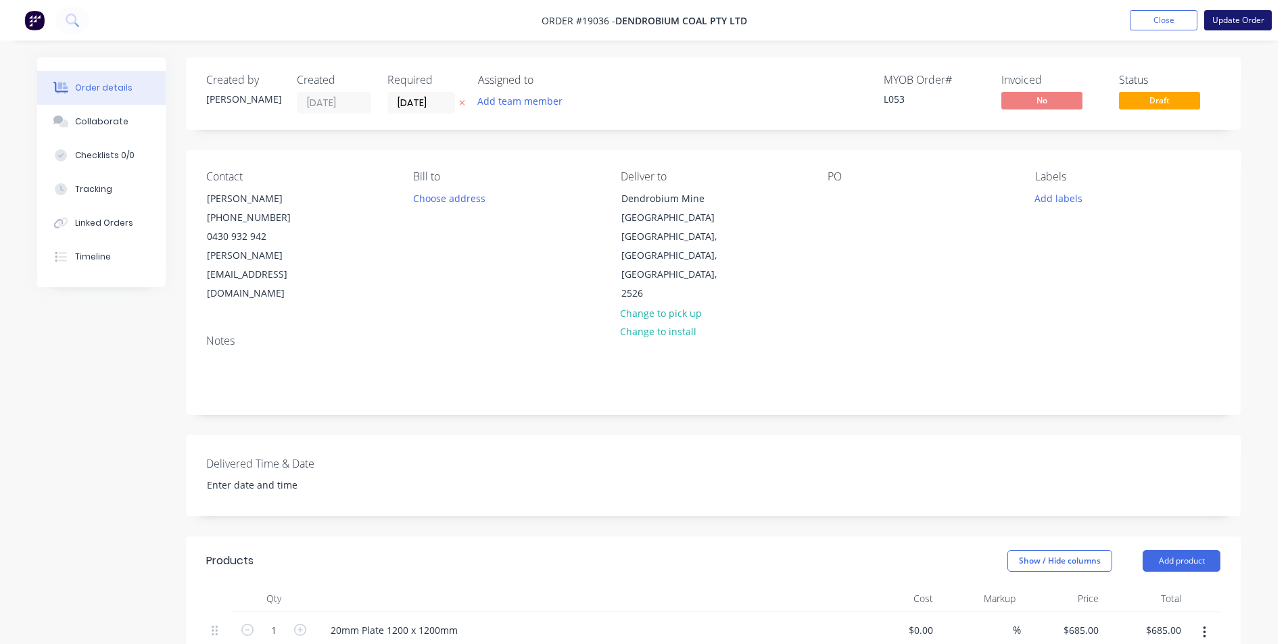
click at [1240, 16] on button "Update Order" at bounding box center [1238, 20] width 68 height 20
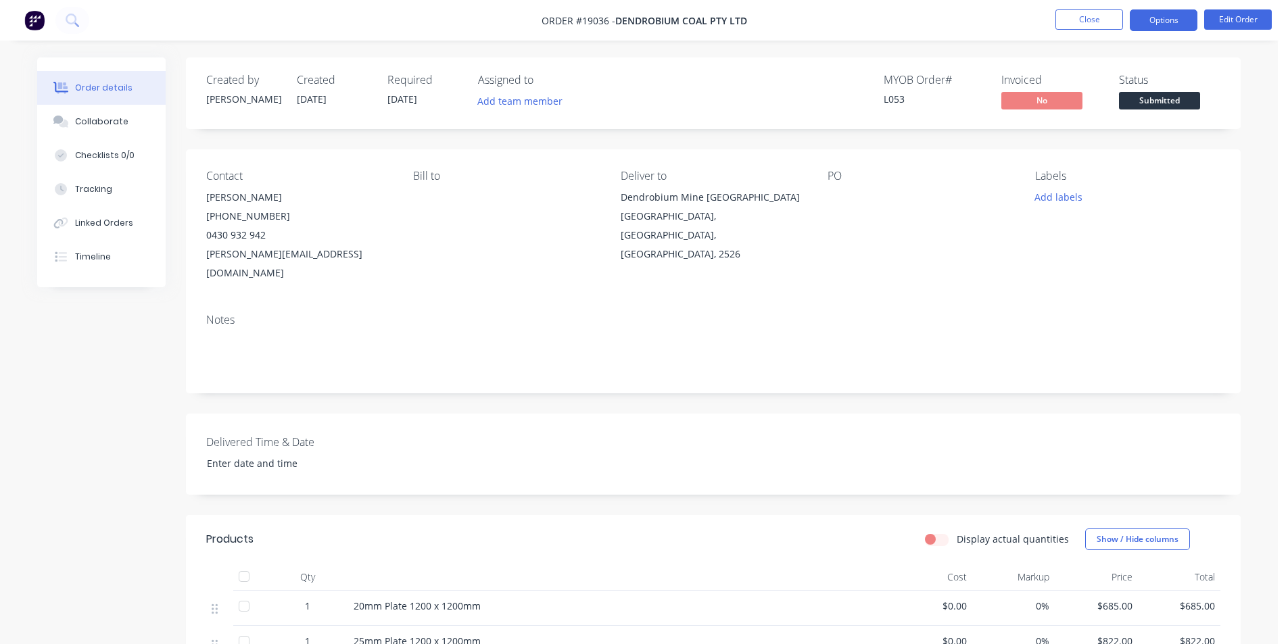
click at [1162, 16] on button "Options" at bounding box center [1163, 20] width 68 height 22
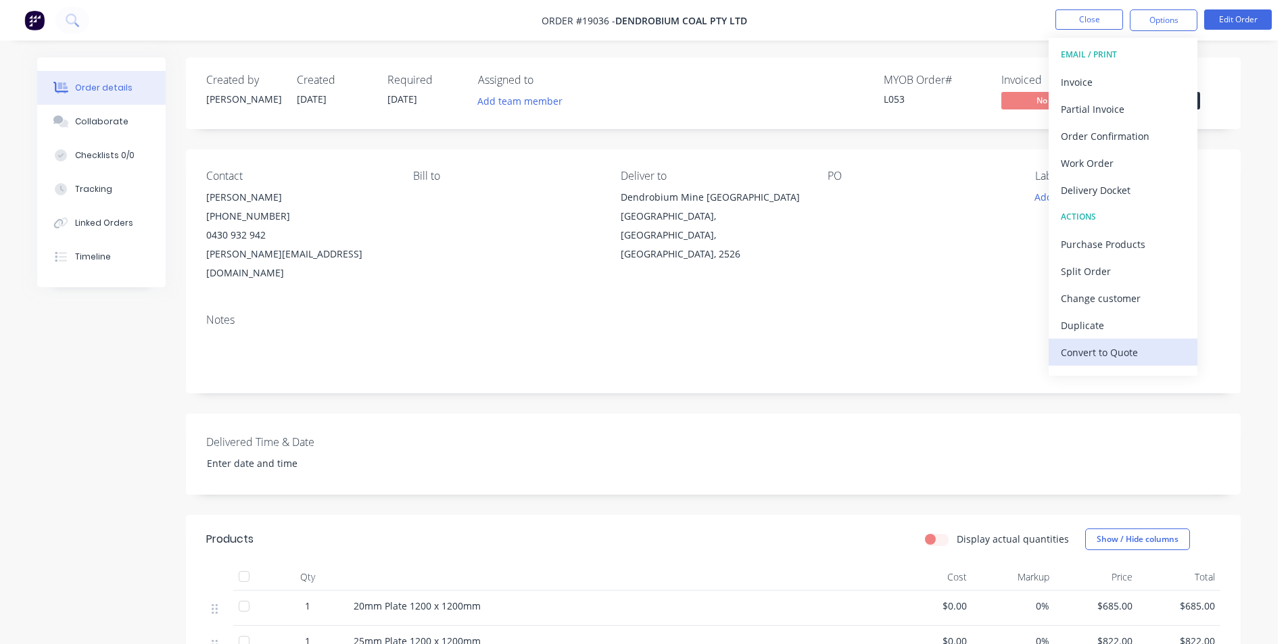
click at [1129, 361] on div "Convert to Quote" at bounding box center [1122, 353] width 124 height 20
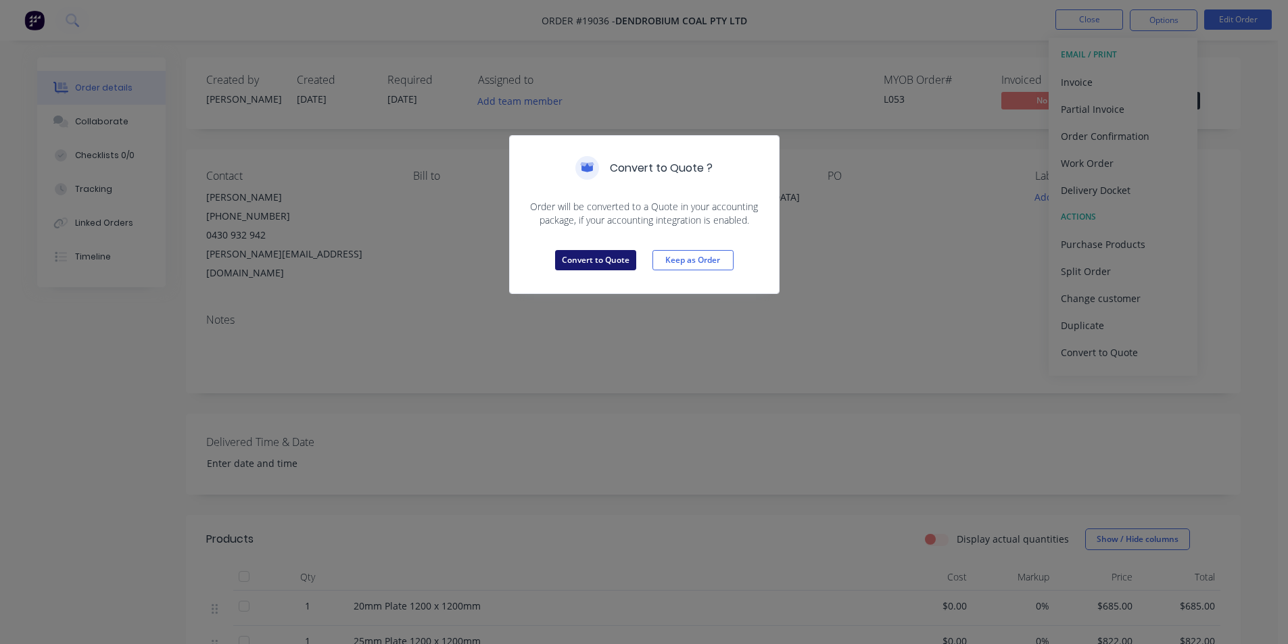
click at [599, 258] on button "Convert to Quote" at bounding box center [595, 260] width 81 height 20
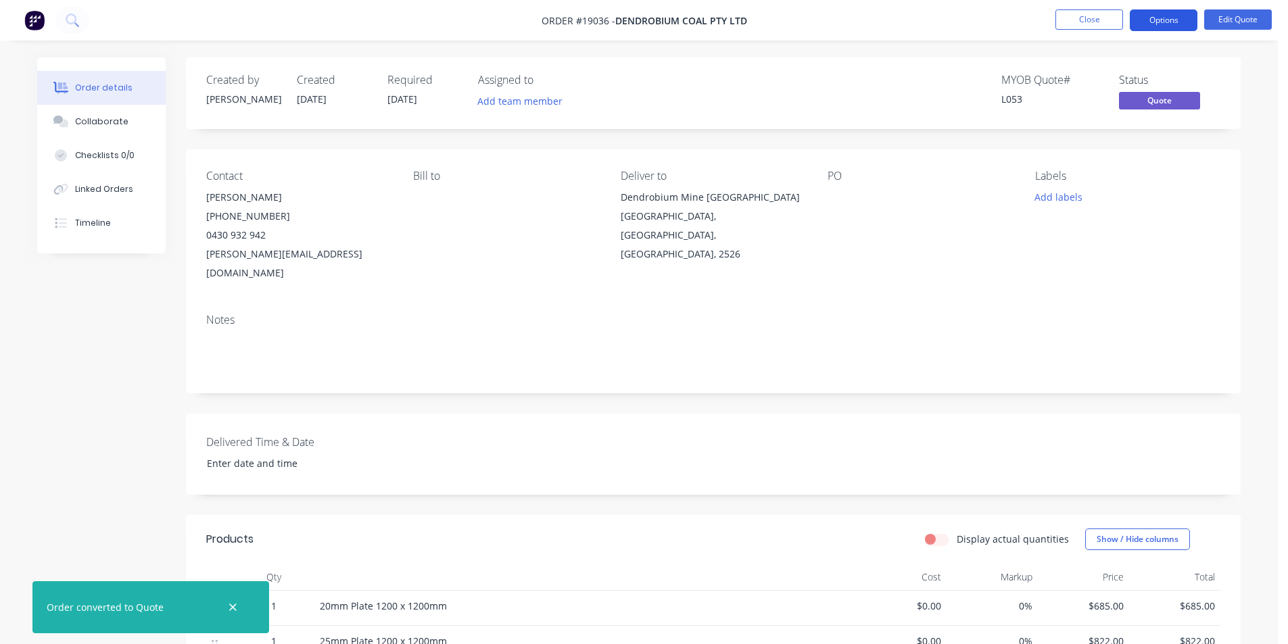
click at [1168, 19] on button "Options" at bounding box center [1163, 20] width 68 height 22
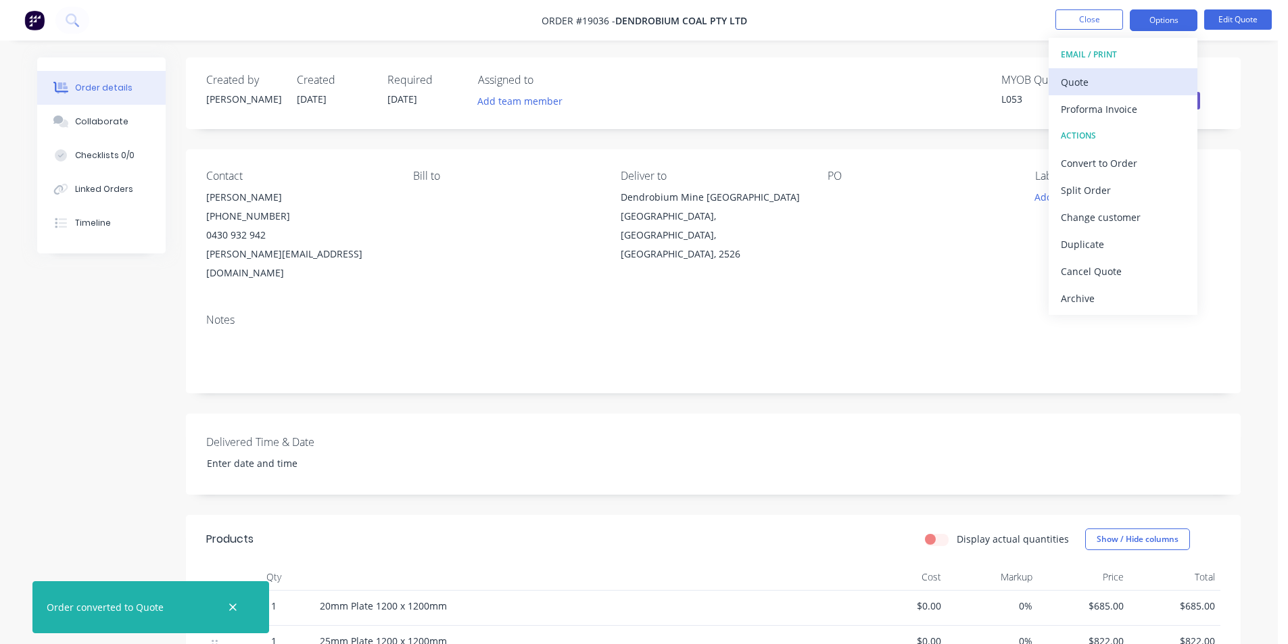
click at [1100, 81] on div "Quote" at bounding box center [1122, 82] width 124 height 20
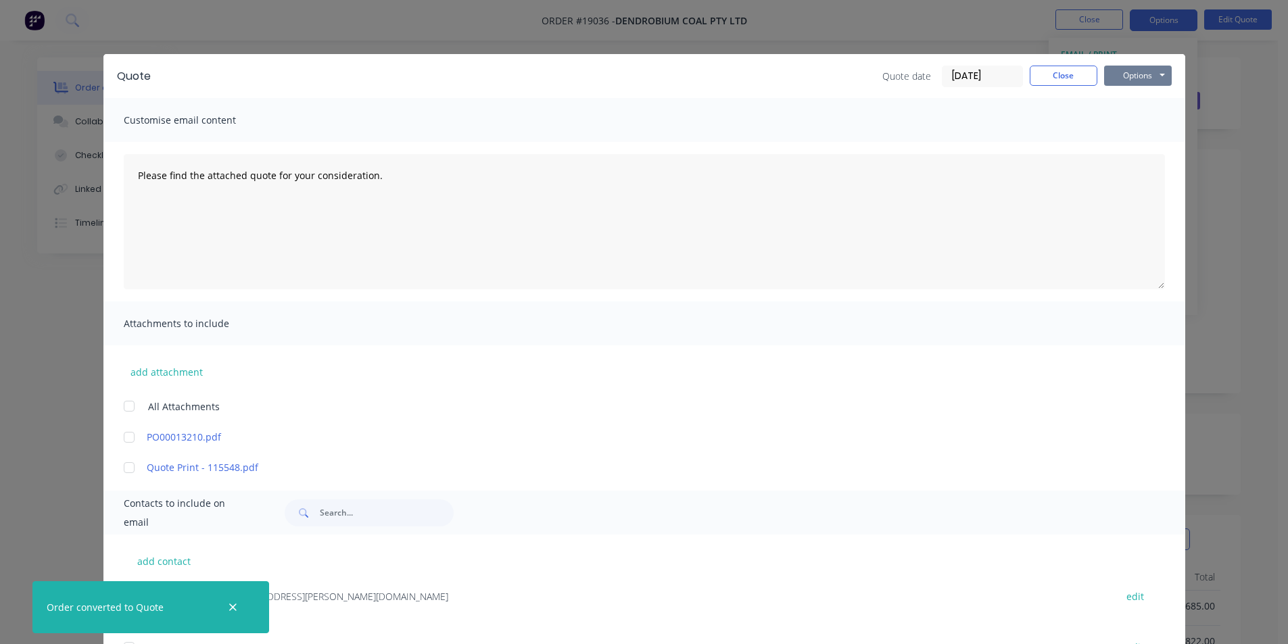
click at [1142, 76] on button "Options" at bounding box center [1138, 76] width 68 height 20
click at [1140, 128] on button "Print" at bounding box center [1147, 122] width 87 height 22
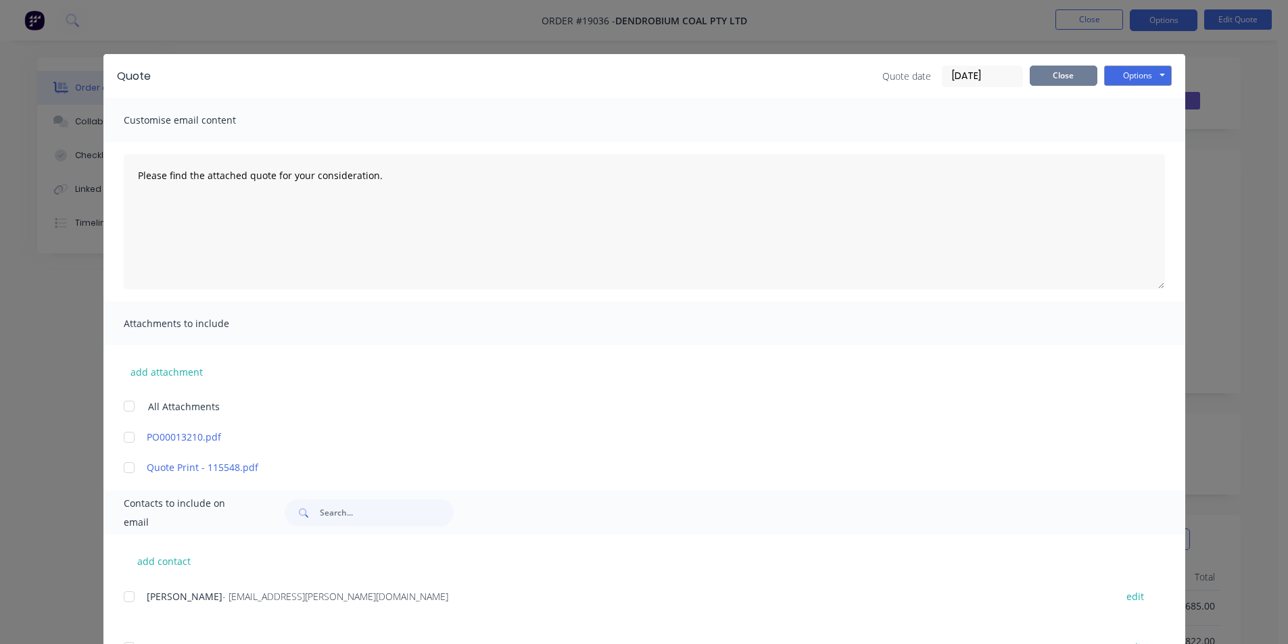
click at [1052, 68] on button "Close" at bounding box center [1063, 76] width 68 height 20
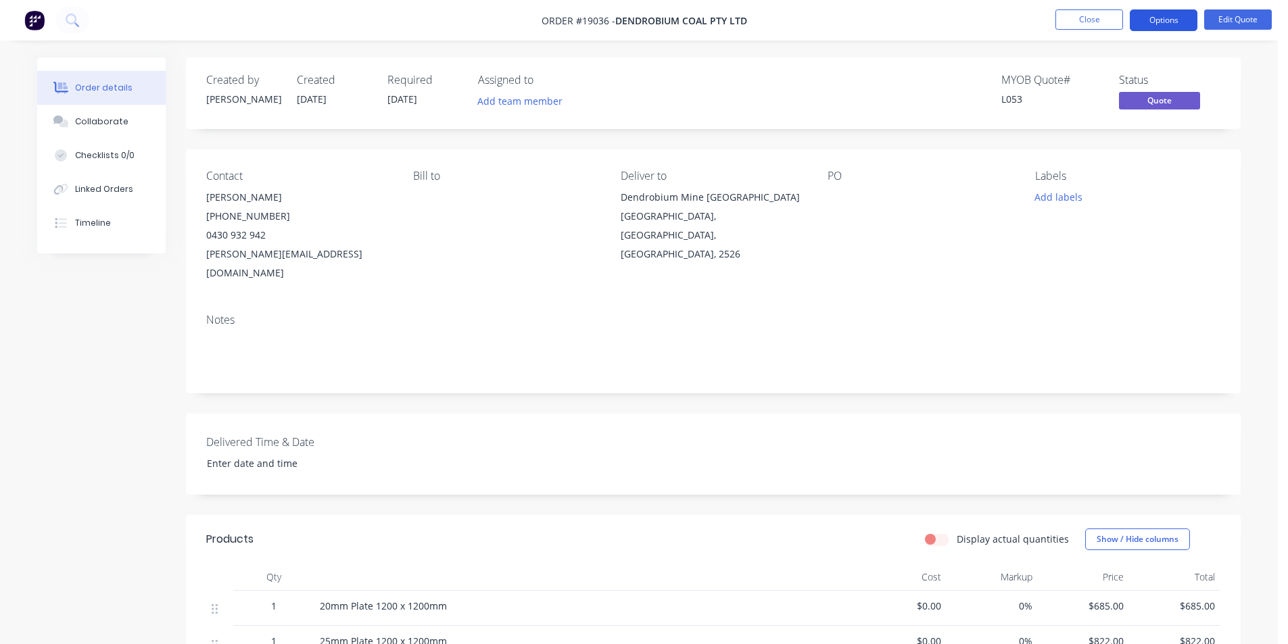
click at [1166, 18] on button "Options" at bounding box center [1163, 20] width 68 height 22
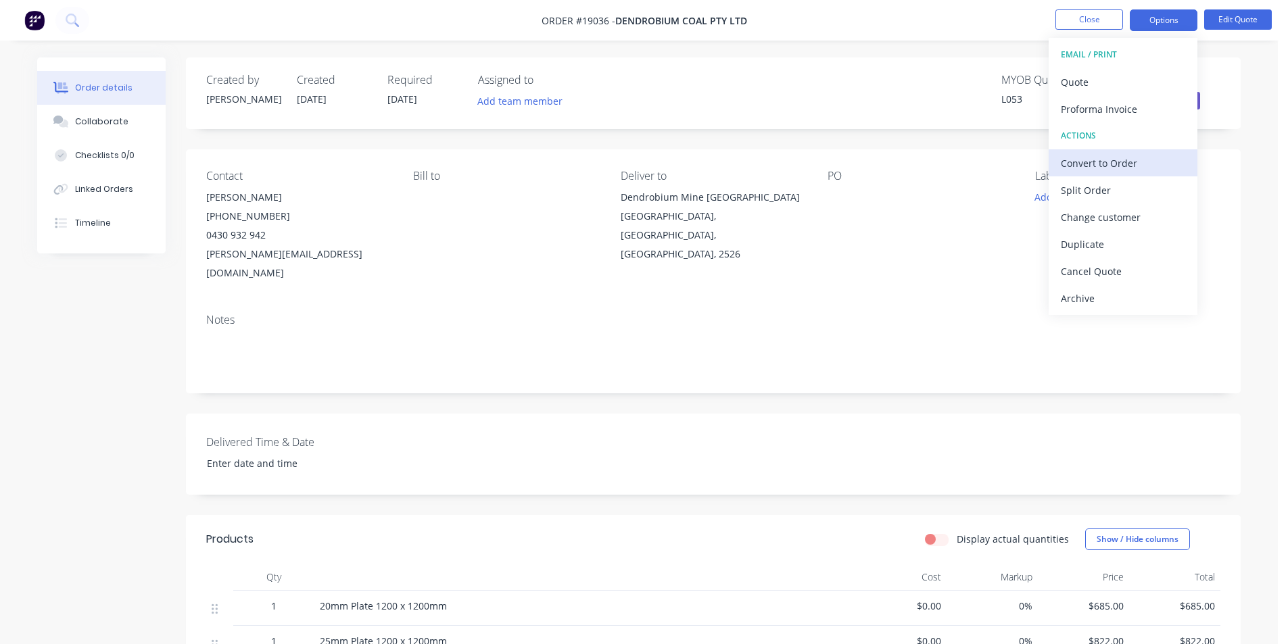
click at [1120, 160] on div "Convert to Order" at bounding box center [1122, 163] width 124 height 20
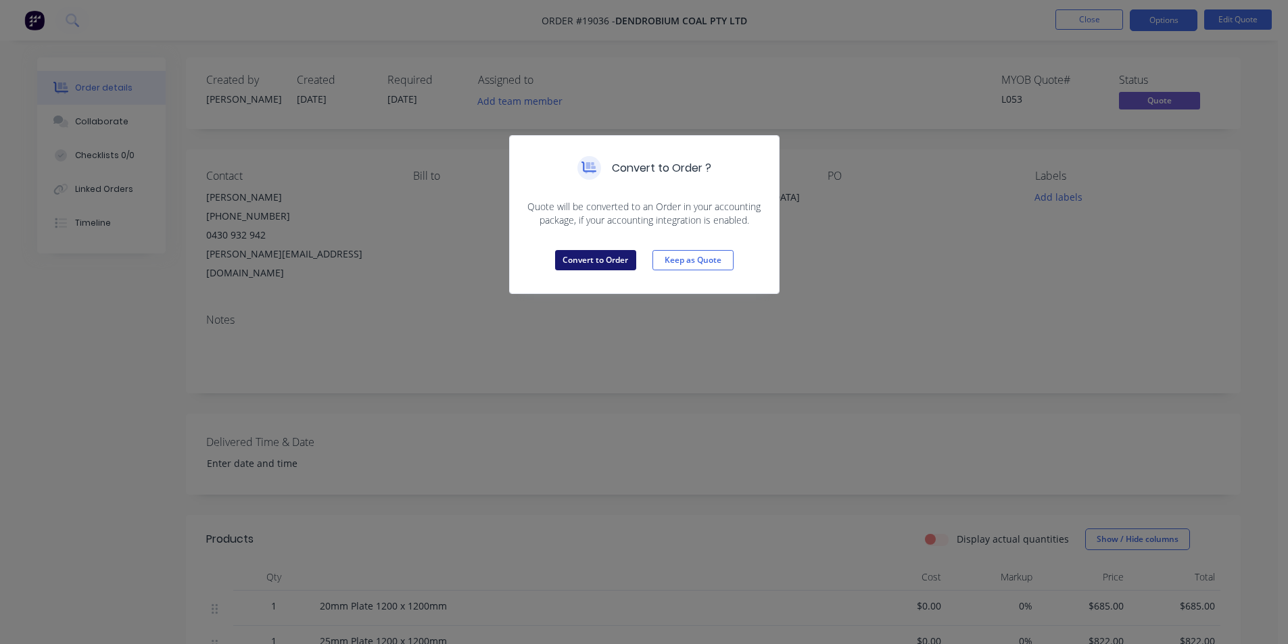
click at [591, 260] on button "Convert to Order" at bounding box center [595, 260] width 81 height 20
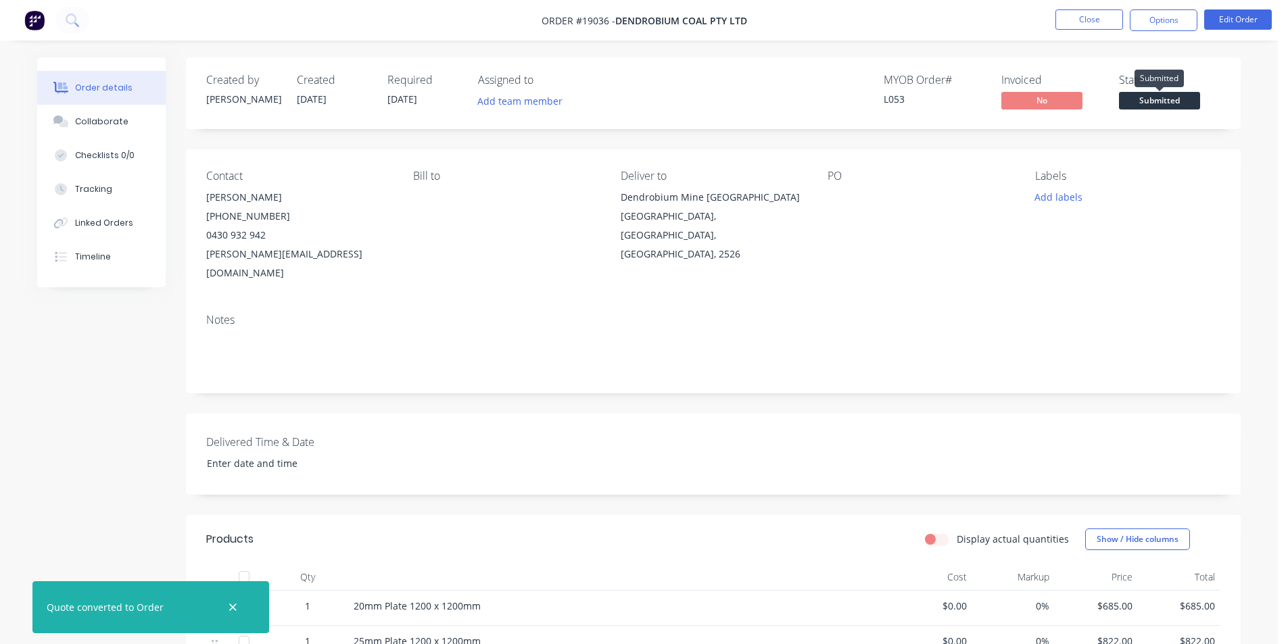
click at [1171, 98] on span "Submitted" at bounding box center [1159, 100] width 81 height 17
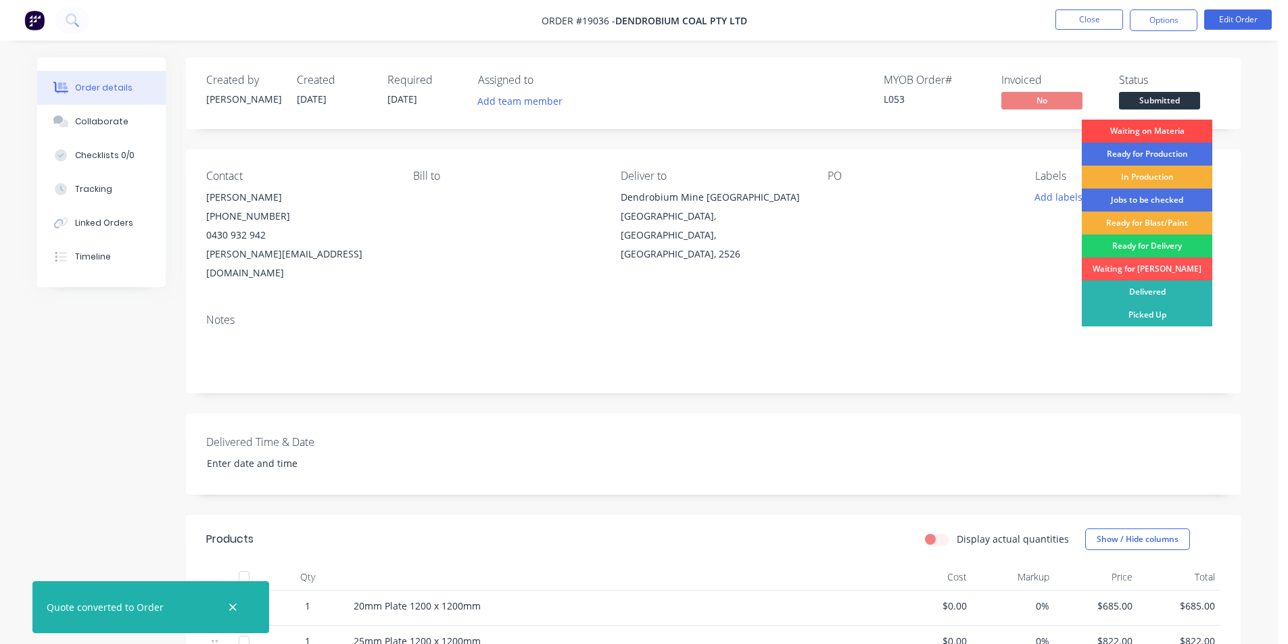
click at [1154, 134] on div "Waiting on Materia" at bounding box center [1146, 131] width 130 height 23
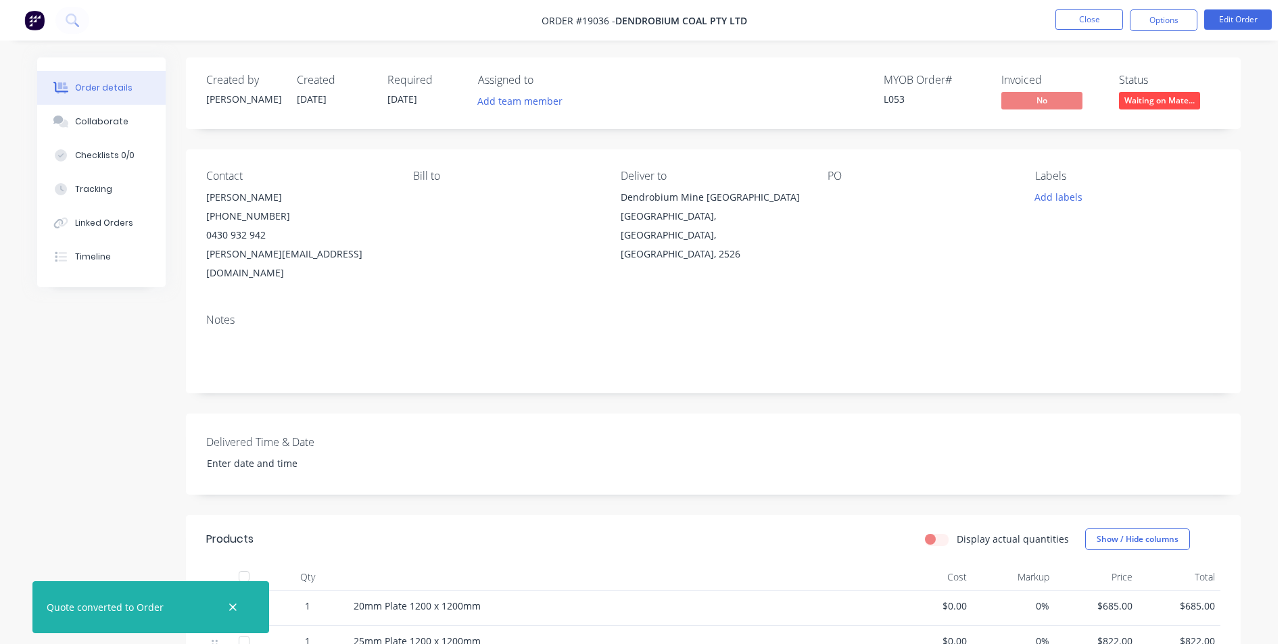
click at [34, 20] on img at bounding box center [34, 20] width 20 height 20
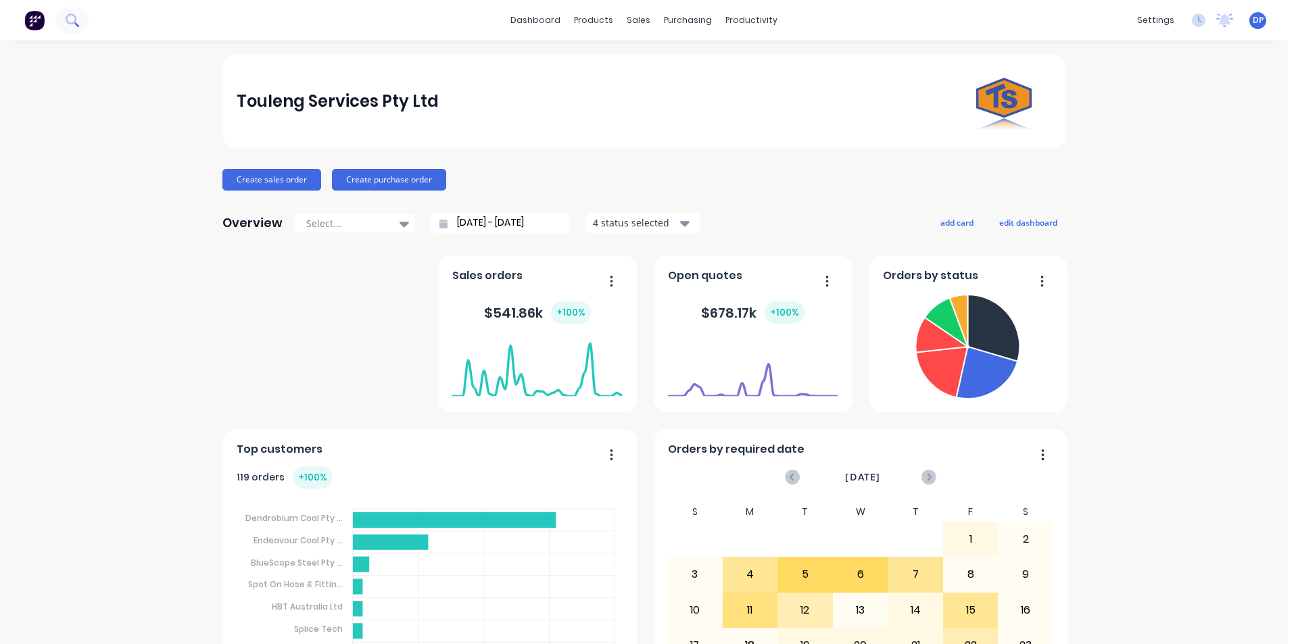
click at [70, 21] on icon at bounding box center [72, 20] width 13 height 13
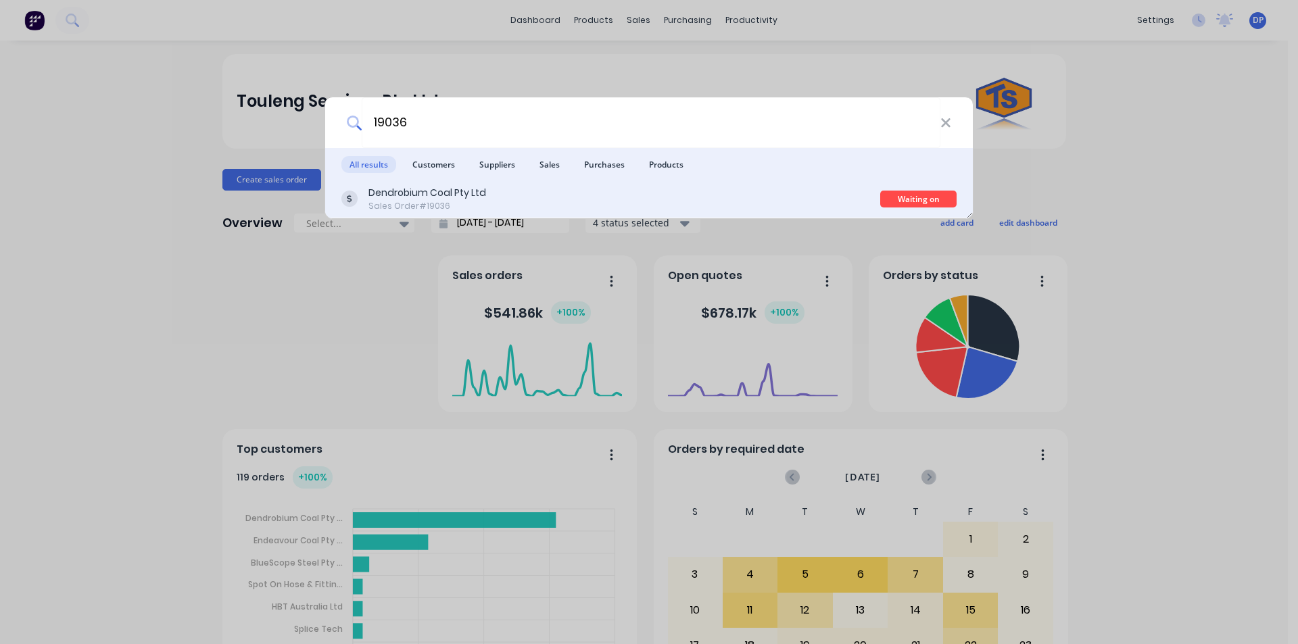
type input "19036"
click at [500, 191] on div "Dendrobium Coal Pty Ltd Sales Order #19036" at bounding box center [610, 199] width 539 height 26
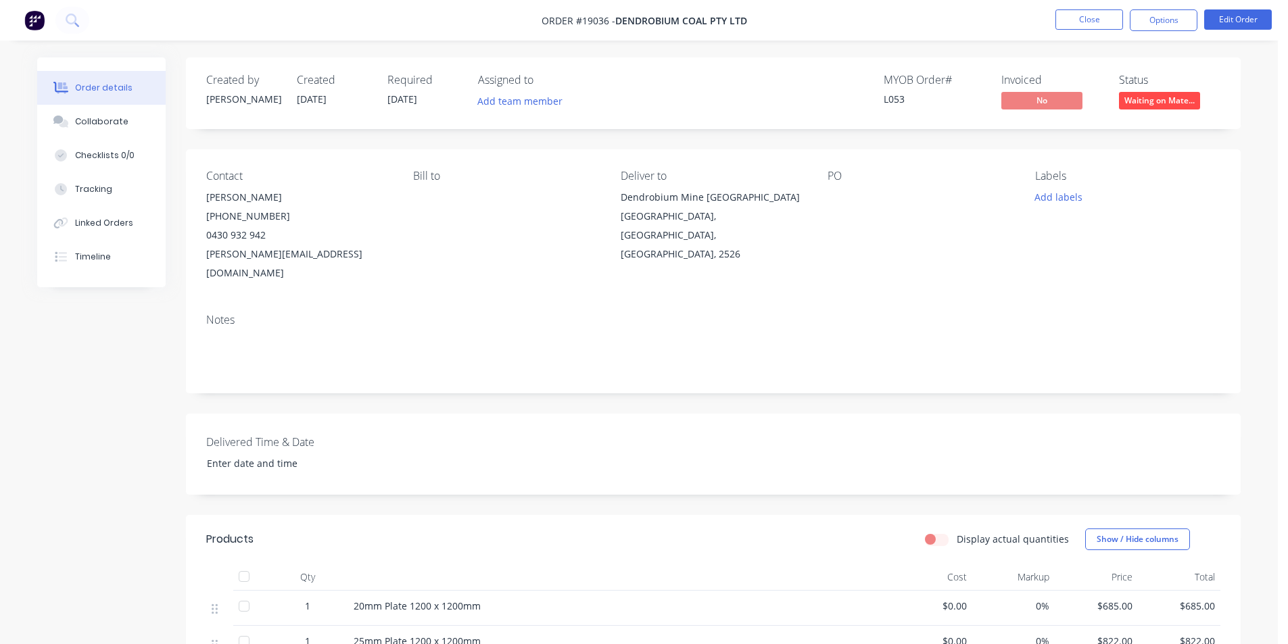
click at [35, 12] on img at bounding box center [34, 20] width 20 height 20
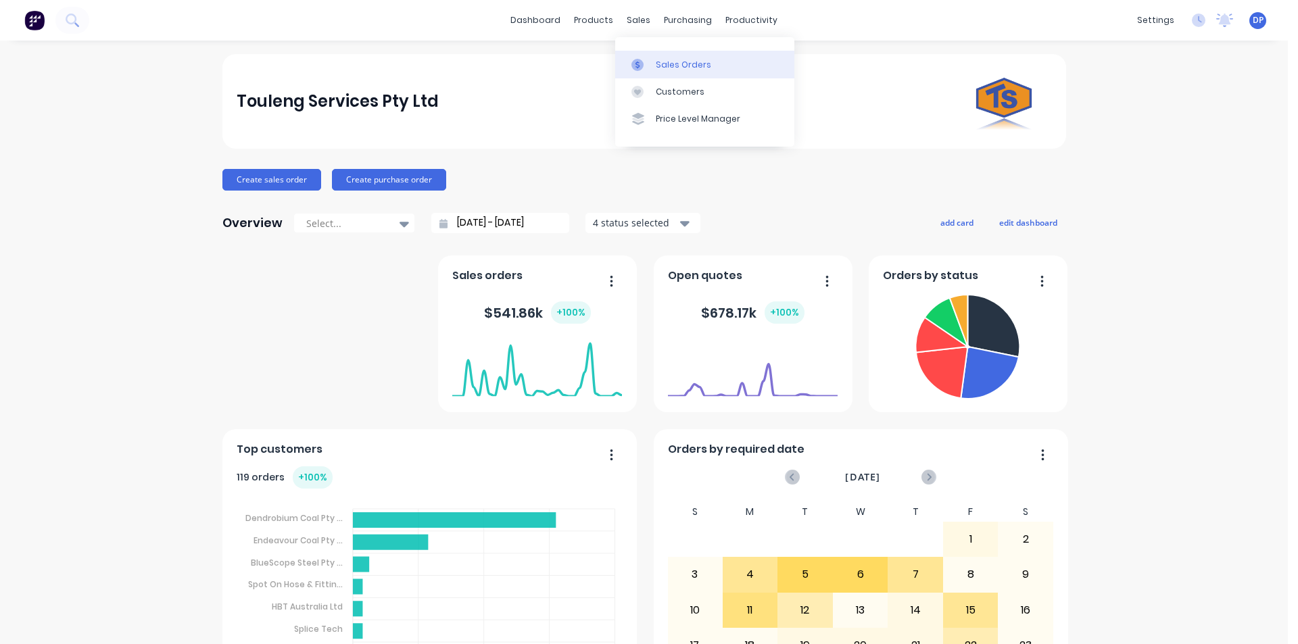
click at [664, 59] on div "Sales Orders" at bounding box center [683, 65] width 55 height 12
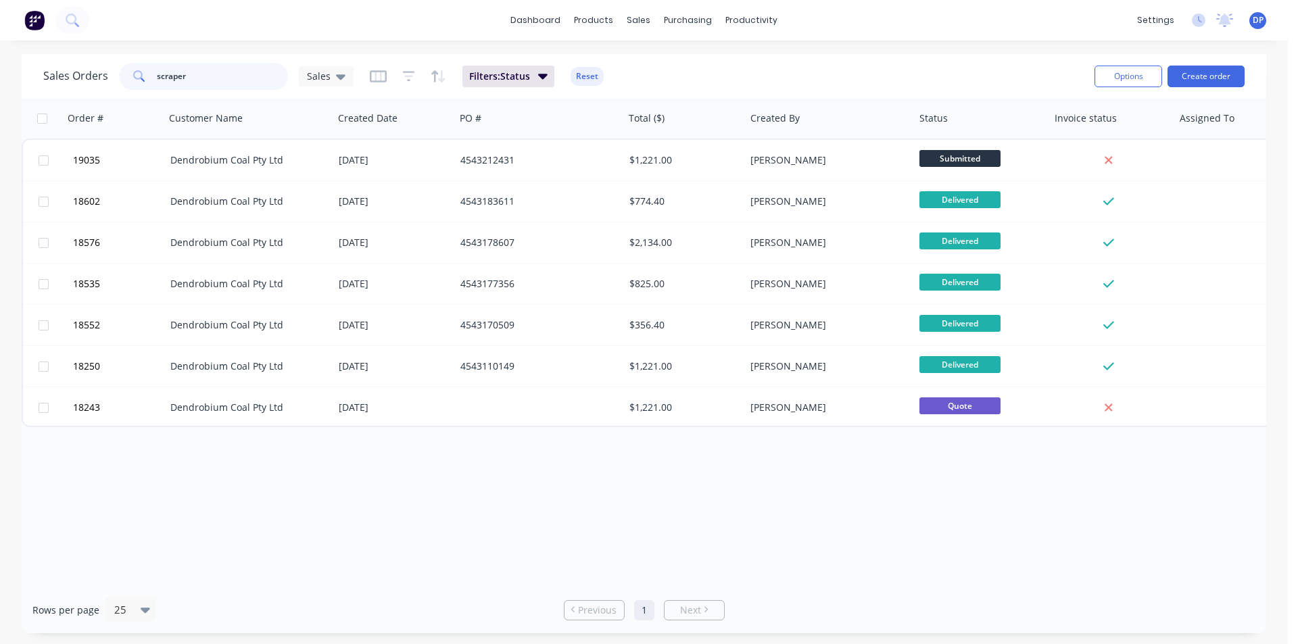
drag, startPoint x: 201, startPoint y: 73, endPoint x: 130, endPoint y: 73, distance: 70.3
click at [130, 73] on div "scraper" at bounding box center [203, 76] width 169 height 27
type input "toilet"
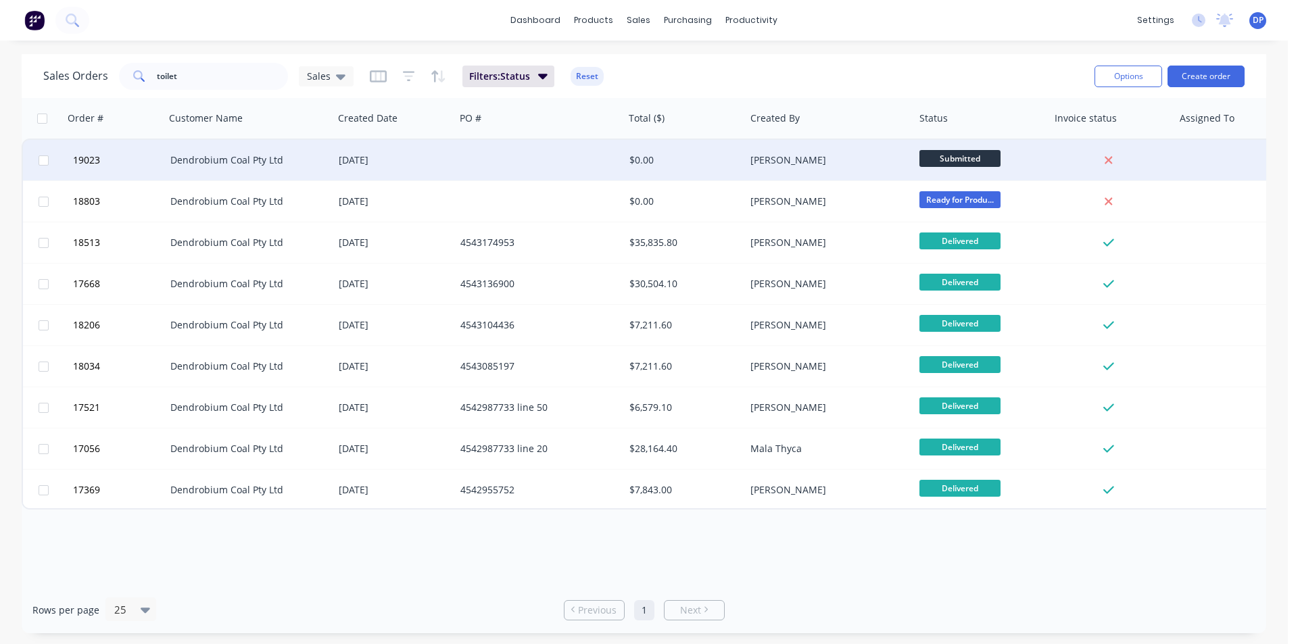
click at [410, 171] on div "[DATE]" at bounding box center [394, 160] width 122 height 41
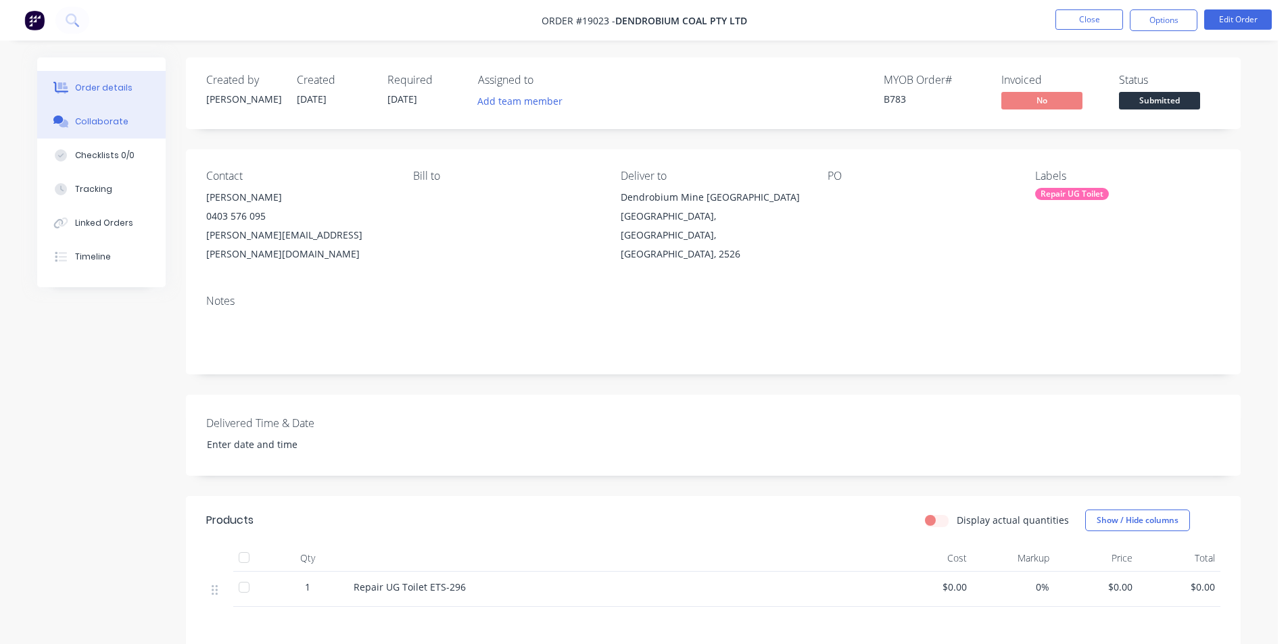
click at [116, 127] on div "Collaborate" at bounding box center [101, 122] width 53 height 12
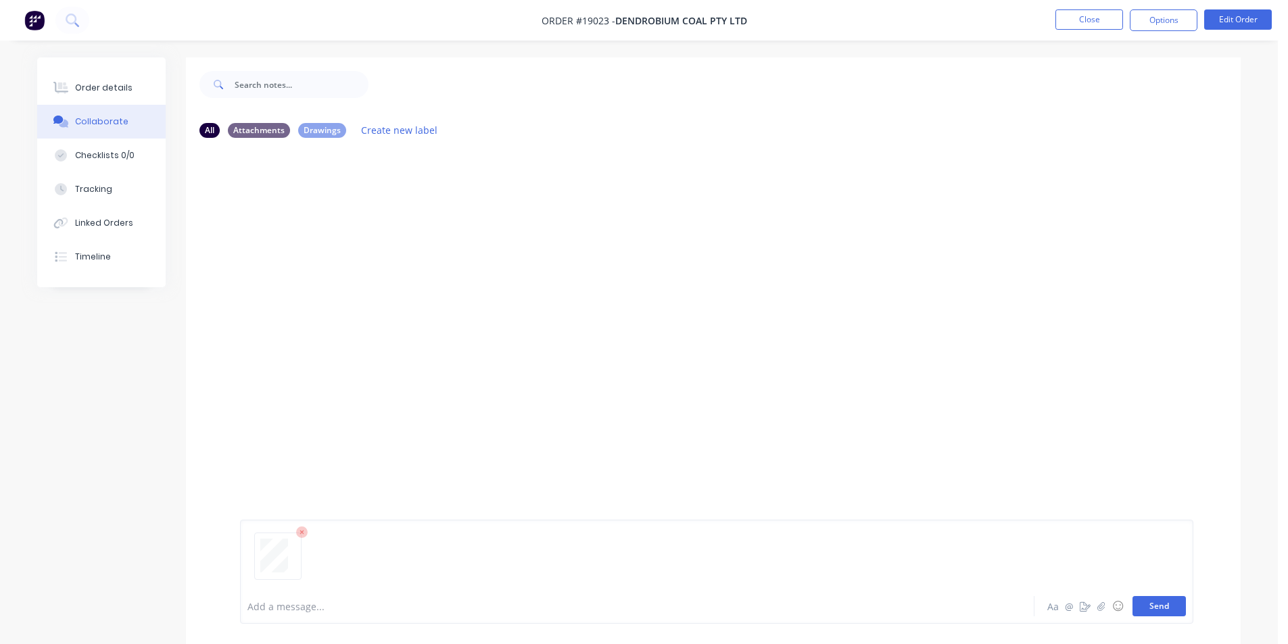
click at [1152, 601] on button "Send" at bounding box center [1158, 606] width 53 height 20
click at [1142, 605] on button "Send" at bounding box center [1158, 606] width 53 height 20
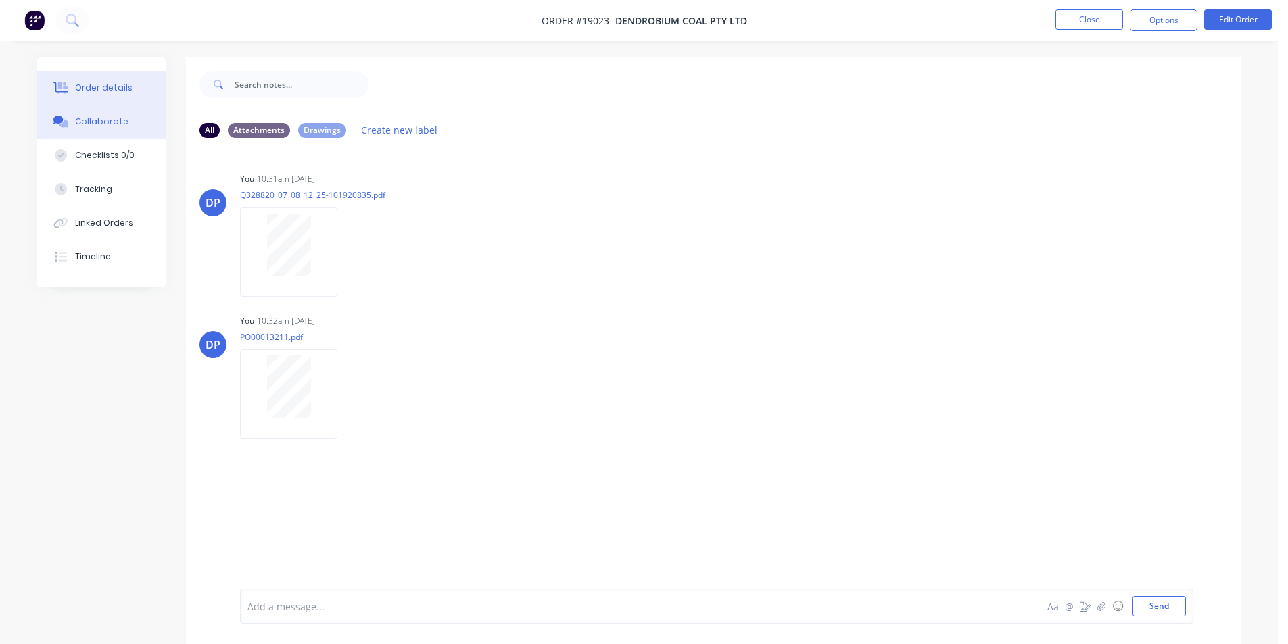
click at [109, 89] on div "Order details" at bounding box center [103, 88] width 57 height 12
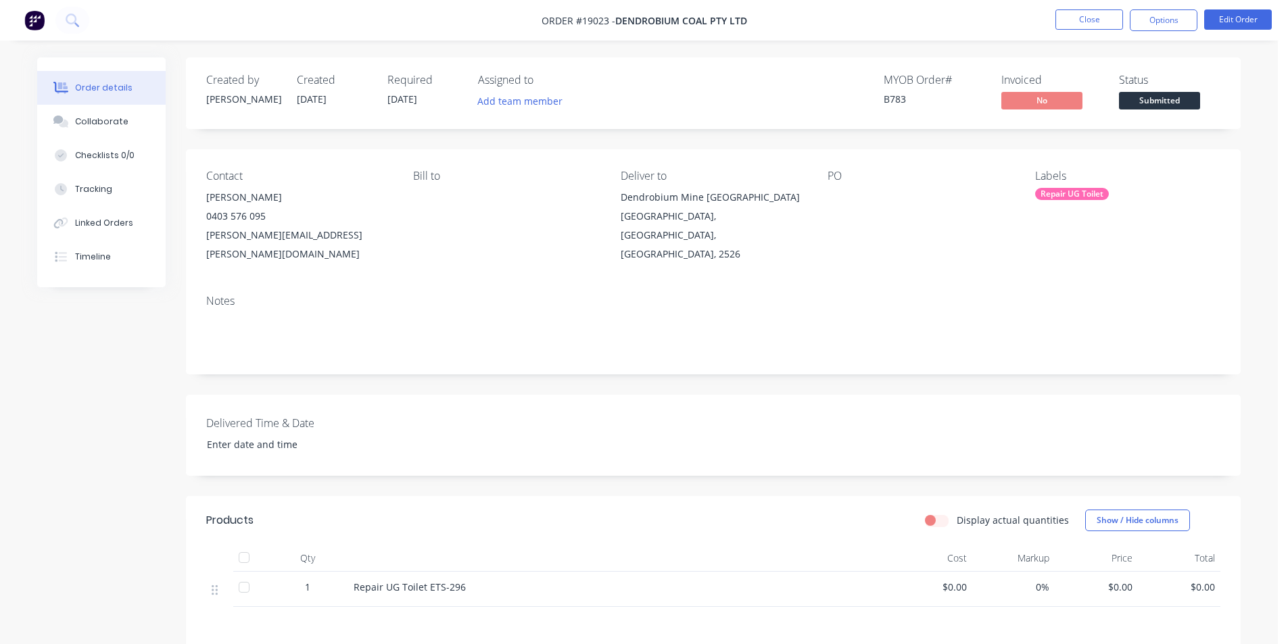
click at [30, 21] on img at bounding box center [34, 20] width 20 height 20
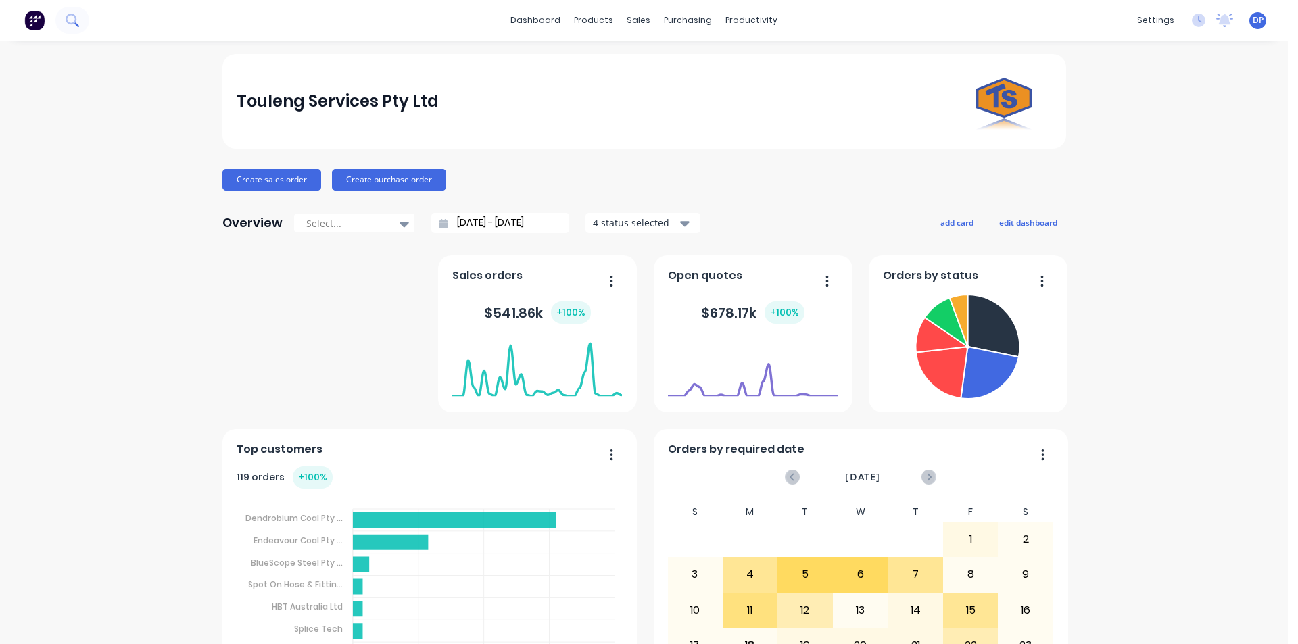
click at [80, 20] on button at bounding box center [72, 20] width 34 height 27
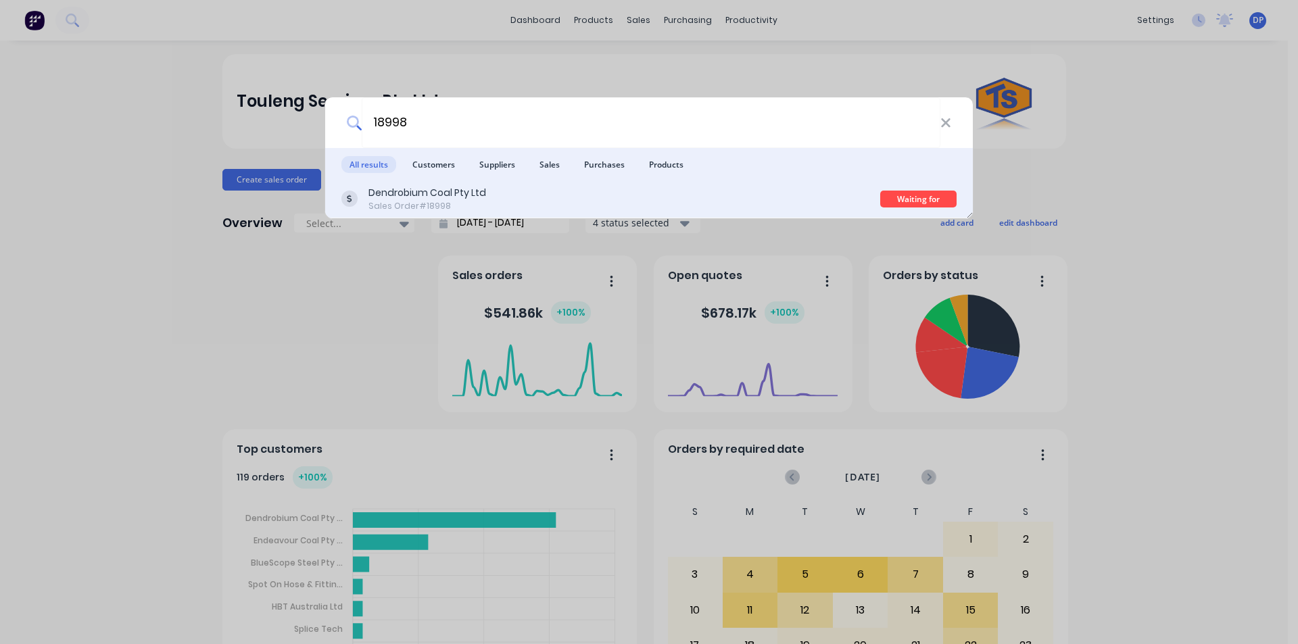
type input "18998"
click at [499, 199] on div "Dendrobium Coal Pty Ltd Sales Order #18998" at bounding box center [610, 199] width 539 height 26
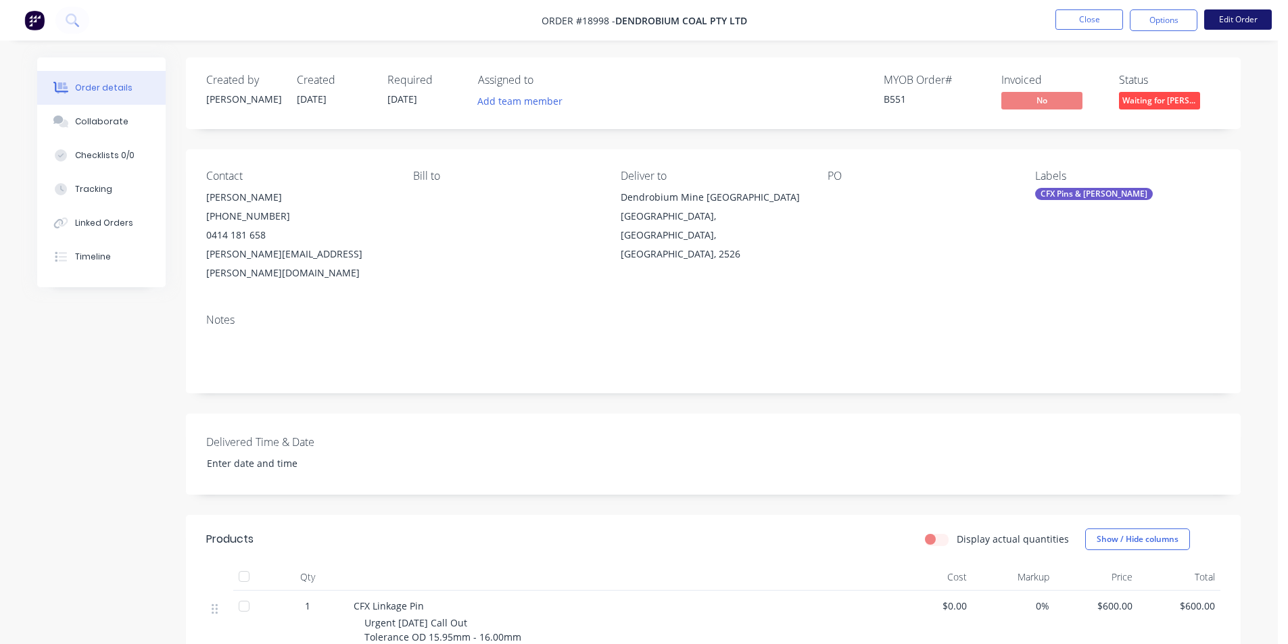
click at [1252, 20] on button "Edit Order" at bounding box center [1238, 19] width 68 height 20
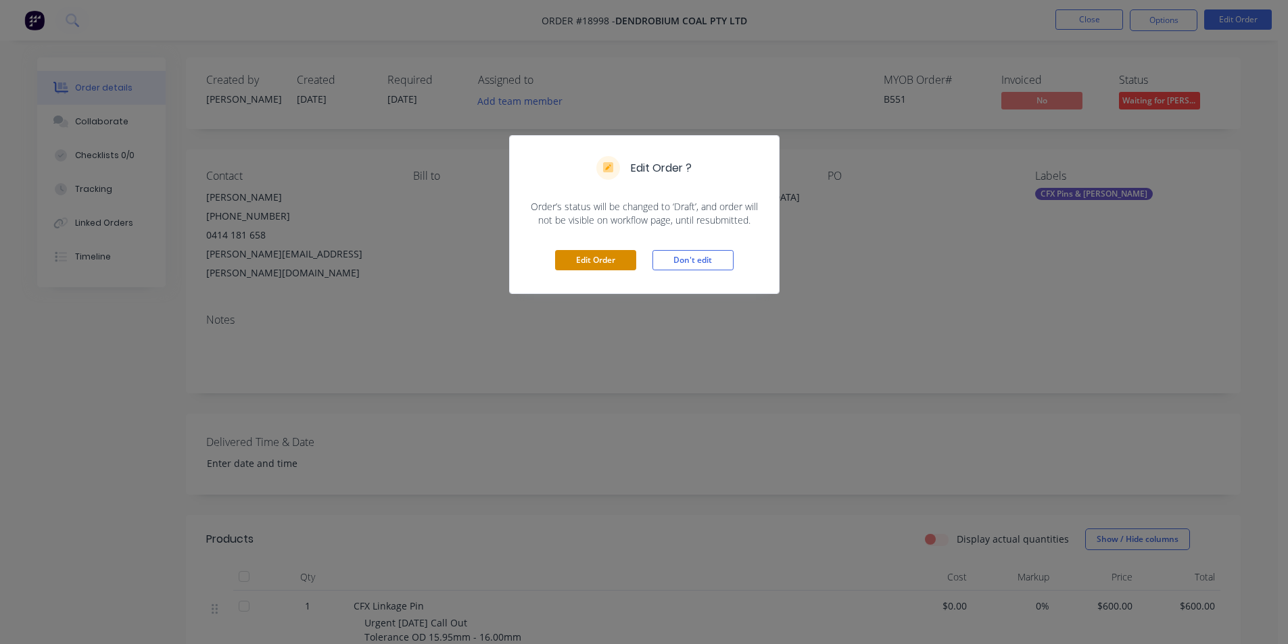
click at [610, 264] on button "Edit Order" at bounding box center [595, 260] width 81 height 20
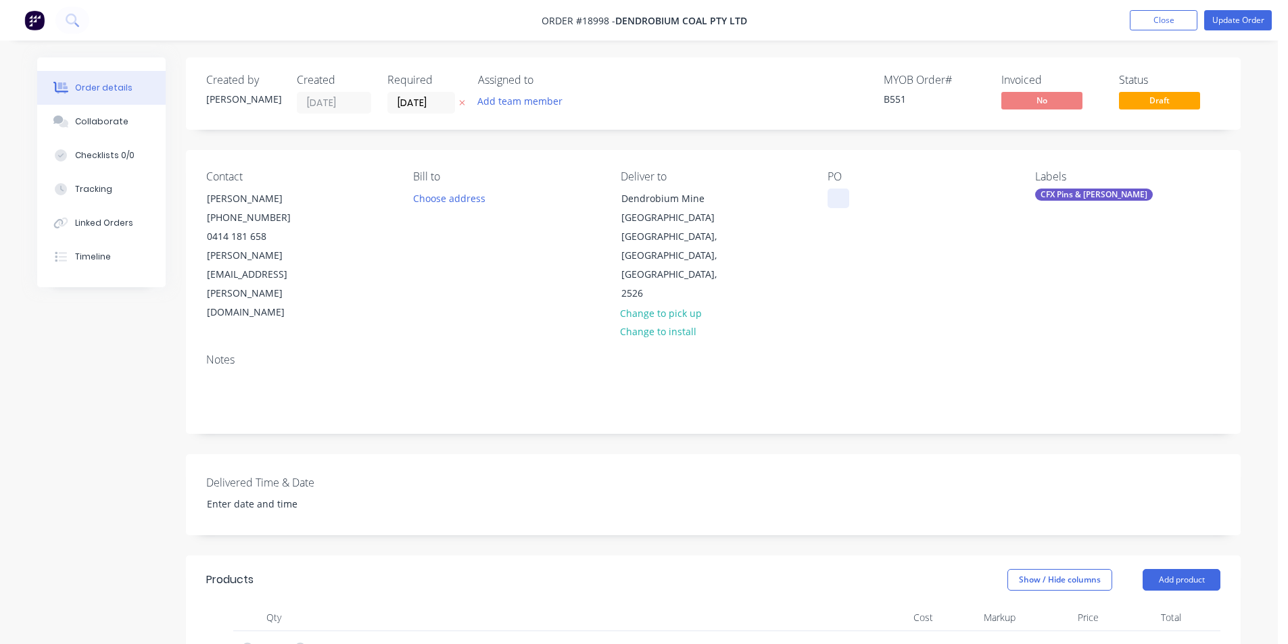
click at [841, 195] on div at bounding box center [838, 199] width 22 height 20
paste div
click at [848, 196] on div "4543212574" at bounding box center [865, 199] width 76 height 20
click at [906, 233] on div "PO 4543212574" at bounding box center [919, 246] width 185 height 152
click at [107, 110] on button "Collaborate" at bounding box center [101, 122] width 128 height 34
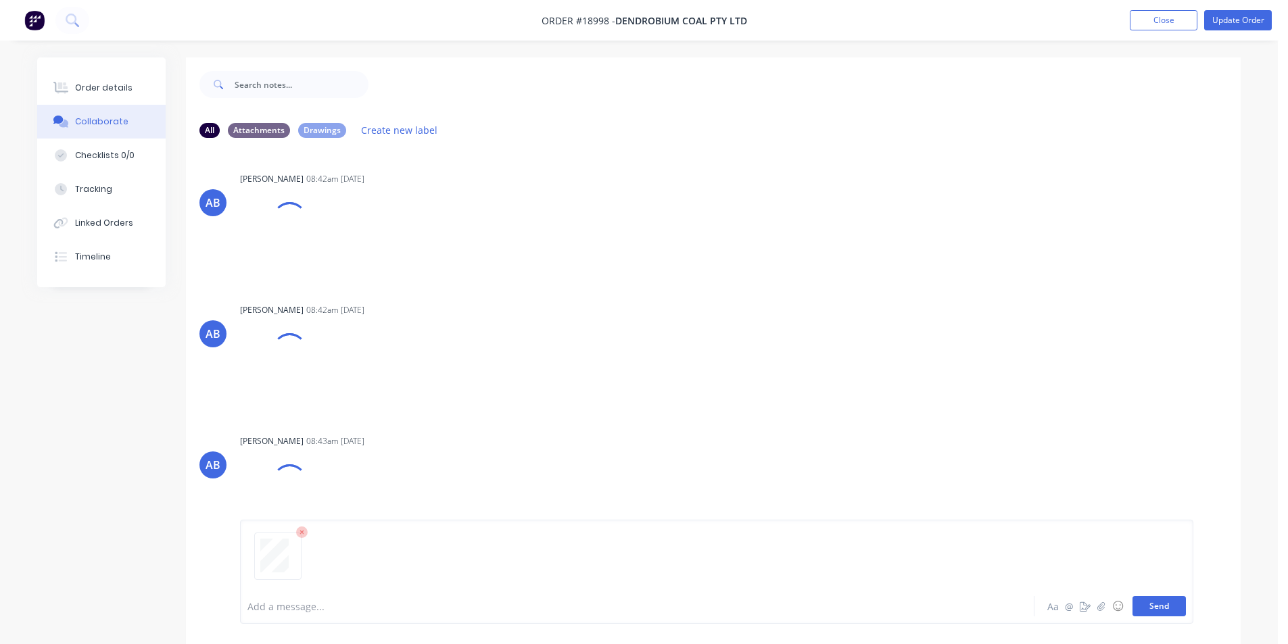
click at [1150, 602] on button "Send" at bounding box center [1158, 606] width 53 height 20
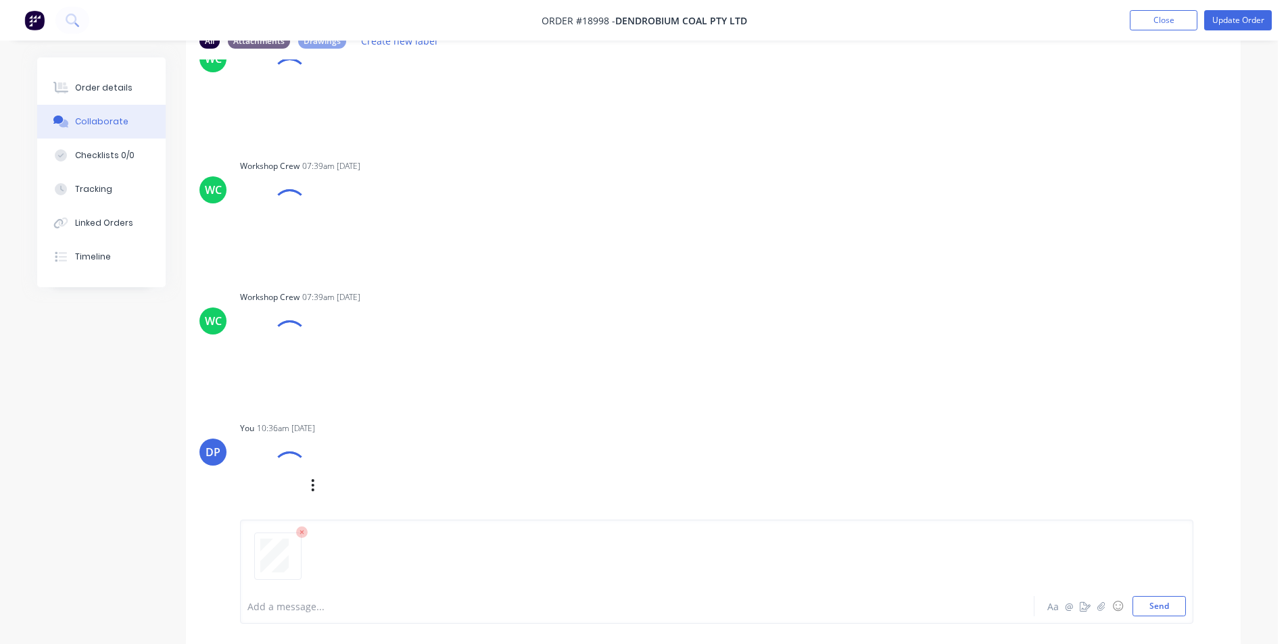
scroll to position [610, 0]
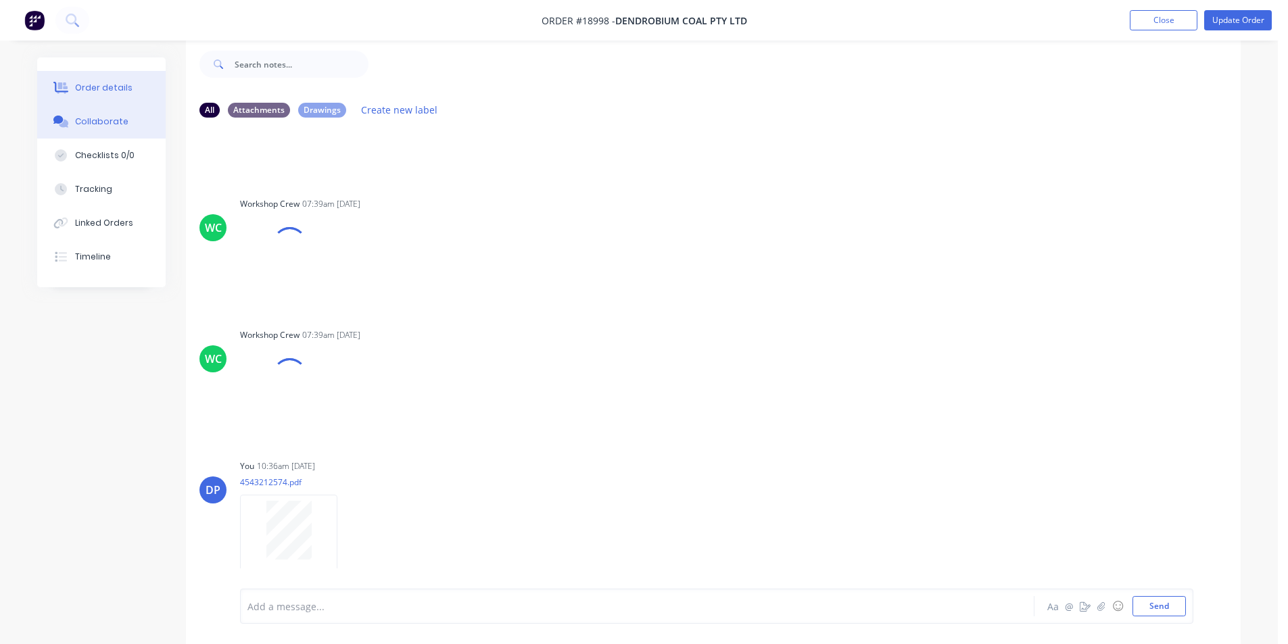
click at [117, 93] on div "Order details" at bounding box center [103, 88] width 57 height 12
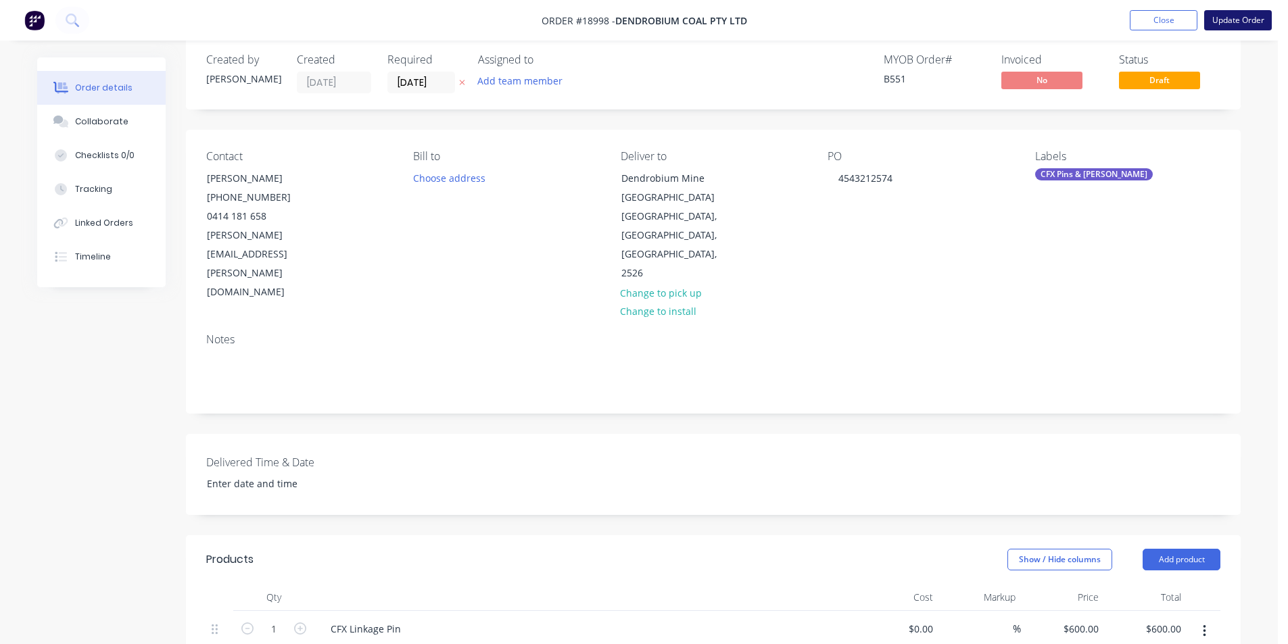
click at [1238, 18] on button "Update Order" at bounding box center [1238, 20] width 68 height 20
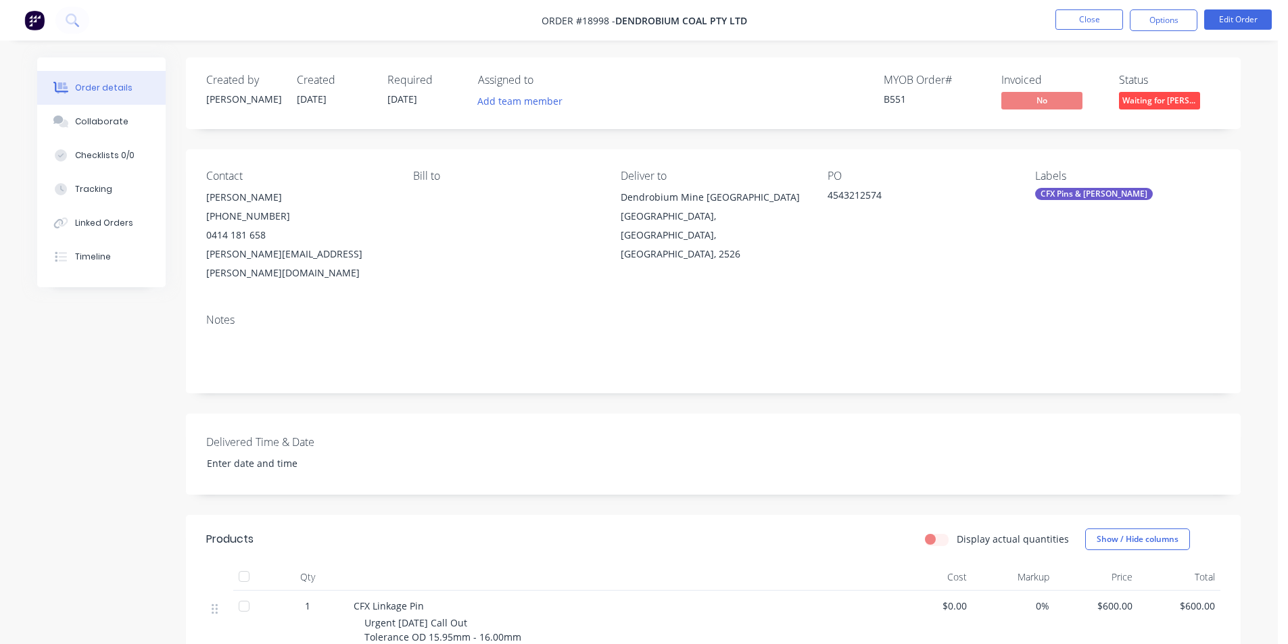
click at [1152, 110] on button "Waiting for [PERSON_NAME]" at bounding box center [1159, 102] width 81 height 20
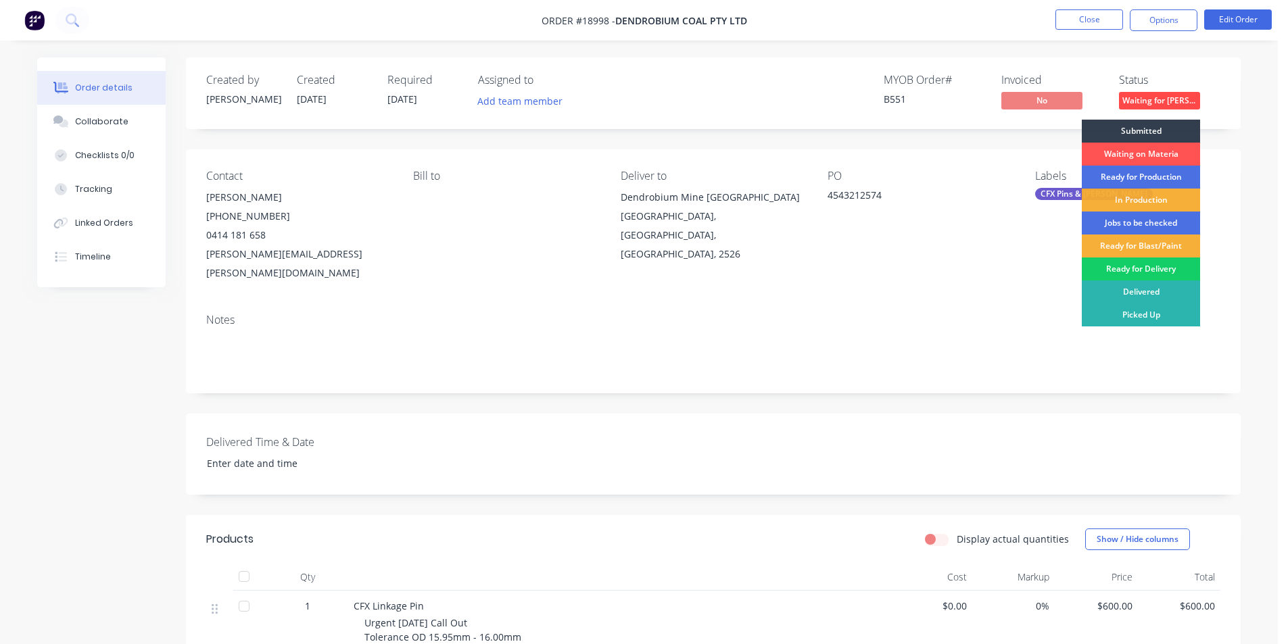
click at [1152, 268] on div "Ready for Delivery" at bounding box center [1140, 269] width 118 height 23
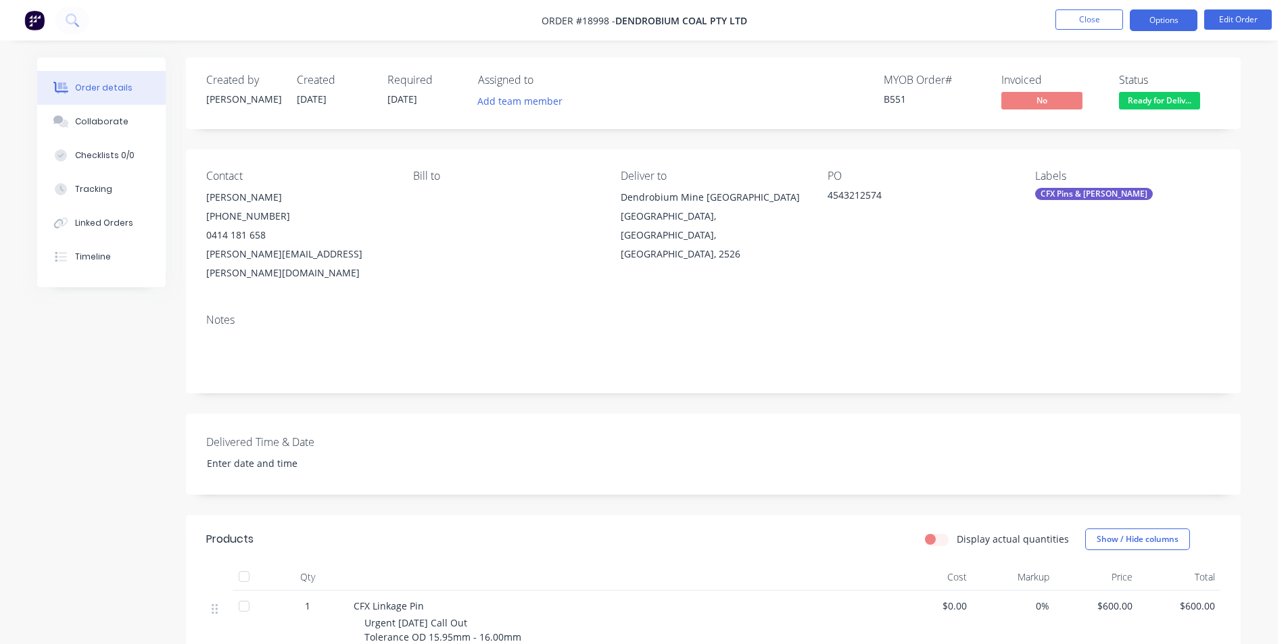
click at [1167, 24] on button "Options" at bounding box center [1163, 20] width 68 height 22
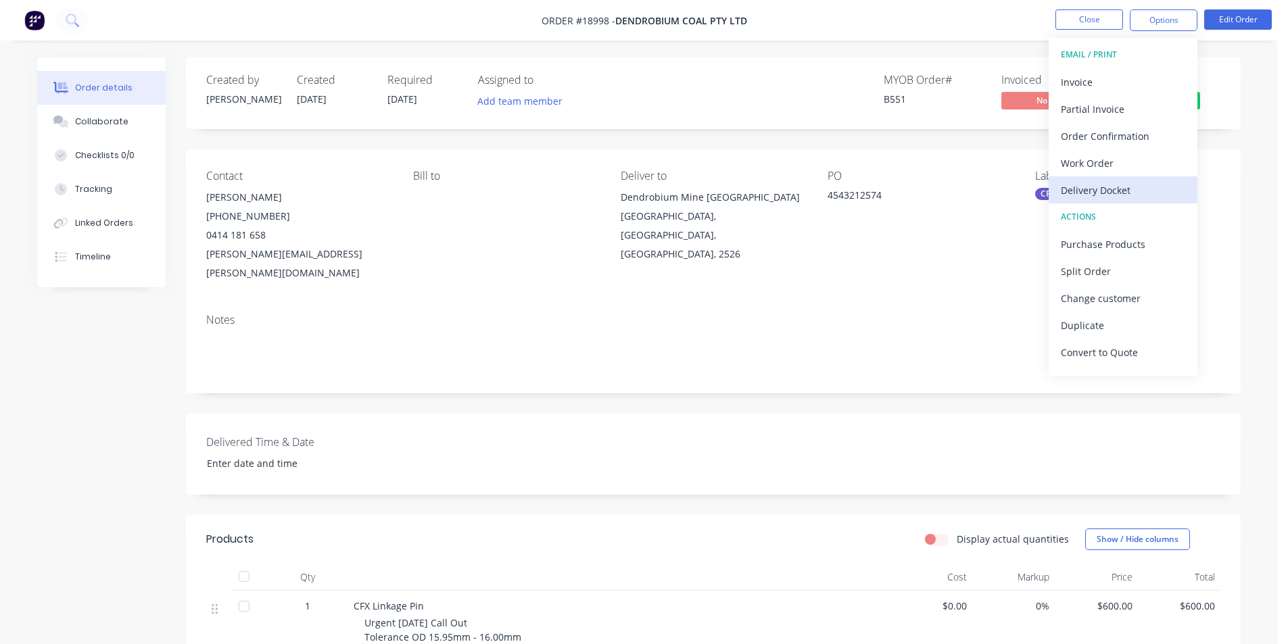
click at [1142, 196] on div "Delivery Docket" at bounding box center [1122, 190] width 124 height 20
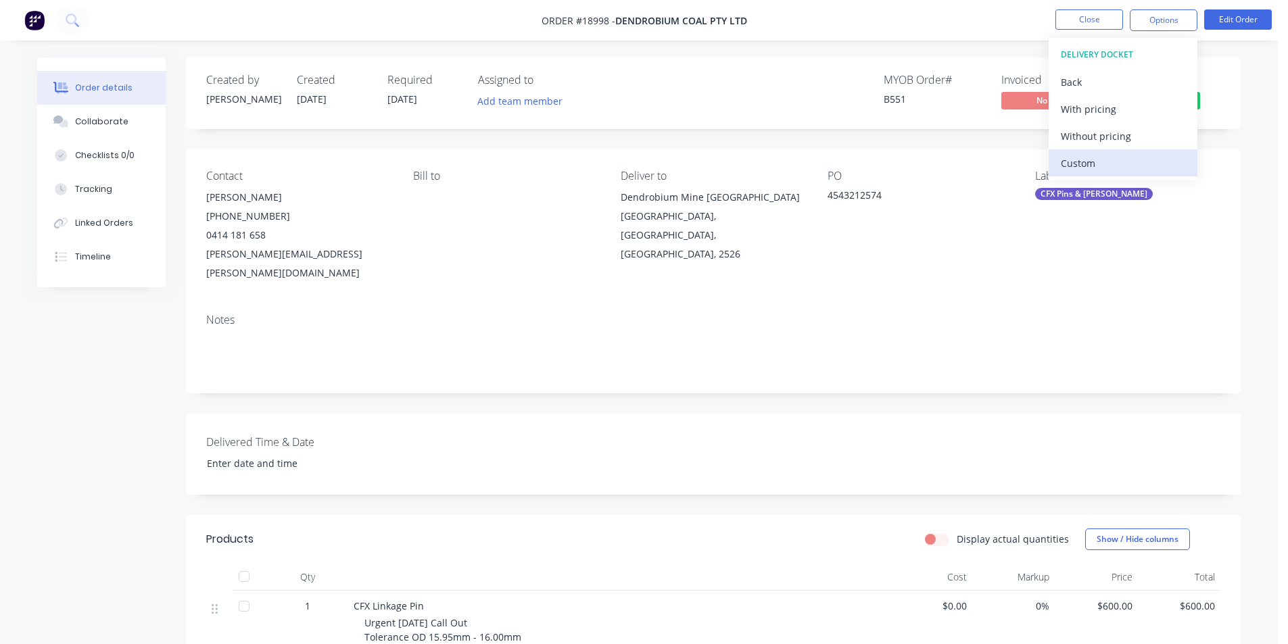
click at [1090, 157] on div "Custom" at bounding box center [1122, 163] width 124 height 20
click at [1091, 148] on button "Without pricing" at bounding box center [1122, 135] width 149 height 27
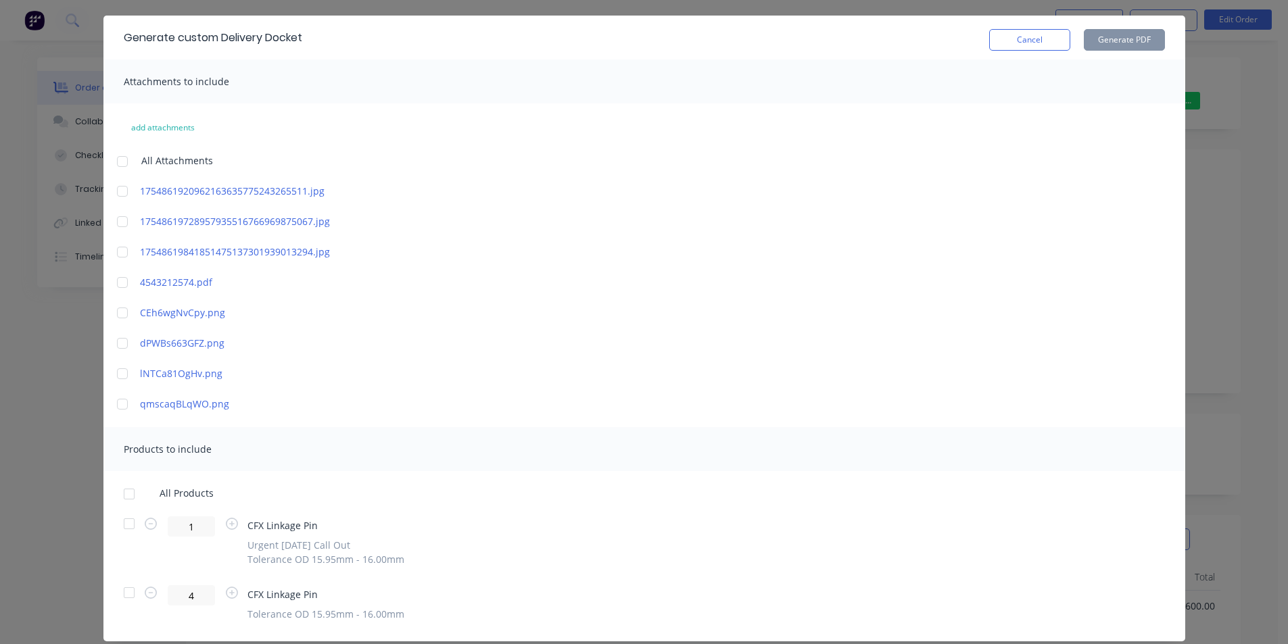
scroll to position [75, 0]
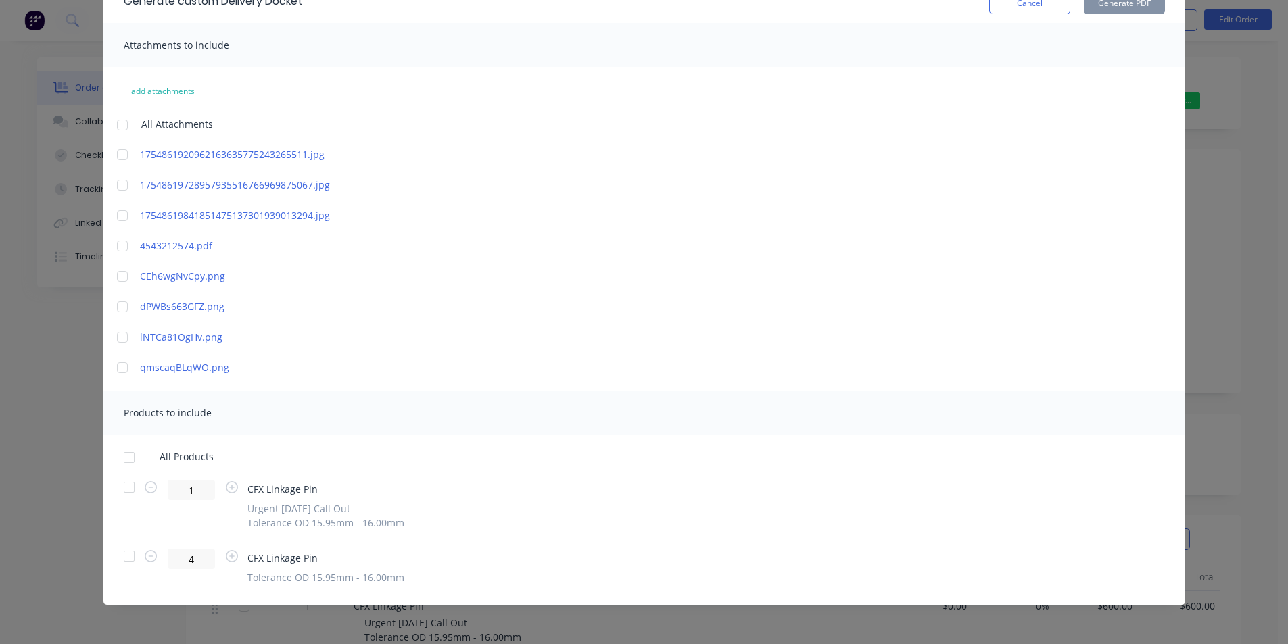
click at [130, 554] on div at bounding box center [129, 556] width 27 height 27
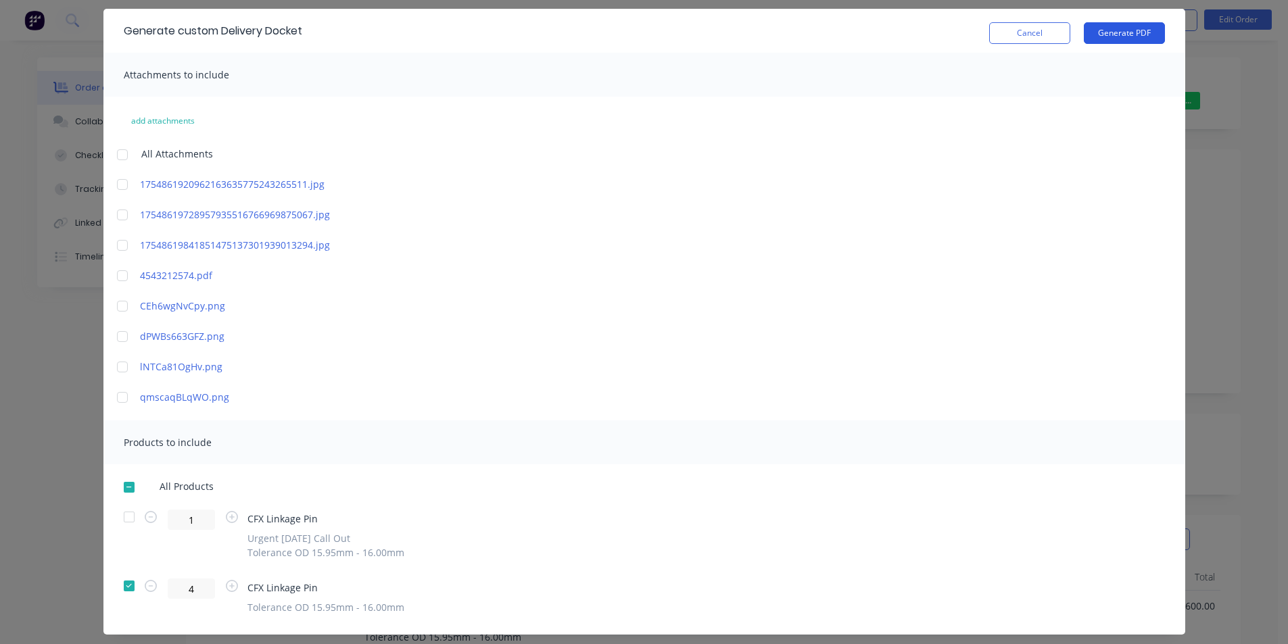
scroll to position [0, 0]
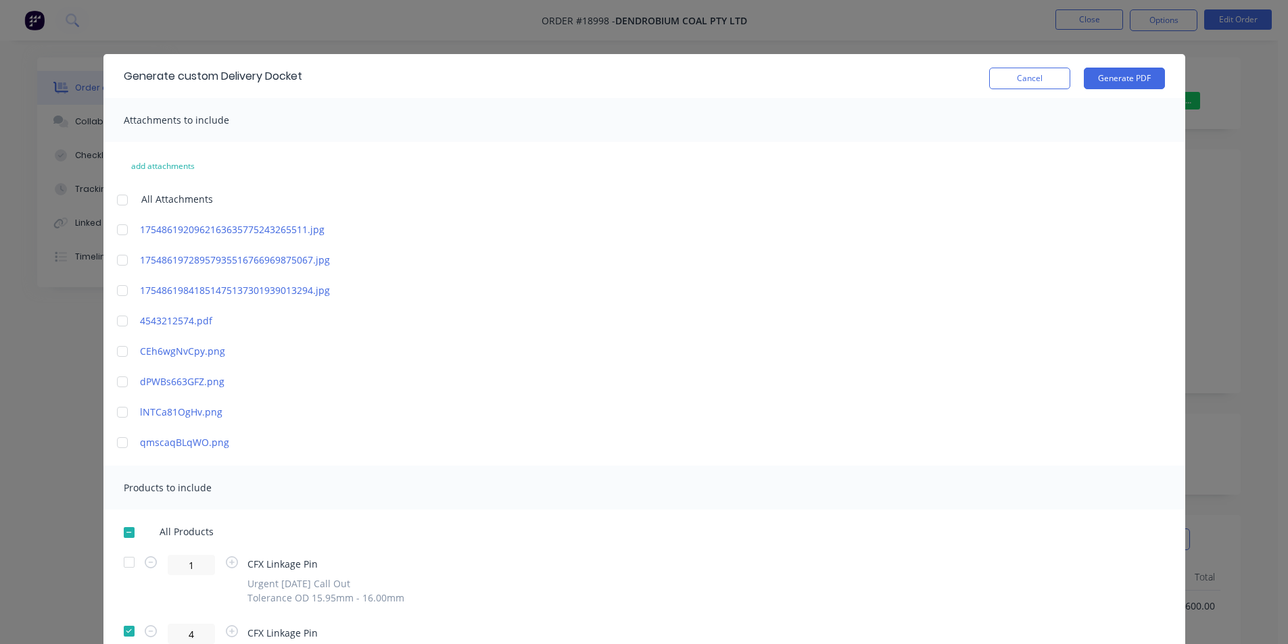
click at [132, 558] on div at bounding box center [129, 562] width 27 height 27
click at [1126, 80] on button "Generate PDF" at bounding box center [1123, 79] width 81 height 22
click at [1010, 65] on div "Cancel Generate PDF" at bounding box center [1077, 76] width 176 height 26
click at [1015, 77] on button "Cancel" at bounding box center [1029, 79] width 81 height 22
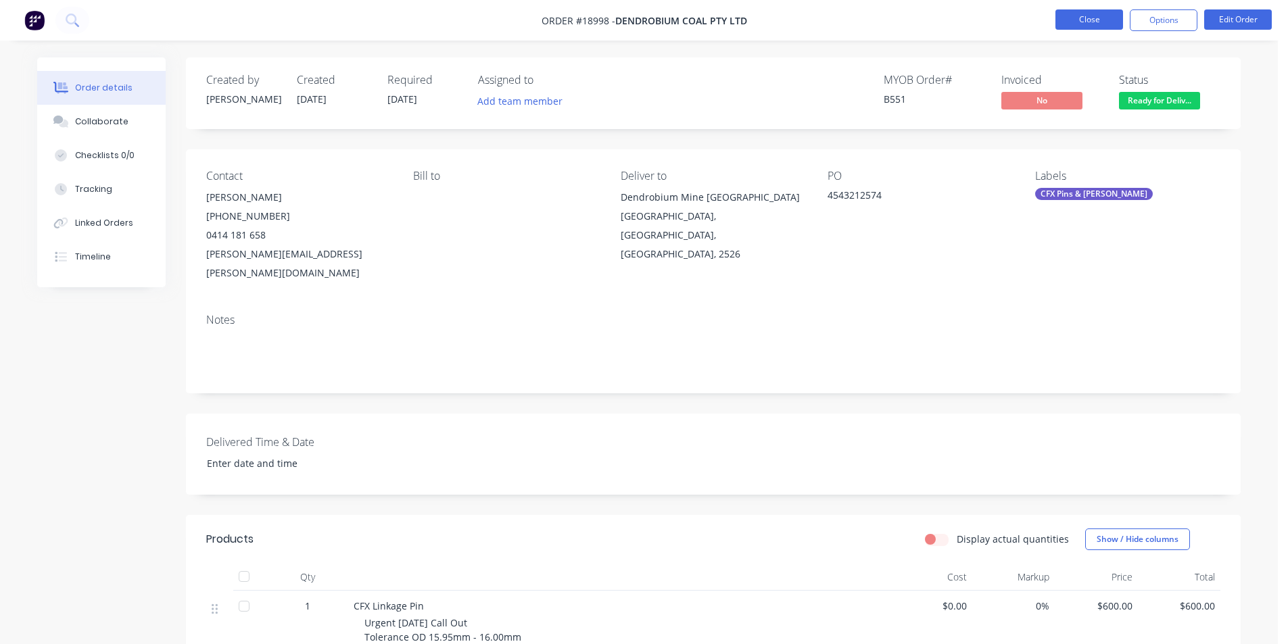
click at [1077, 16] on button "Close" at bounding box center [1089, 19] width 68 height 20
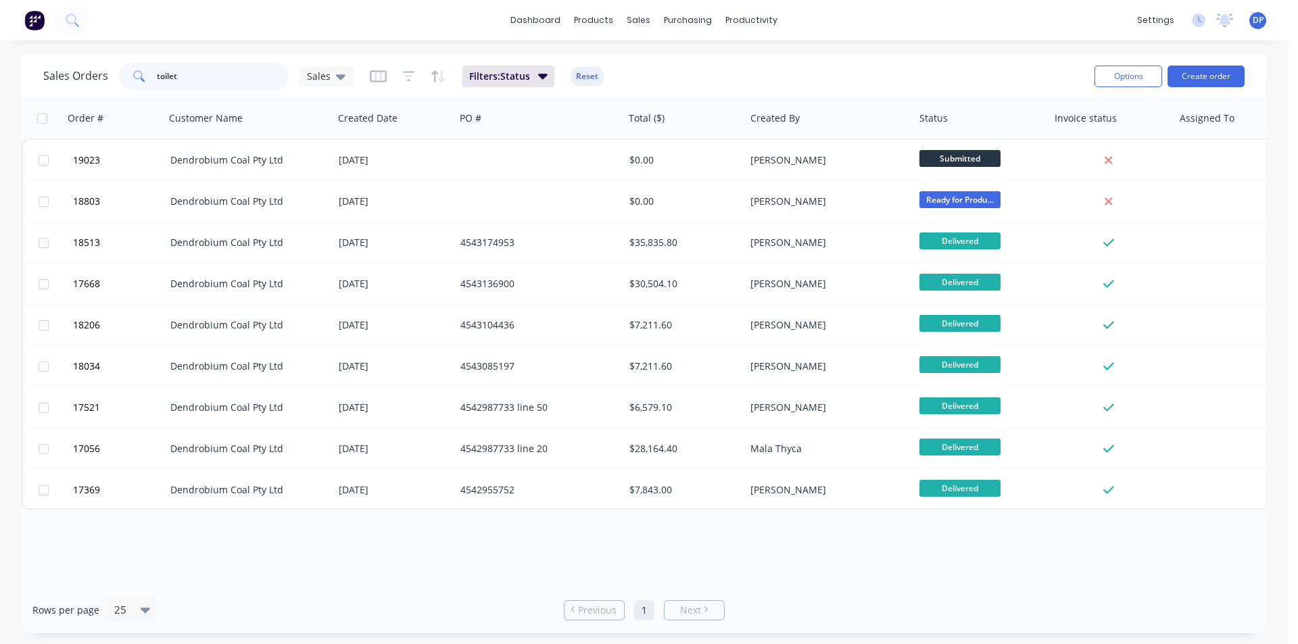
drag, startPoint x: 205, startPoint y: 72, endPoint x: 94, endPoint y: 78, distance: 111.0
click at [94, 78] on div "Sales Orders toilet Sales" at bounding box center [198, 76] width 310 height 27
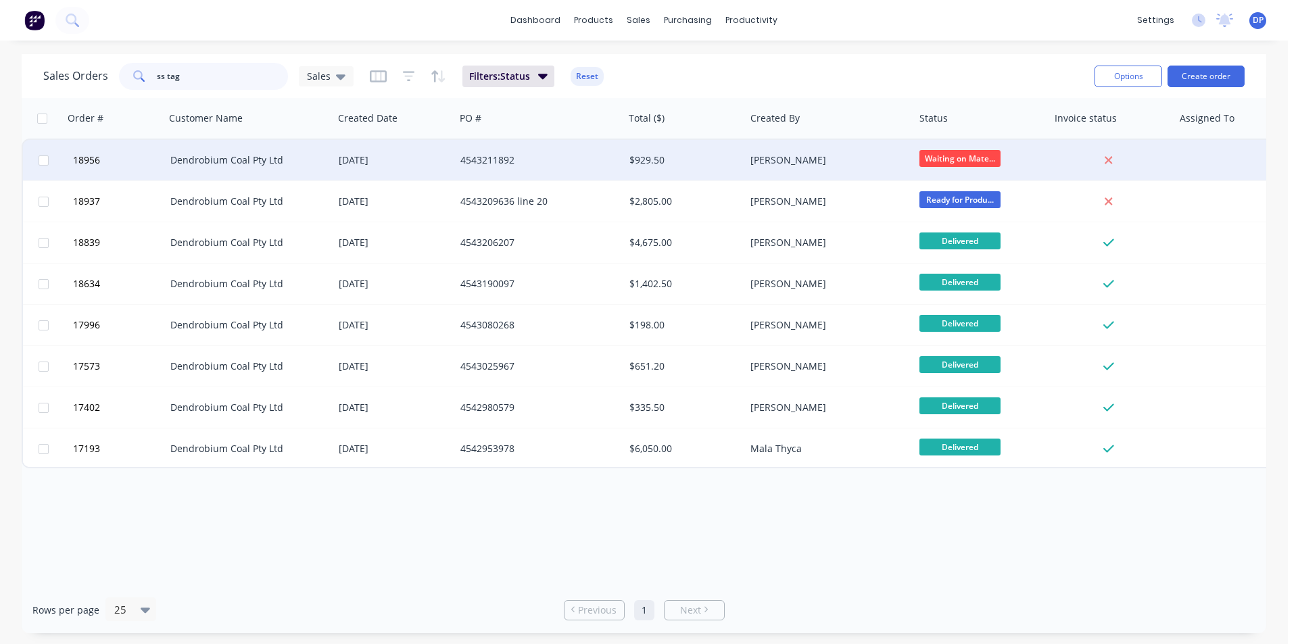
type input "ss tag"
click at [254, 168] on div "Dendrobium Coal Pty Ltd" at bounding box center [249, 160] width 169 height 41
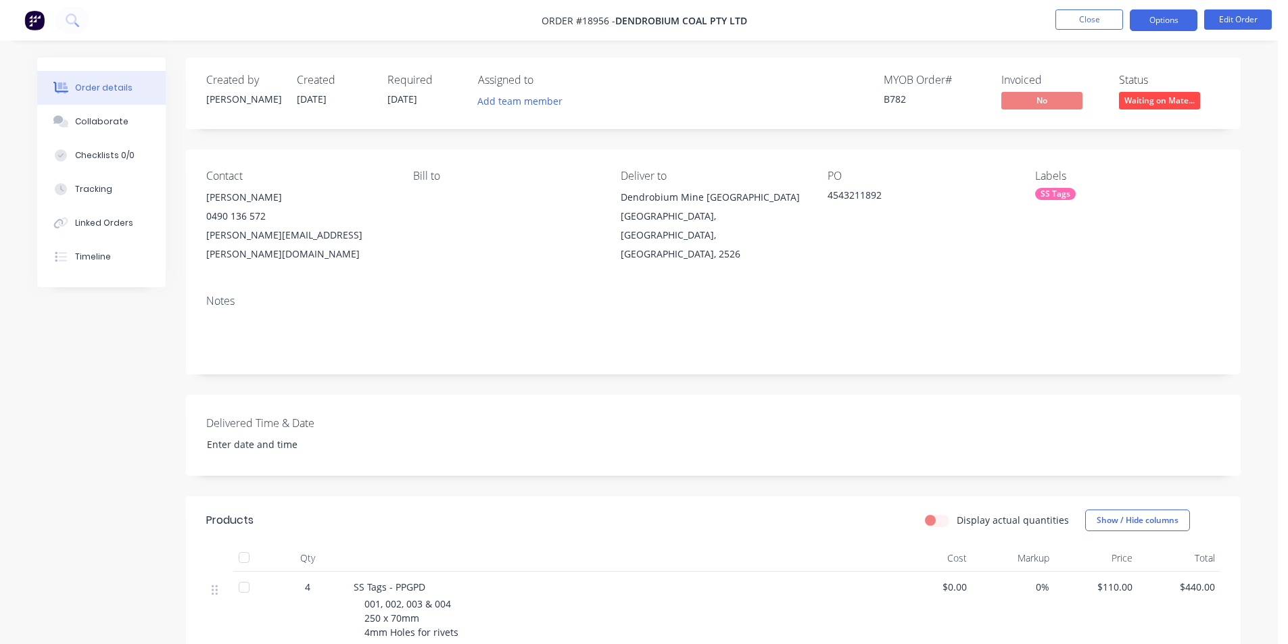
click at [1173, 18] on button "Options" at bounding box center [1163, 20] width 68 height 22
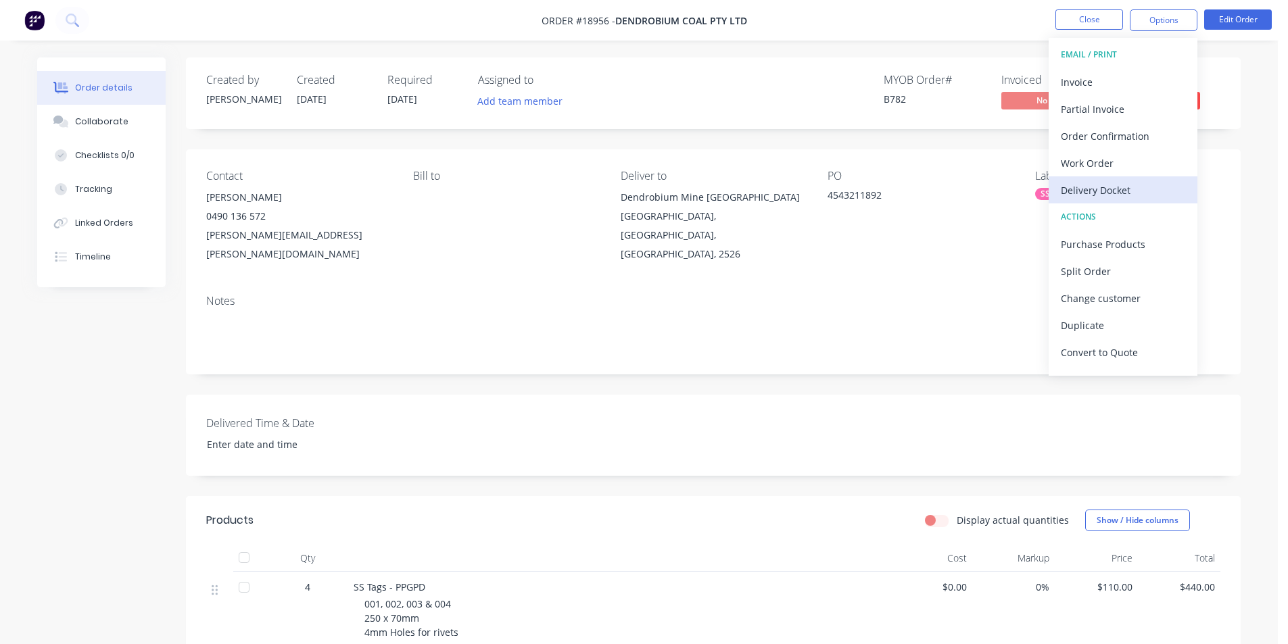
click at [1153, 185] on div "Delivery Docket" at bounding box center [1122, 190] width 124 height 20
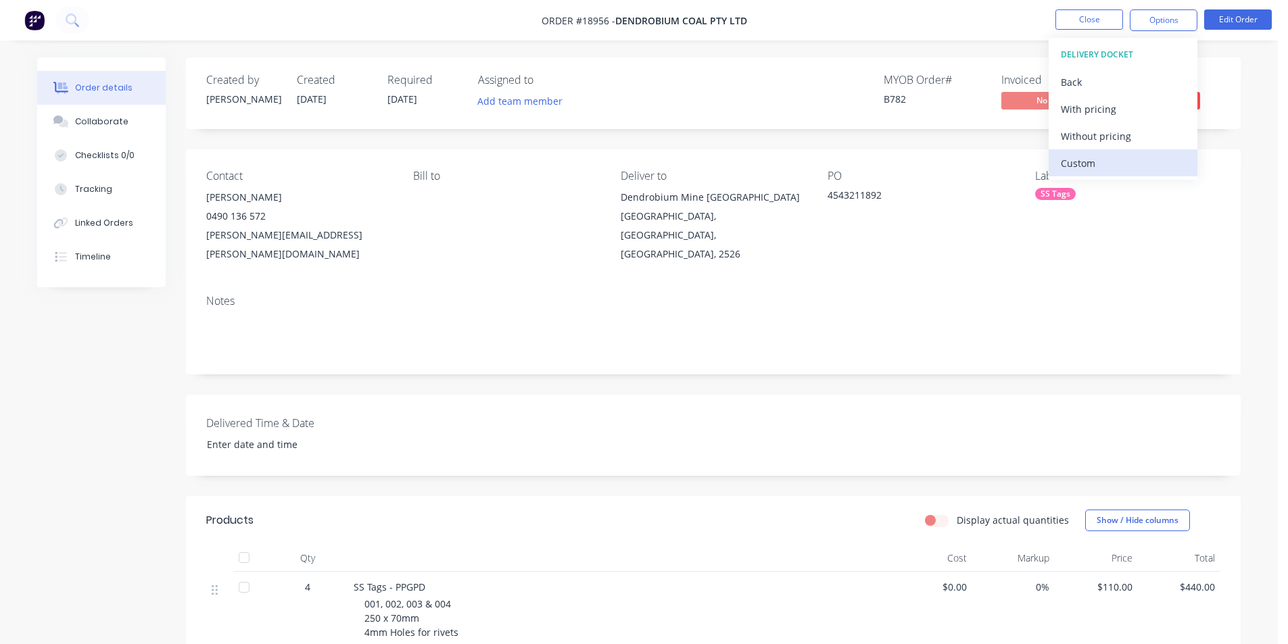
click at [1100, 166] on div "Custom" at bounding box center [1122, 163] width 124 height 20
click at [1111, 140] on div "Without pricing" at bounding box center [1122, 136] width 124 height 20
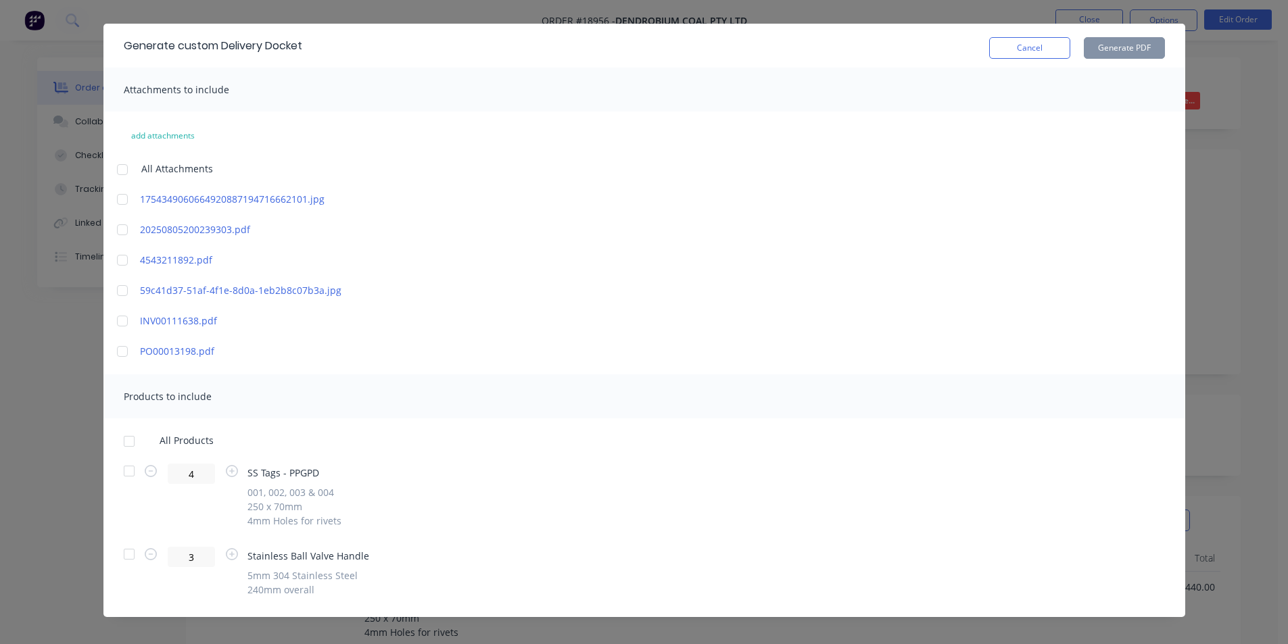
scroll to position [43, 0]
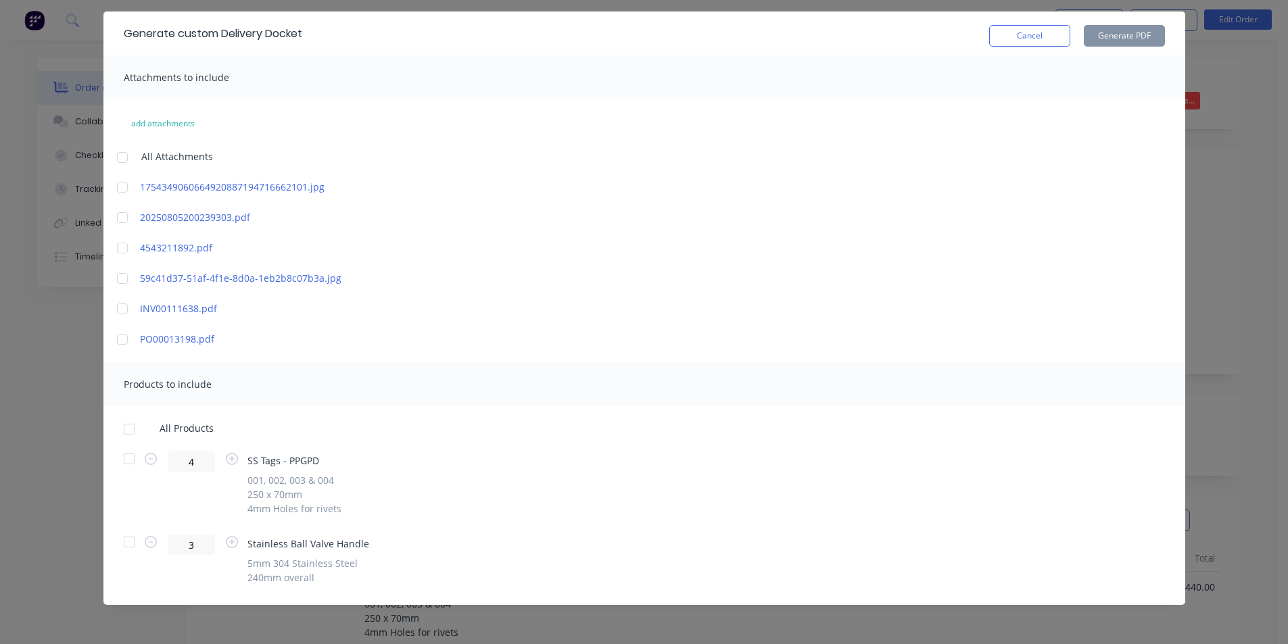
click at [116, 461] on div at bounding box center [129, 458] width 27 height 27
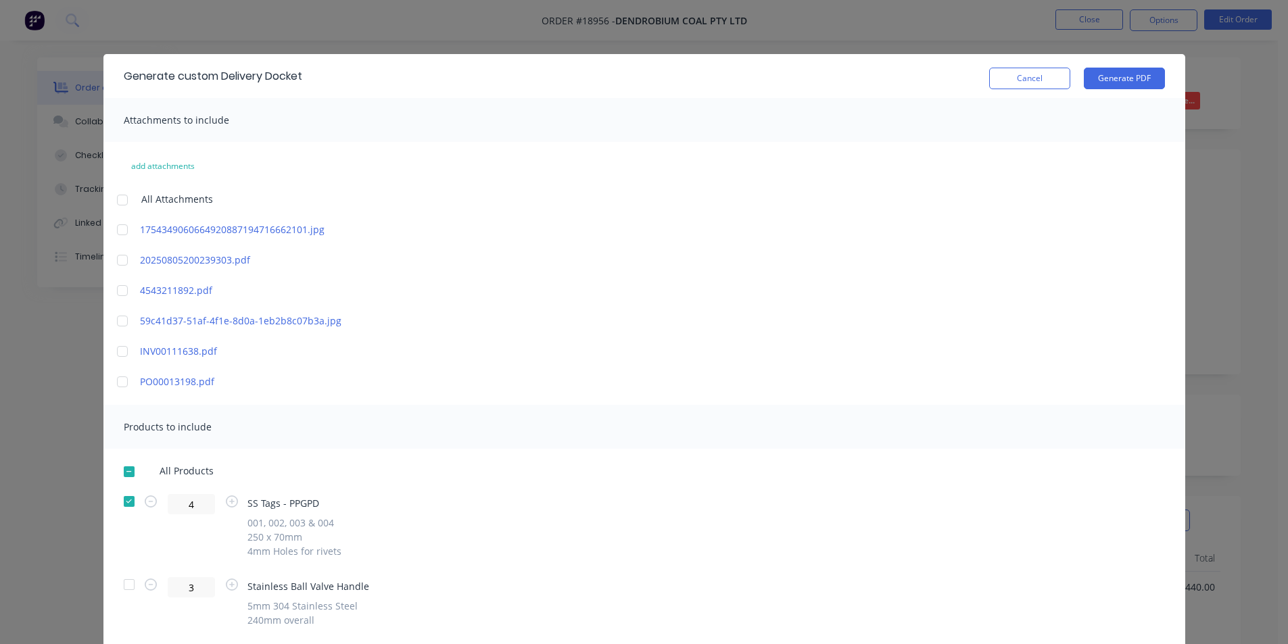
click at [1131, 89] on div "Generate custom Delivery Docket Cancel Generate PDF" at bounding box center [643, 76] width 1081 height 44
click at [1129, 76] on button "Generate PDF" at bounding box center [1123, 79] width 81 height 22
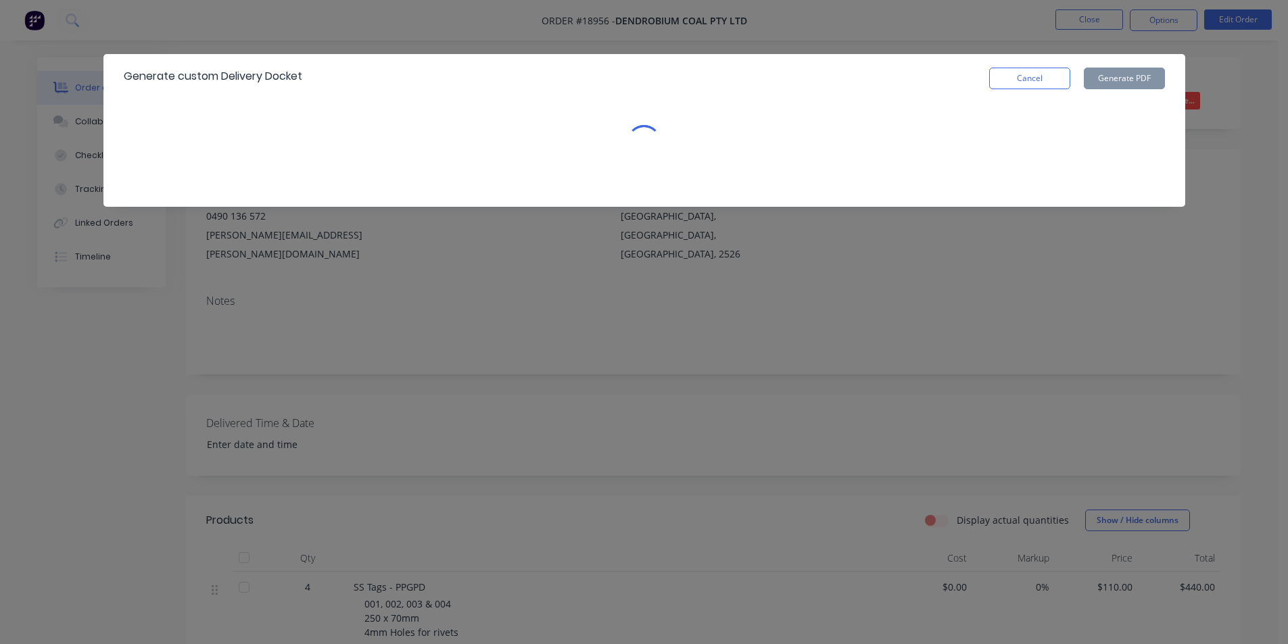
scroll to position [68, 0]
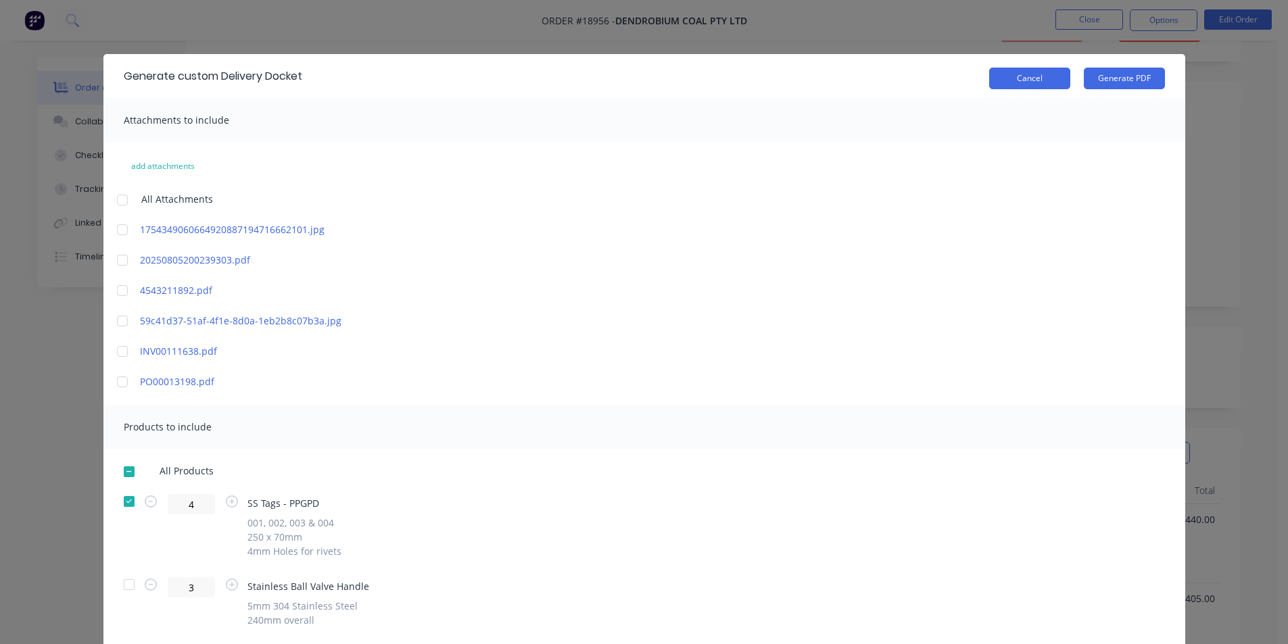
click at [1012, 82] on button "Cancel" at bounding box center [1029, 79] width 81 height 22
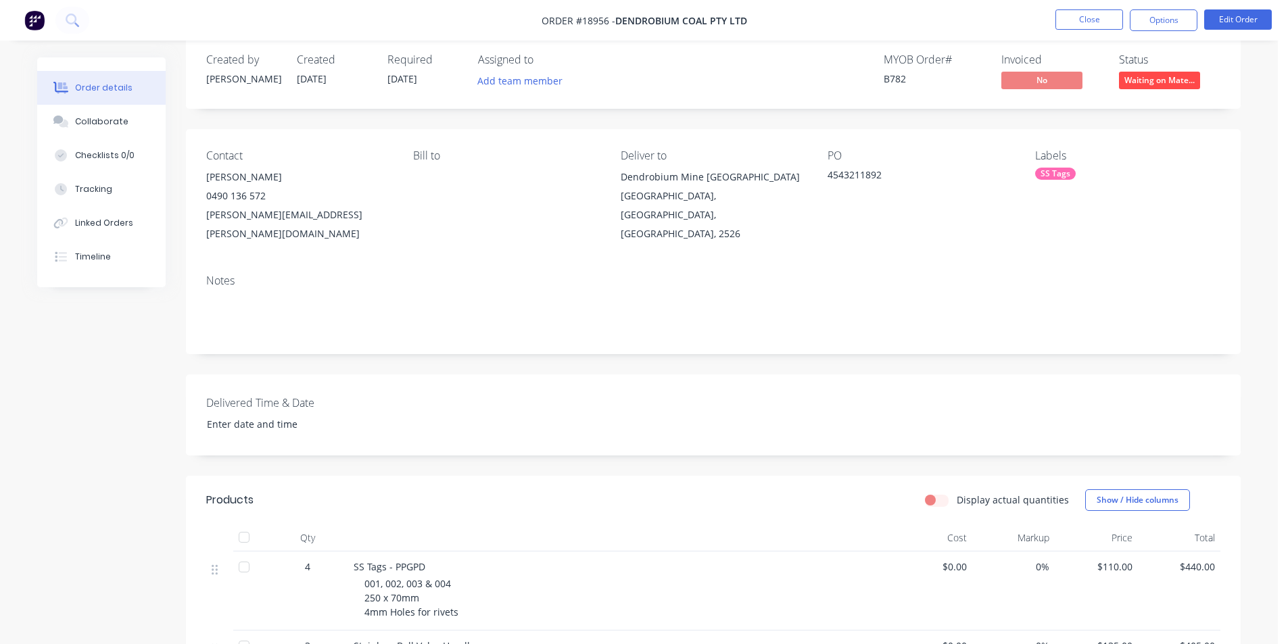
scroll to position [0, 0]
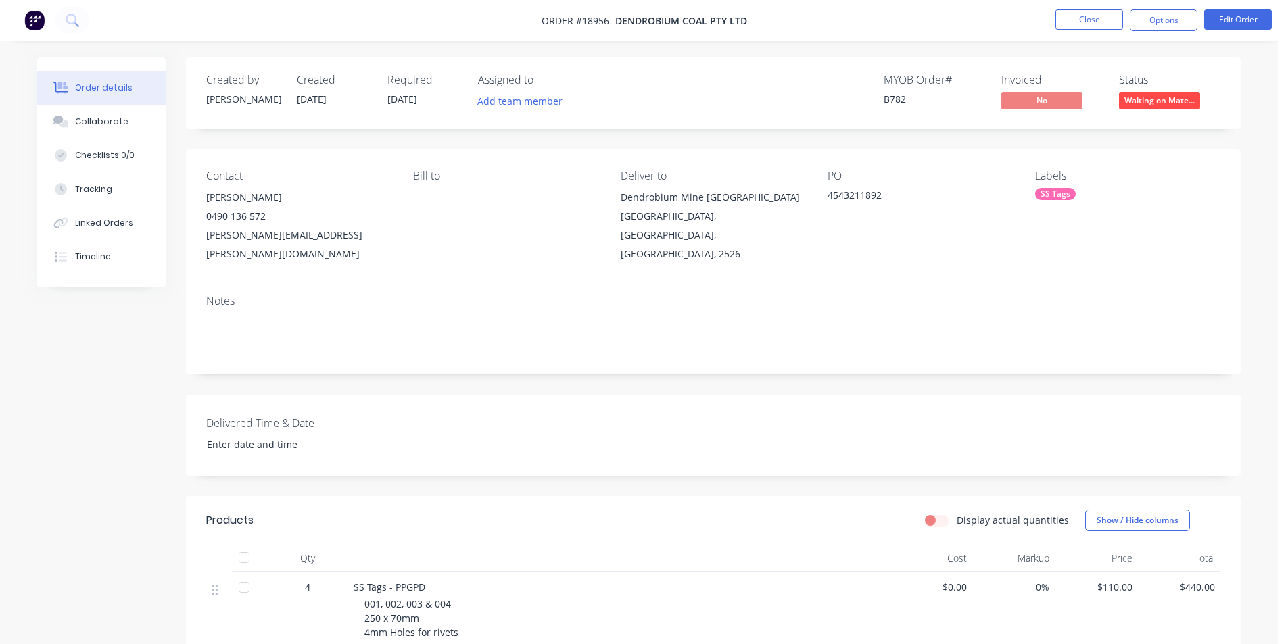
click at [32, 18] on img at bounding box center [34, 20] width 20 height 20
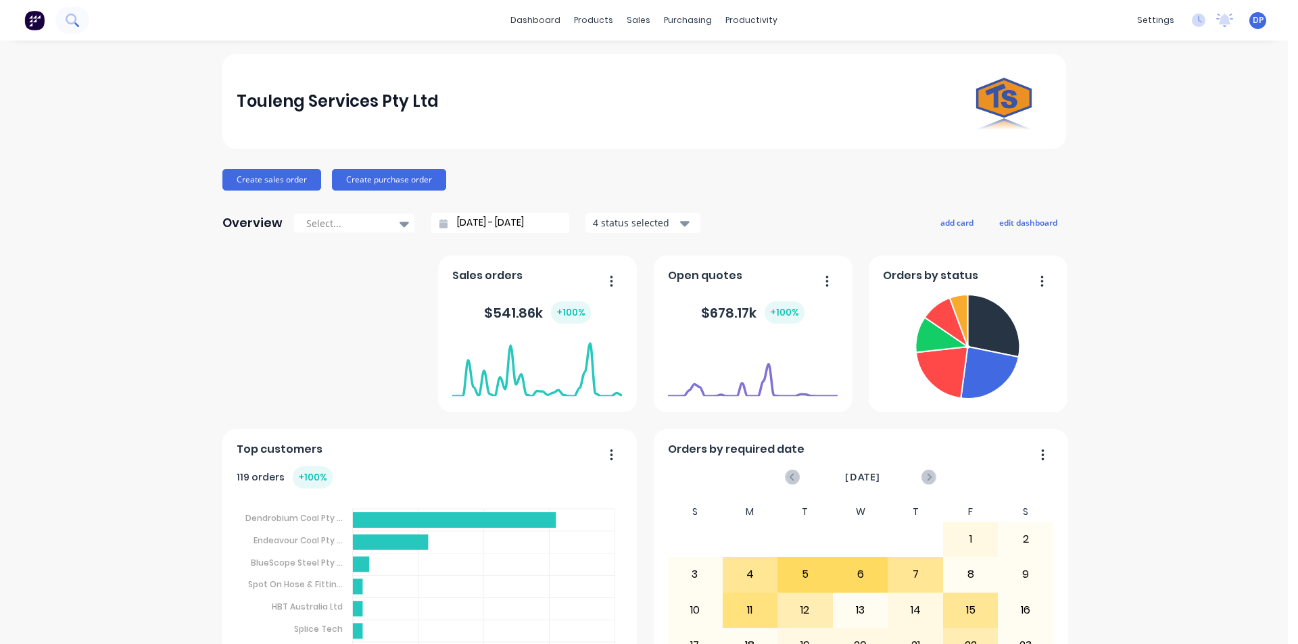
click at [69, 20] on icon at bounding box center [72, 20] width 13 height 13
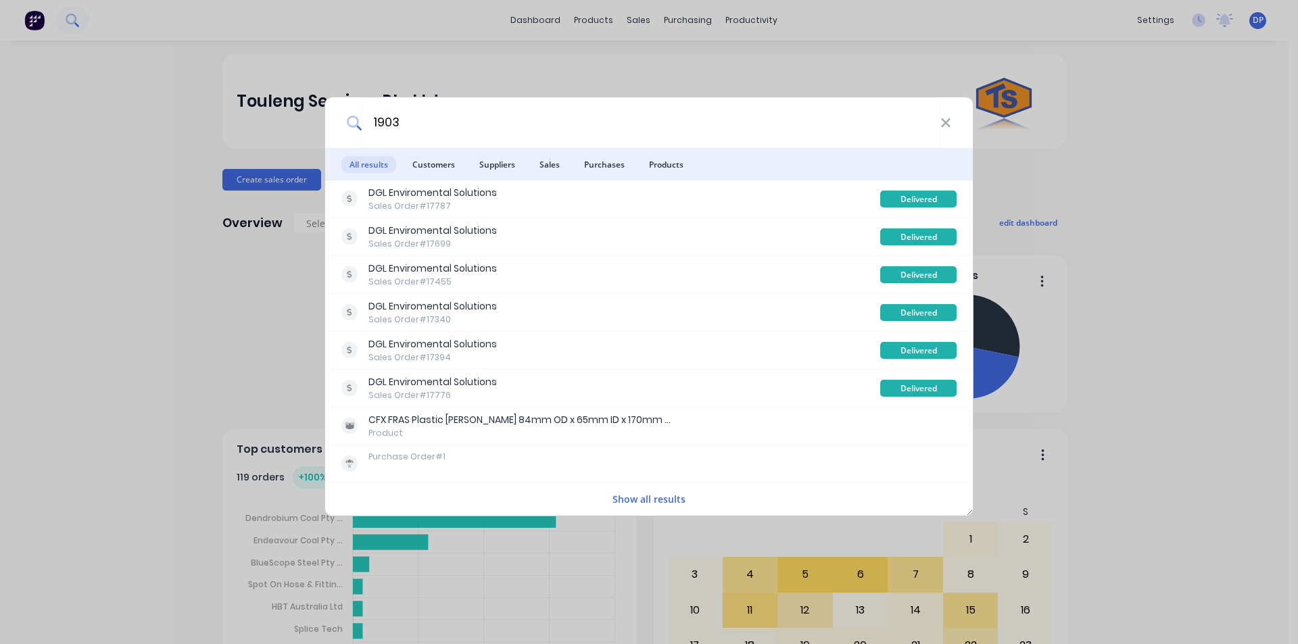
type input "19035"
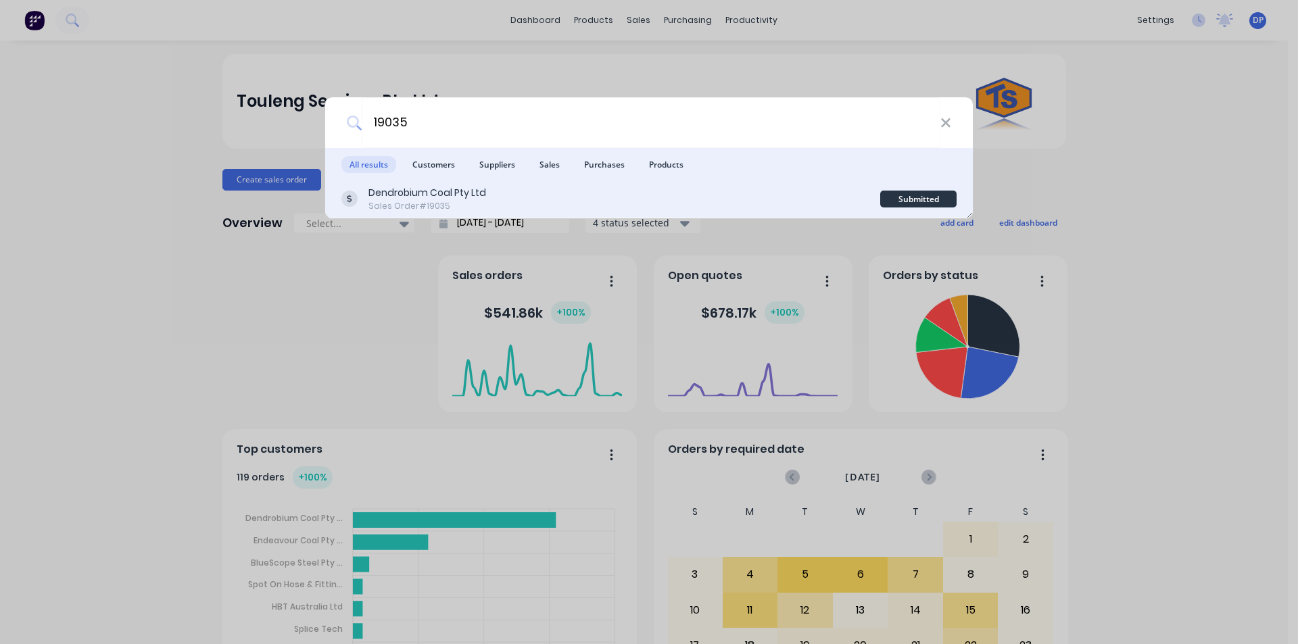
click at [491, 199] on div "Dendrobium Coal Pty Ltd Sales Order #19035" at bounding box center [610, 199] width 539 height 26
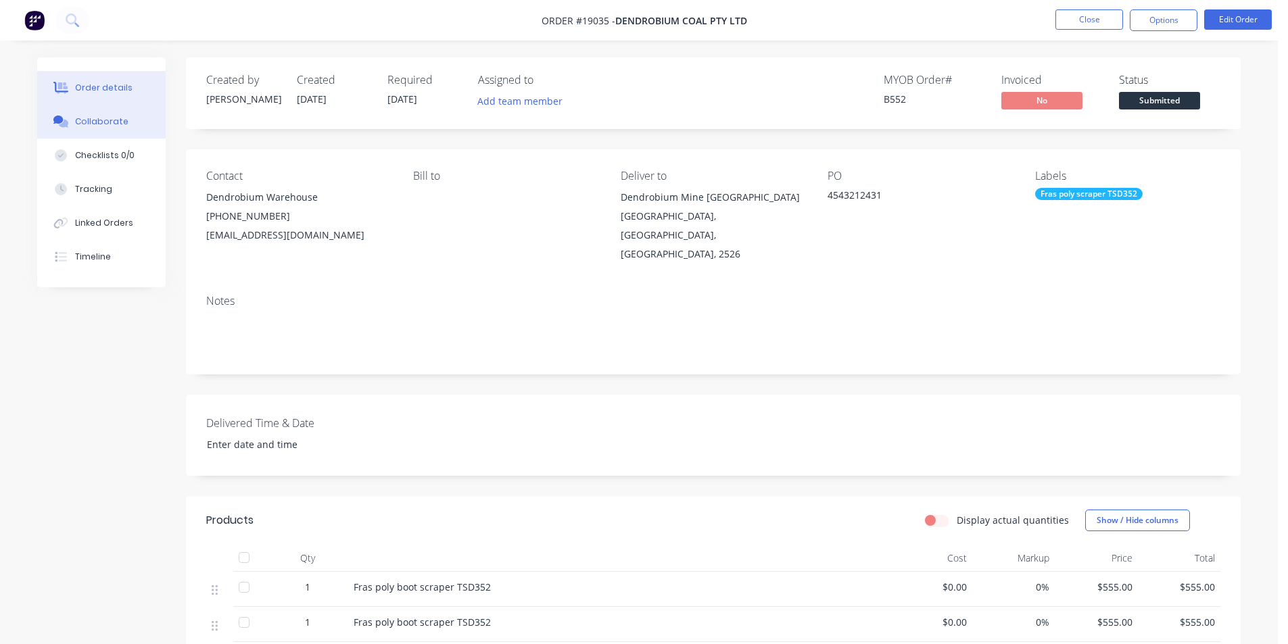
click at [130, 128] on button "Collaborate" at bounding box center [101, 122] width 128 height 34
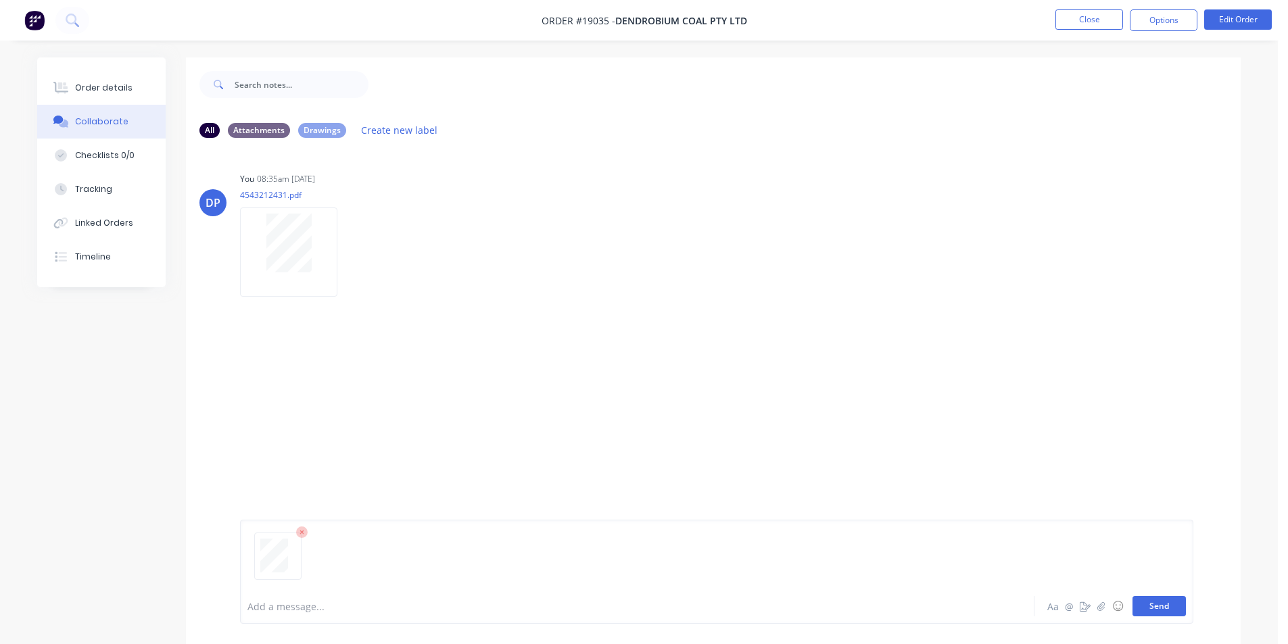
click at [1135, 597] on button "Send" at bounding box center [1158, 606] width 53 height 20
click at [1167, 608] on button "Send" at bounding box center [1158, 606] width 53 height 20
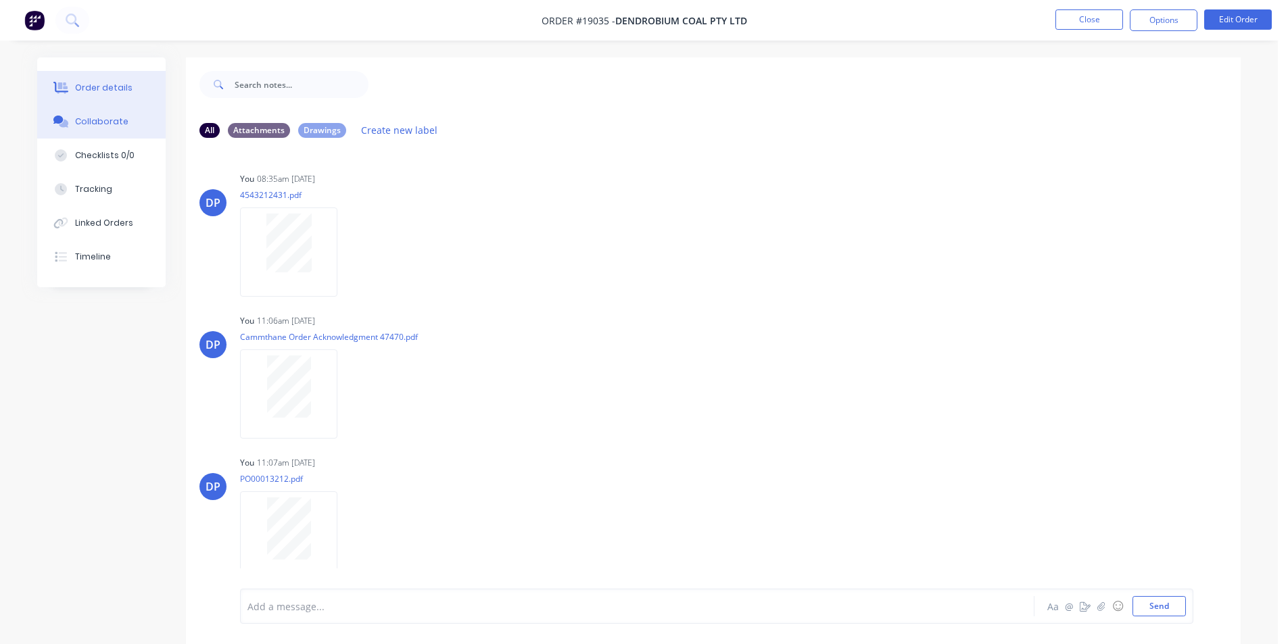
click at [113, 82] on div "Order details" at bounding box center [103, 88] width 57 height 12
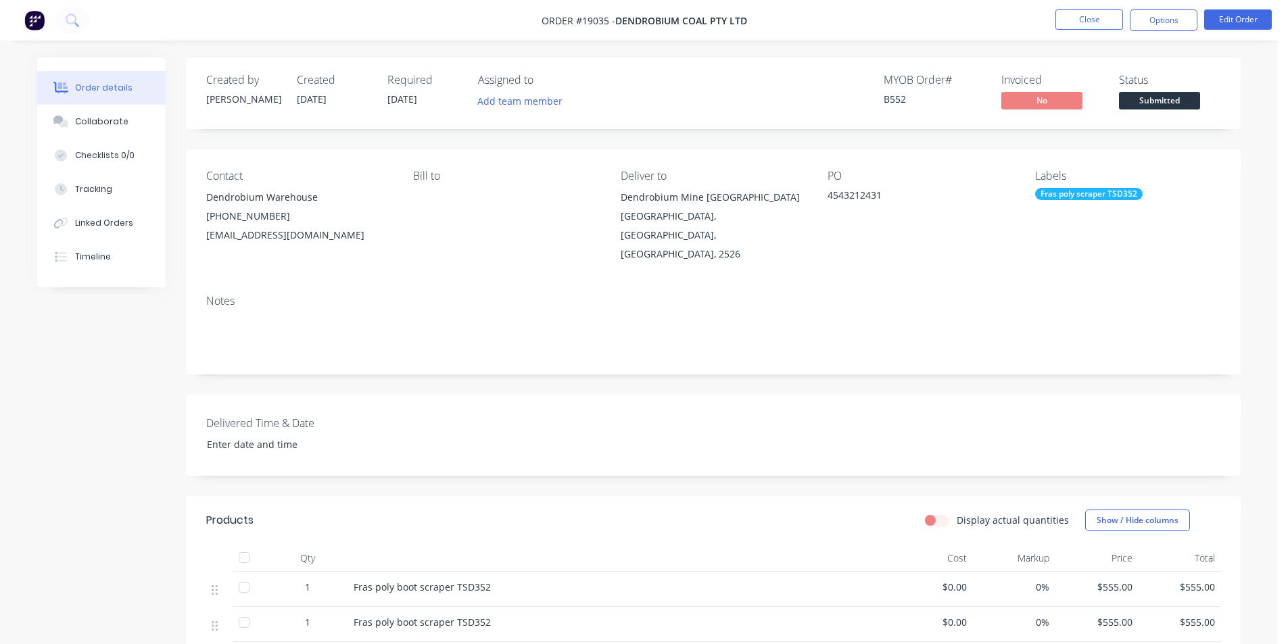
click at [1174, 107] on span "Submitted" at bounding box center [1159, 100] width 81 height 17
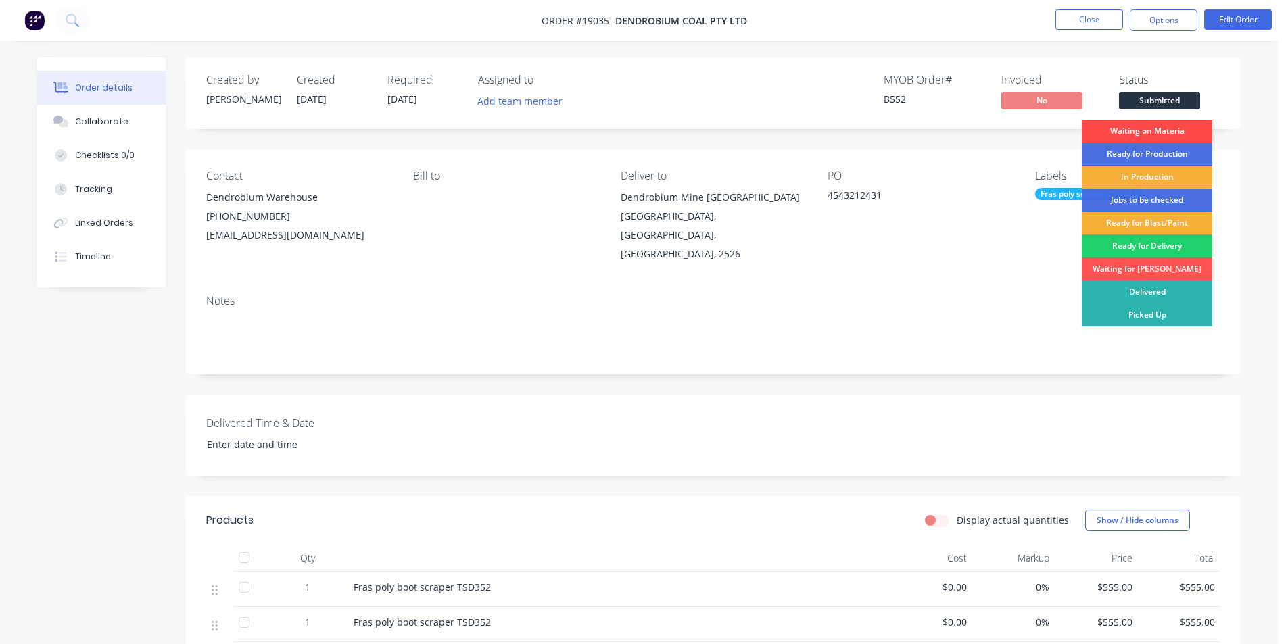
click at [1160, 134] on div "Waiting on Materia" at bounding box center [1146, 131] width 130 height 23
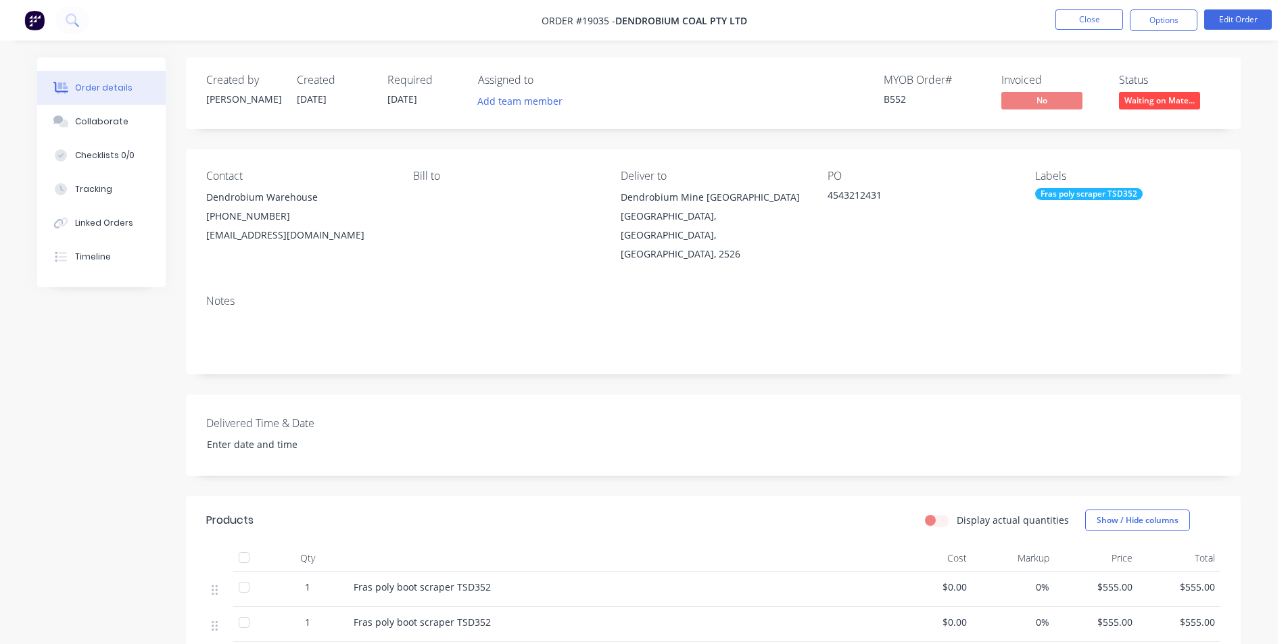
click at [39, 23] on img at bounding box center [34, 20] width 20 height 20
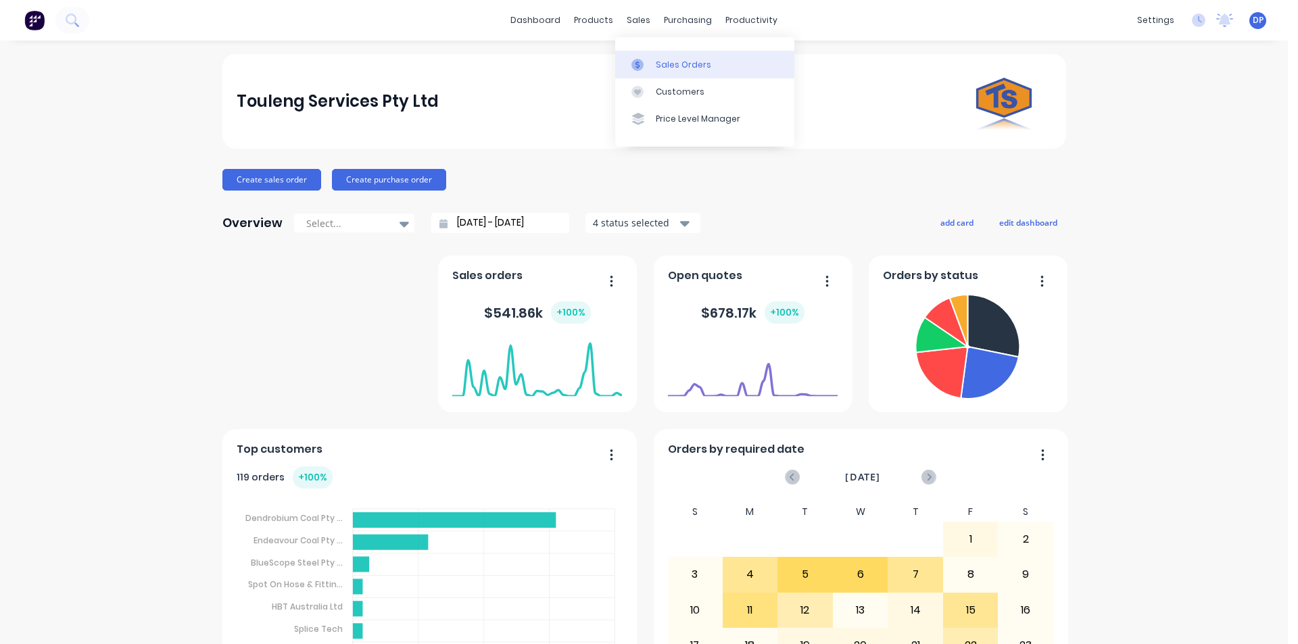
click at [675, 68] on div "Sales Orders" at bounding box center [683, 65] width 55 height 12
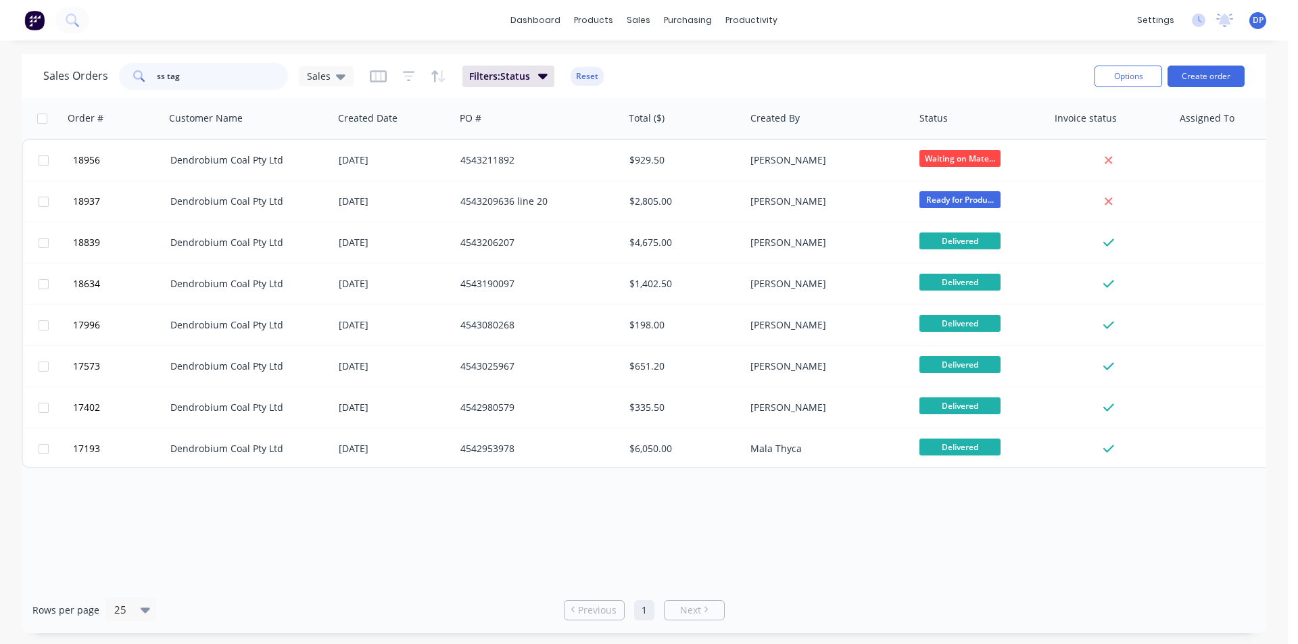
drag, startPoint x: 200, startPoint y: 84, endPoint x: 40, endPoint y: 99, distance: 160.9
click at [40, 99] on div "Sales Orders ss tag Sales Filters: Status Reset Options Create order Order # Cu…" at bounding box center [644, 343] width 1244 height 579
type input "toilet"
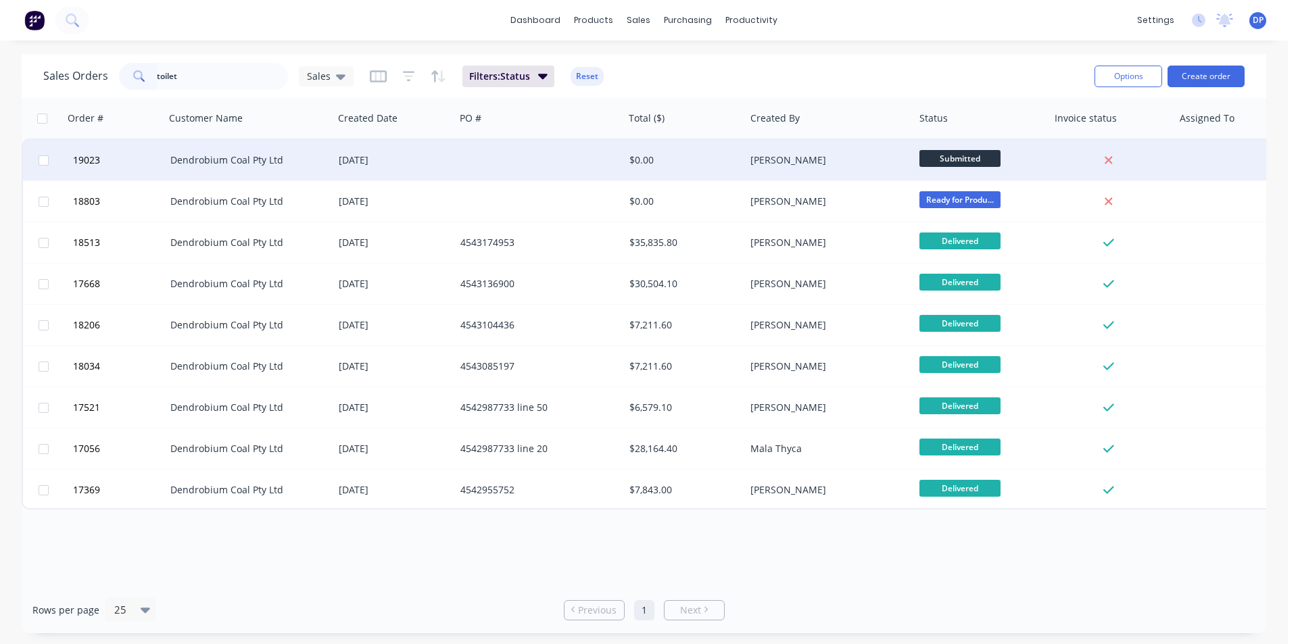
click at [272, 170] on div "Dendrobium Coal Pty Ltd" at bounding box center [249, 160] width 169 height 41
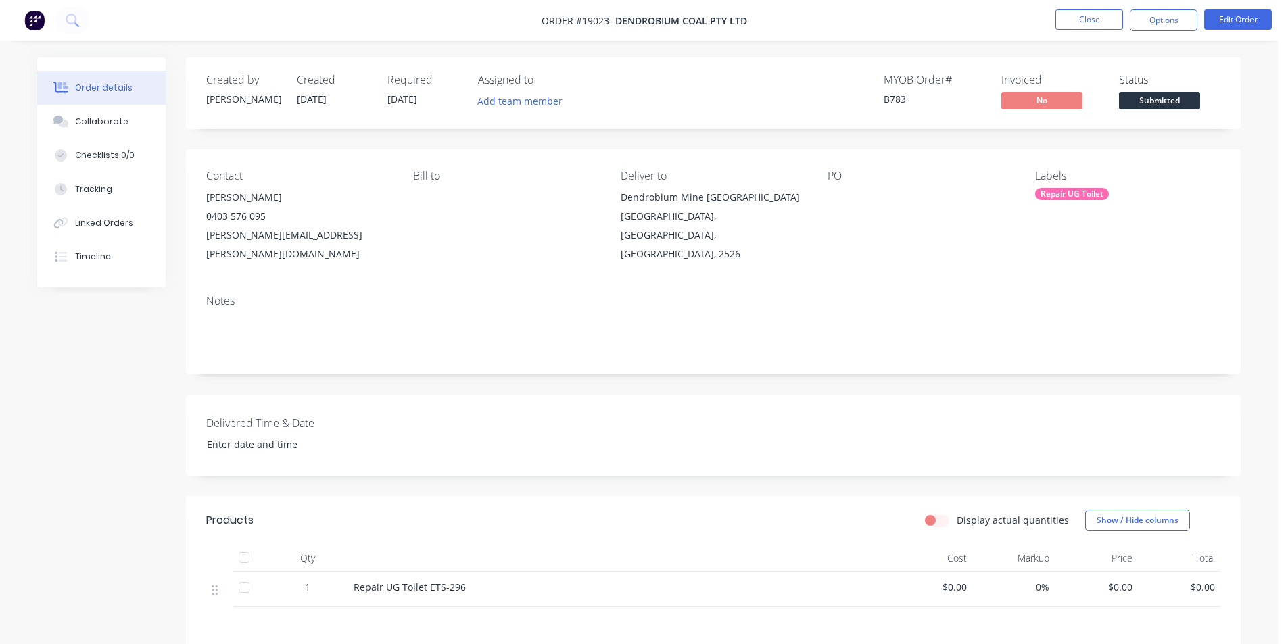
click at [1171, 99] on span "Submitted" at bounding box center [1159, 100] width 81 height 17
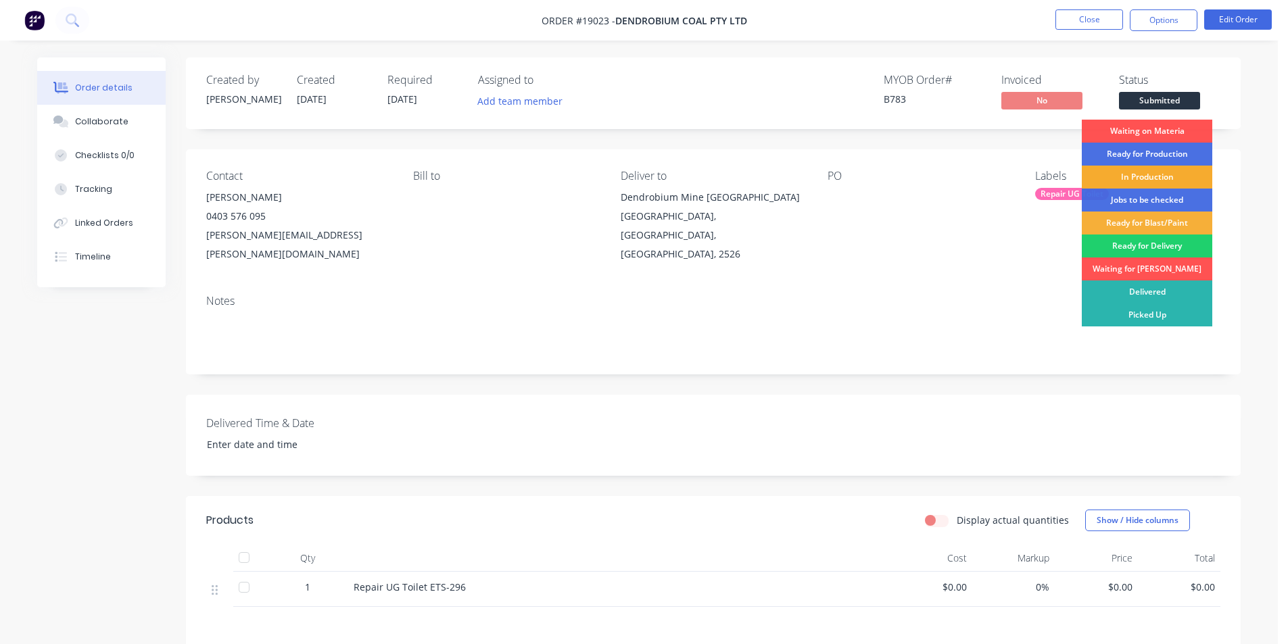
click at [1154, 170] on div "In Production" at bounding box center [1146, 177] width 130 height 23
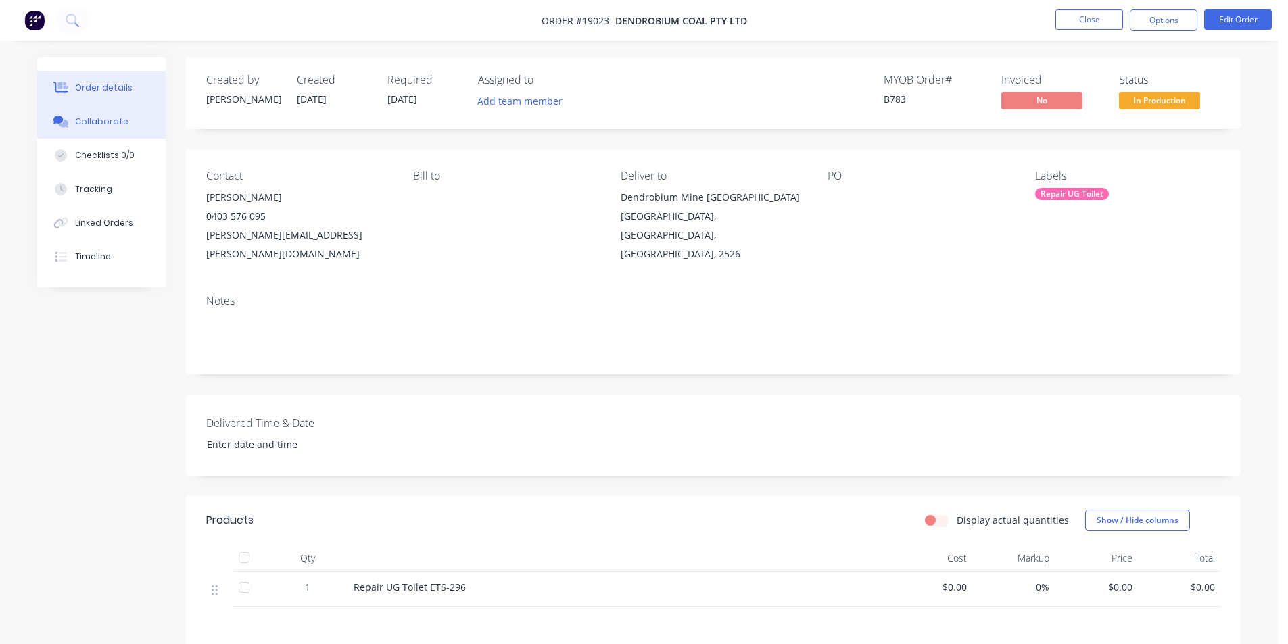
click at [95, 122] on div "Collaborate" at bounding box center [101, 122] width 53 height 12
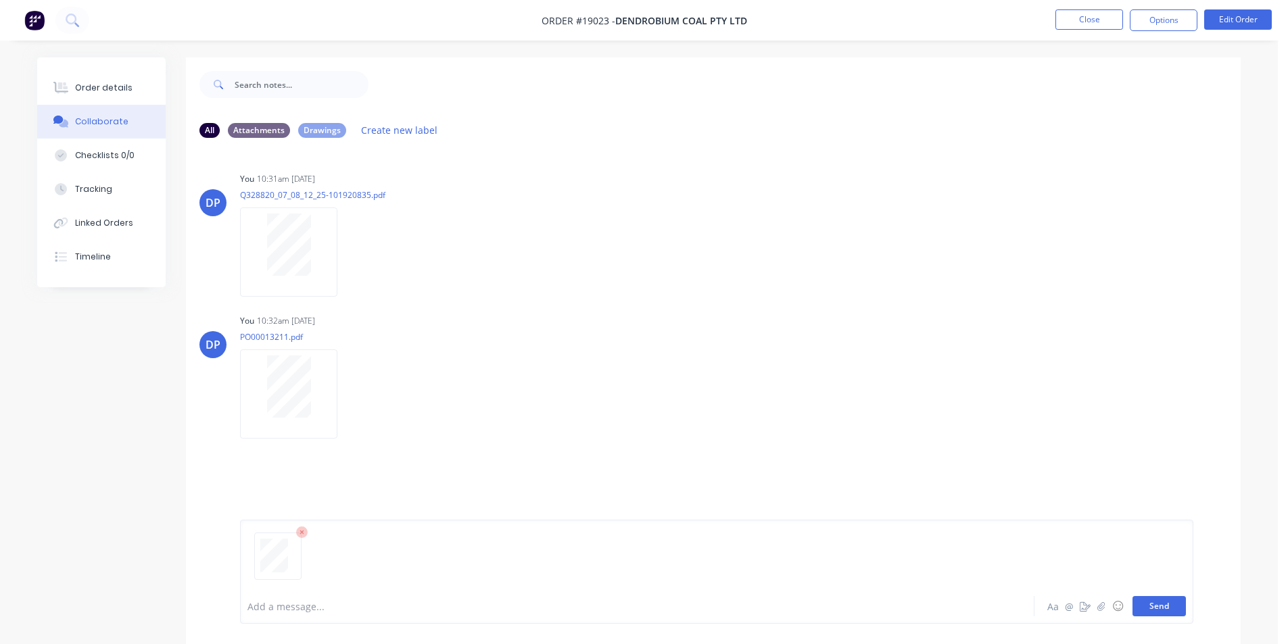
click at [1160, 600] on button "Send" at bounding box center [1158, 606] width 53 height 20
click at [1157, 612] on button "Send" at bounding box center [1158, 606] width 53 height 20
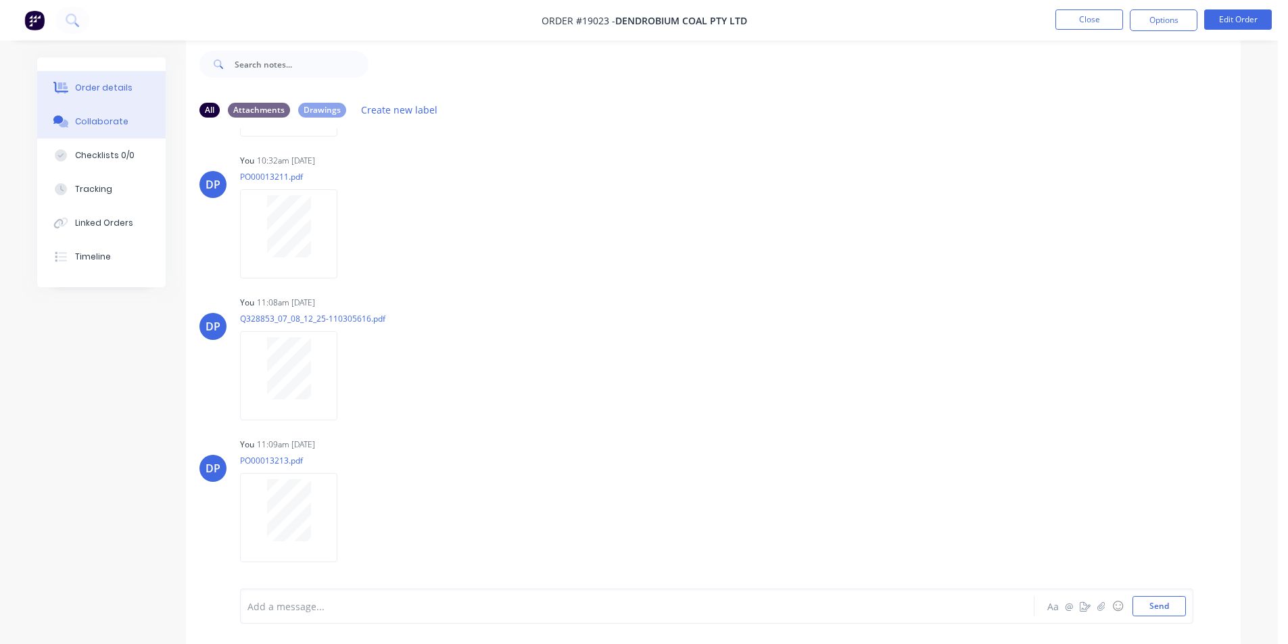
click at [141, 89] on button "Order details" at bounding box center [101, 88] width 128 height 34
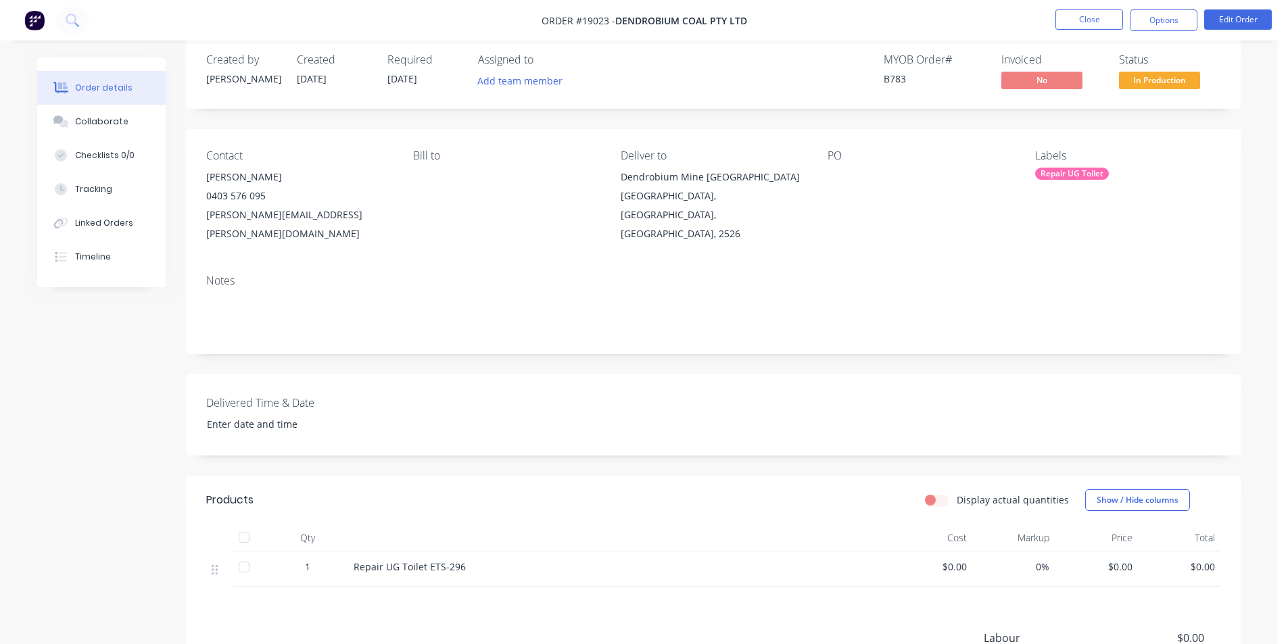
click at [39, 20] on img at bounding box center [34, 20] width 20 height 20
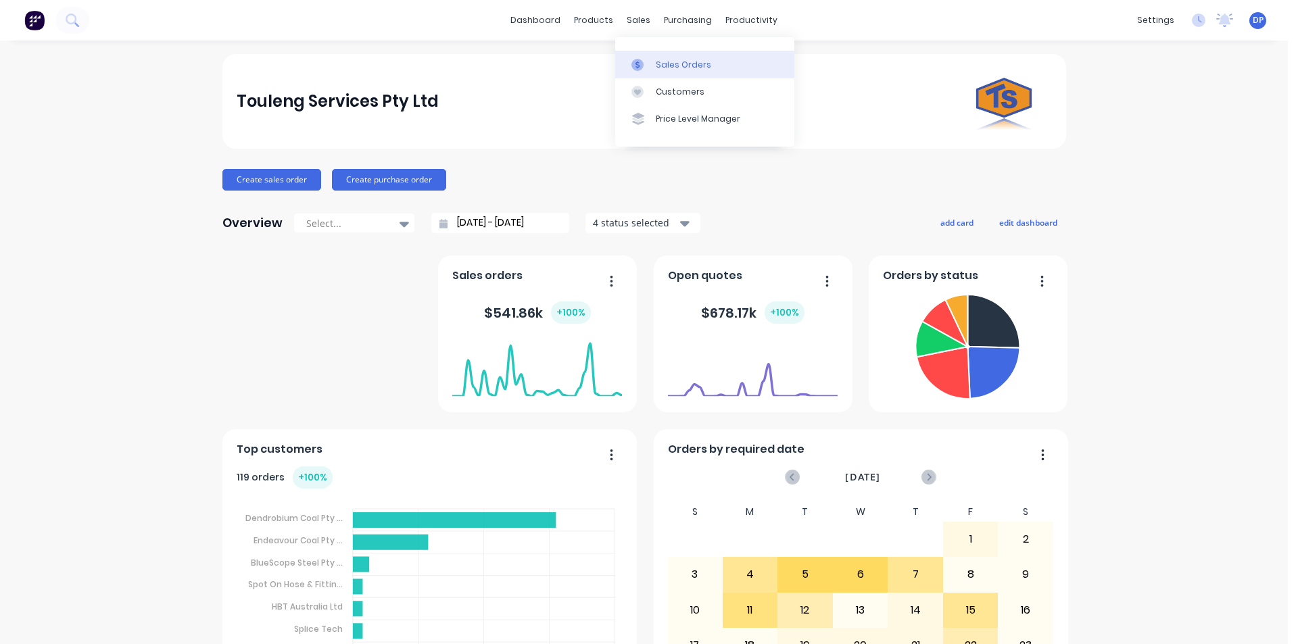
click at [673, 59] on div "Sales Orders" at bounding box center [683, 65] width 55 height 12
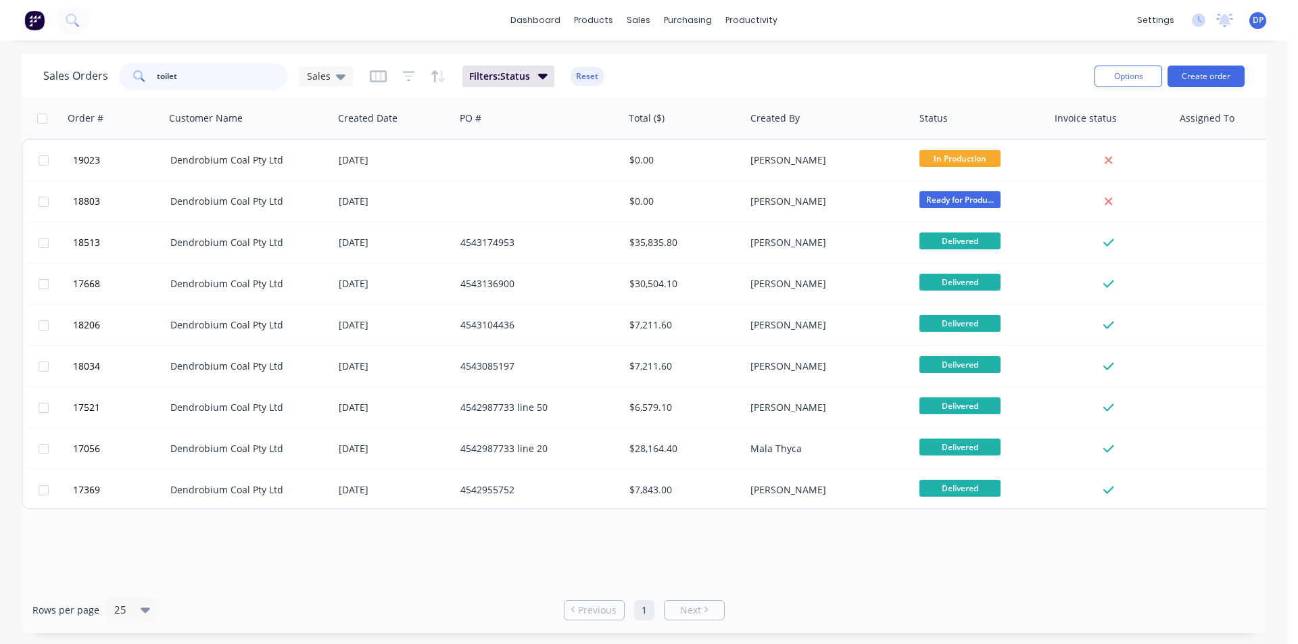
drag, startPoint x: 82, startPoint y: 91, endPoint x: 57, endPoint y: 91, distance: 25.0
click at [57, 91] on div "Sales Orders toilet Sales Filters: Status Reset" at bounding box center [563, 75] width 1040 height 33
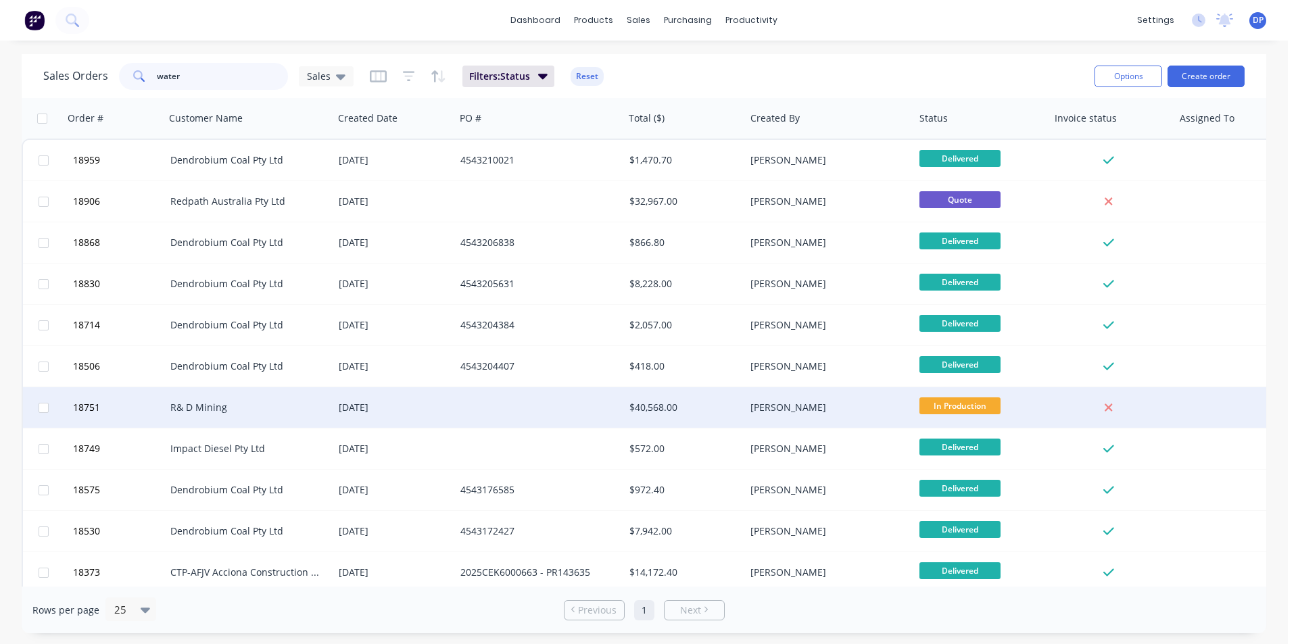
type input "water"
click at [253, 406] on div "R& D Mining" at bounding box center [245, 408] width 150 height 14
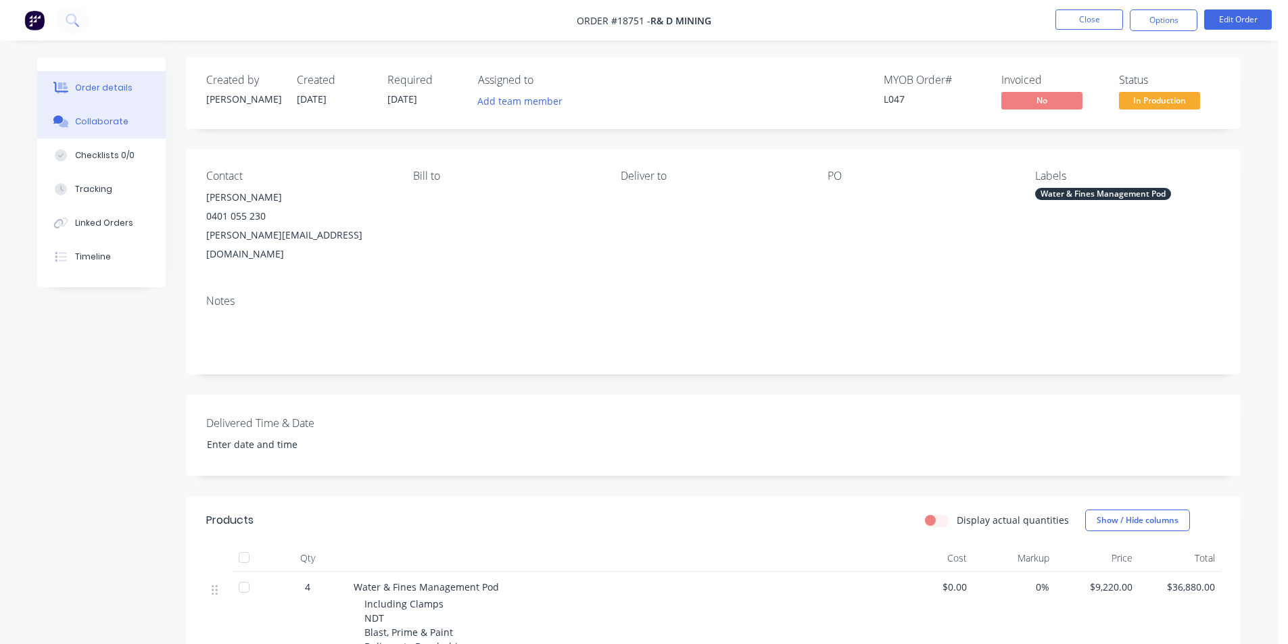
click at [127, 128] on button "Collaborate" at bounding box center [101, 122] width 128 height 34
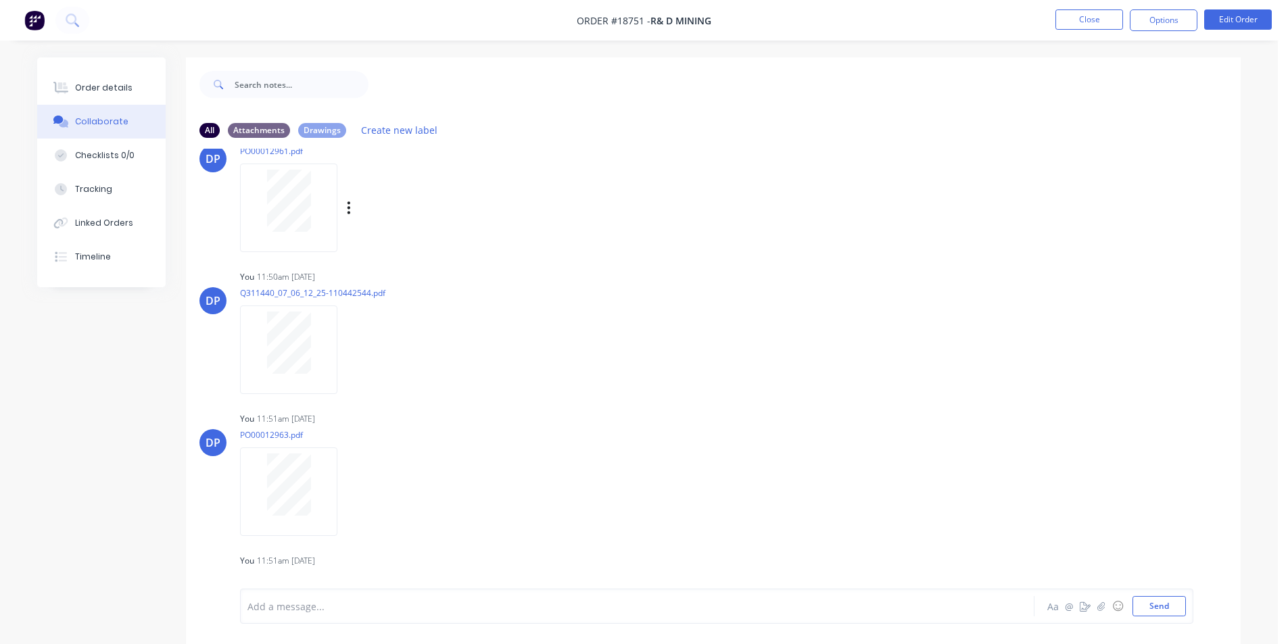
scroll to position [743, 0]
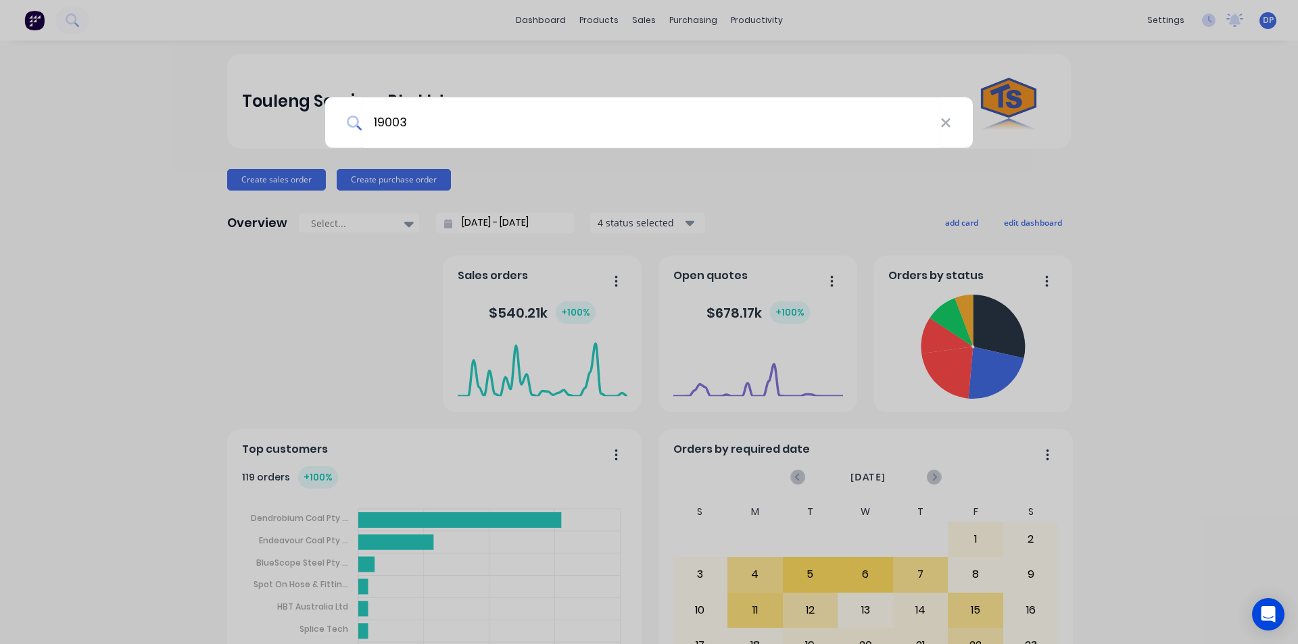
type input "19003"
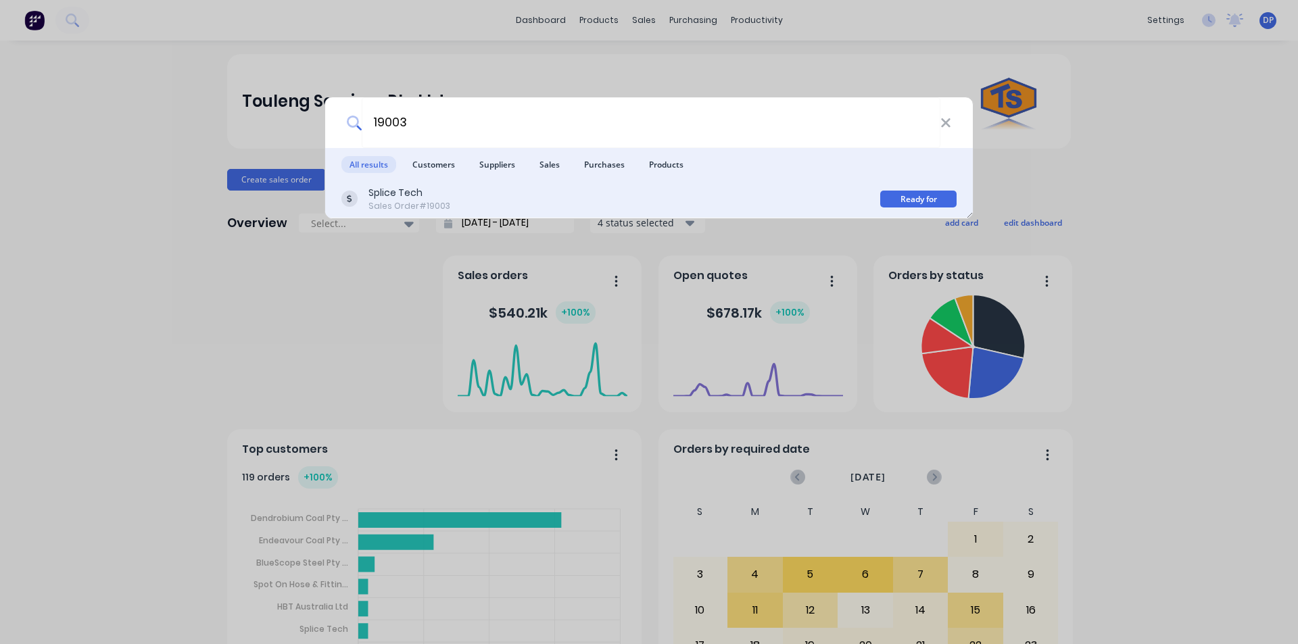
click at [429, 202] on div "Sales Order #19003" at bounding box center [409, 206] width 82 height 12
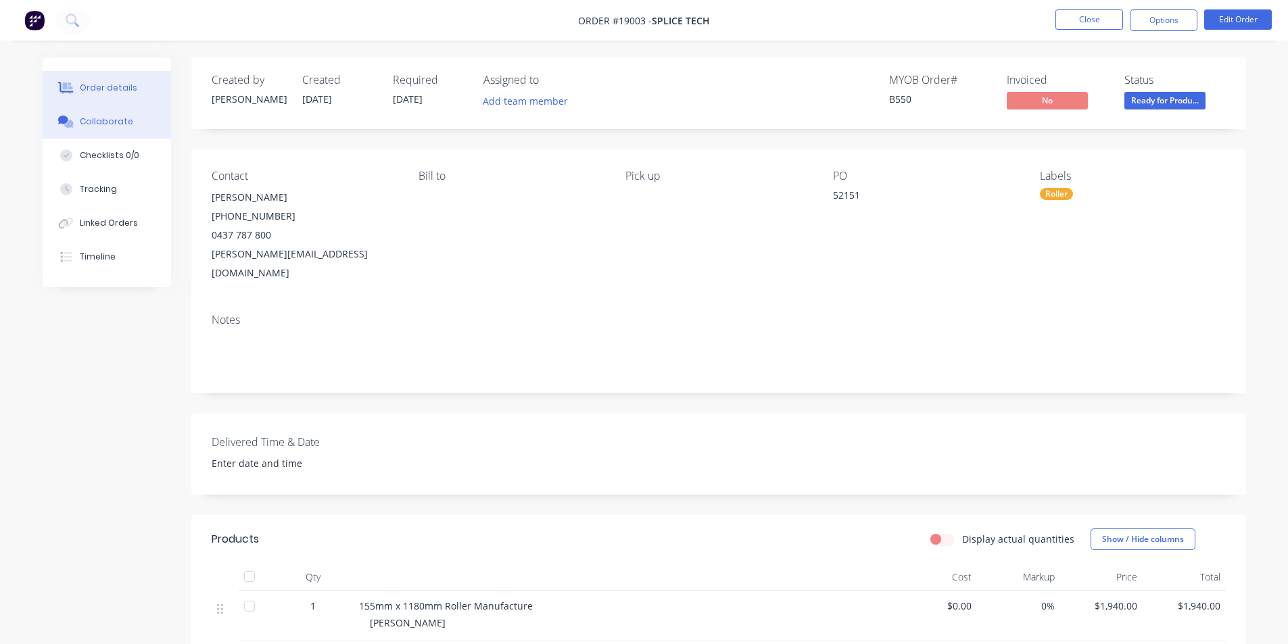
click at [122, 126] on div "Collaborate" at bounding box center [106, 122] width 53 height 12
